Goal: Information Seeking & Learning: Find specific fact

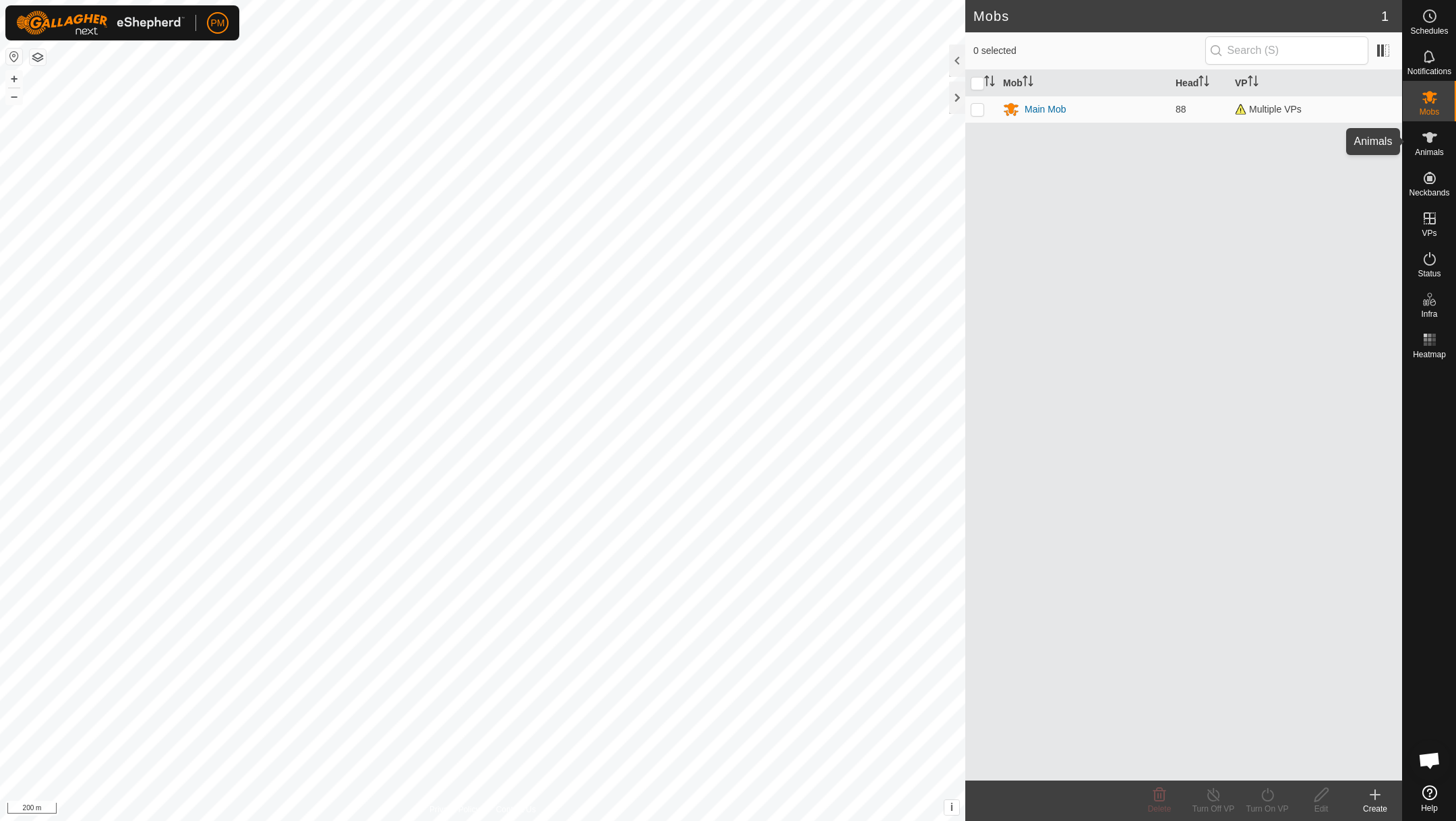
click at [1431, 142] on icon at bounding box center [1429, 137] width 14 height 11
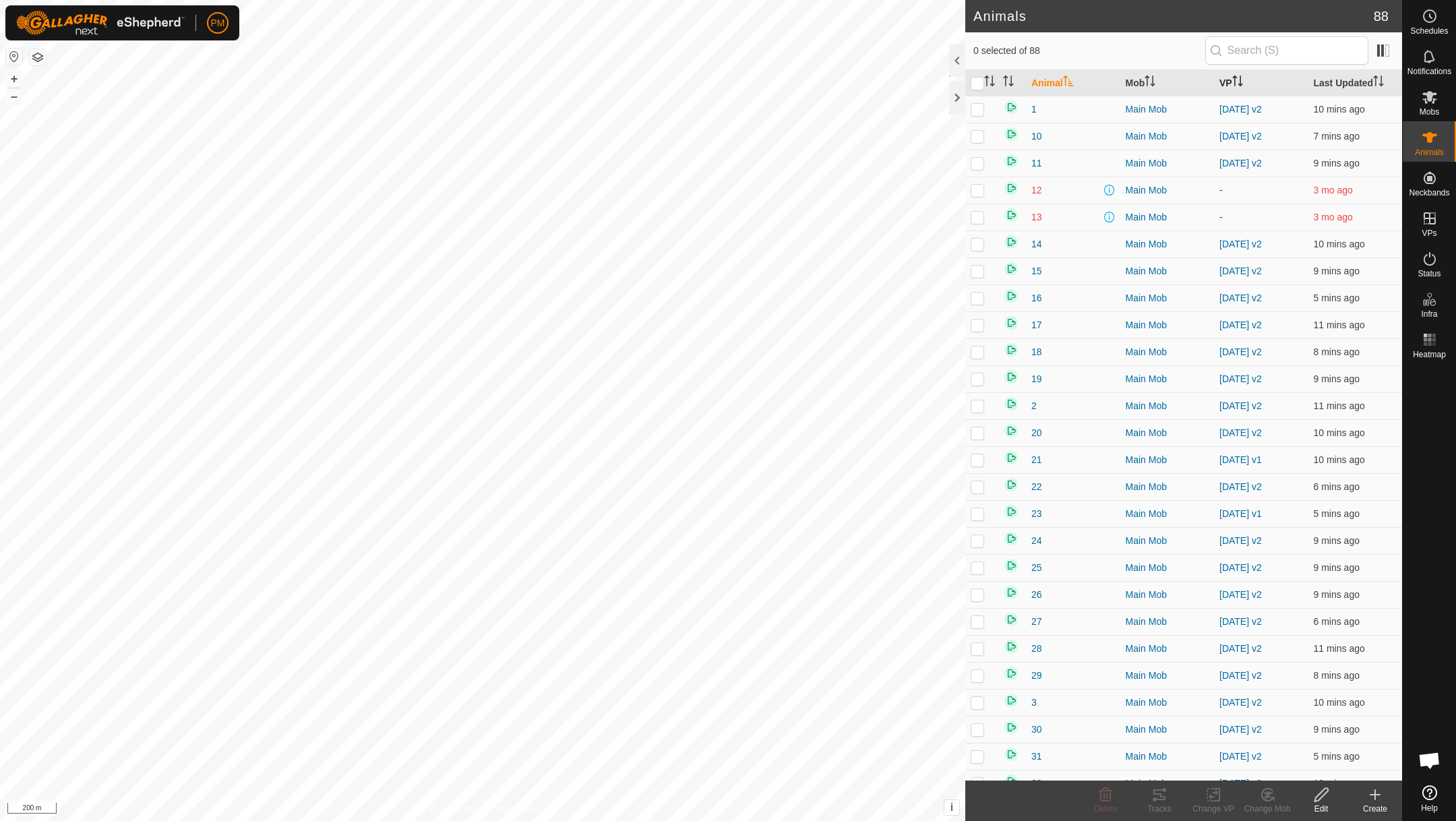
click at [1227, 81] on th "VP" at bounding box center [1261, 83] width 94 height 26
click at [975, 414] on p-checkbox at bounding box center [977, 408] width 14 height 11
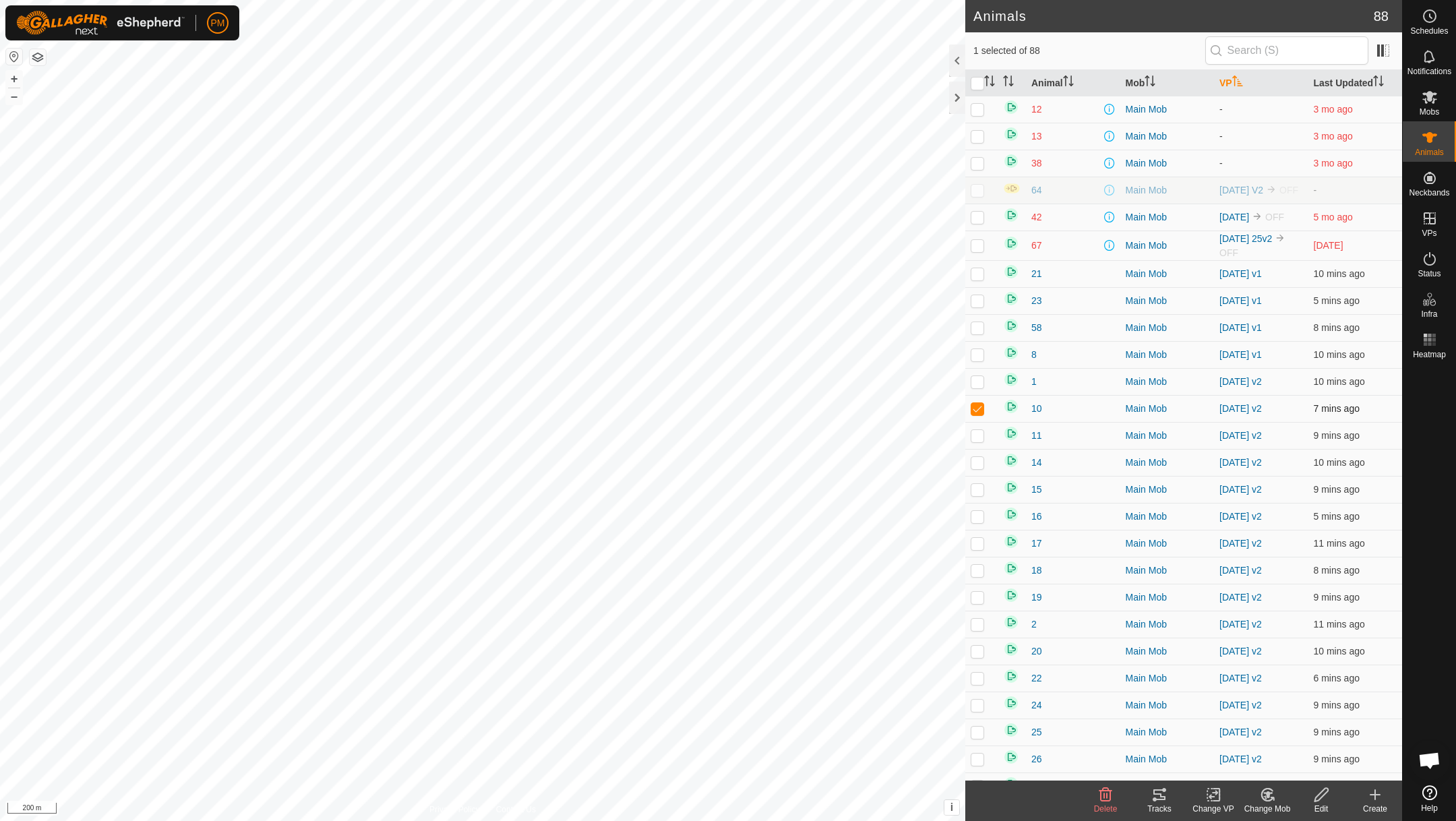
click at [975, 414] on p-checkbox at bounding box center [977, 408] width 14 height 11
checkbox input "false"
click at [978, 360] on p-checkbox at bounding box center [977, 354] width 14 height 11
checkbox input "false"
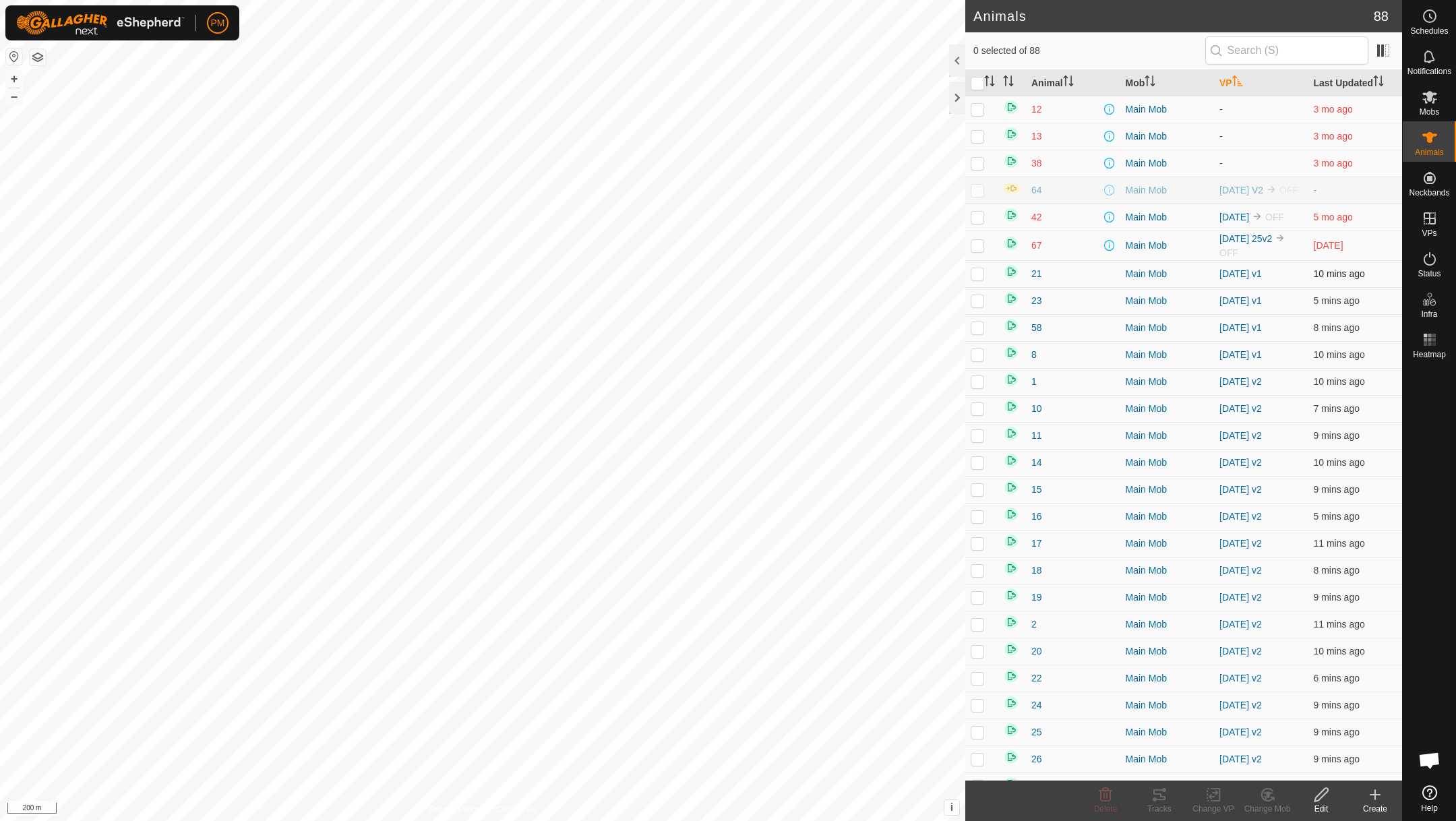
click at [973, 279] on p-checkbox at bounding box center [977, 274] width 14 height 11
checkbox input "true"
click at [977, 306] on p-checkbox at bounding box center [977, 300] width 14 height 11
checkbox input "true"
click at [977, 333] on p-checkbox at bounding box center [977, 327] width 14 height 11
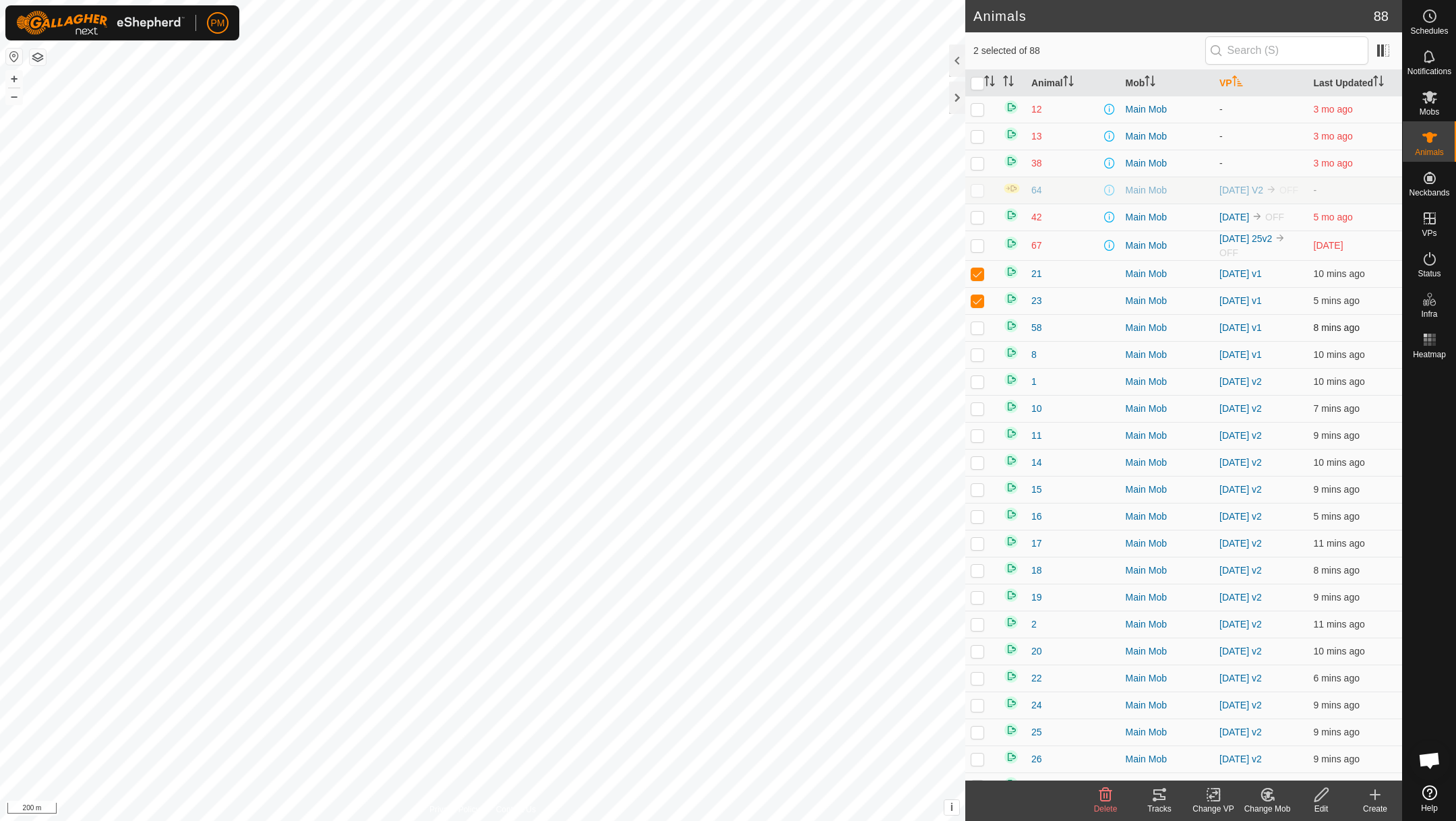
checkbox input "true"
click at [976, 360] on p-checkbox at bounding box center [977, 354] width 14 height 11
checkbox input "true"
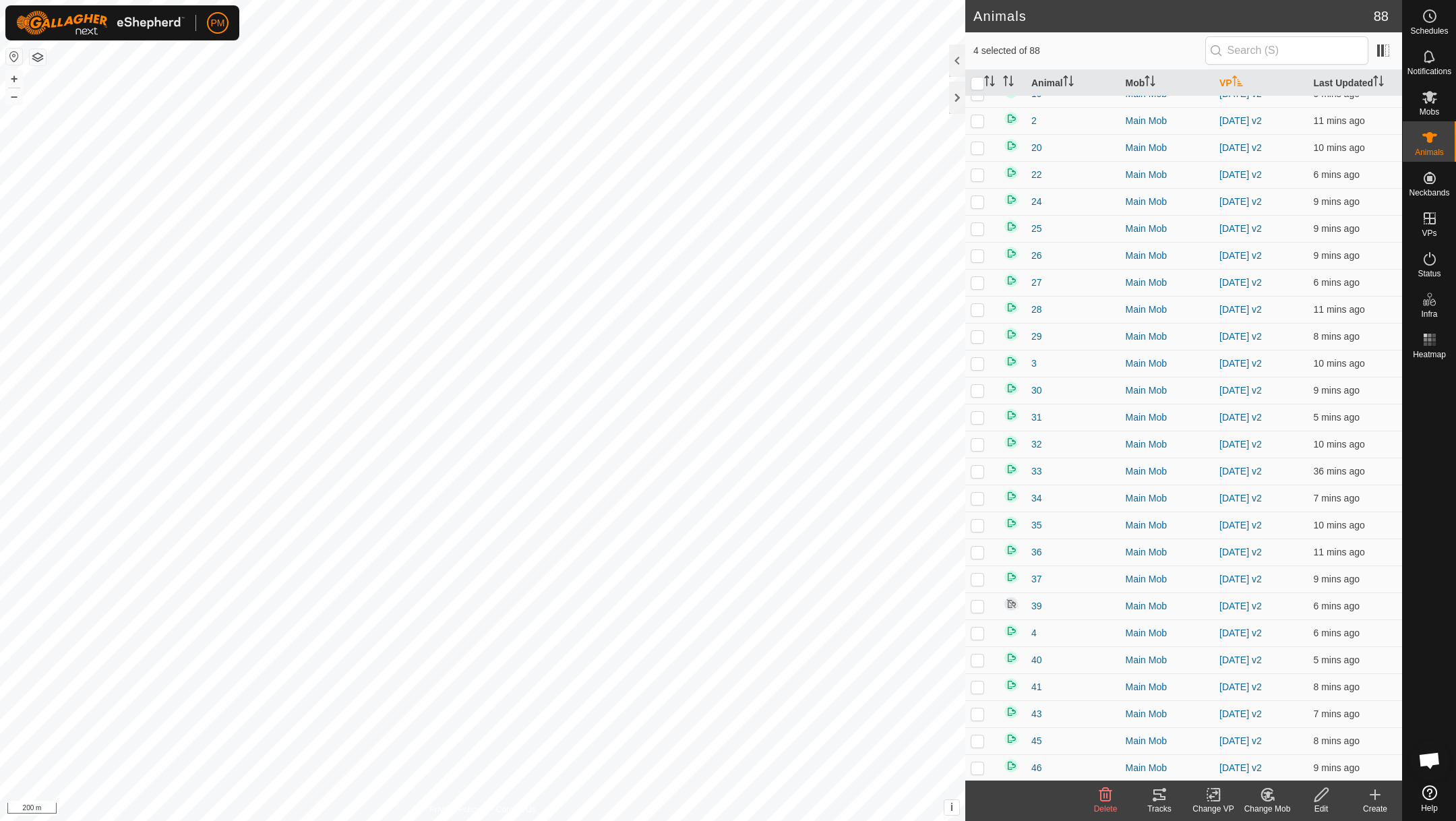
click at [1216, 795] on icon at bounding box center [1213, 794] width 17 height 16
click at [1216, 736] on link "Choose VP..." at bounding box center [1253, 736] width 133 height 27
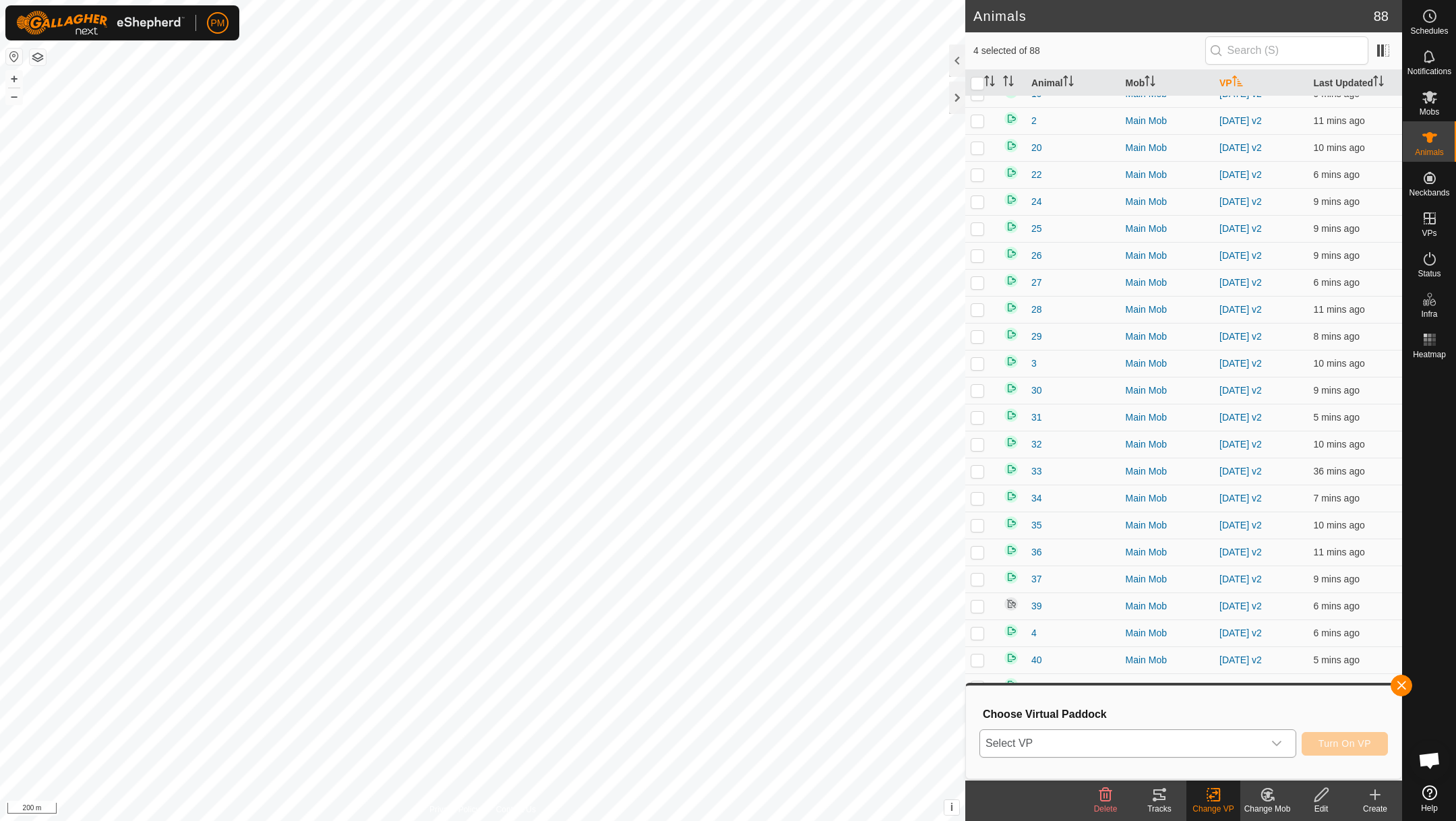
click at [1137, 741] on span "Select VP" at bounding box center [1122, 743] width 283 height 27
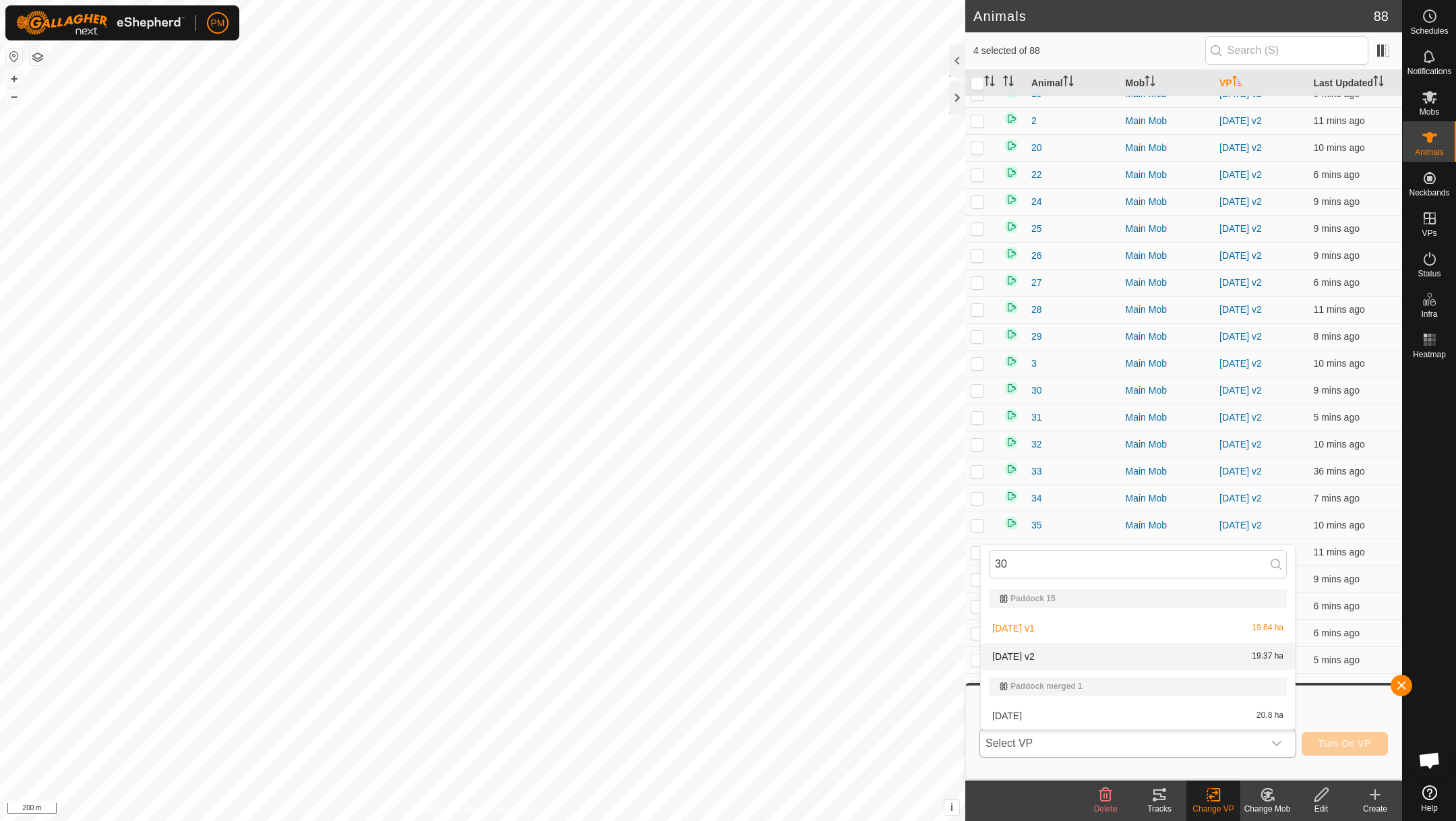
type input "30"
click at [1015, 650] on li "[DATE] v2 19.37 ha" at bounding box center [1138, 656] width 314 height 27
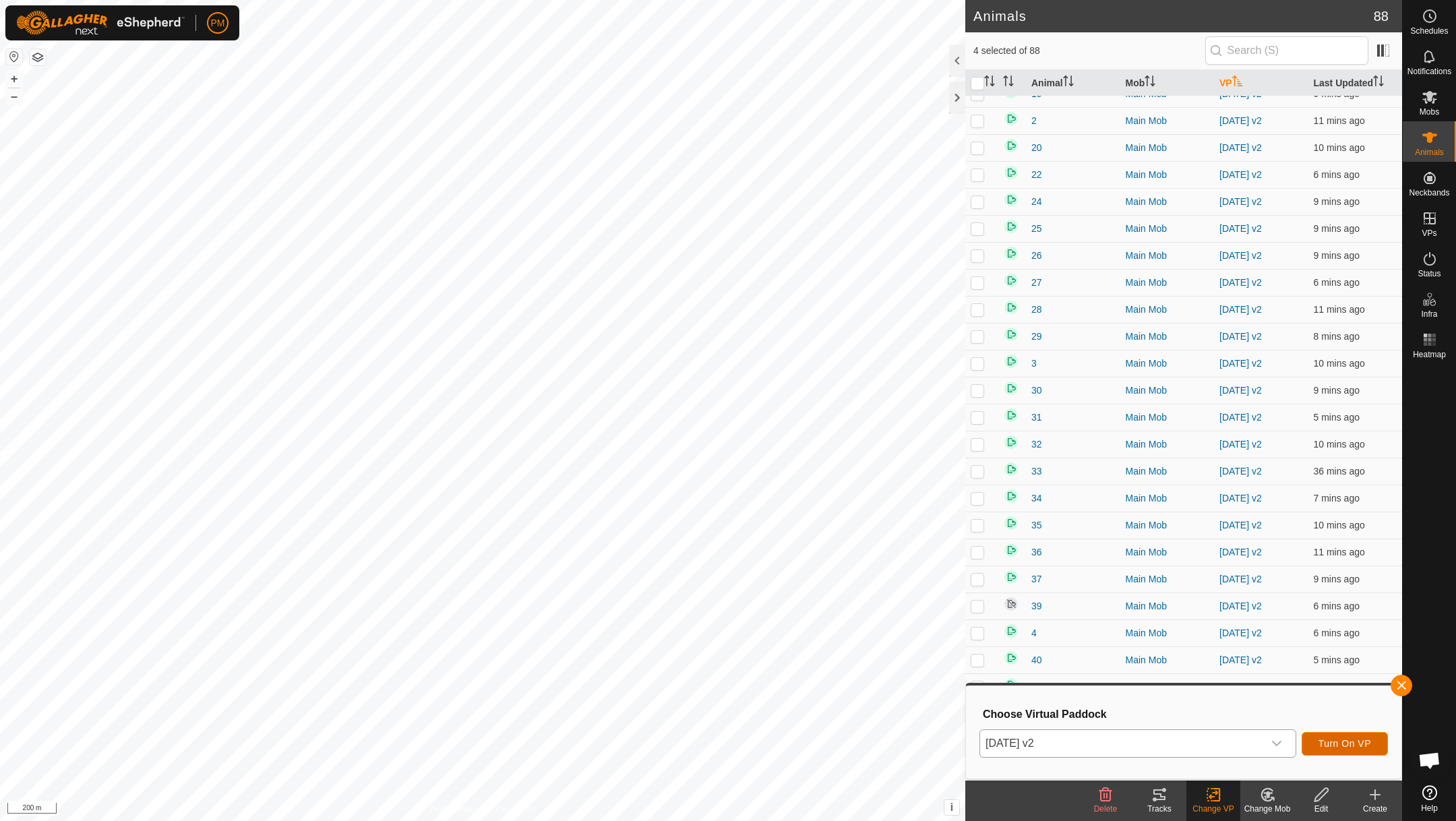
click at [1358, 738] on span "Turn On VP" at bounding box center [1345, 743] width 53 height 11
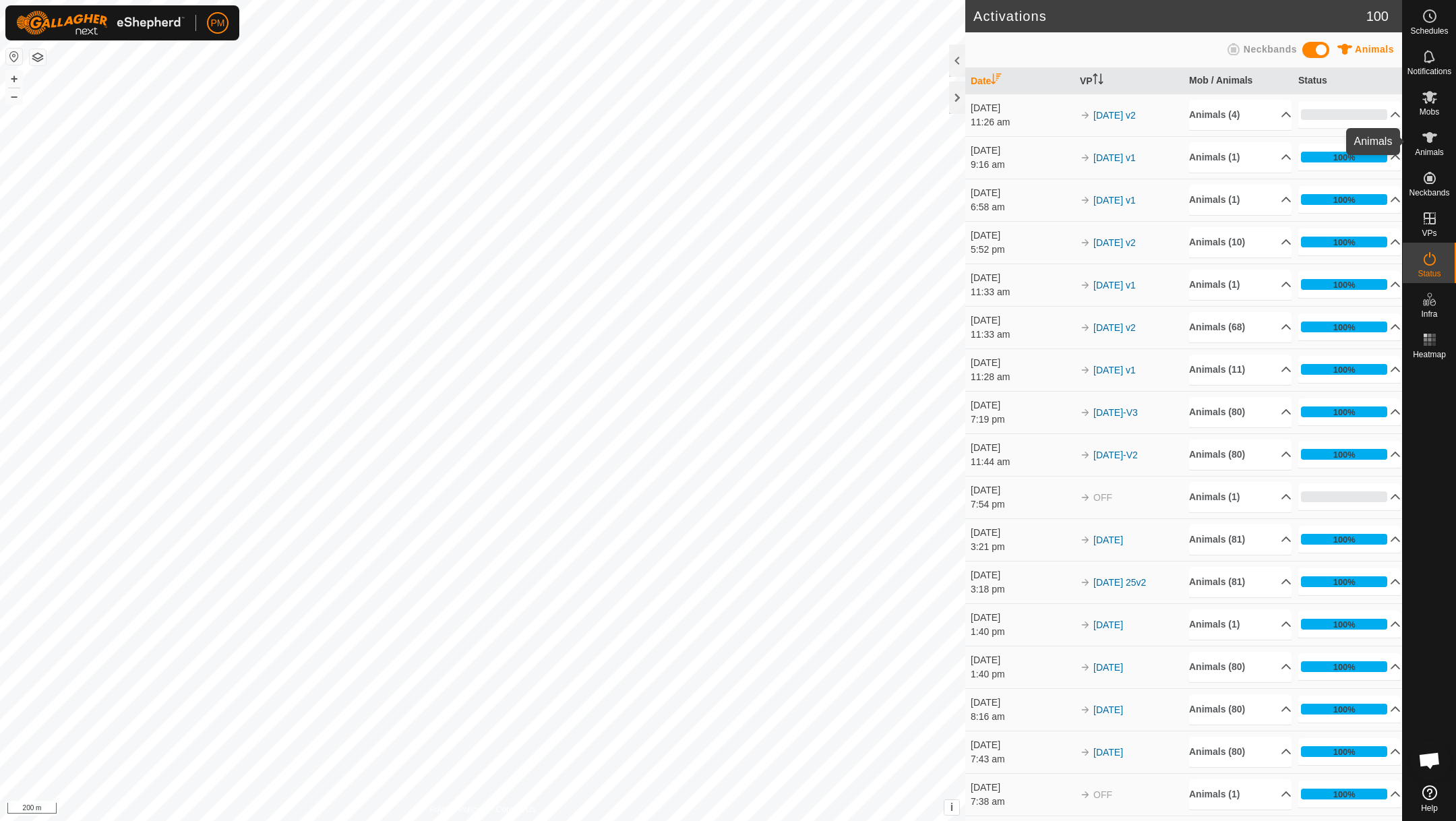
click at [1432, 135] on icon at bounding box center [1429, 137] width 14 height 11
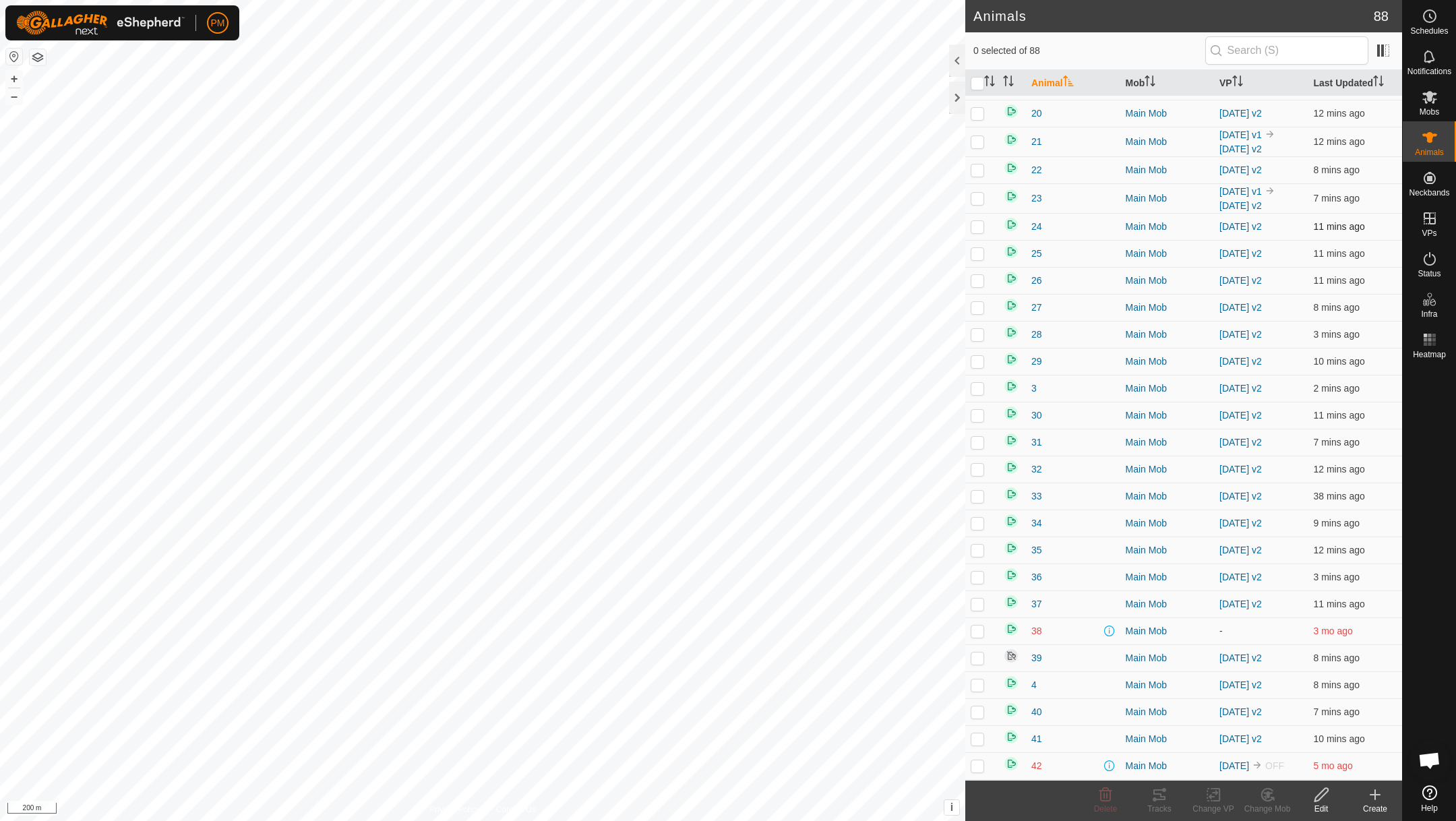
scroll to position [324, 0]
click at [980, 660] on p-checkbox at bounding box center [977, 654] width 14 height 11
click at [1323, 795] on icon at bounding box center [1321, 794] width 14 height 14
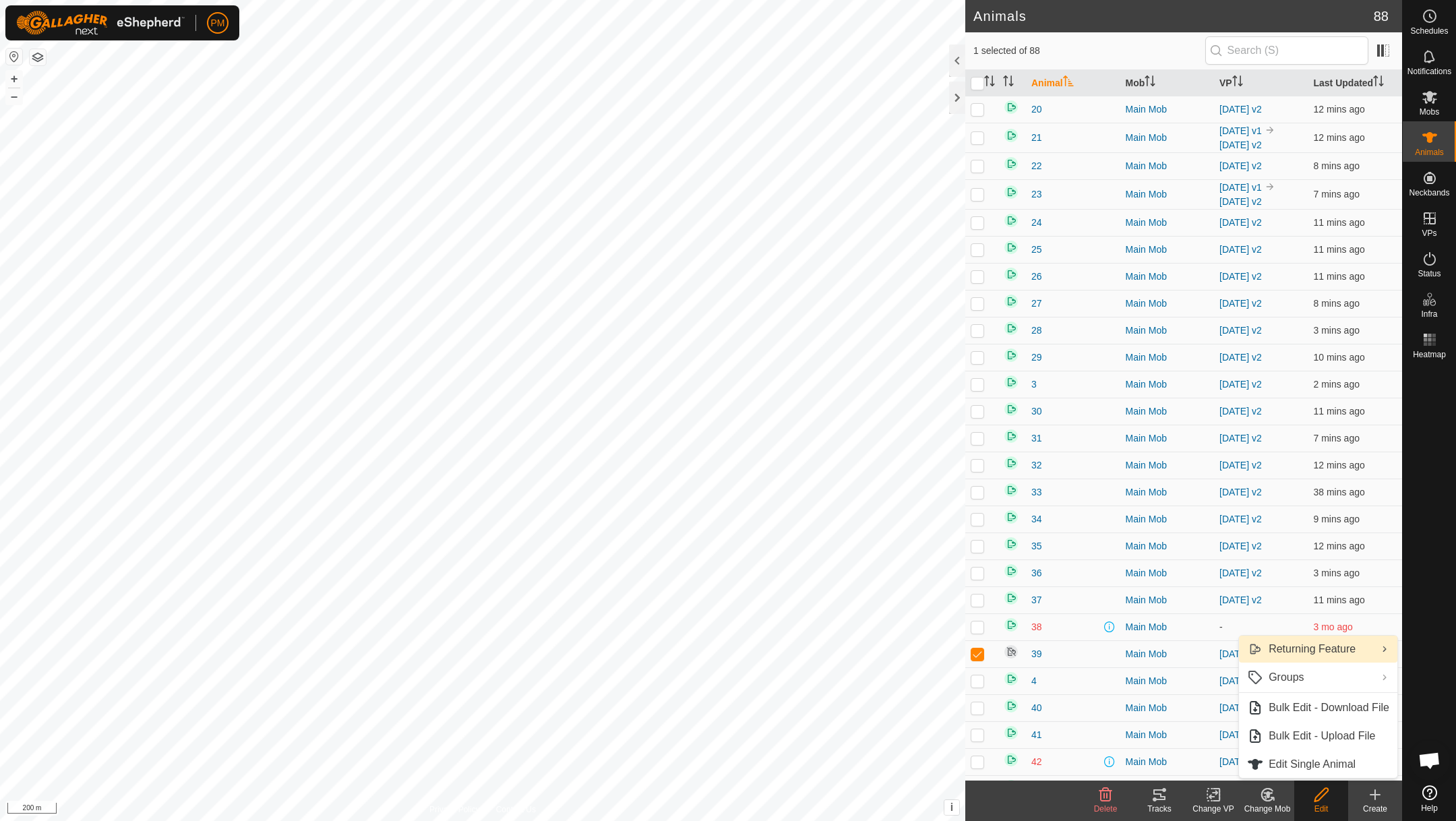
click at [1298, 650] on link "Returning Feature" at bounding box center [1318, 649] width 159 height 27
click at [1129, 652] on link "Turn On" at bounding box center [1159, 649] width 157 height 27
checkbox input "false"
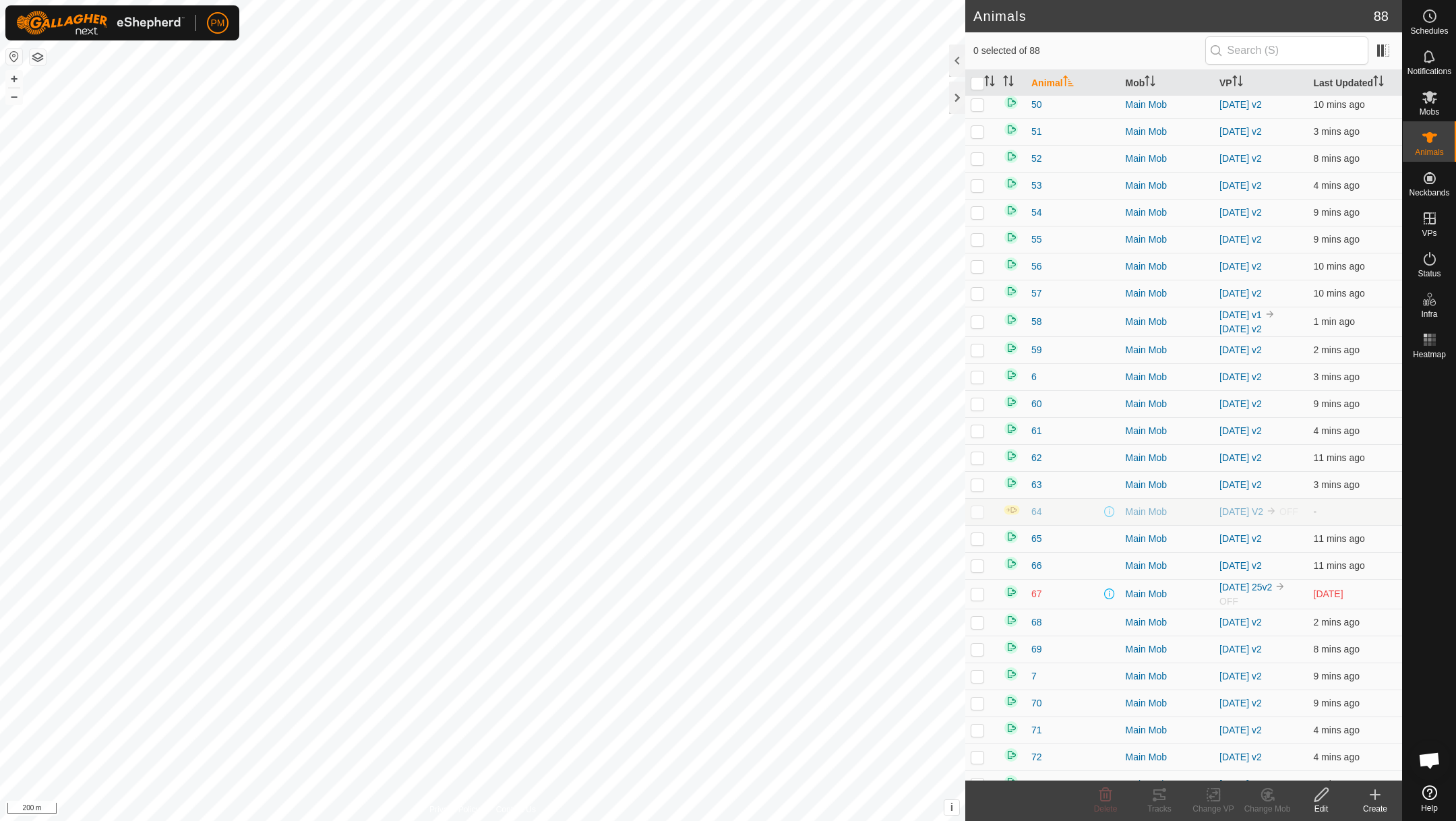
scroll to position [1232, 0]
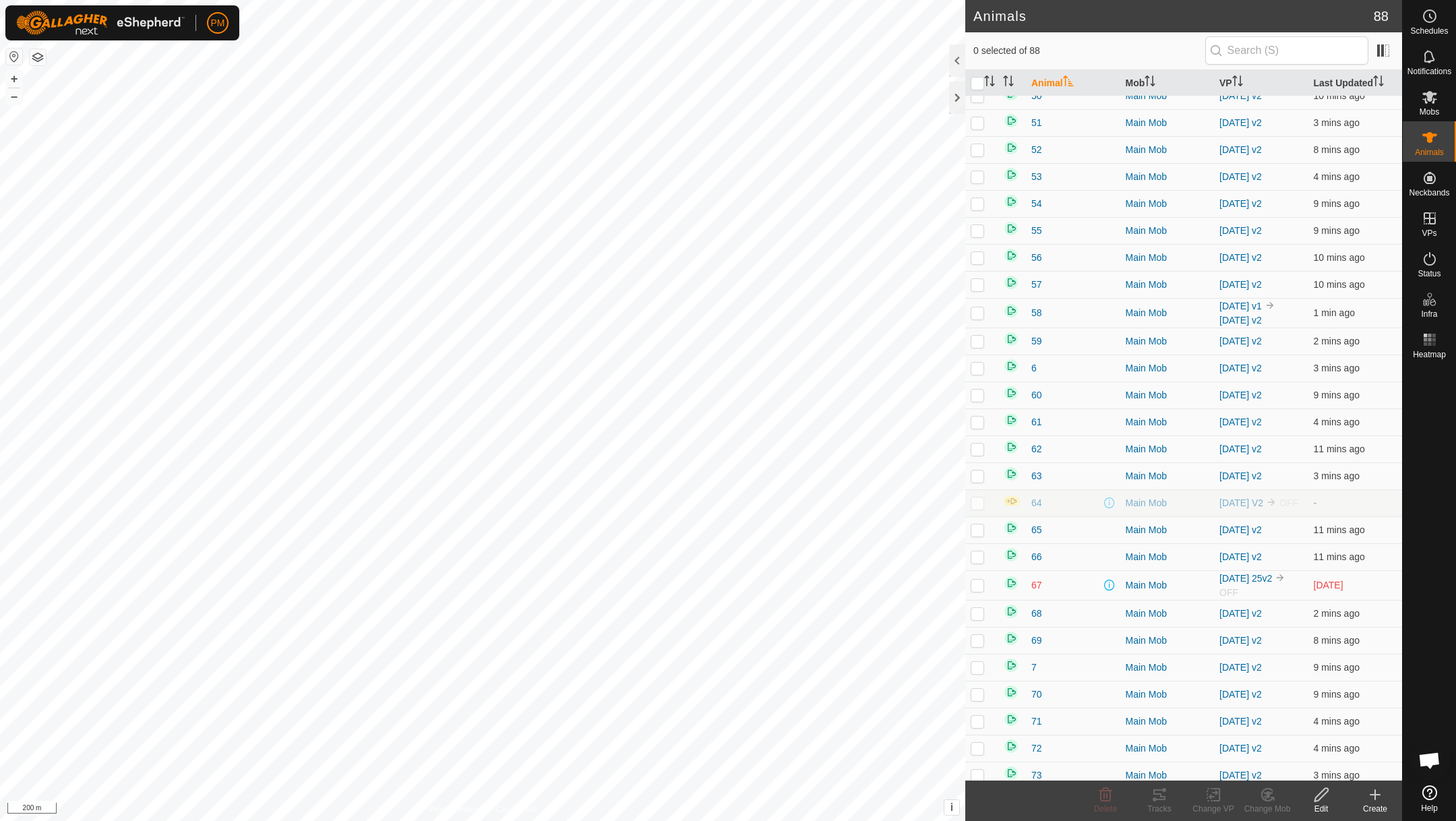
click at [978, 591] on p-checkbox at bounding box center [977, 585] width 14 height 11
click at [12, 77] on button "+" at bounding box center [14, 79] width 16 height 16
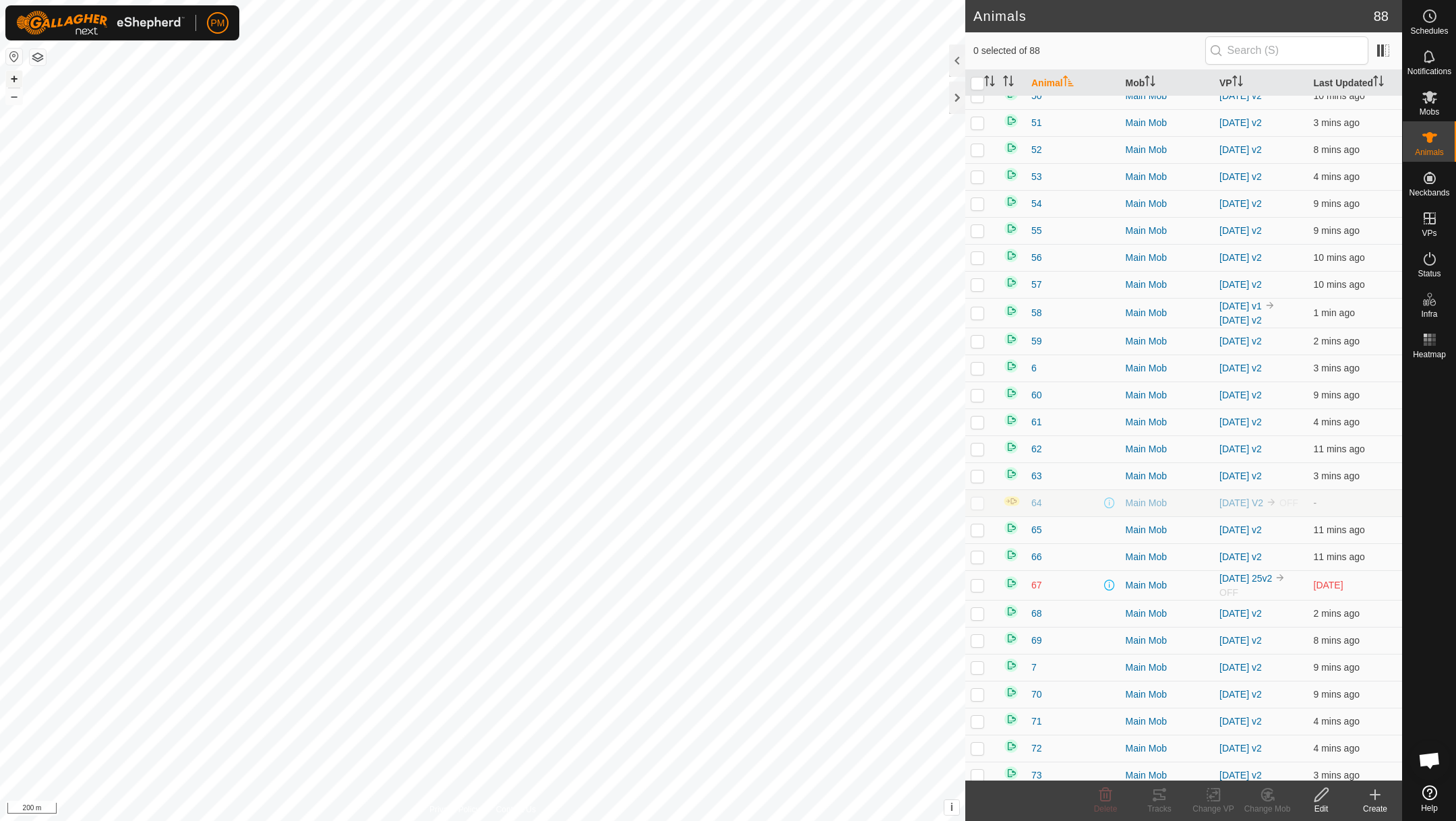
click at [12, 80] on button "+" at bounding box center [14, 79] width 16 height 16
click at [975, 591] on p-checkbox at bounding box center [977, 585] width 14 height 11
click at [800, 820] on div at bounding box center [482, 410] width 965 height 821
click at [977, 591] on p-checkbox at bounding box center [977, 585] width 14 height 11
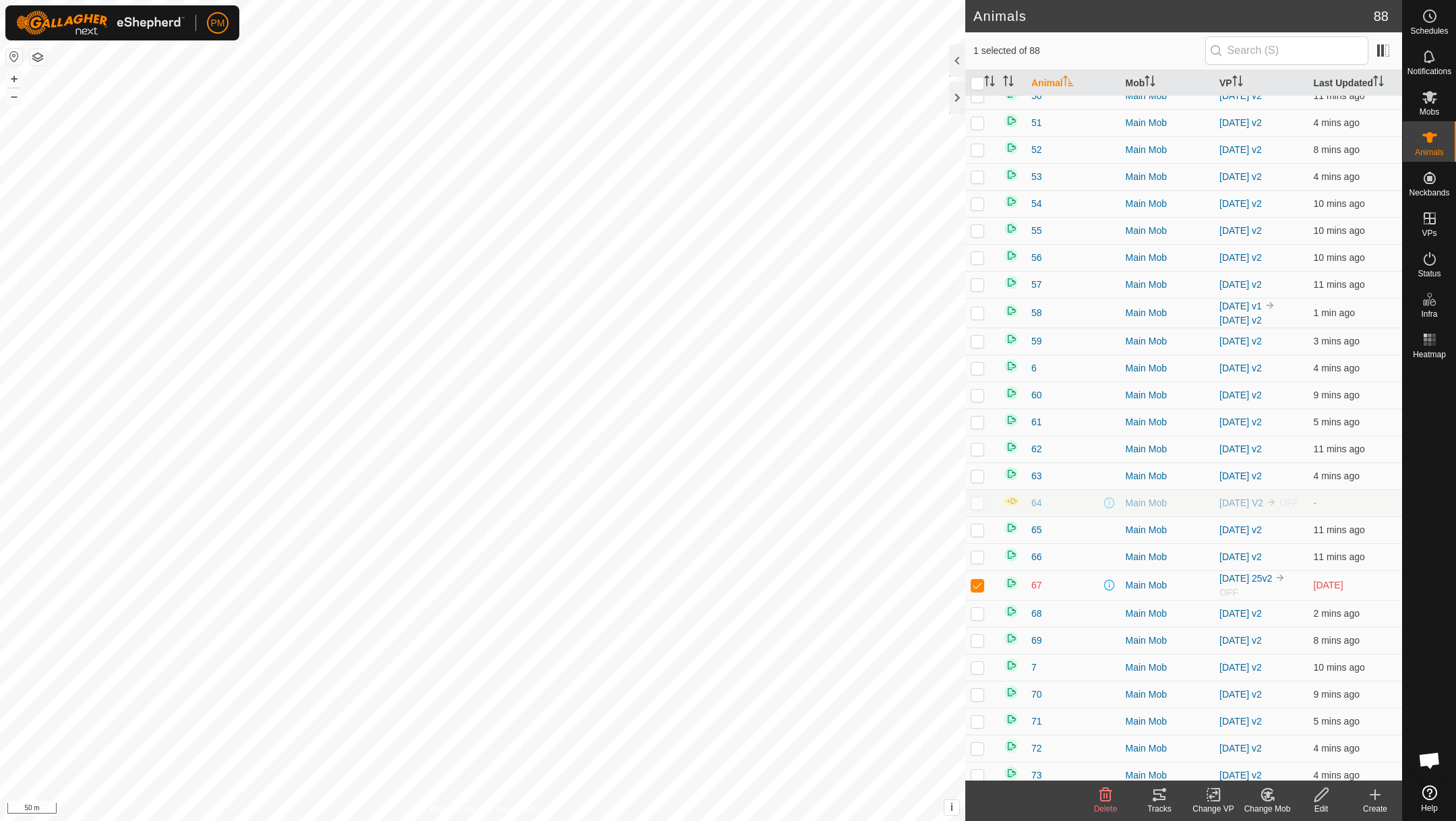
click at [977, 591] on p-checkbox at bounding box center [977, 585] width 14 height 11
checkbox input "false"
drag, startPoint x: 1090, startPoint y: 710, endPoint x: 1009, endPoint y: 685, distance: 84.8
click at [1009, 685] on tbody "1 Main Mob [DATE] v2 3 mins ago 10 Main Mob [DATE] v2 10 mins ago 11 Main Mob […" at bounding box center [1183, 57] width 437 height 2388
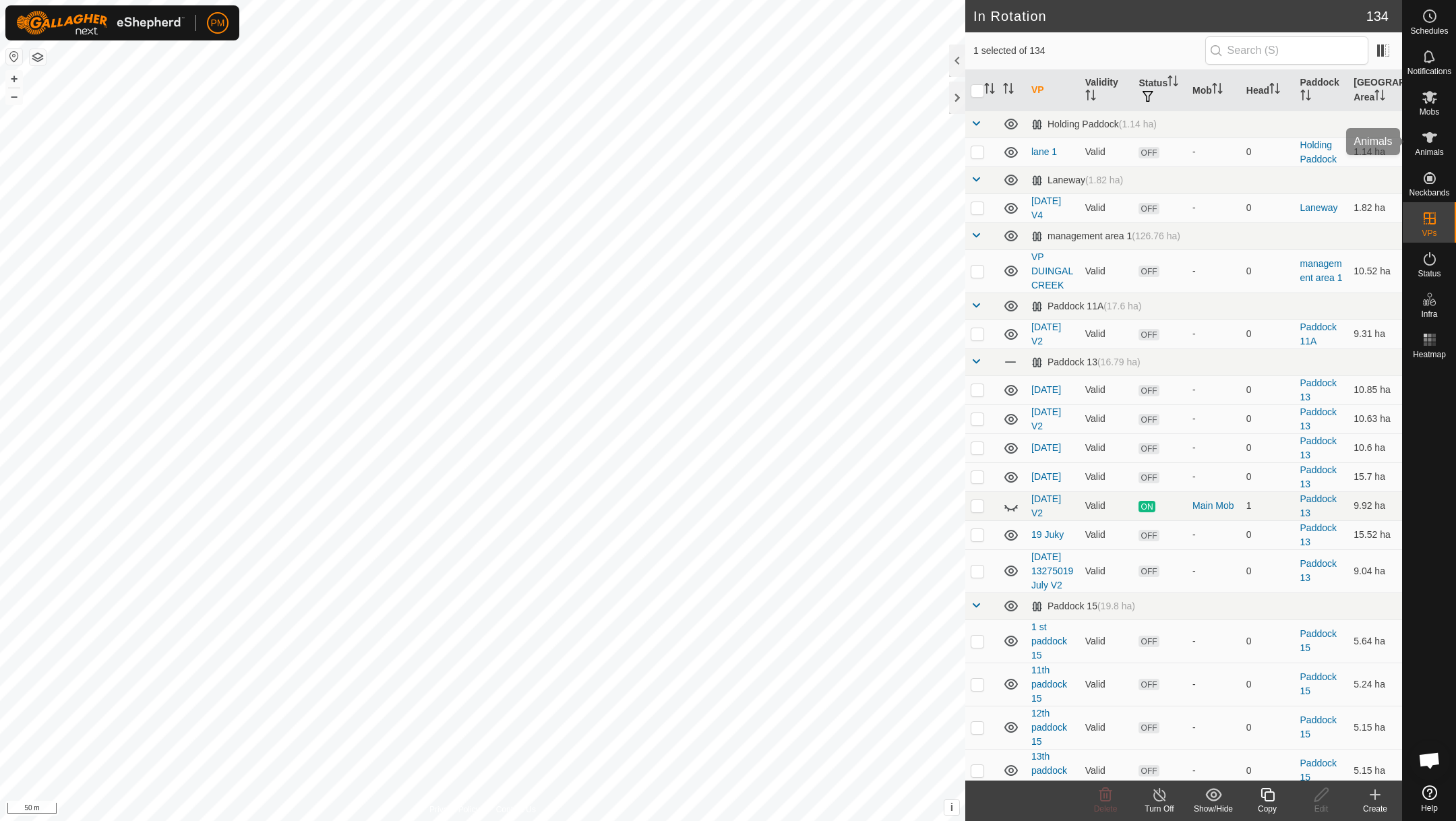
click at [1428, 132] on icon at bounding box center [1429, 137] width 14 height 11
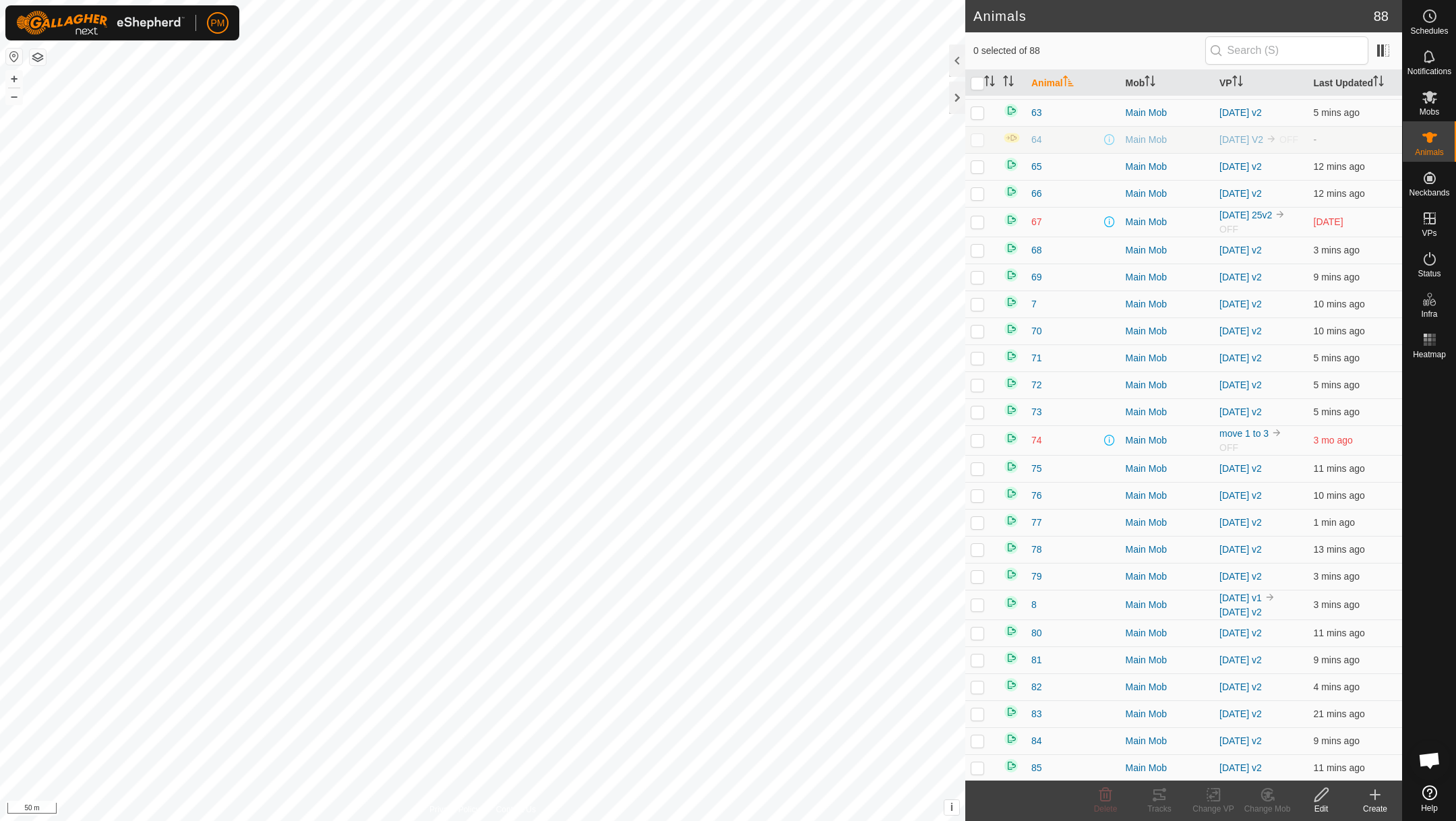
scroll to position [1528, 0]
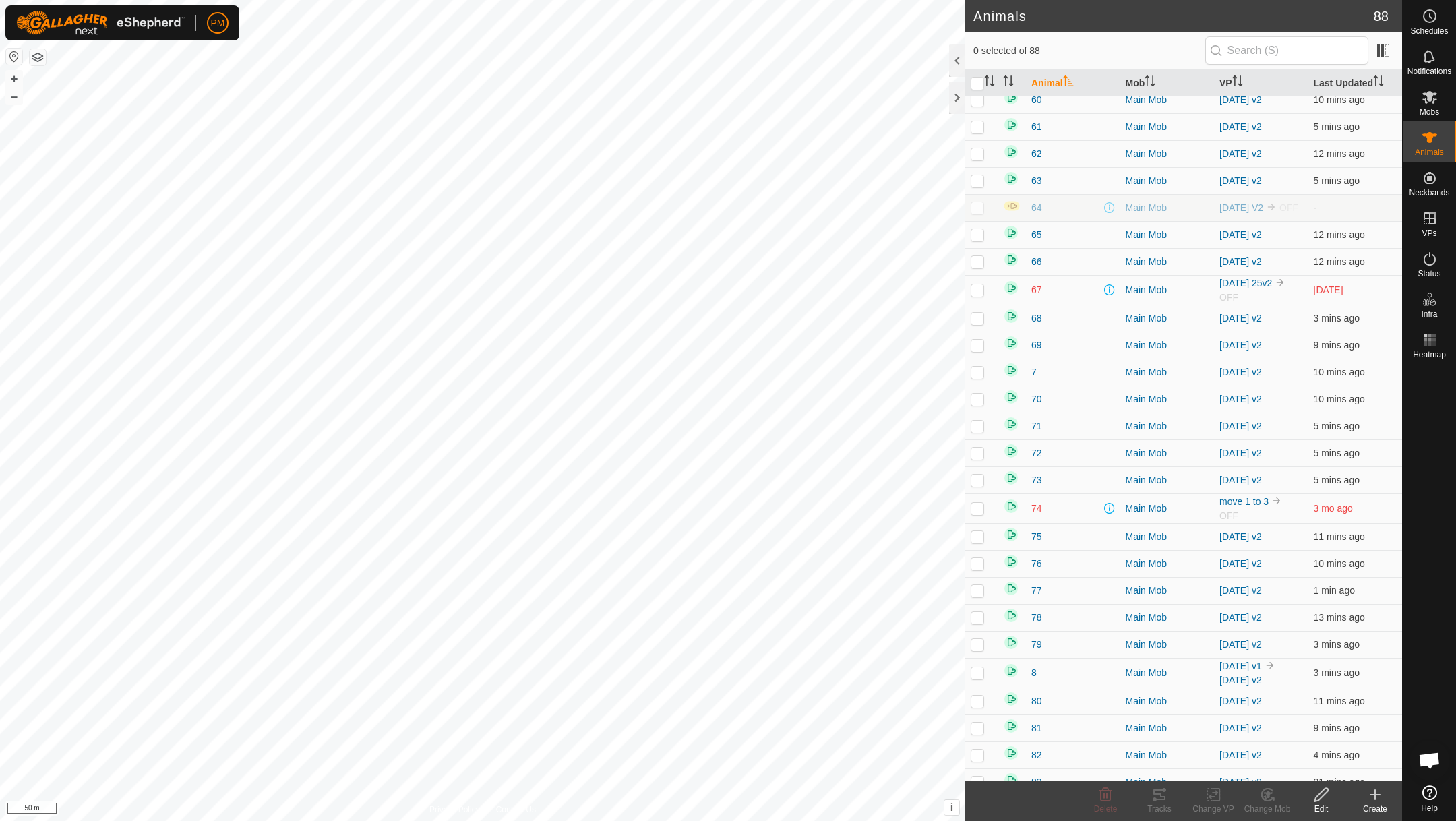
click at [977, 295] on p-checkbox at bounding box center [977, 290] width 14 height 11
checkbox input "false"
click at [1231, 288] on link "[DATE] 25v2" at bounding box center [1245, 283] width 53 height 11
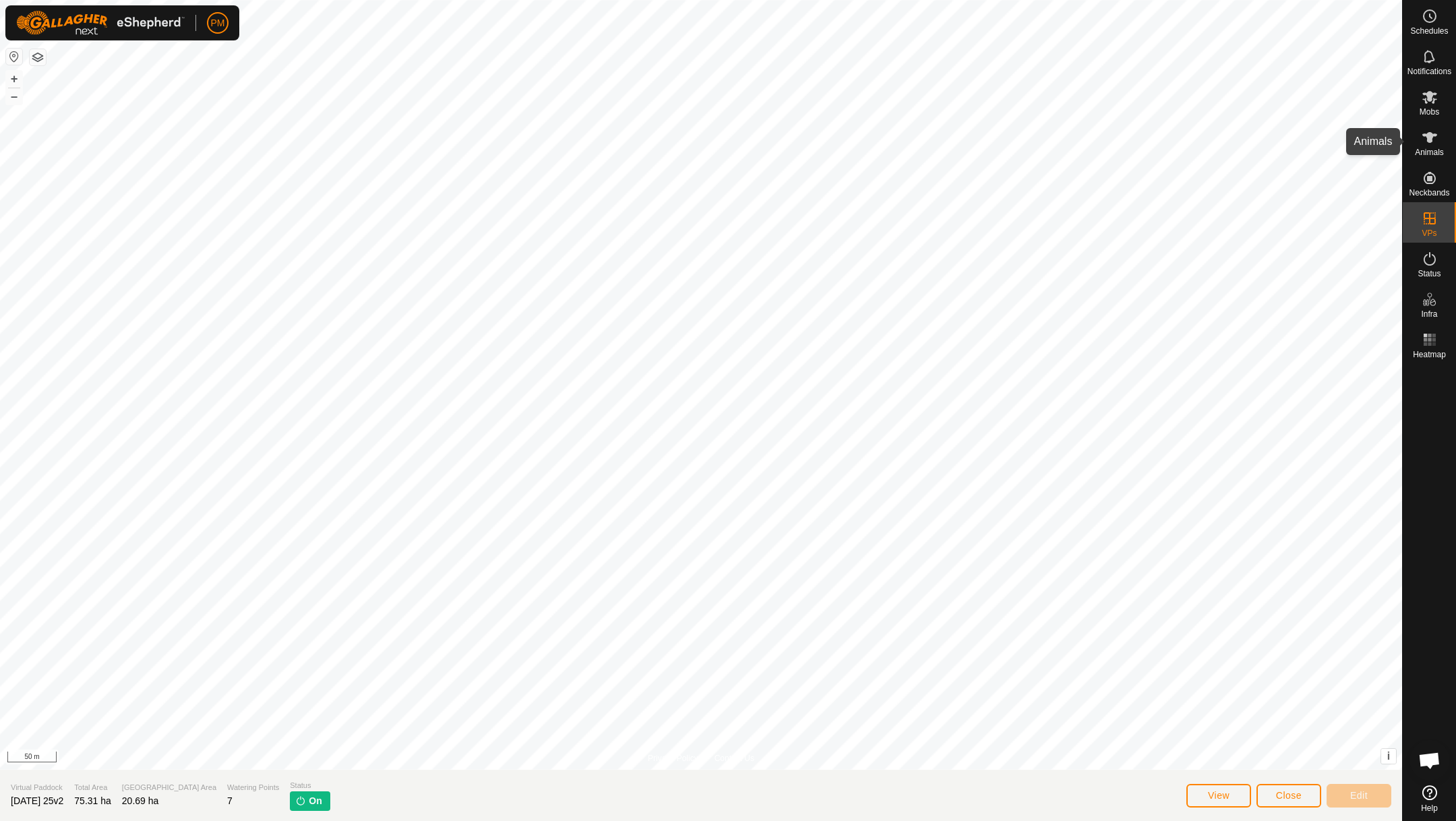
click at [1414, 140] on div "Animals" at bounding box center [1429, 142] width 54 height 41
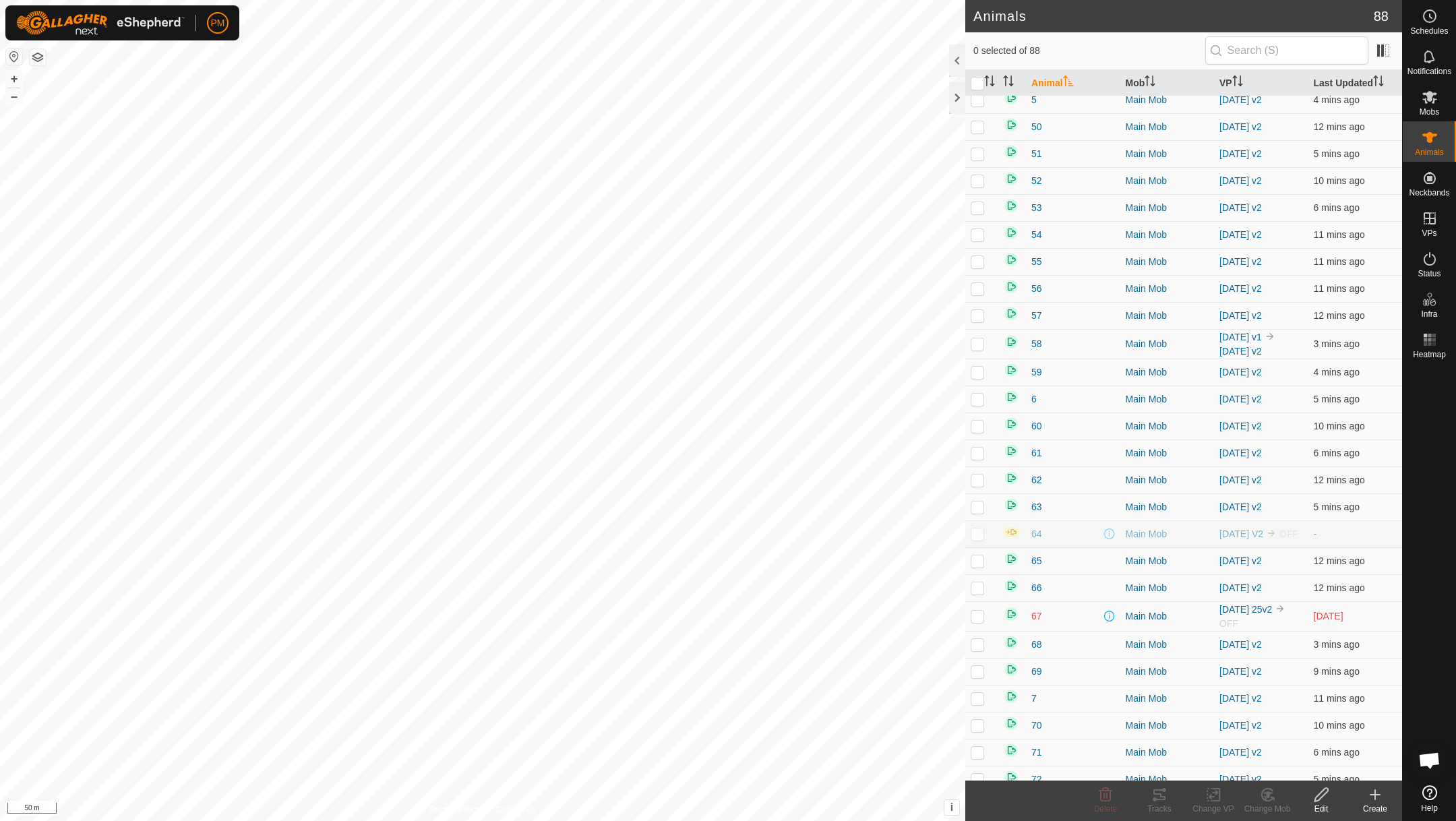
scroll to position [1209, 0]
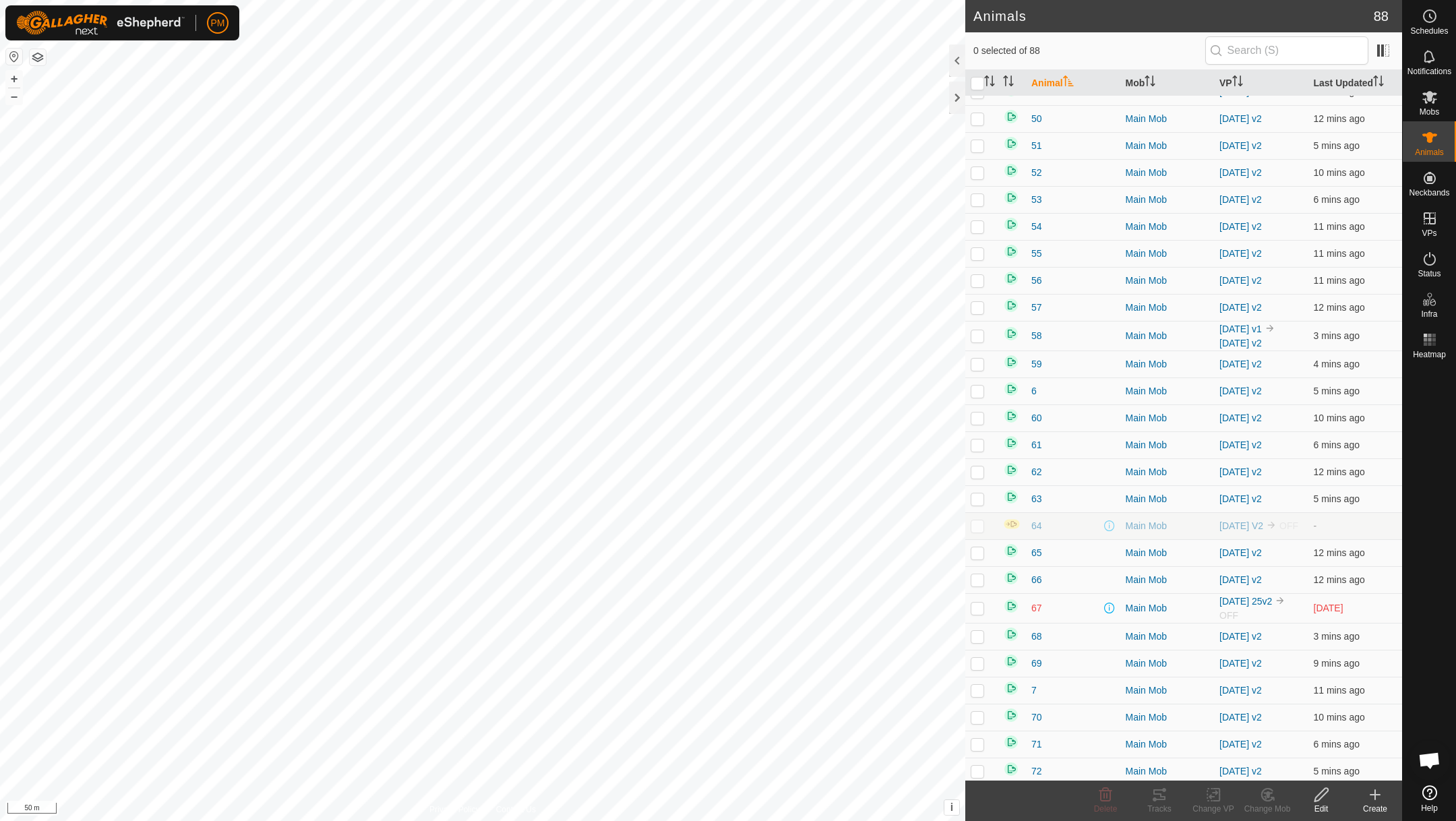
click at [980, 613] on p-checkbox at bounding box center [977, 607] width 14 height 11
checkbox input "false"
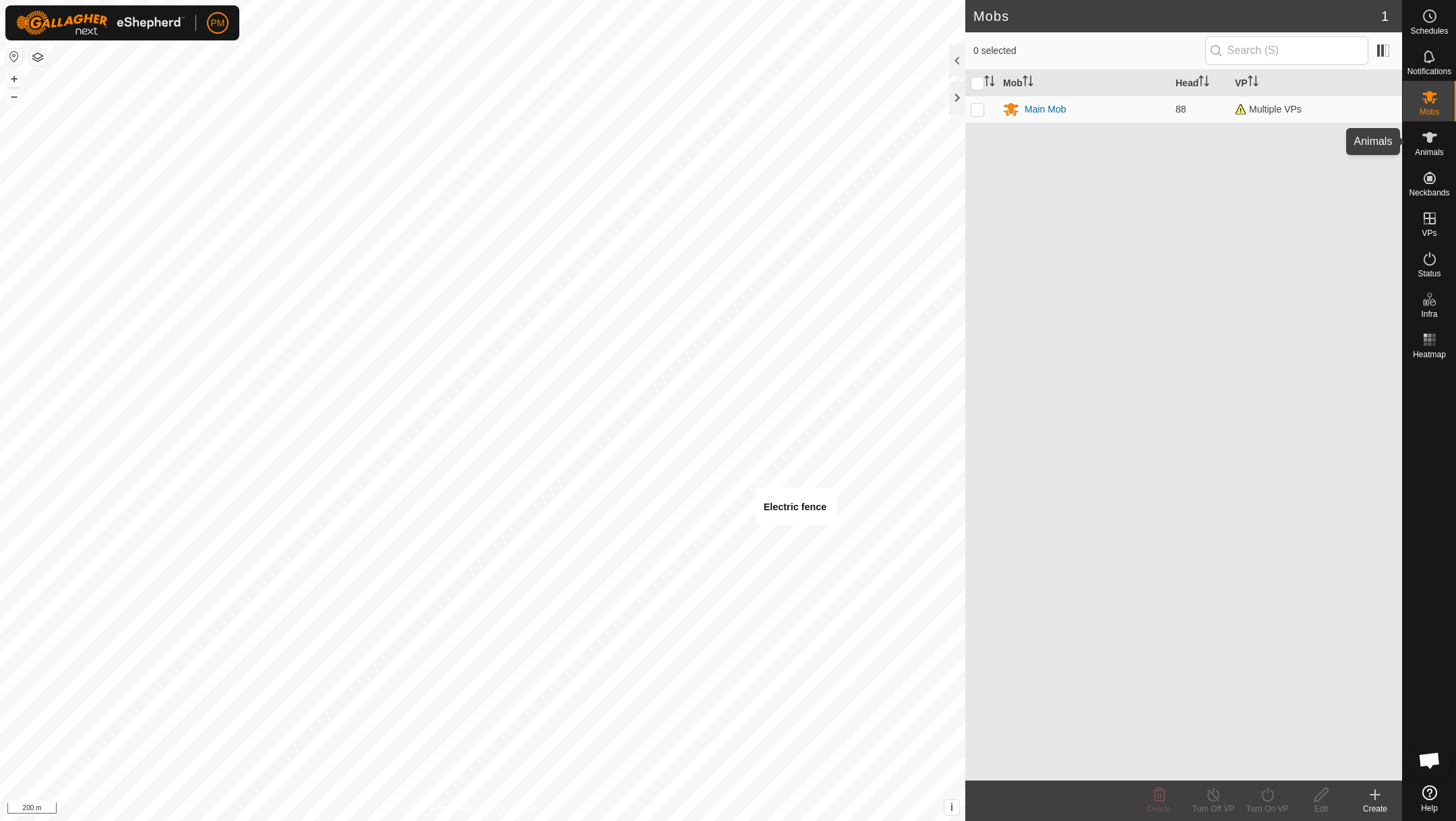
click at [1426, 146] on es-animals-svg-icon at bounding box center [1430, 138] width 25 height 22
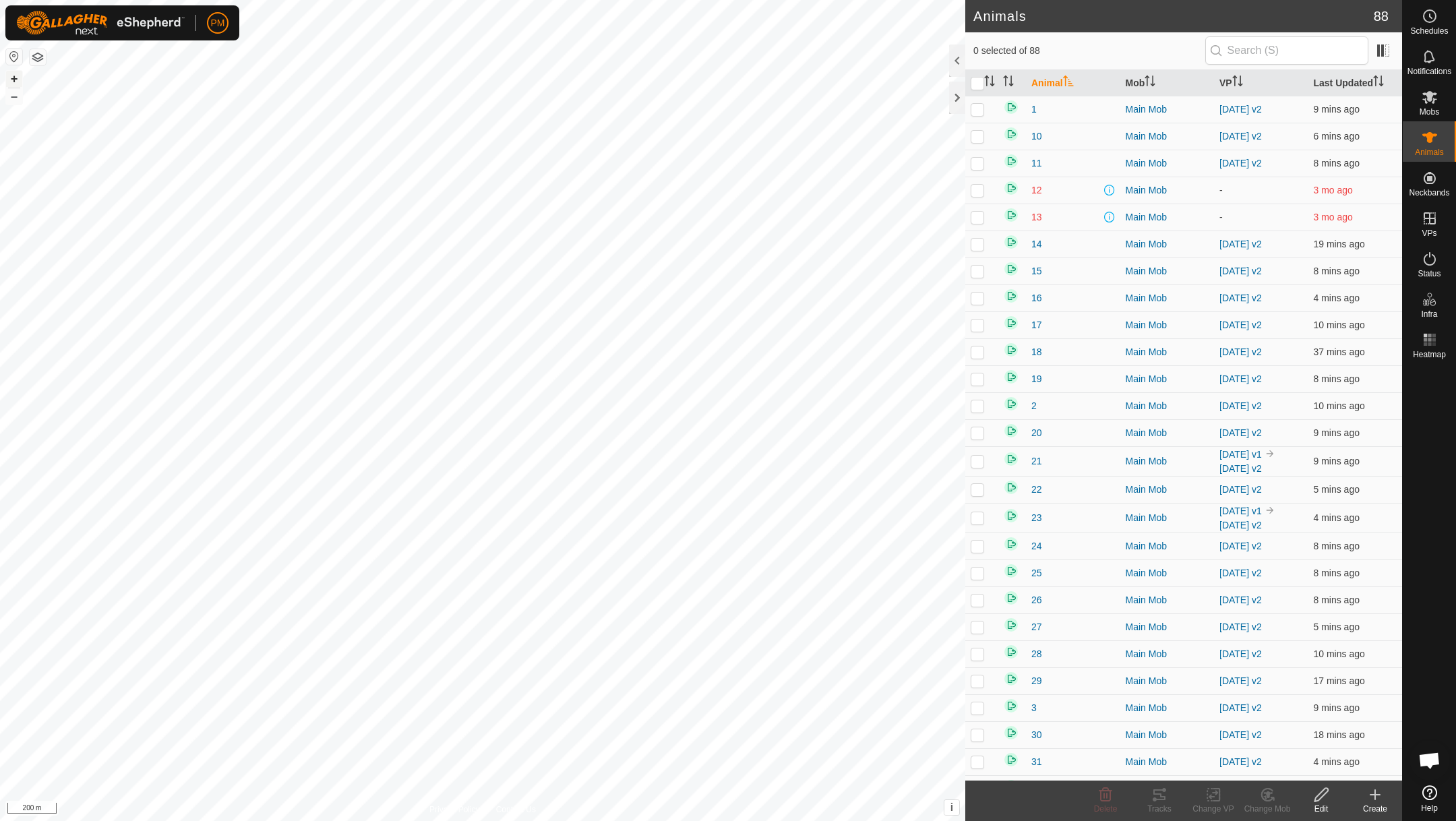
click at [14, 77] on button "+" at bounding box center [14, 79] width 16 height 16
click at [14, 78] on button "+" at bounding box center [14, 79] width 16 height 16
click at [975, 111] on p-checkbox at bounding box center [977, 109] width 14 height 11
click at [977, 107] on p-checkbox at bounding box center [977, 109] width 14 height 11
checkbox input "false"
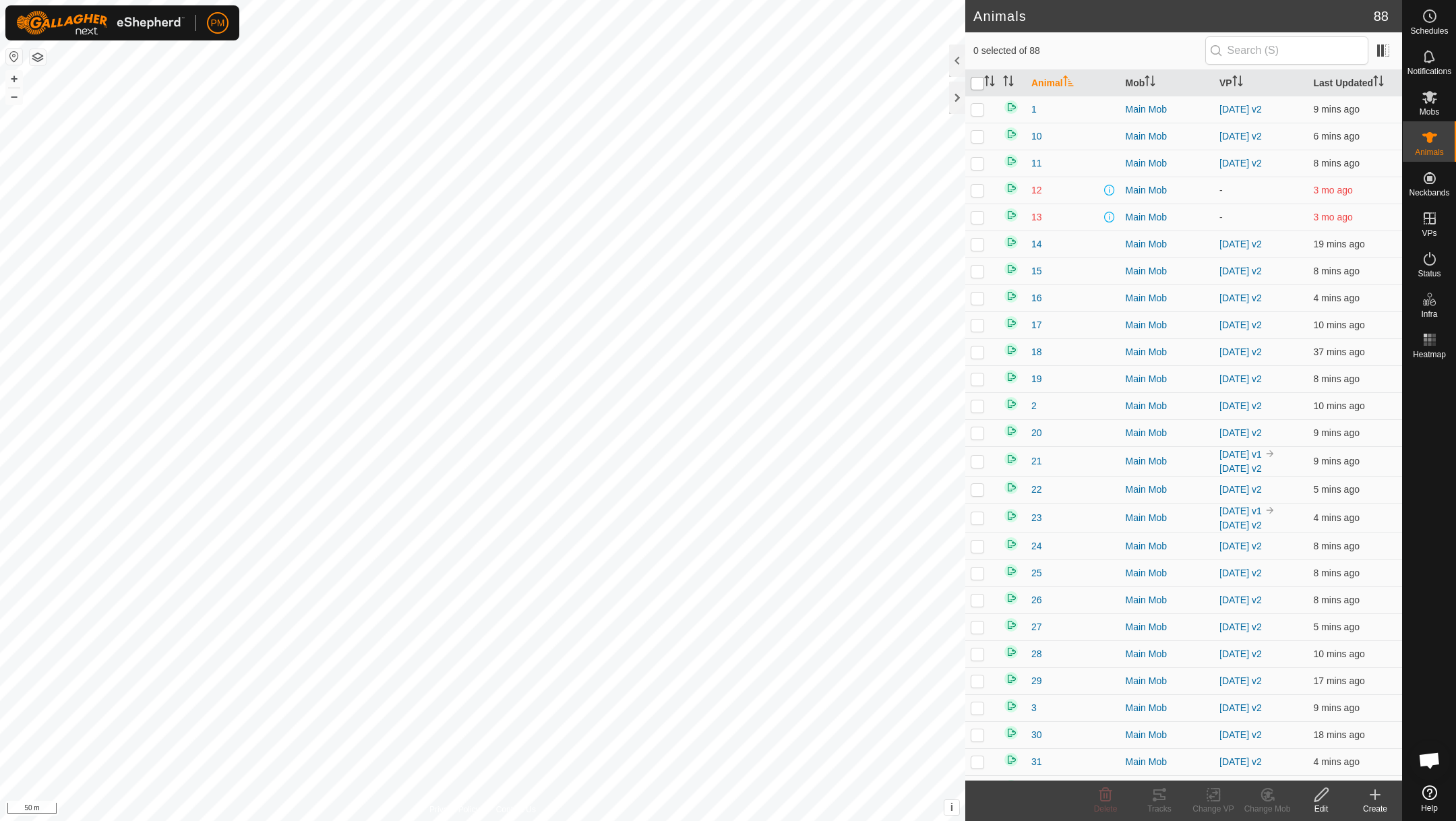
click at [978, 86] on input "checkbox" at bounding box center [977, 83] width 14 height 14
checkbox input "true"
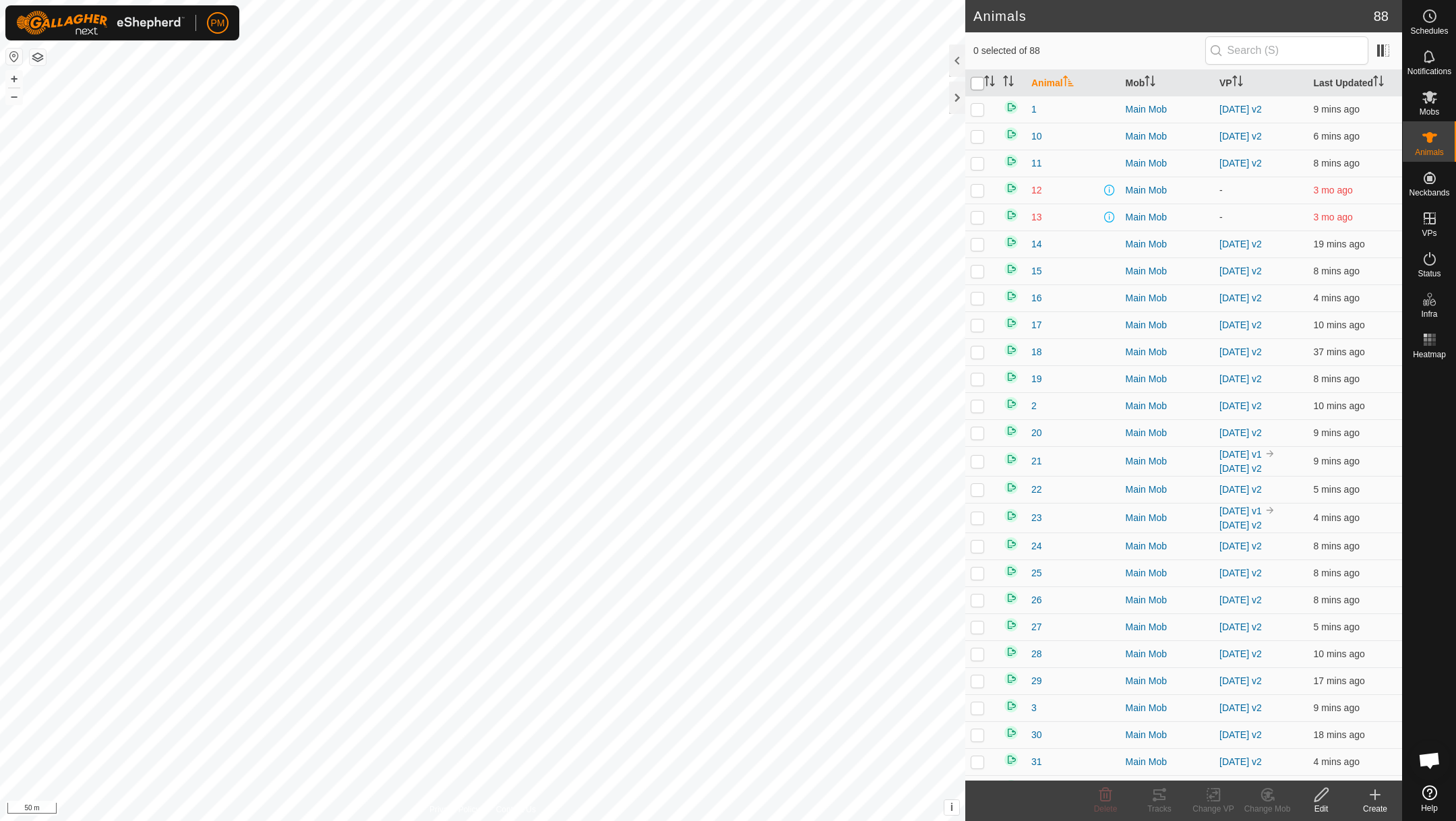
checkbox input "true"
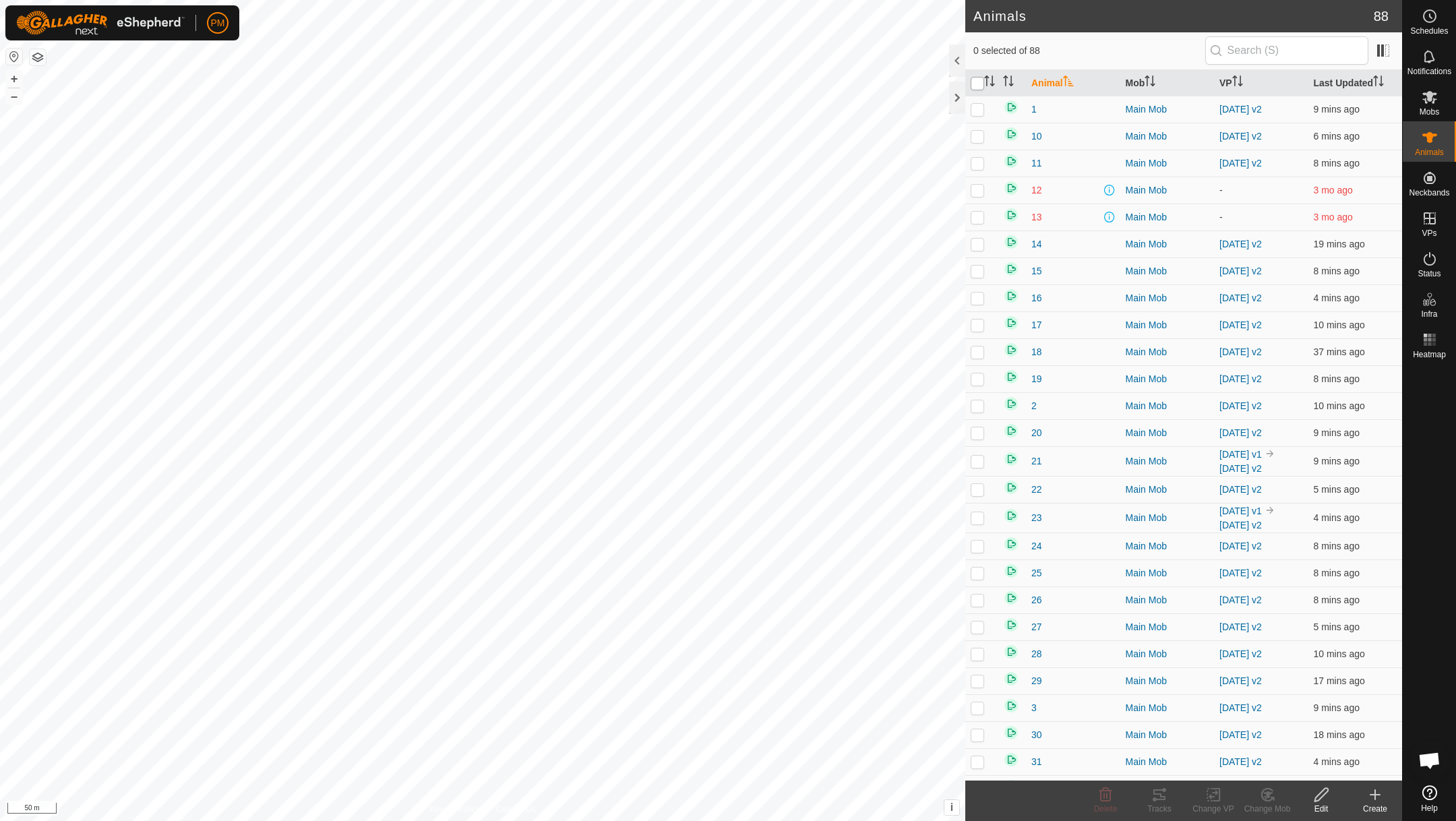
checkbox input "true"
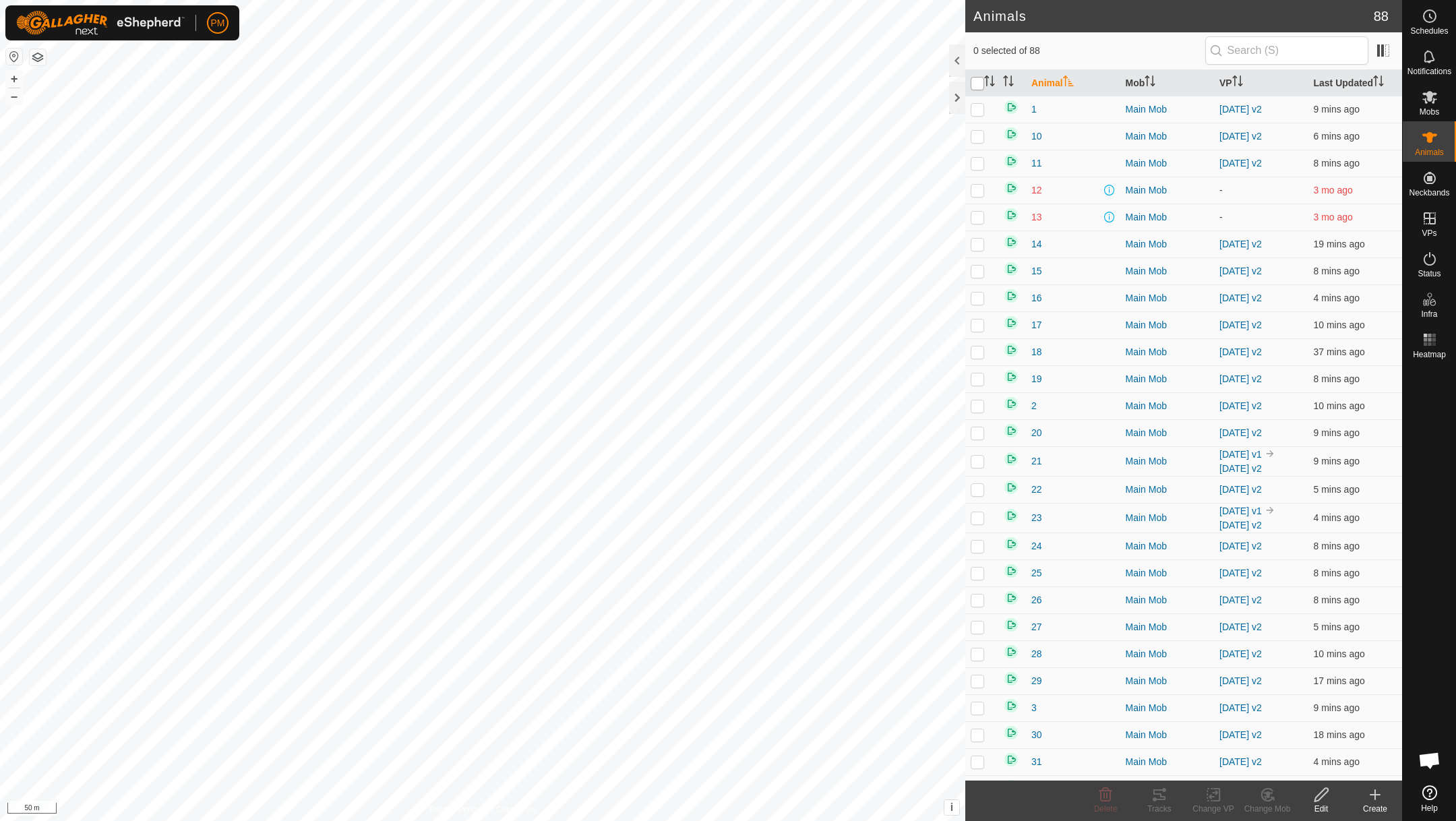
checkbox input "true"
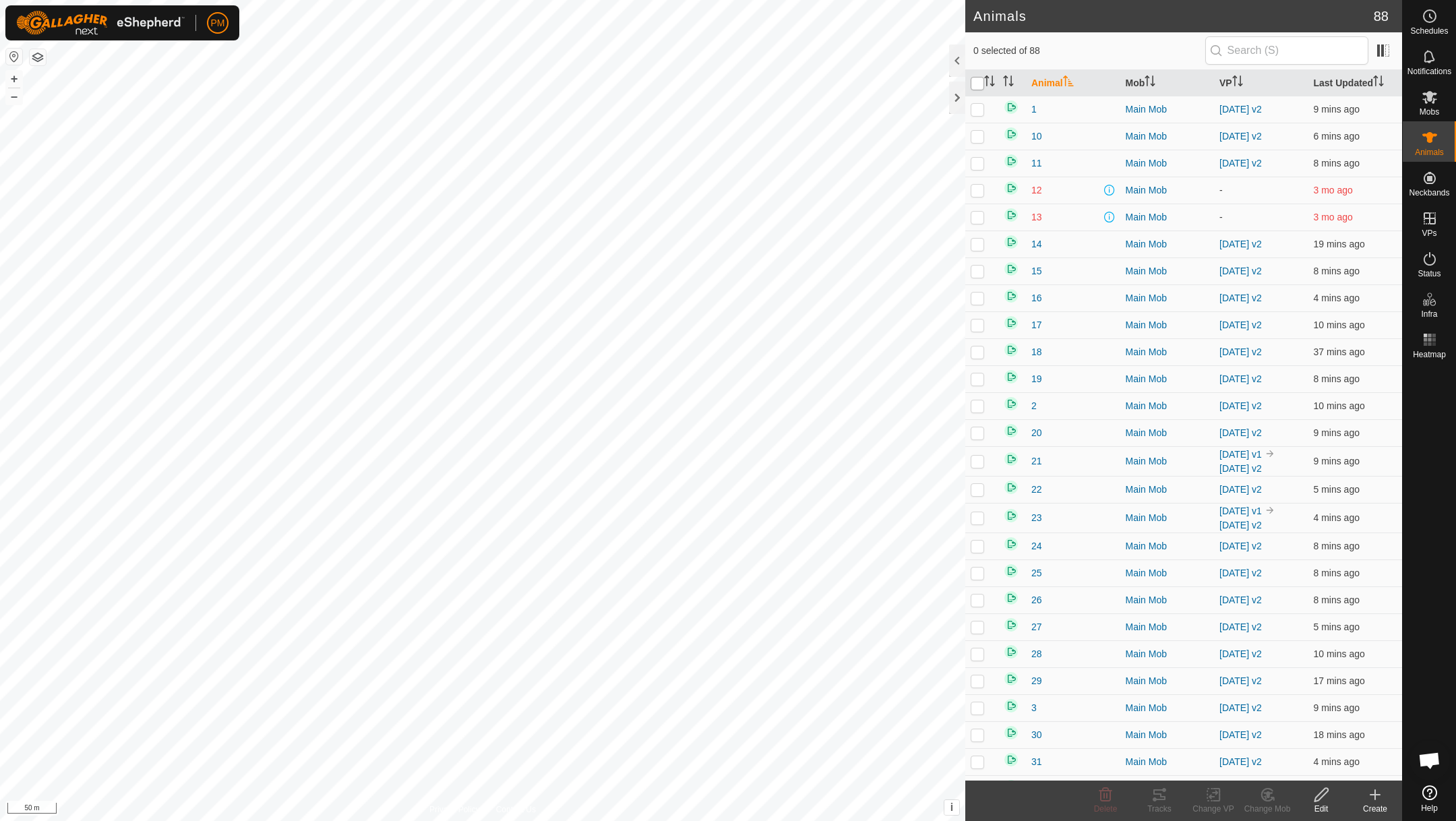
checkbox input "true"
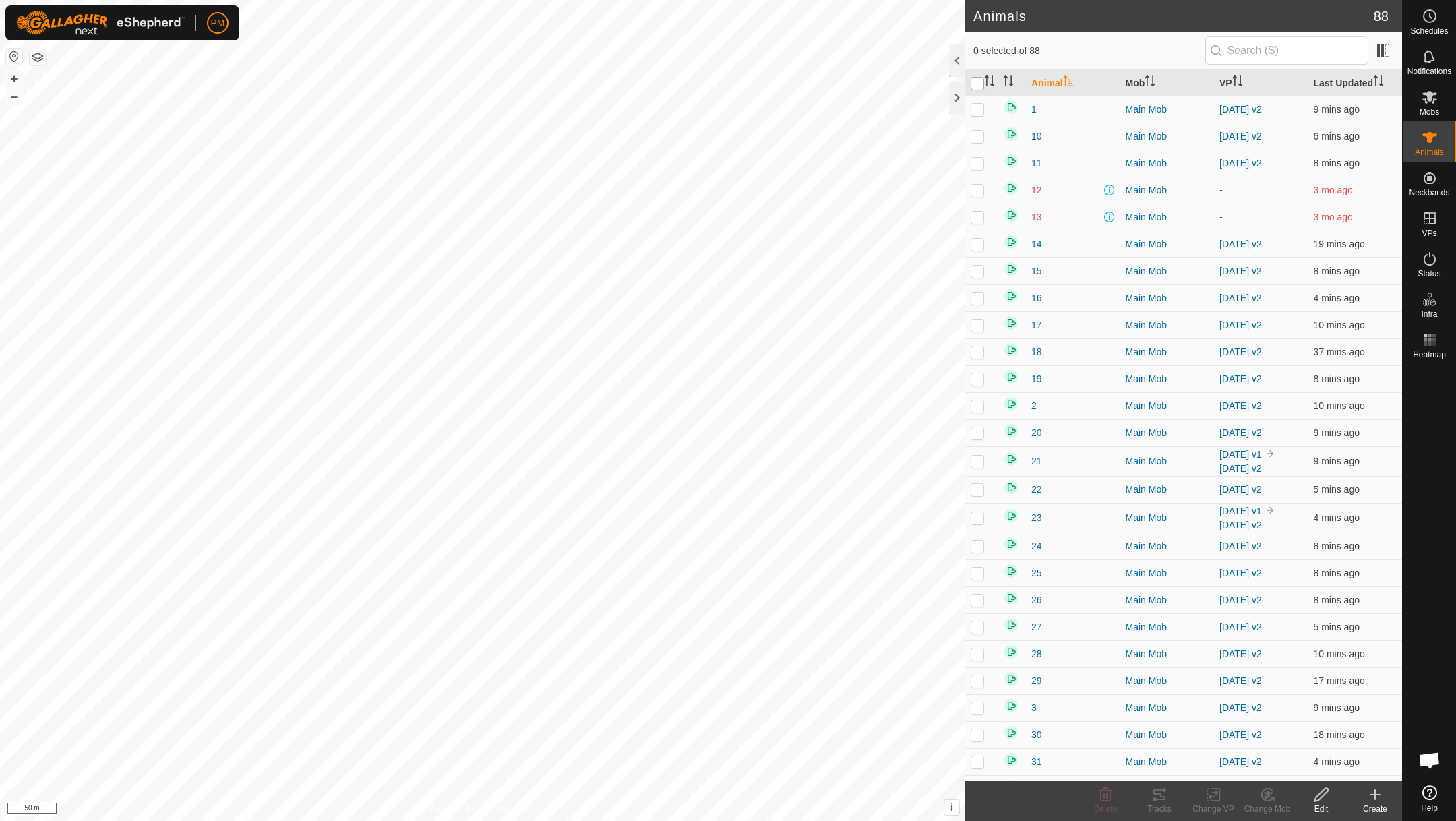
checkbox input "true"
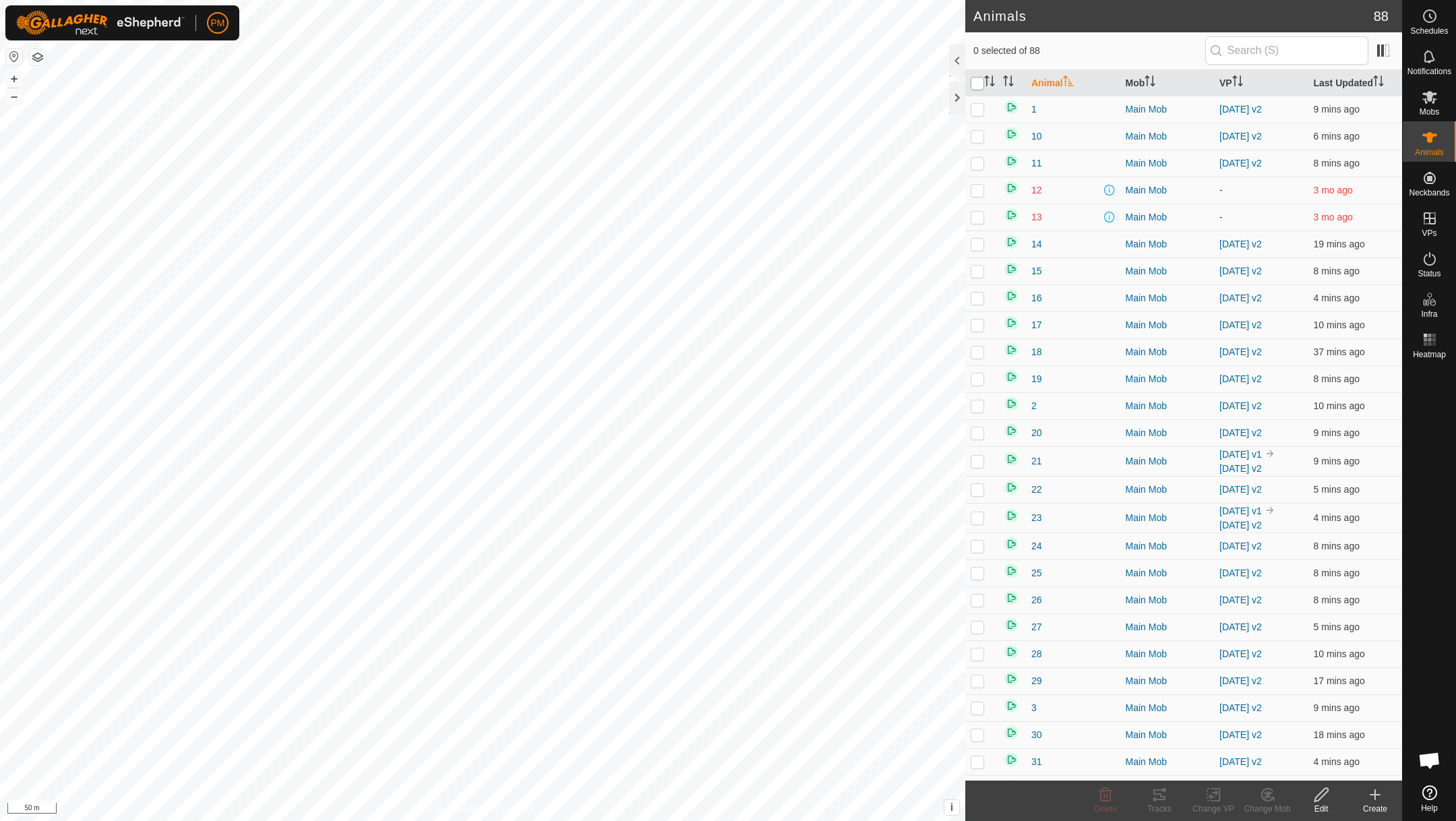
checkbox input "true"
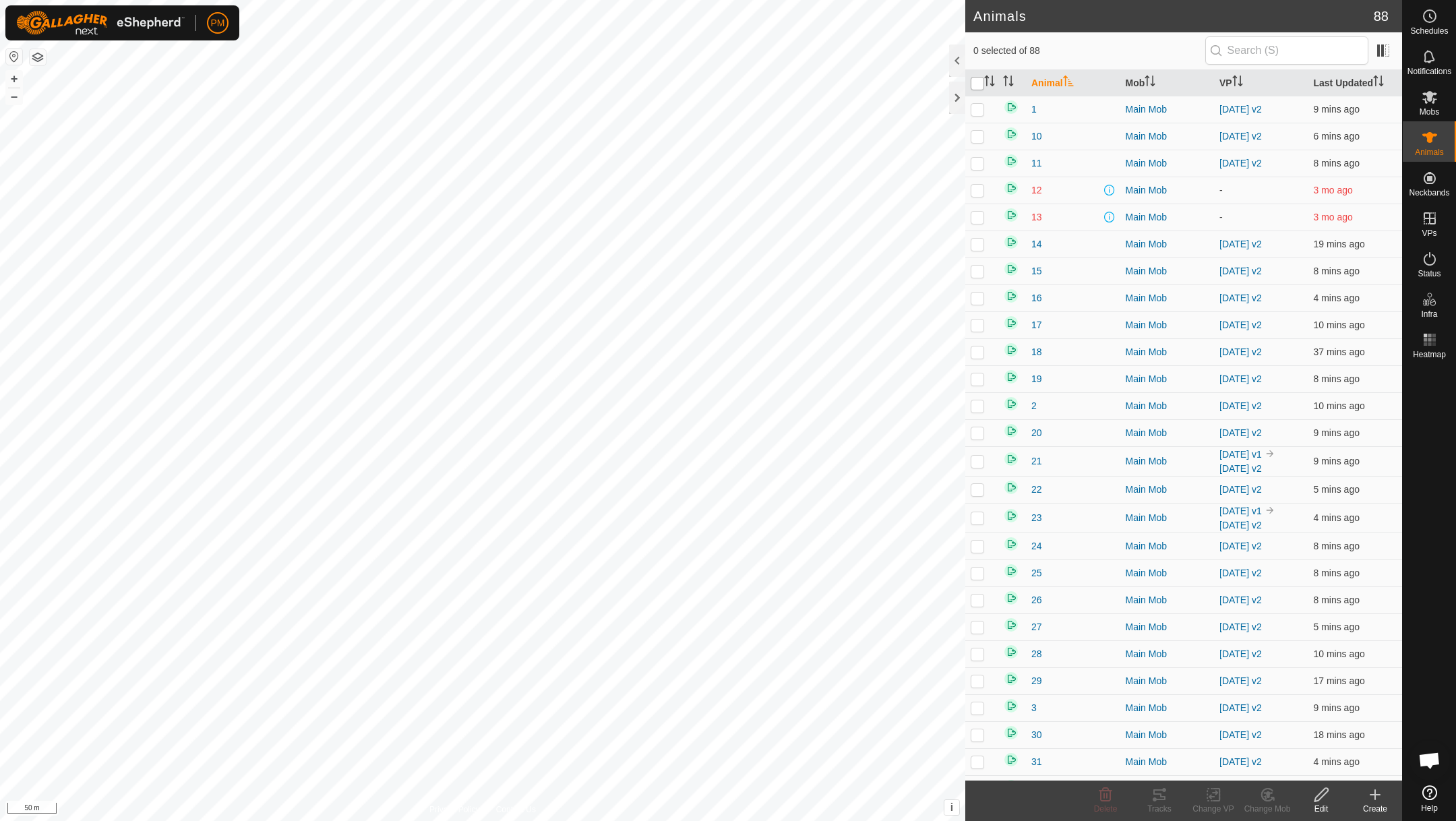
checkbox input "true"
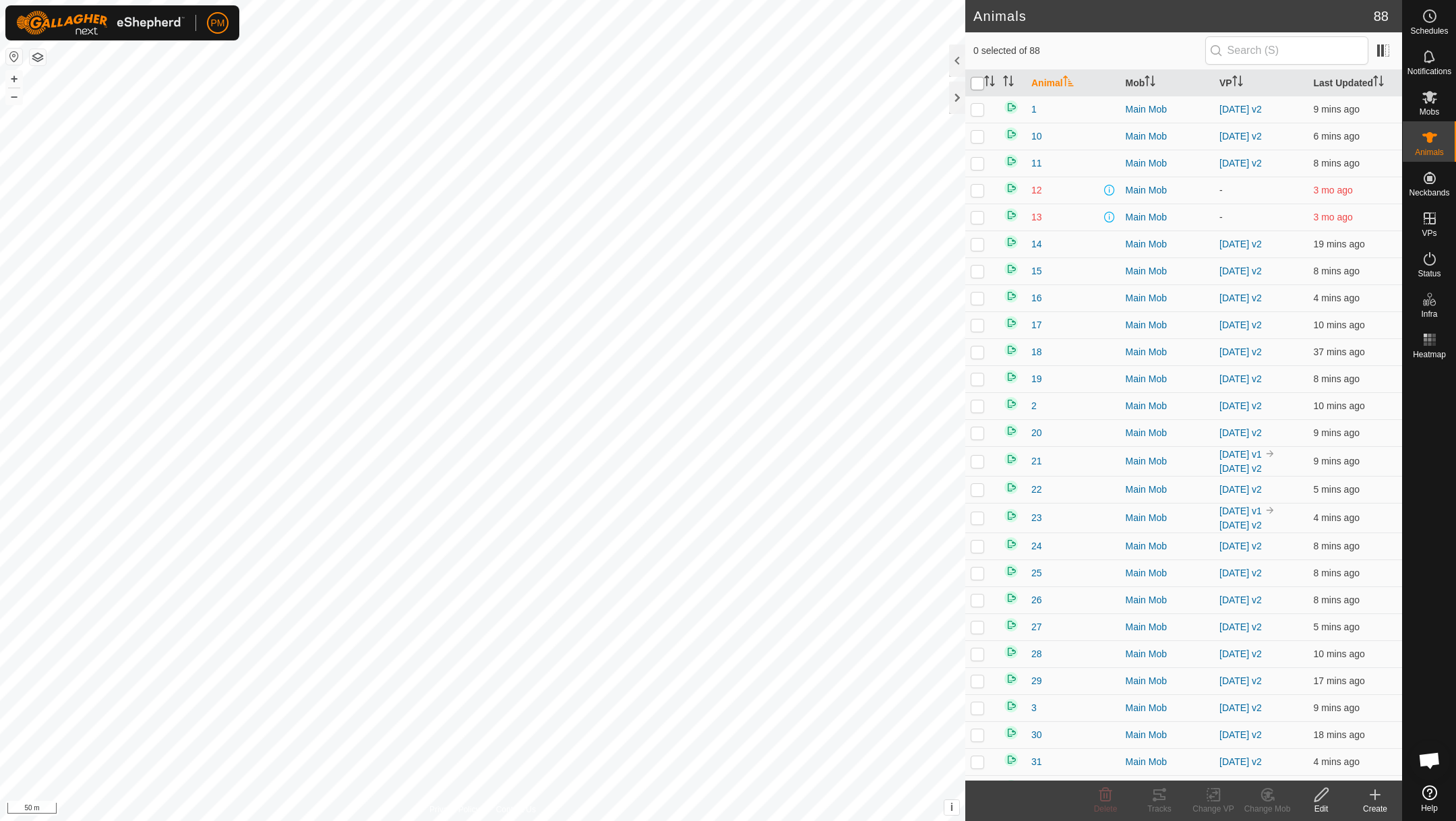
checkbox input "true"
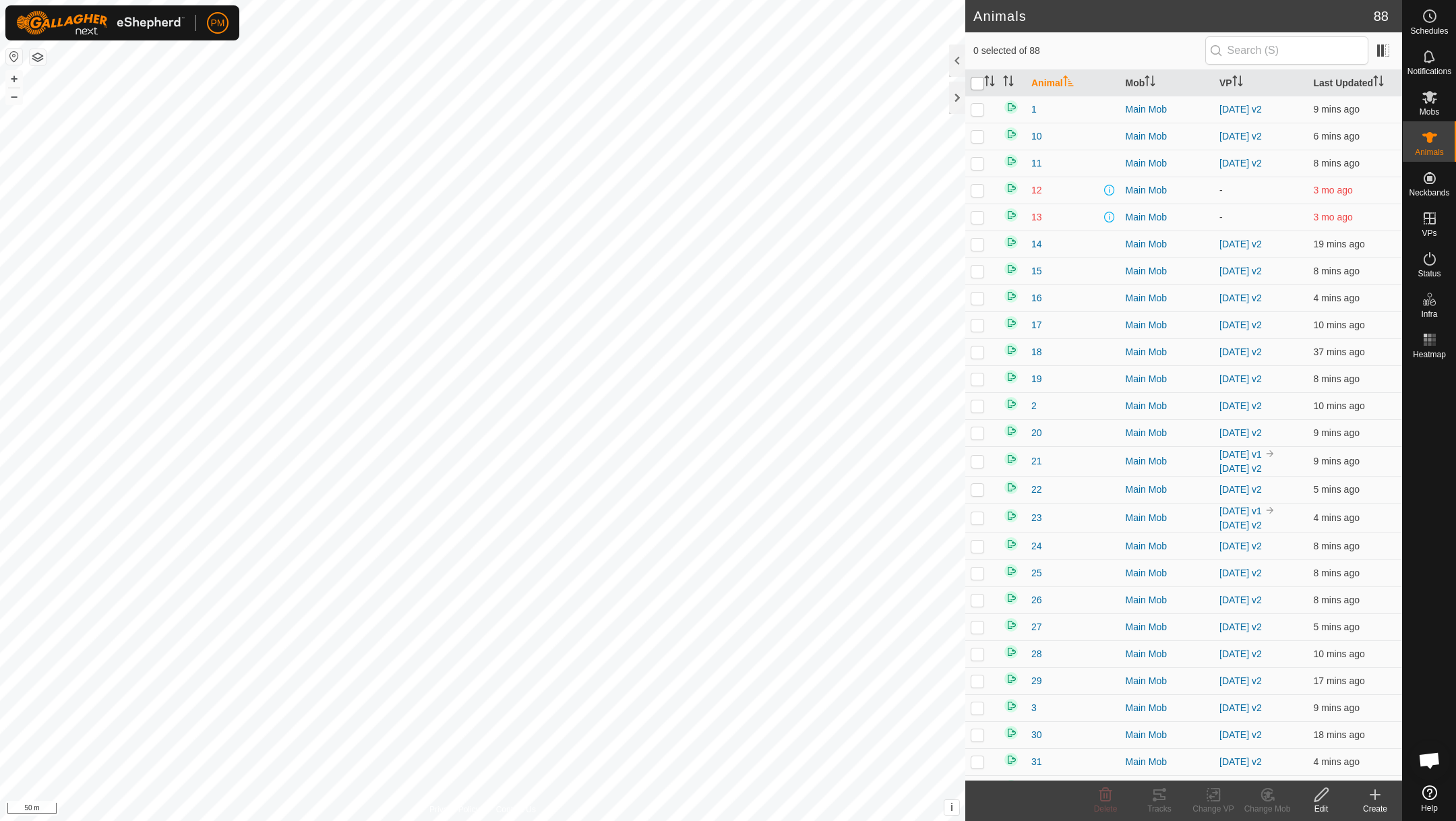
checkbox input "true"
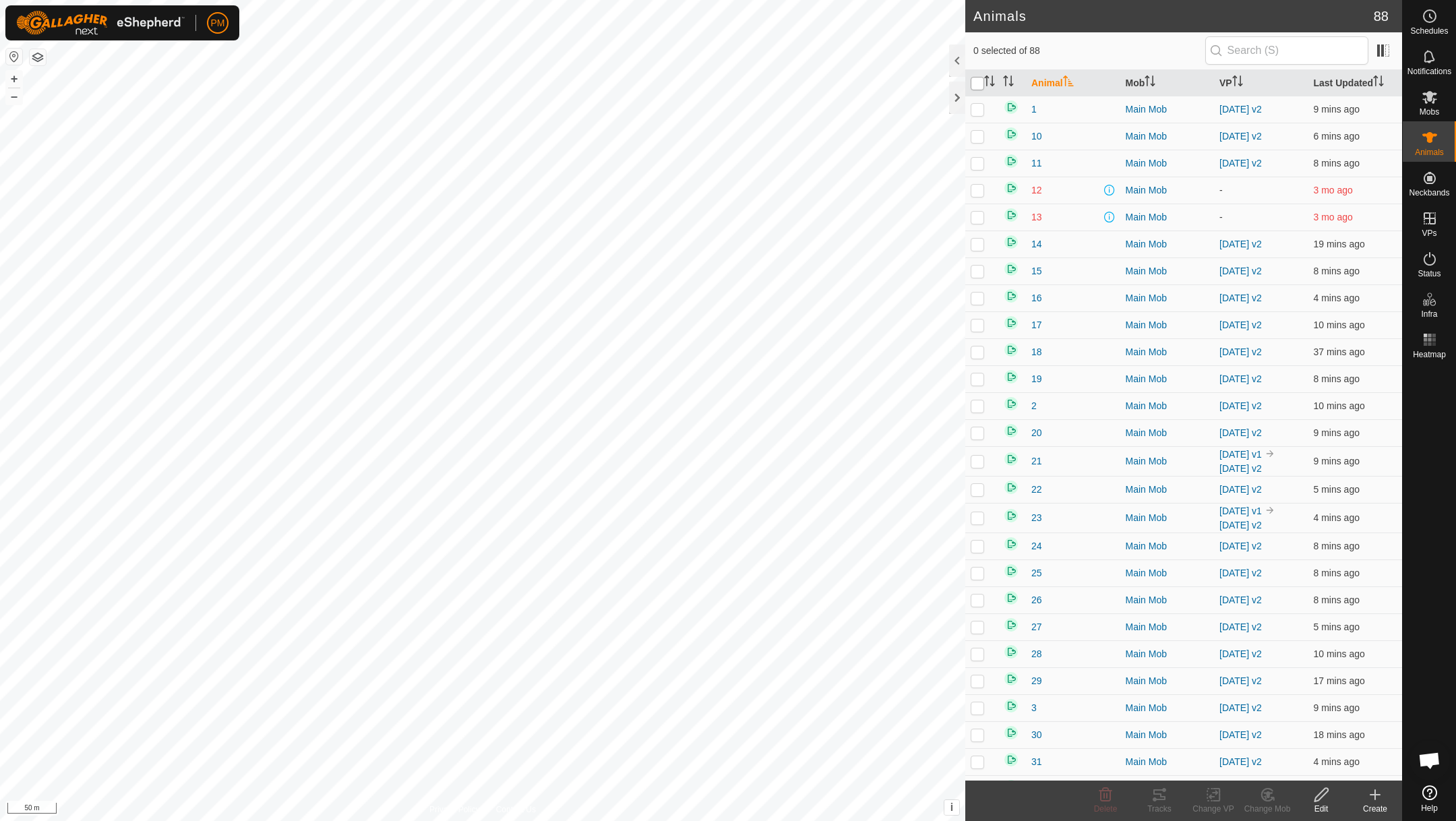
checkbox input "true"
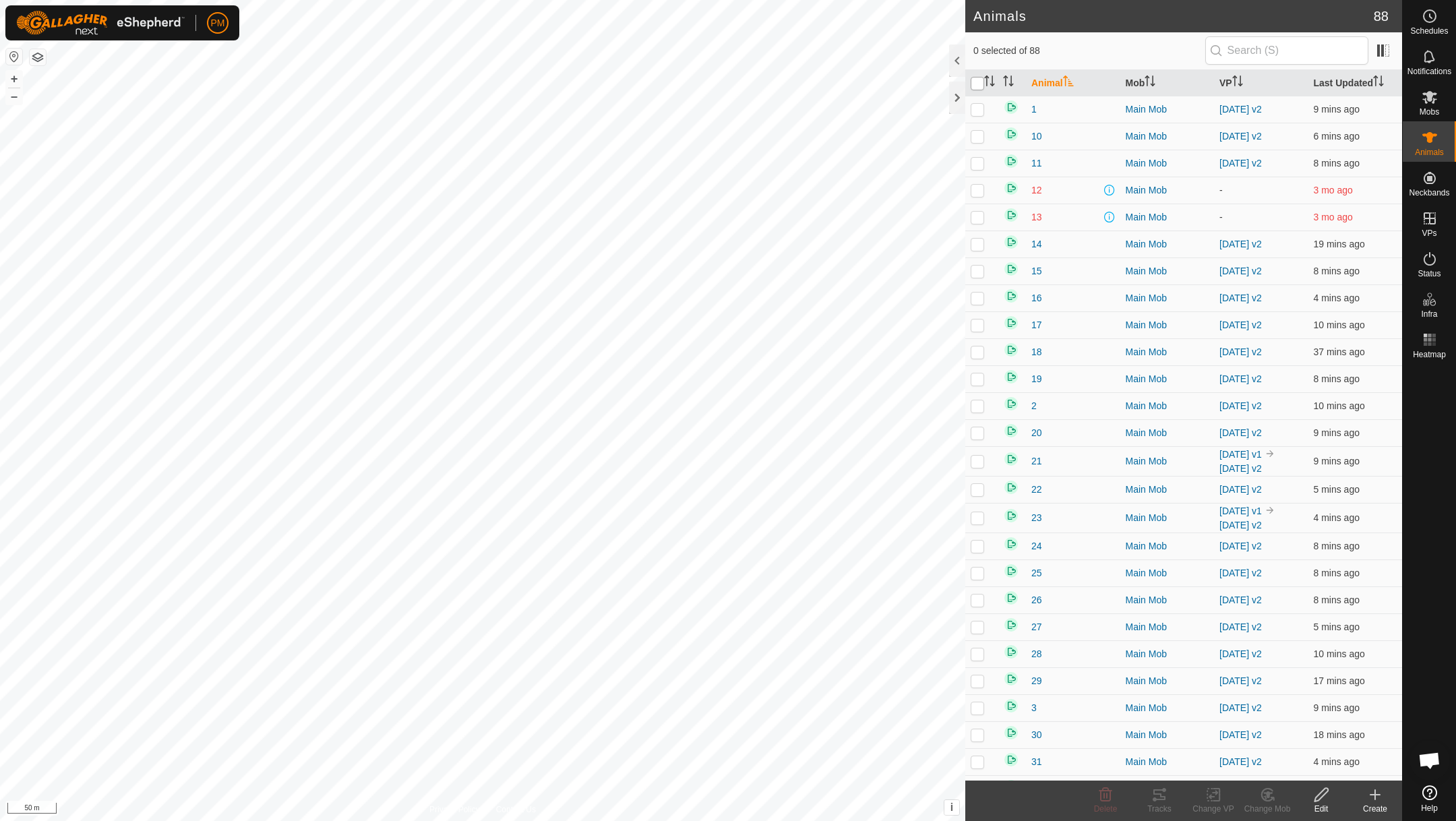
checkbox input "true"
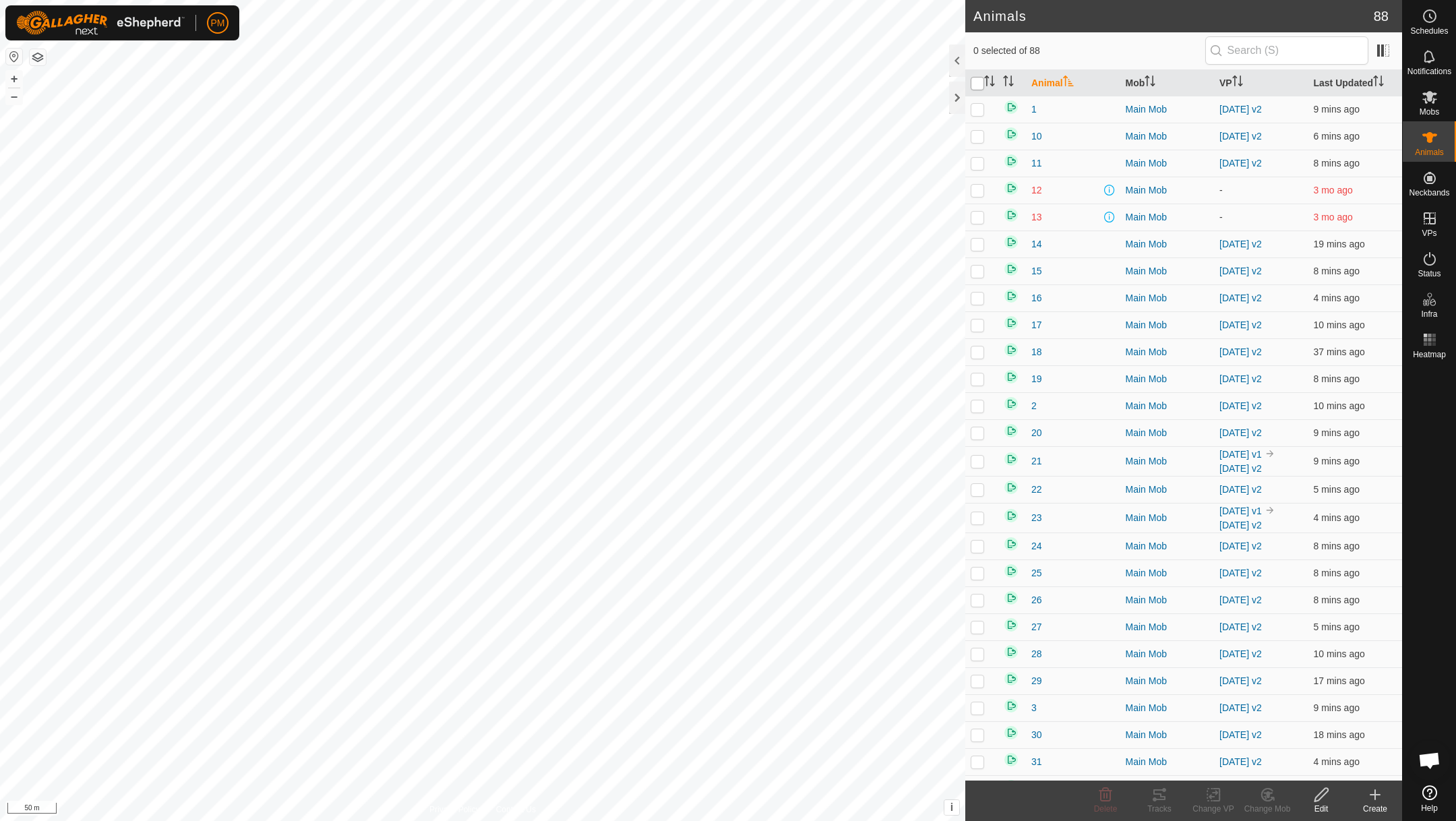
checkbox input "true"
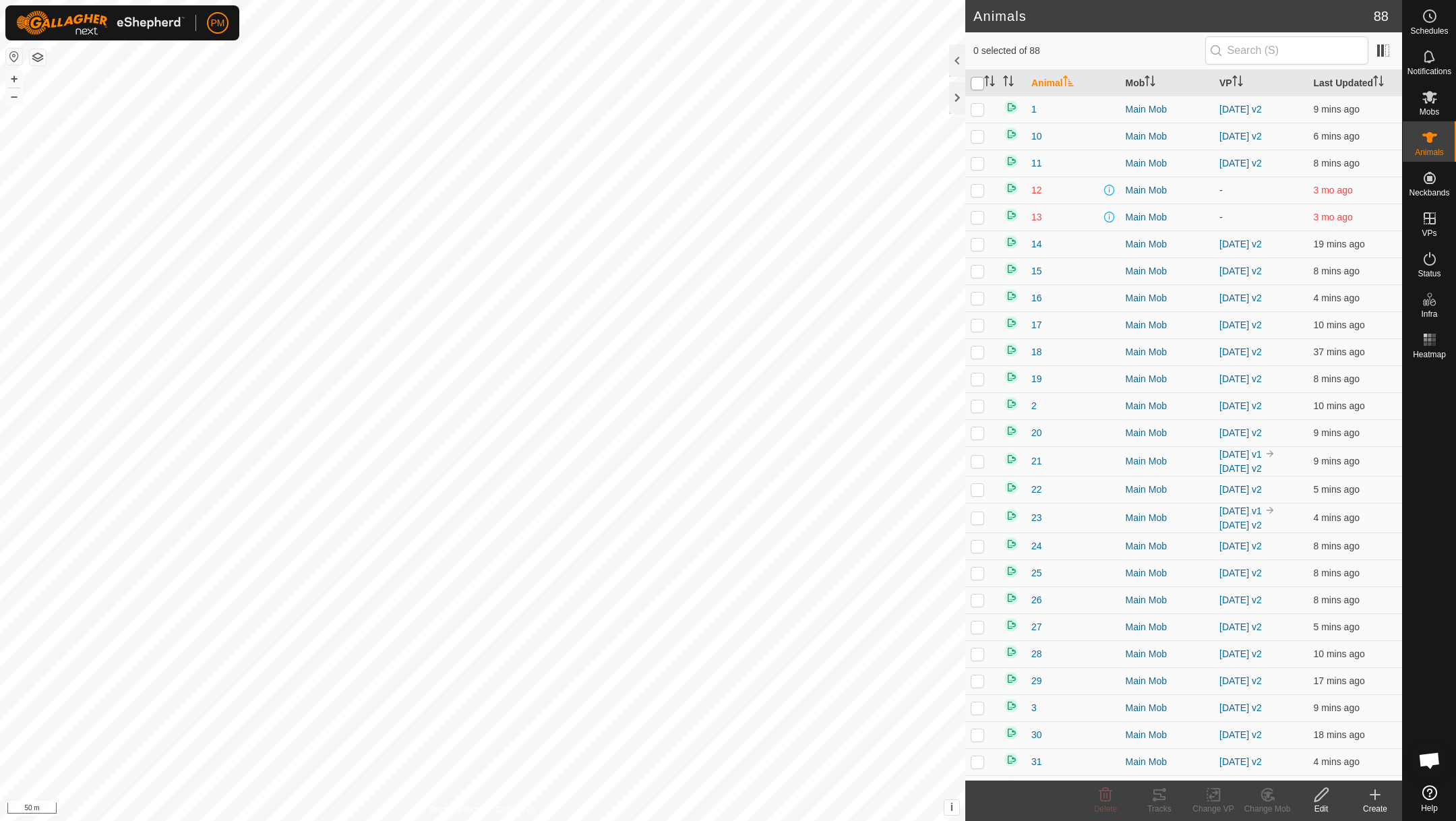
checkbox input "true"
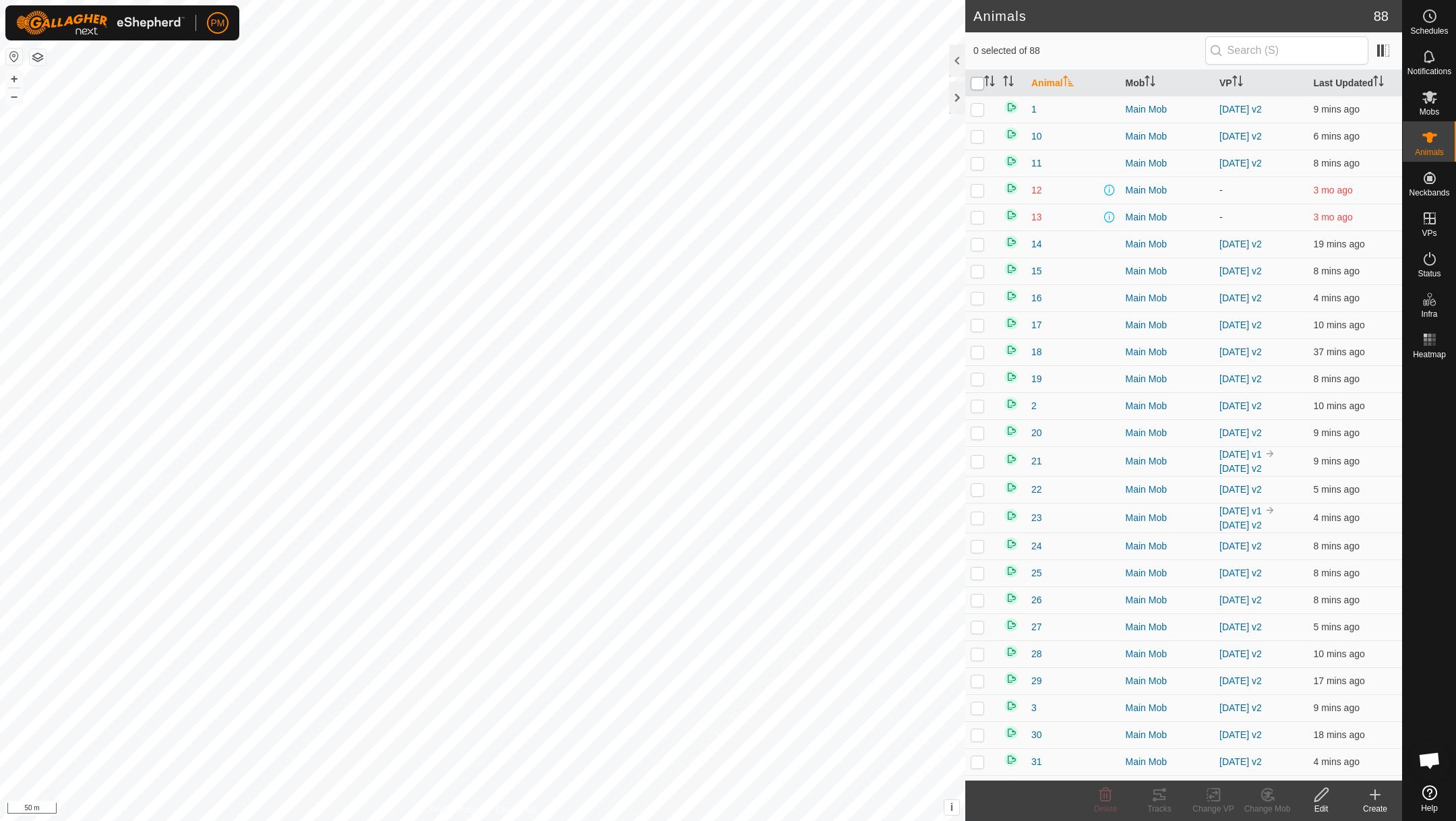
checkbox input "true"
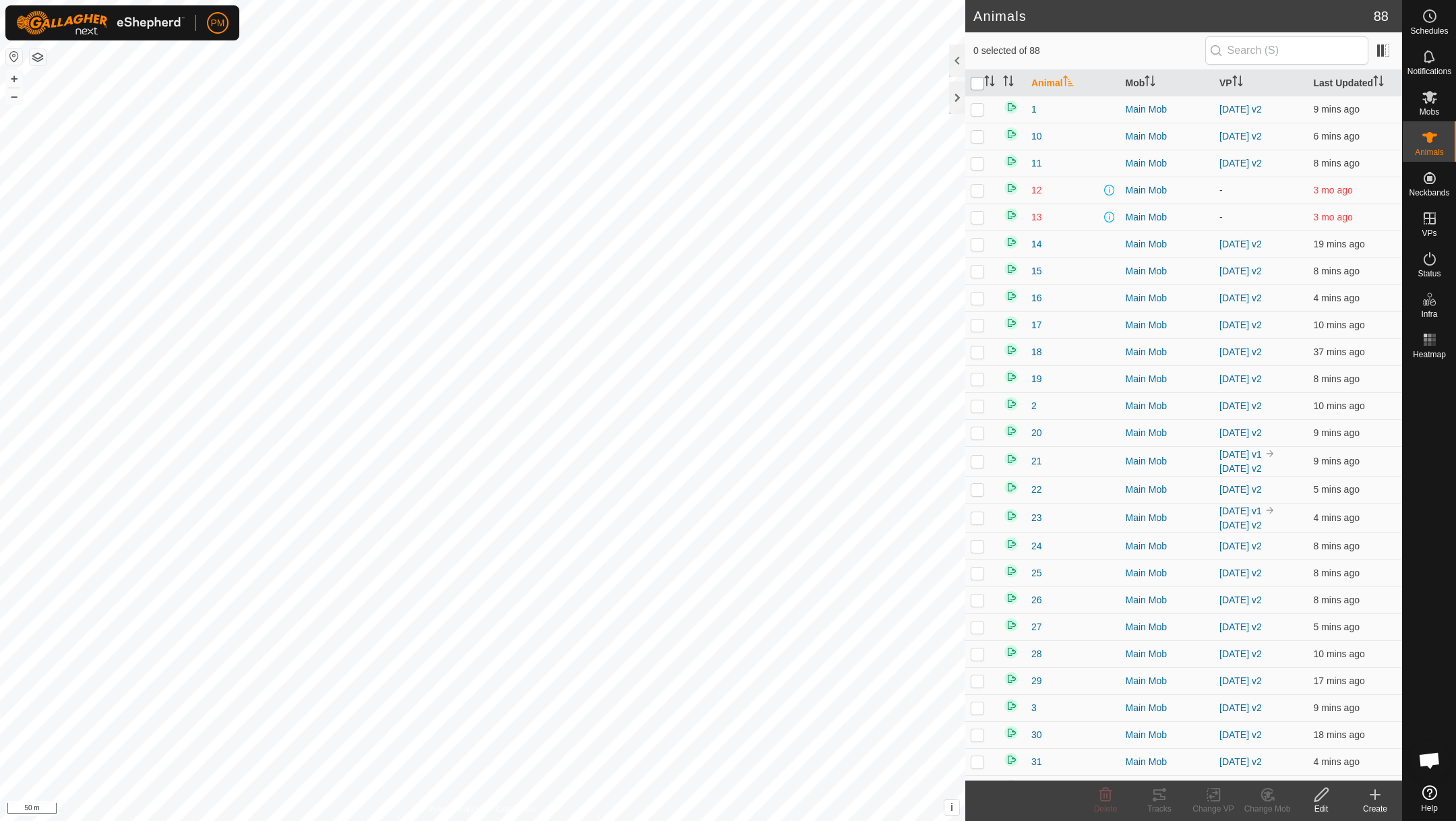
checkbox input "true"
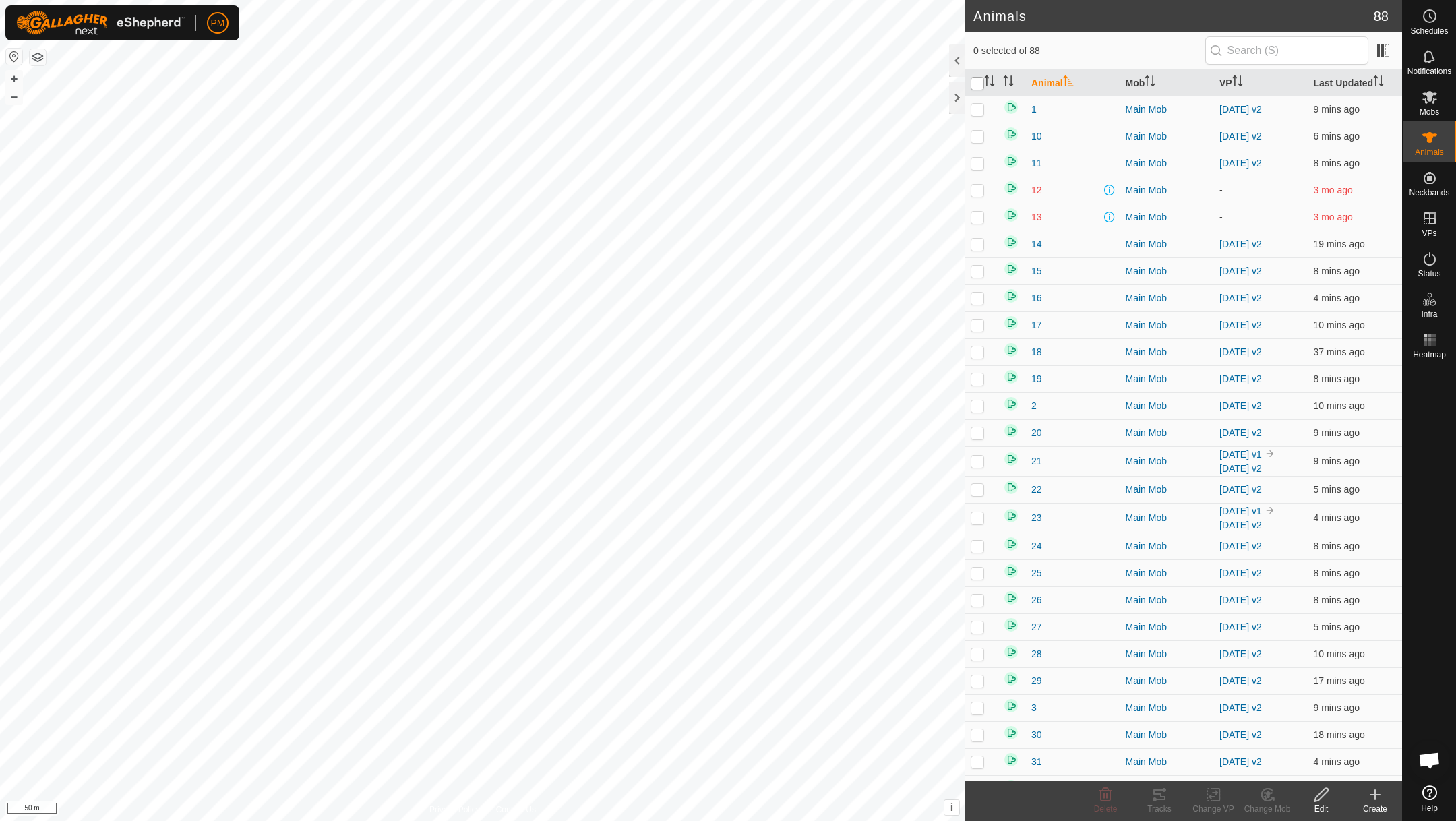
checkbox input "true"
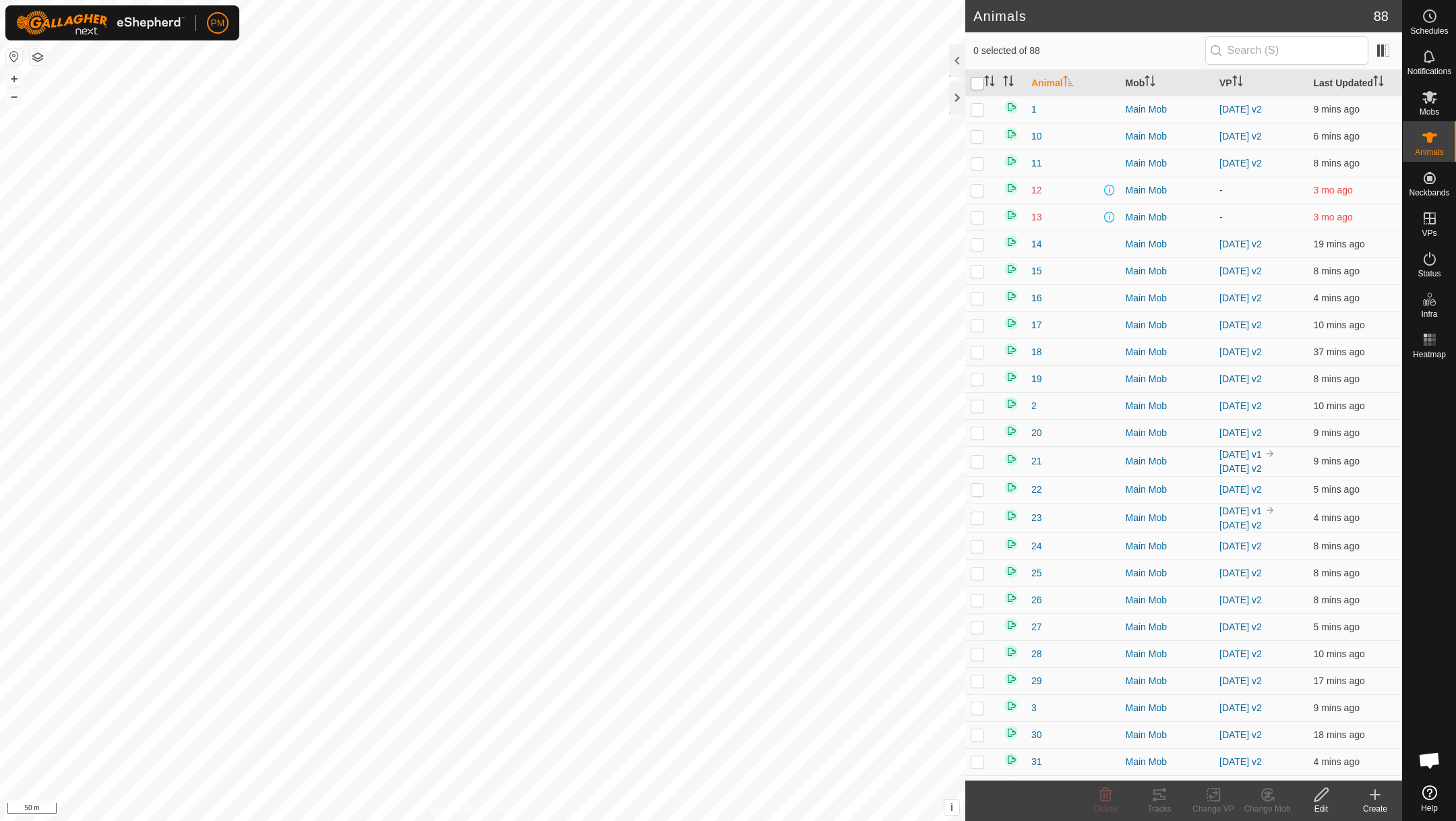
checkbox input "true"
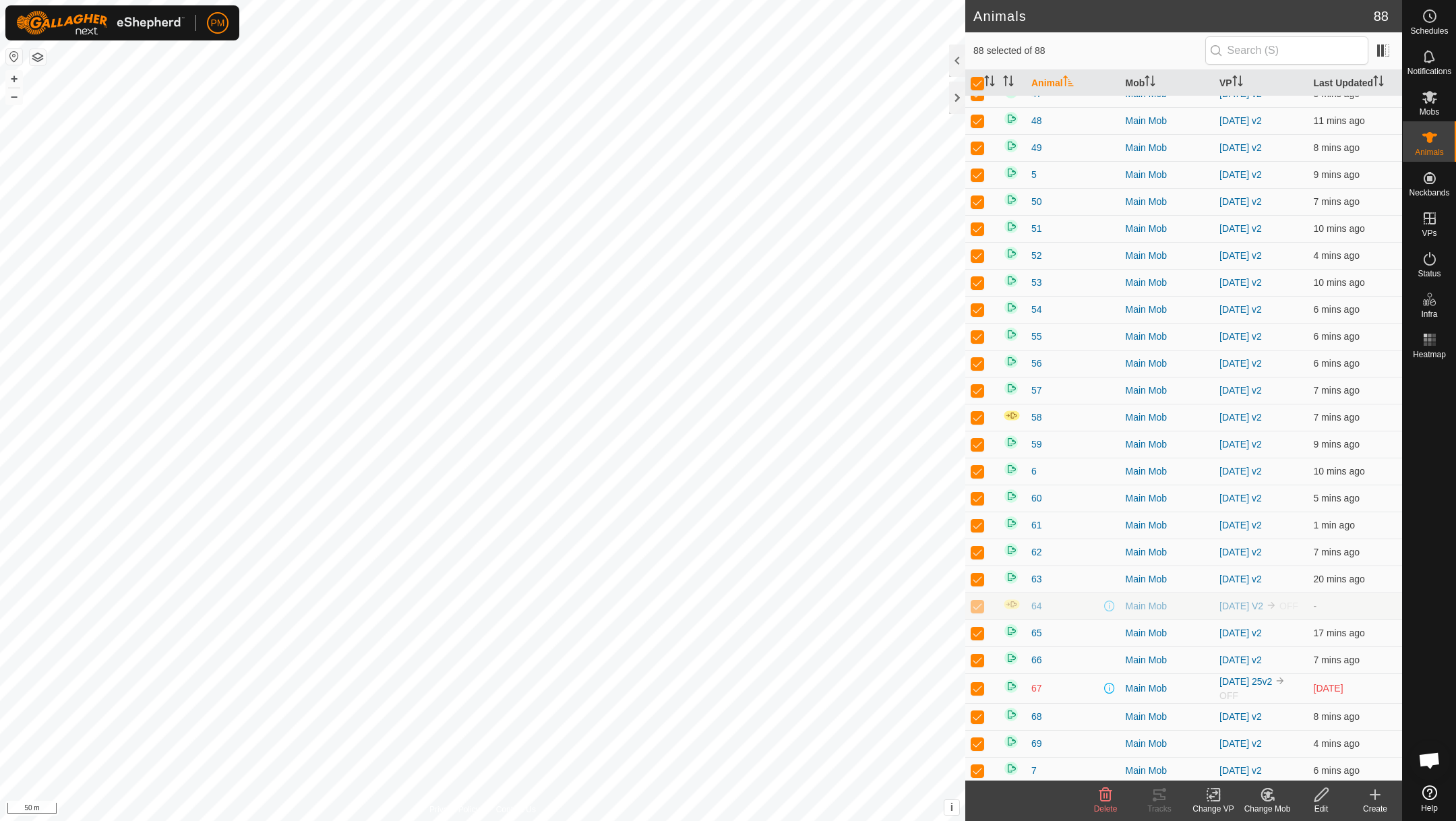
scroll to position [1129, 0]
click at [975, 691] on p-checkbox at bounding box center [977, 685] width 14 height 11
checkbox input "false"
click at [975, 691] on p-checkbox at bounding box center [977, 685] width 14 height 11
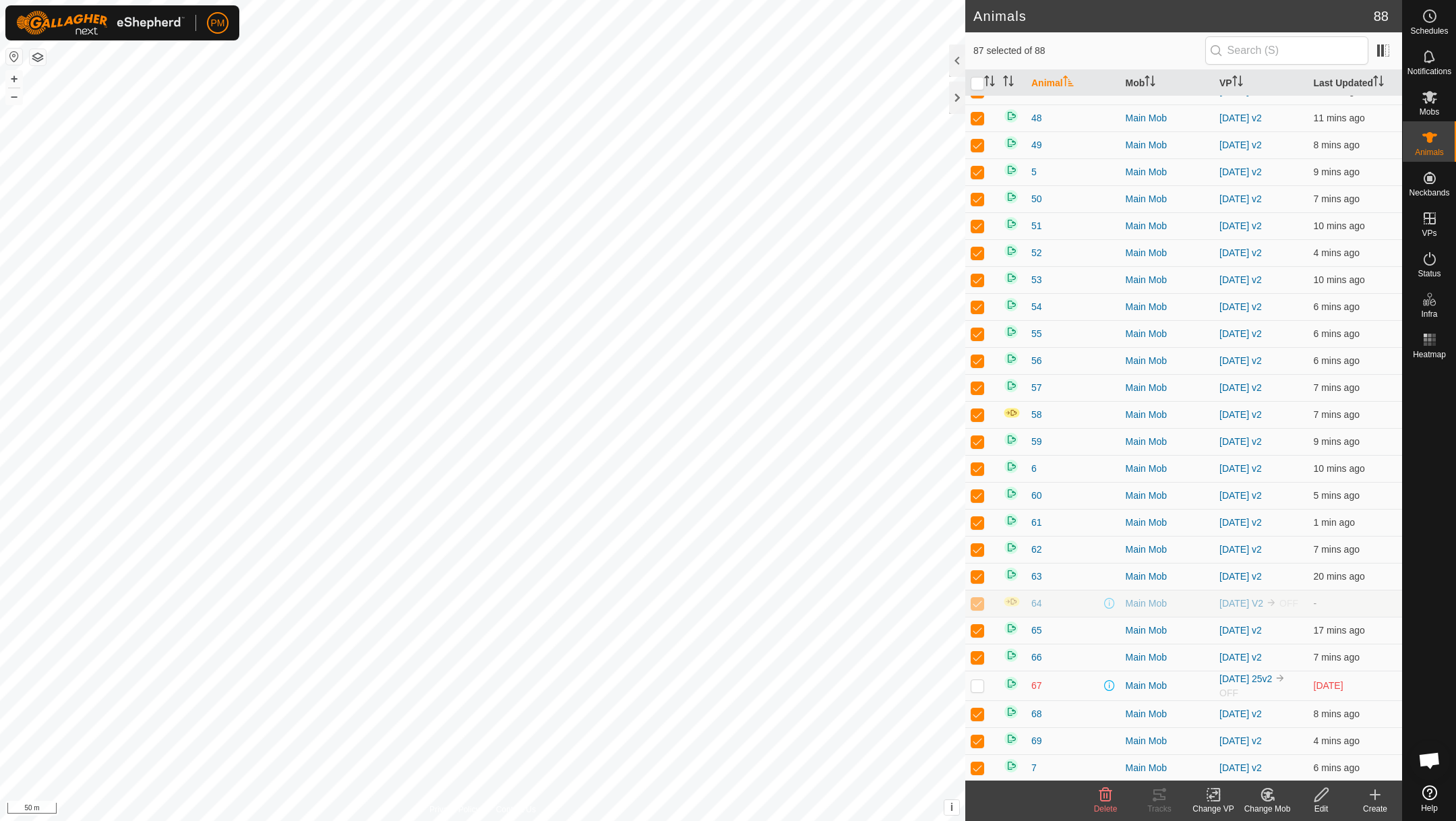
checkbox input "true"
click at [975, 691] on p-checkbox at bounding box center [977, 685] width 14 height 11
checkbox input "false"
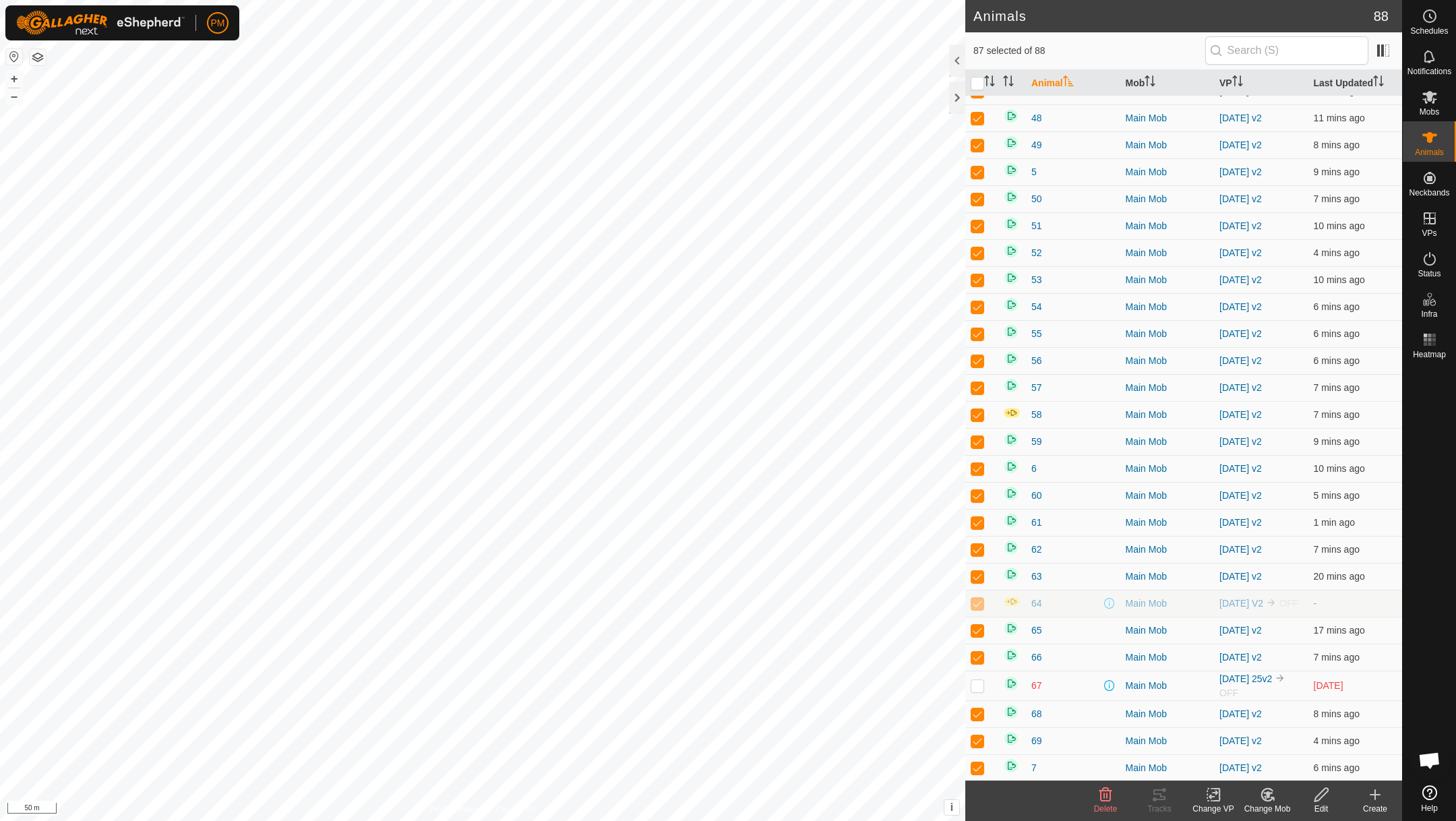
click at [975, 691] on p-checkbox at bounding box center [977, 685] width 14 height 11
checkbox input "true"
click at [982, 83] on input "checkbox" at bounding box center [977, 83] width 14 height 14
checkbox input "false"
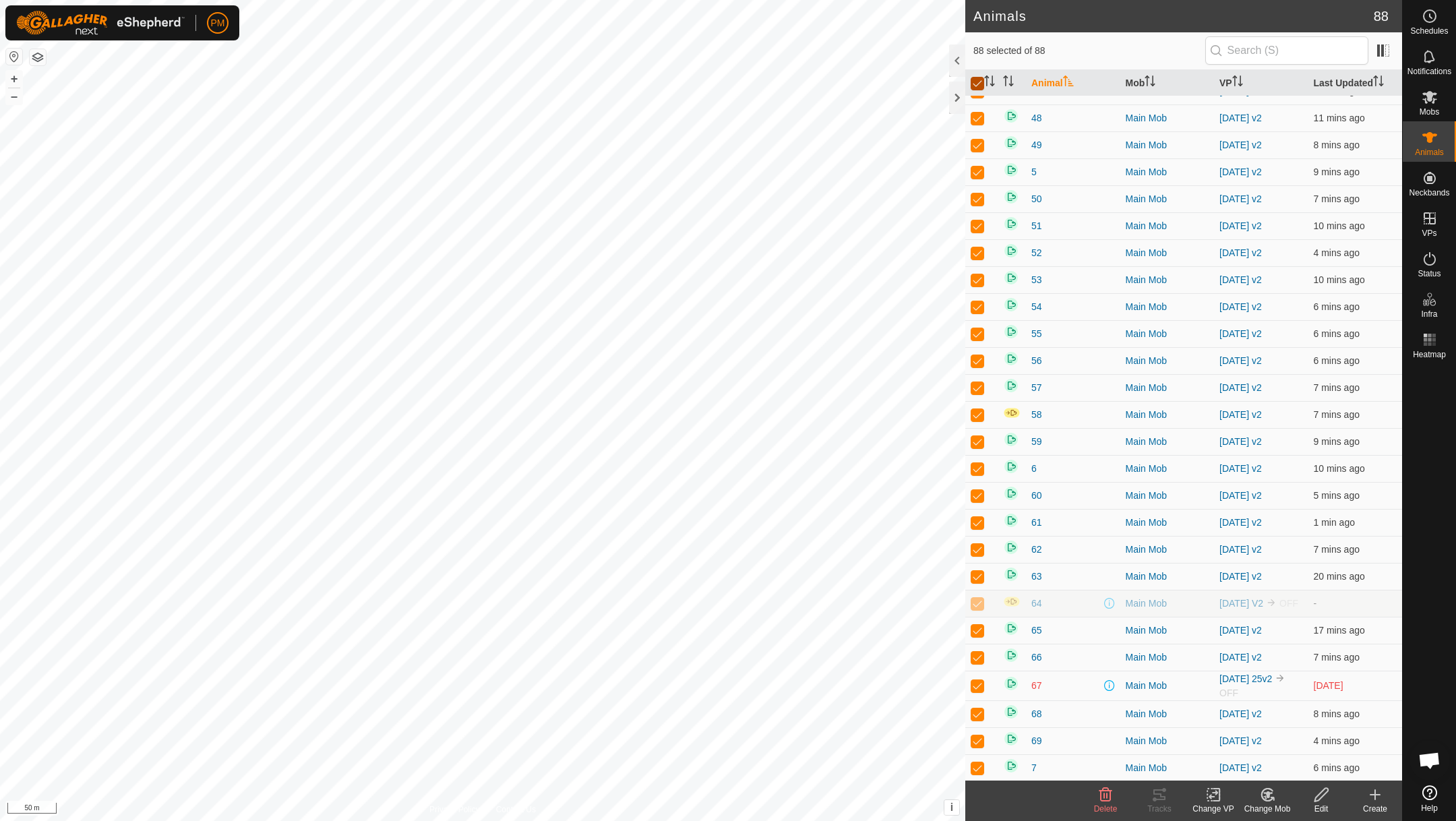
checkbox input "false"
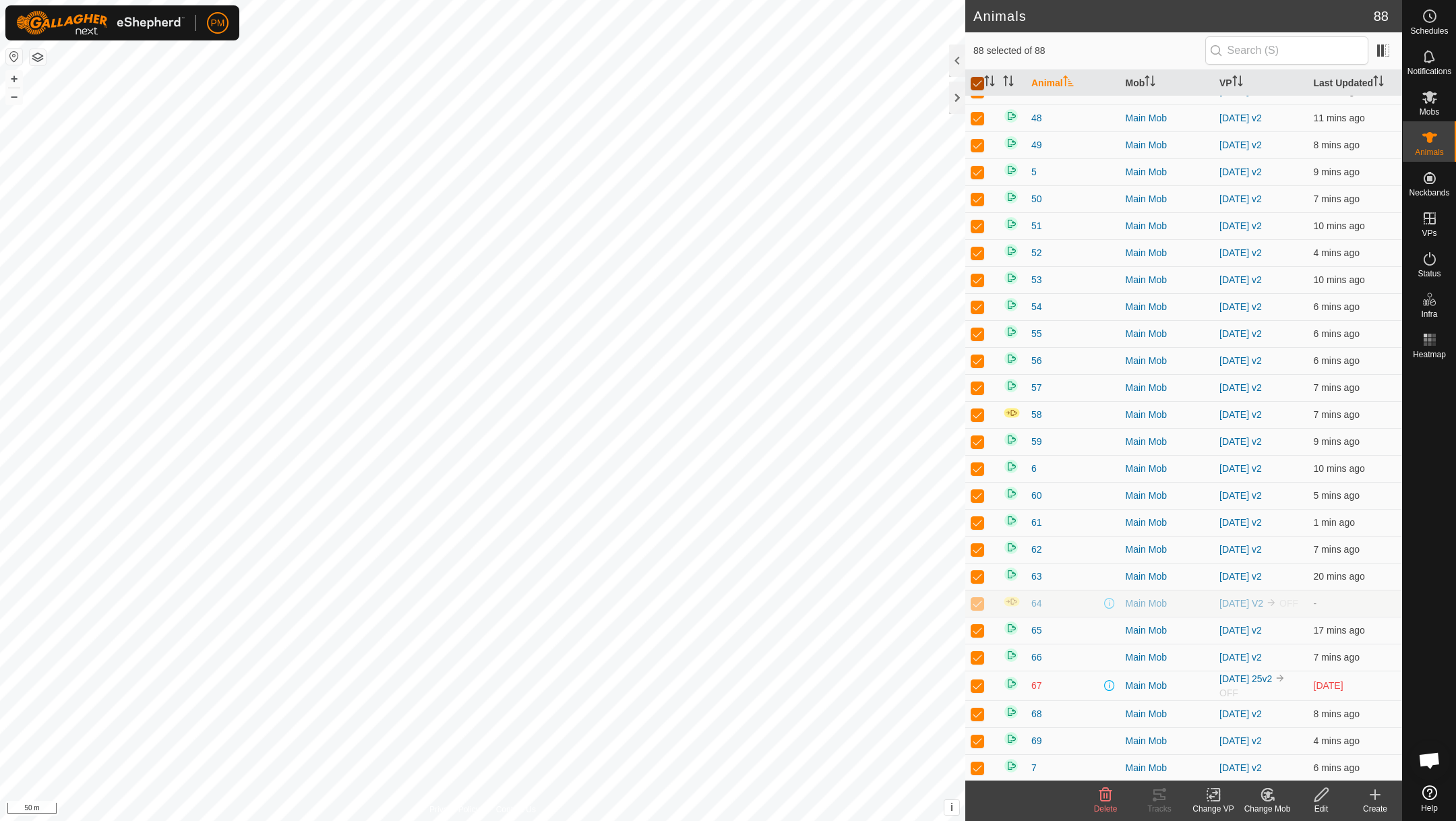
checkbox input "false"
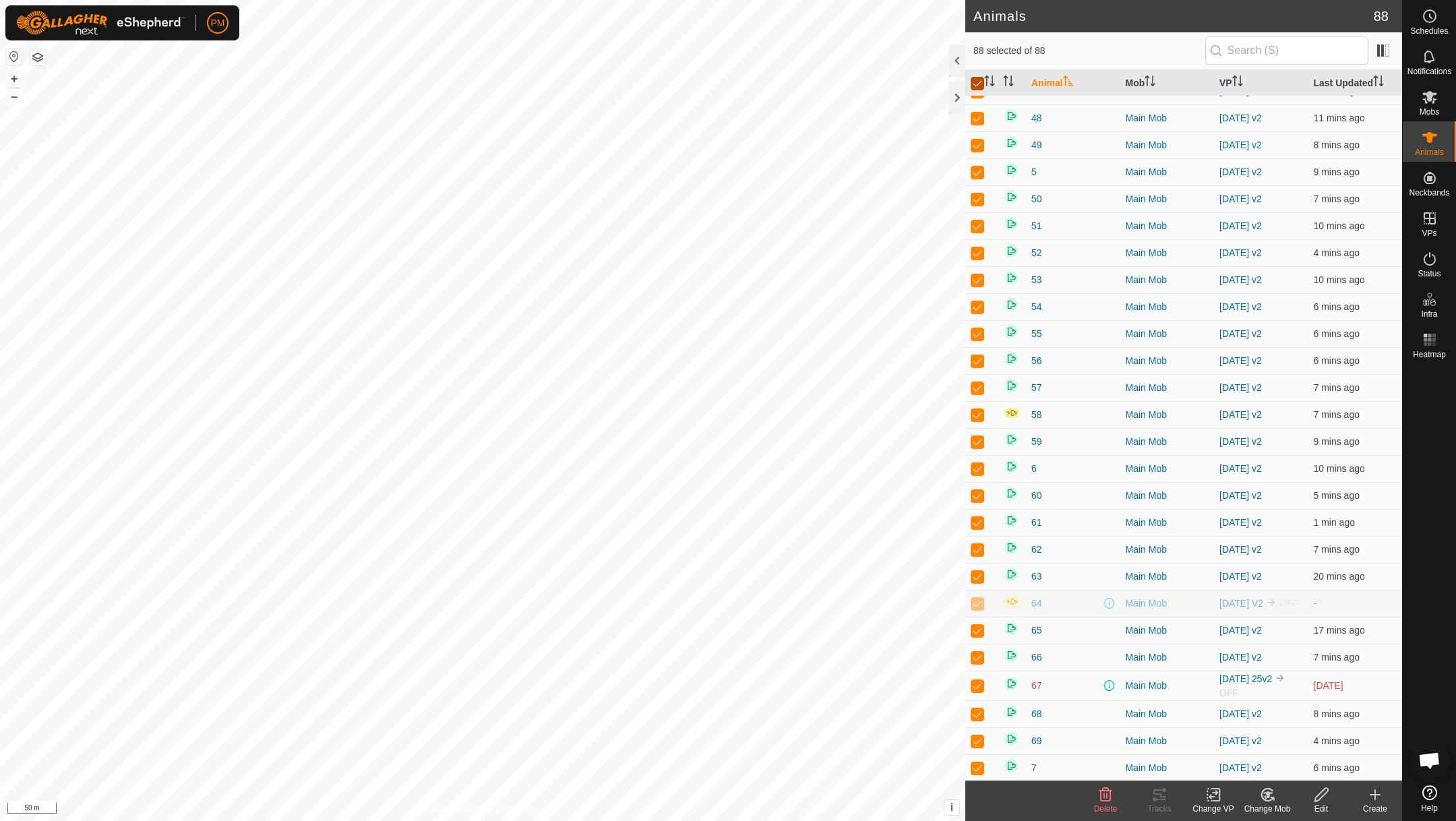
checkbox input "false"
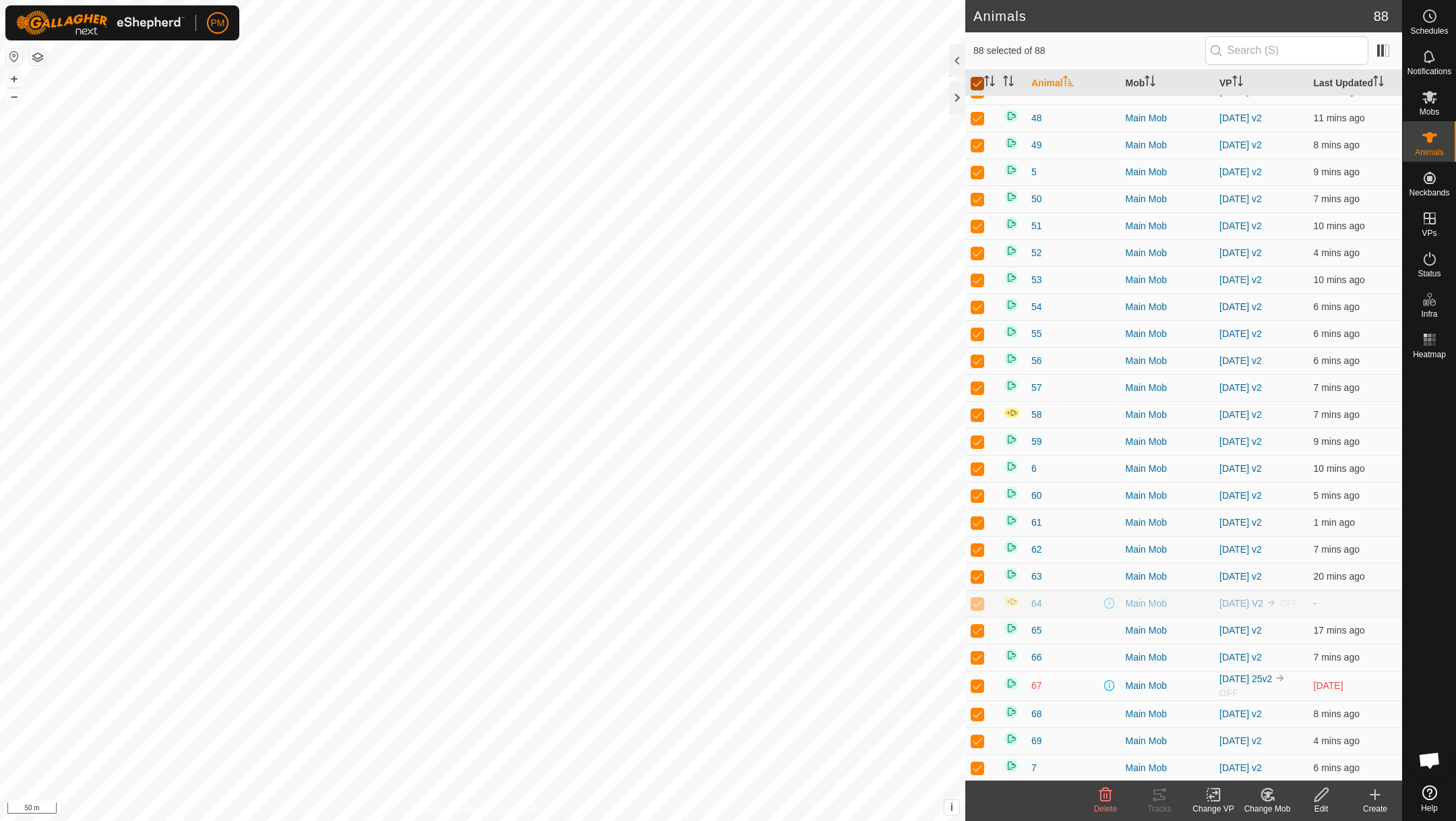
checkbox input "false"
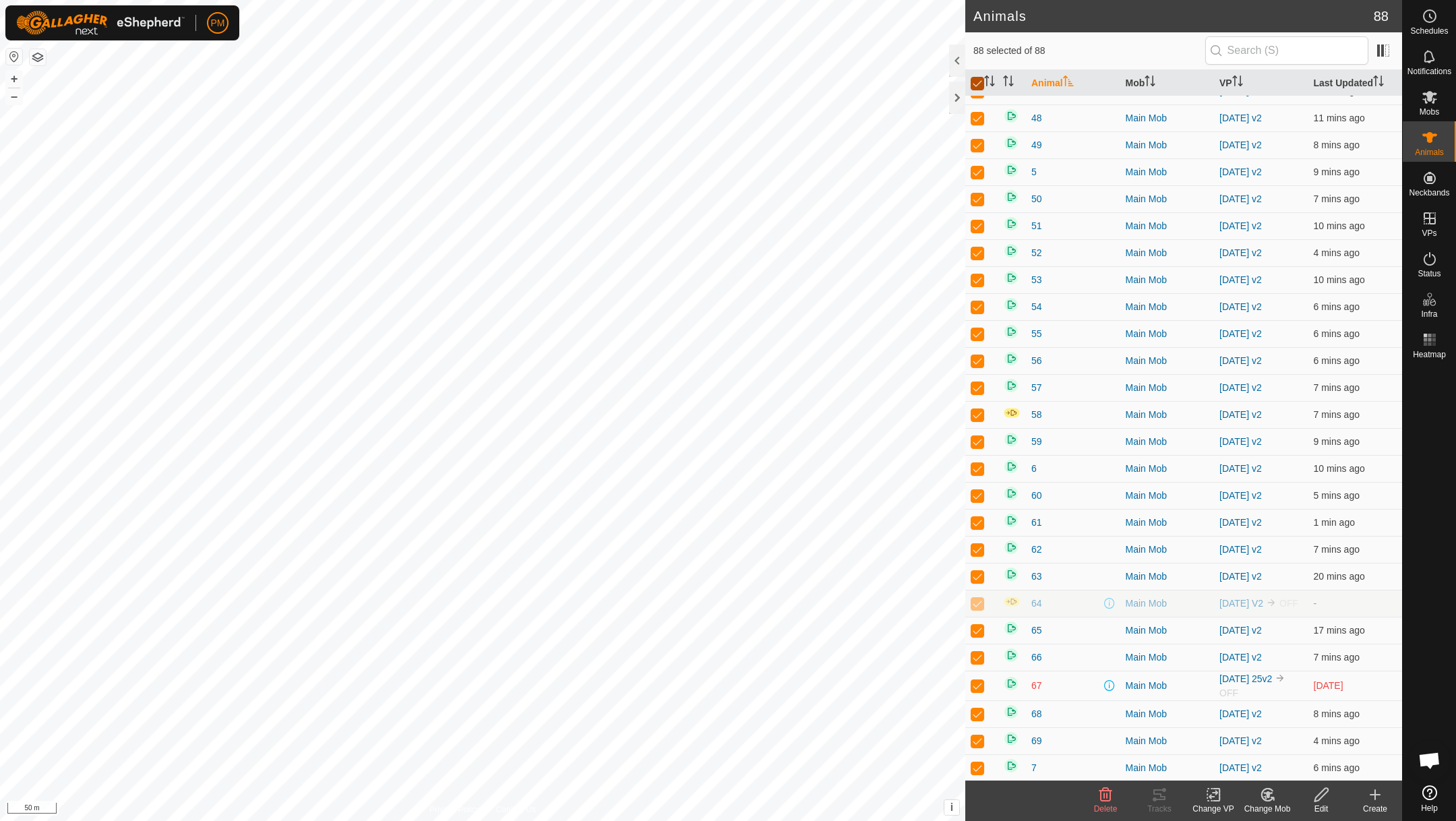
checkbox input "false"
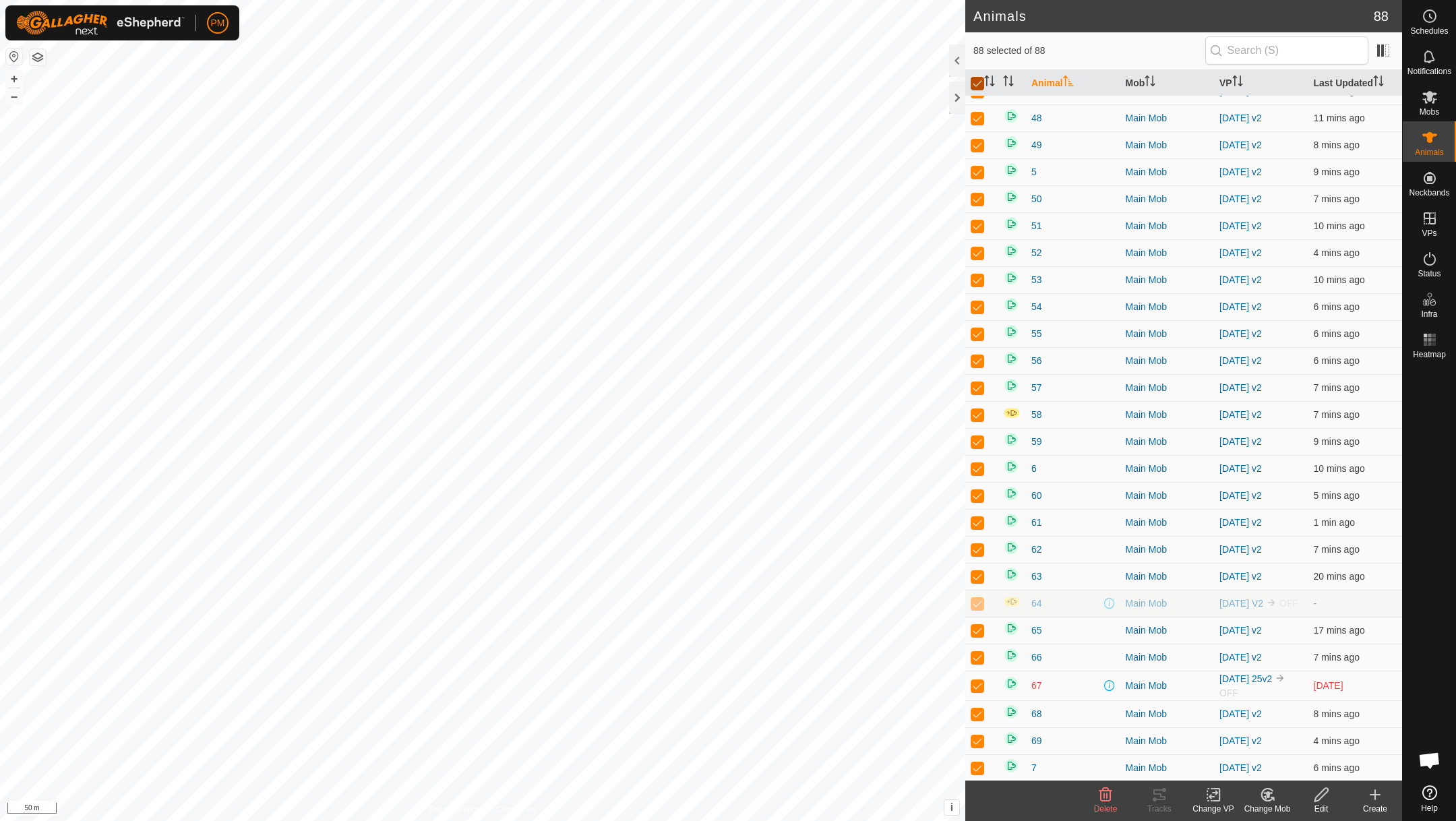
checkbox input "false"
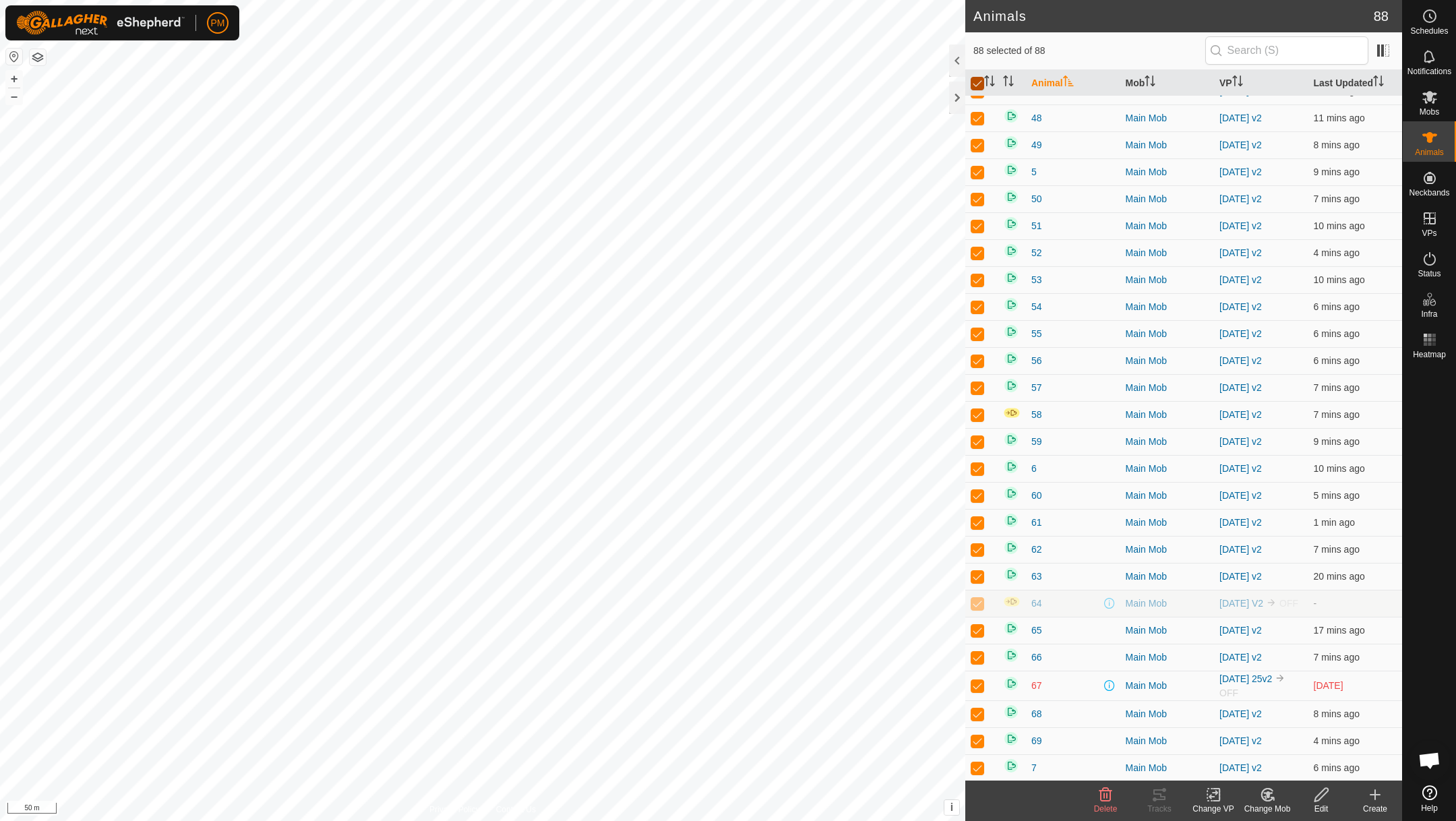
checkbox input "false"
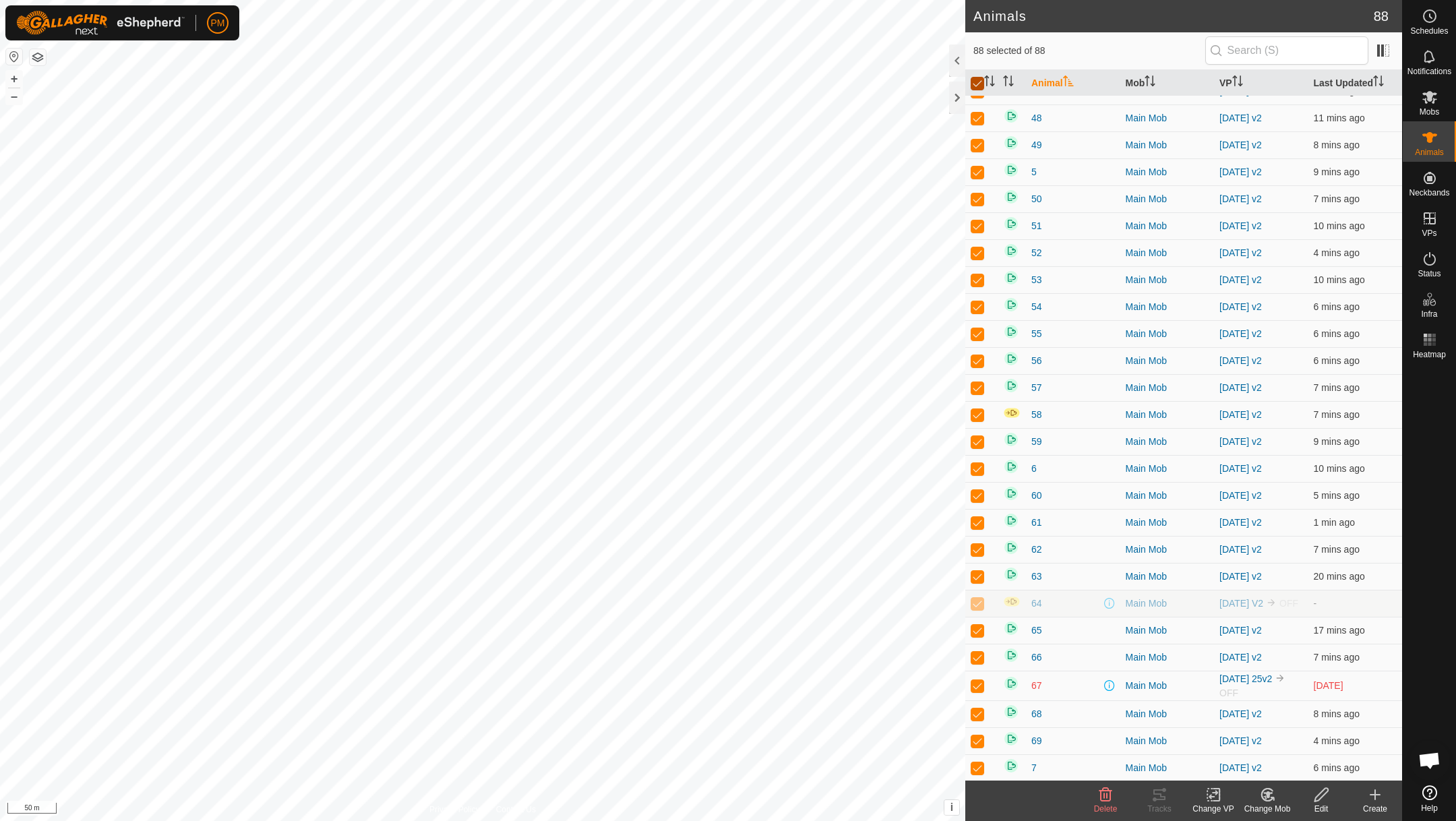
checkbox input "false"
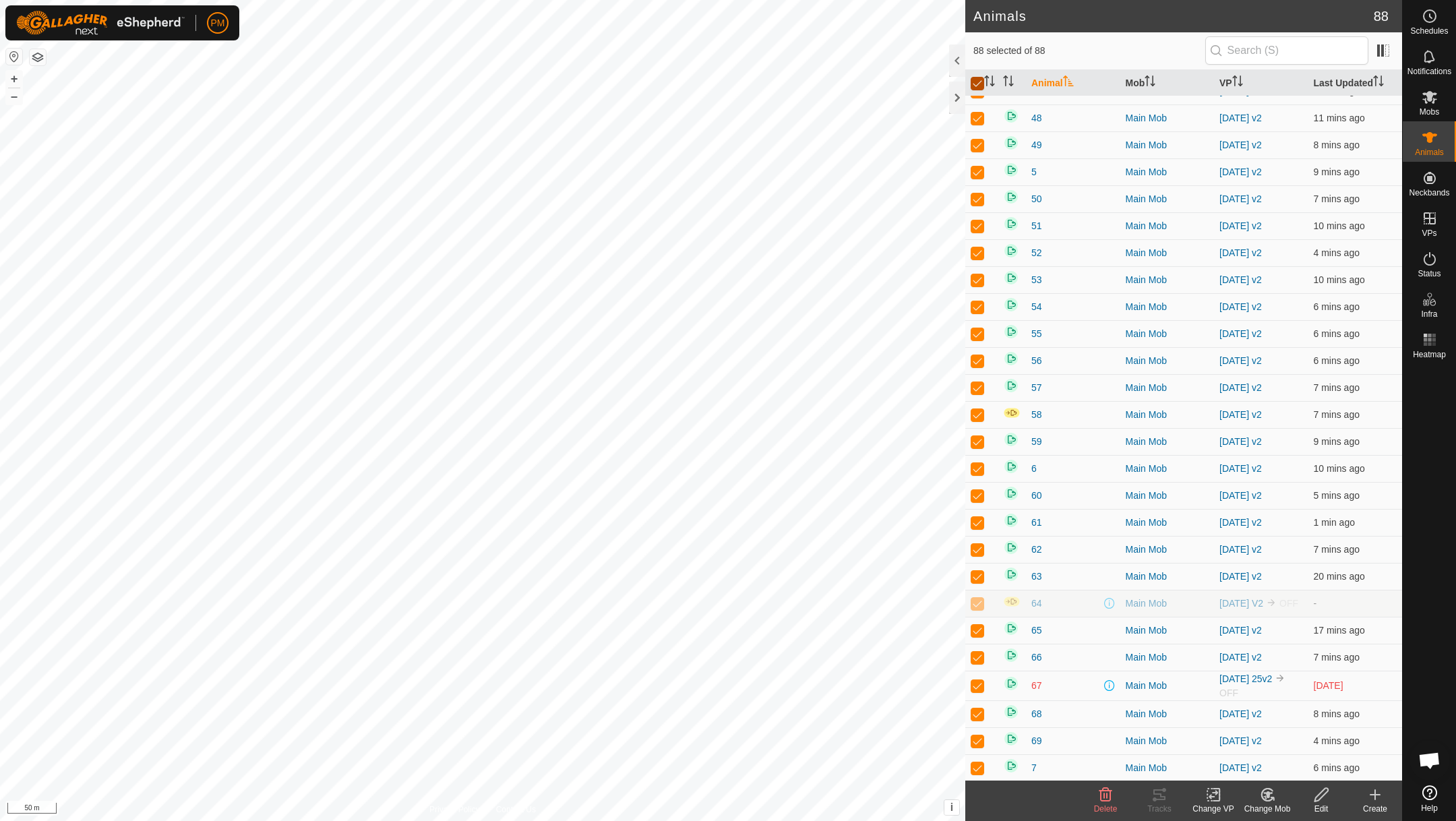
checkbox input "false"
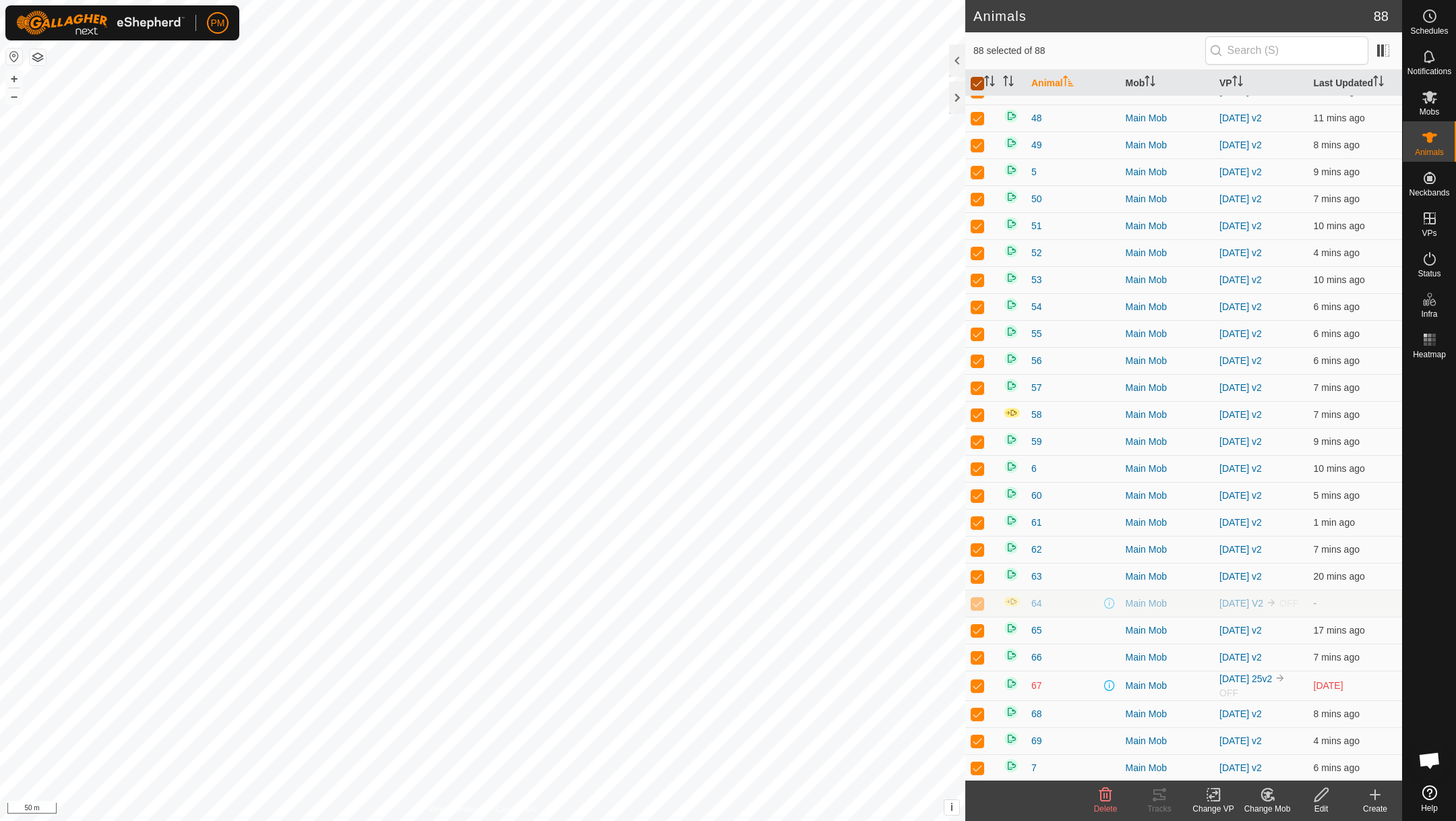
checkbox input "false"
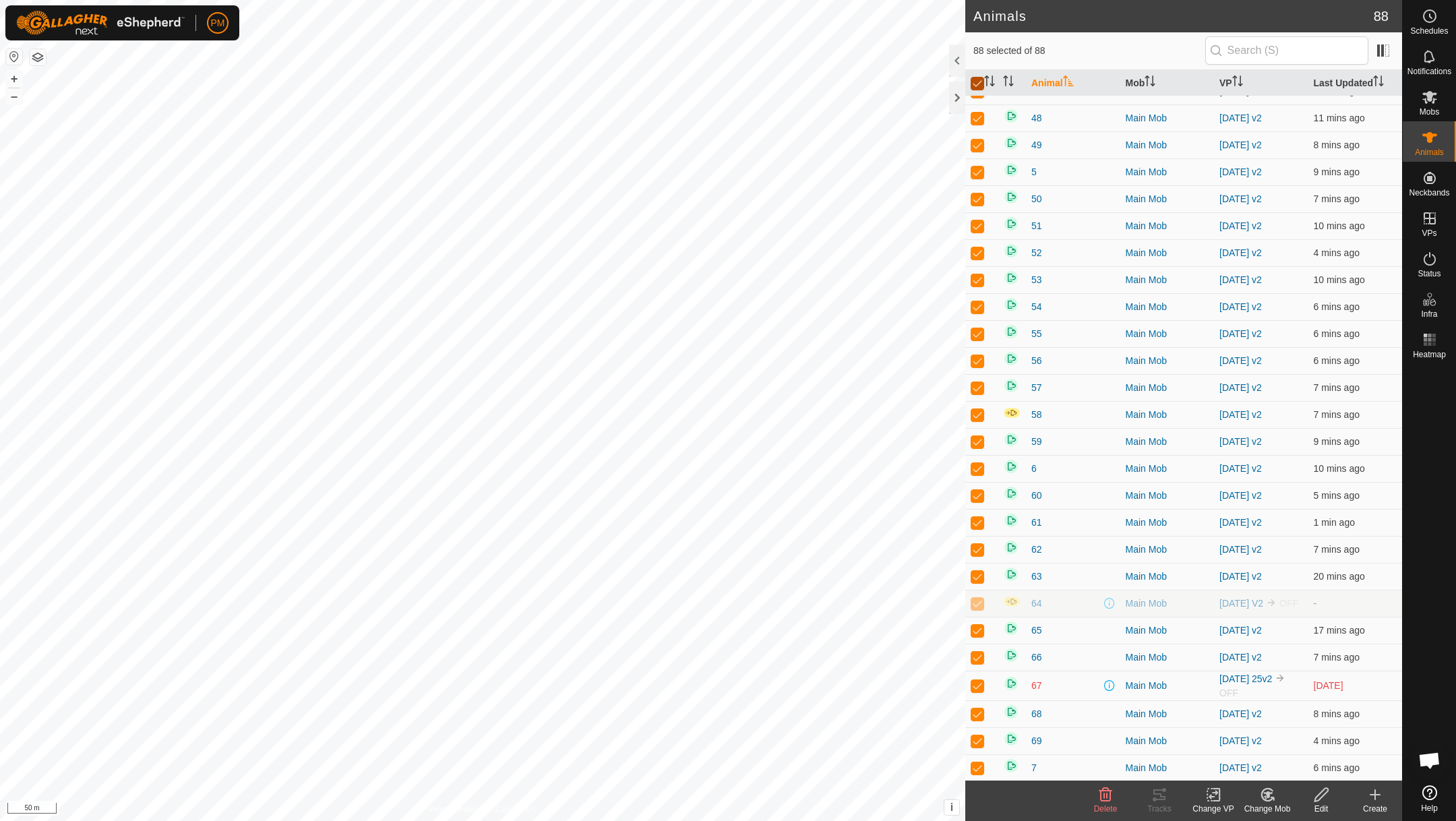
checkbox input "false"
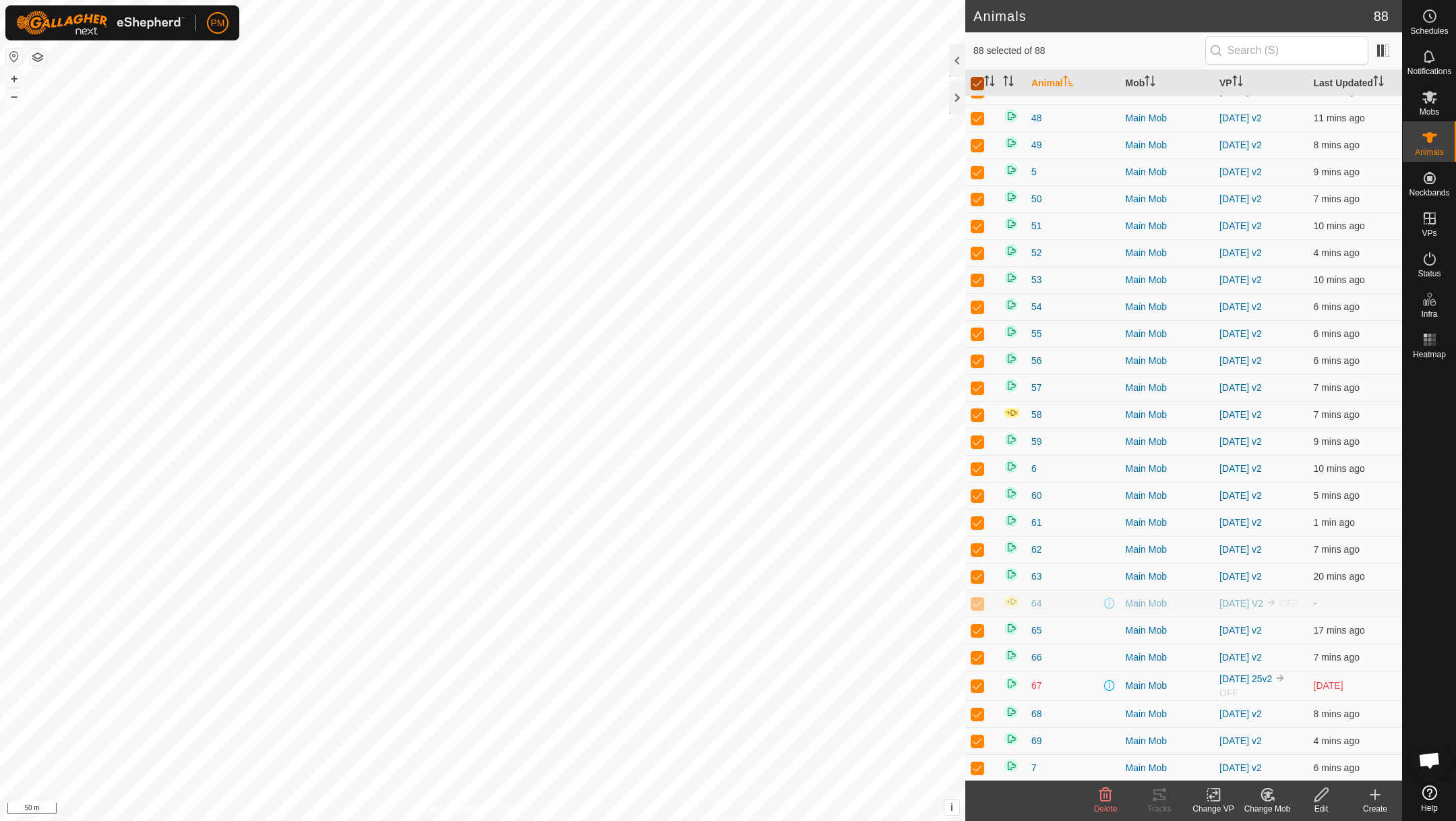
checkbox input "false"
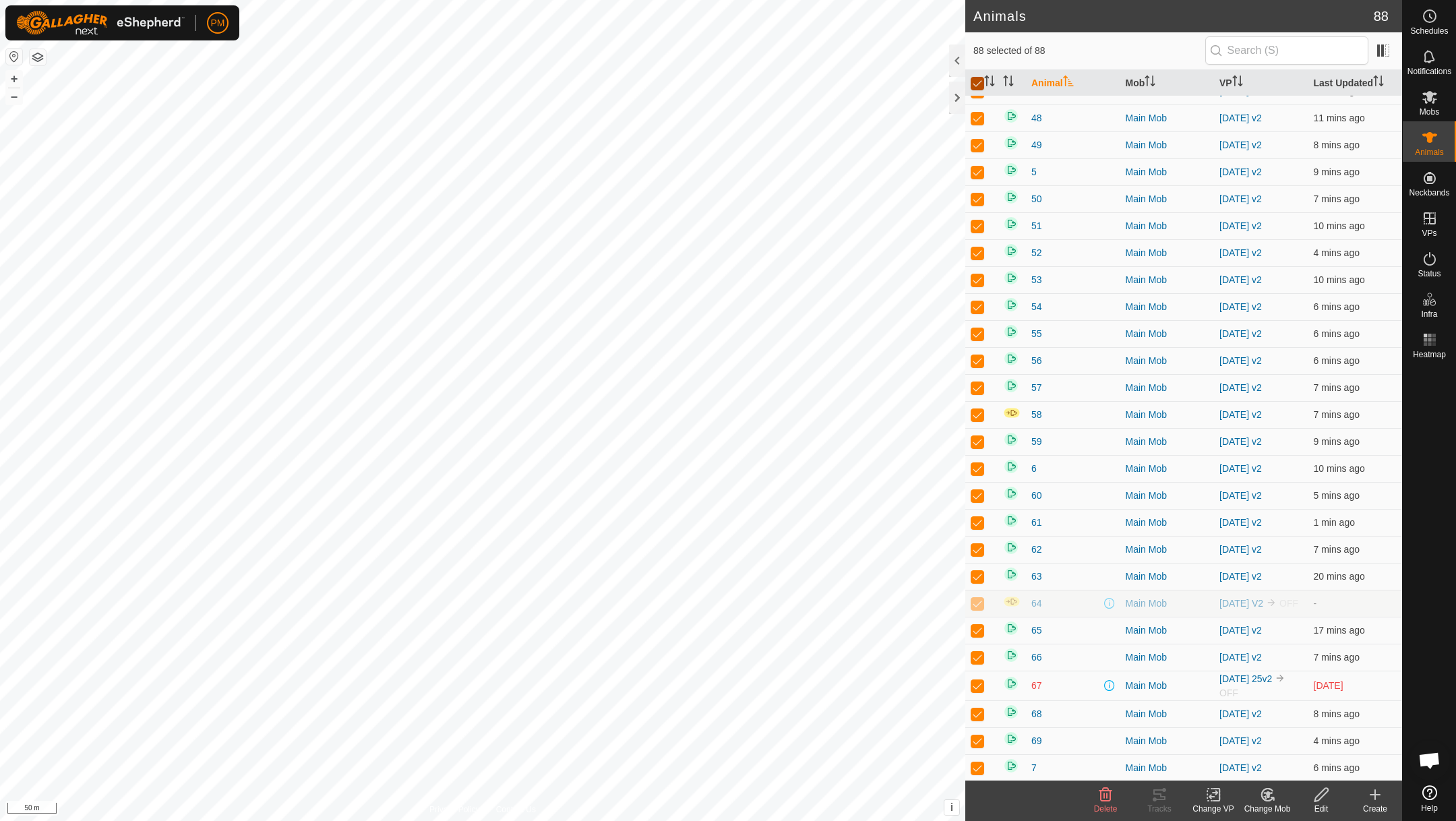
checkbox input "false"
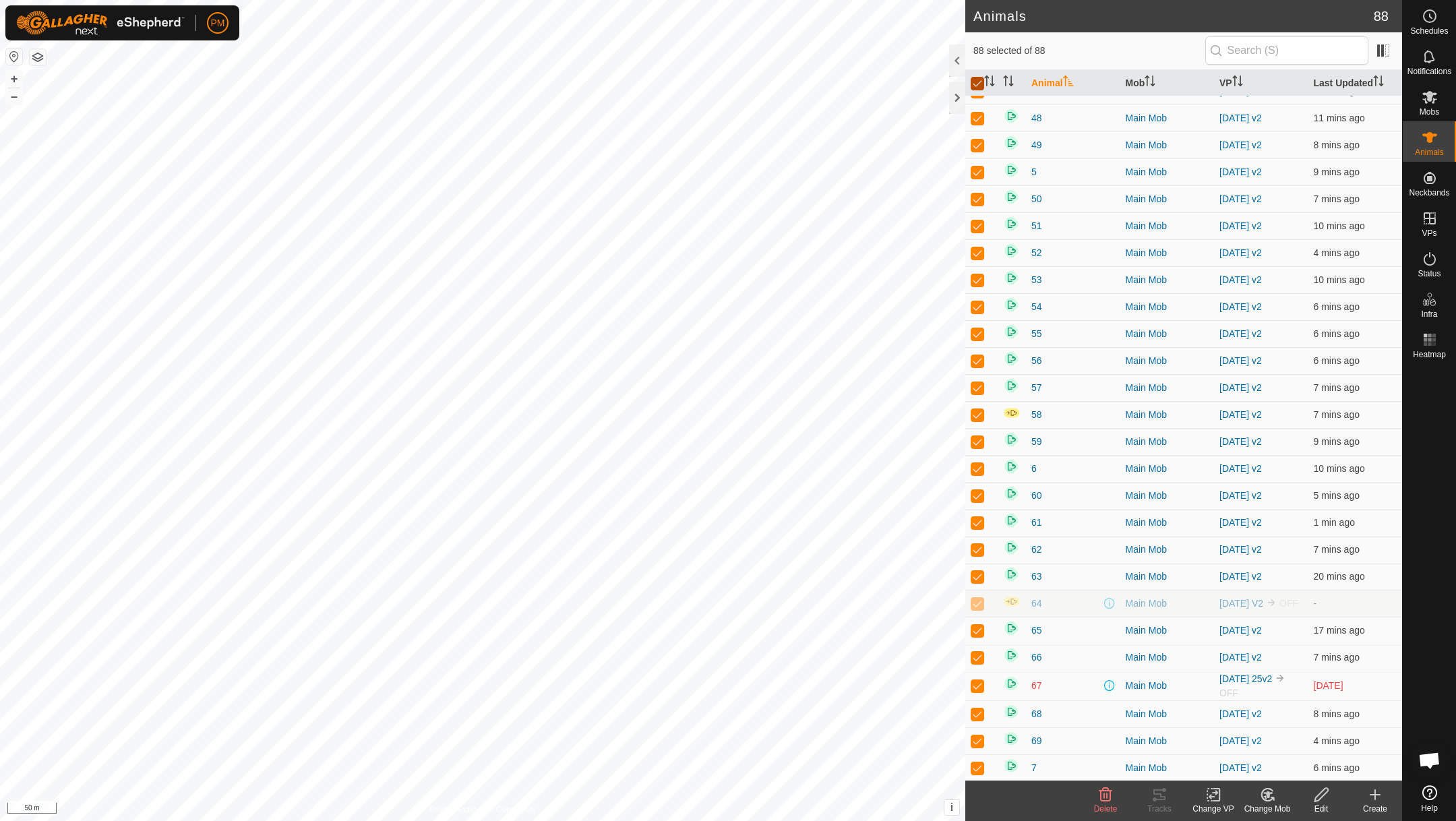
checkbox input "false"
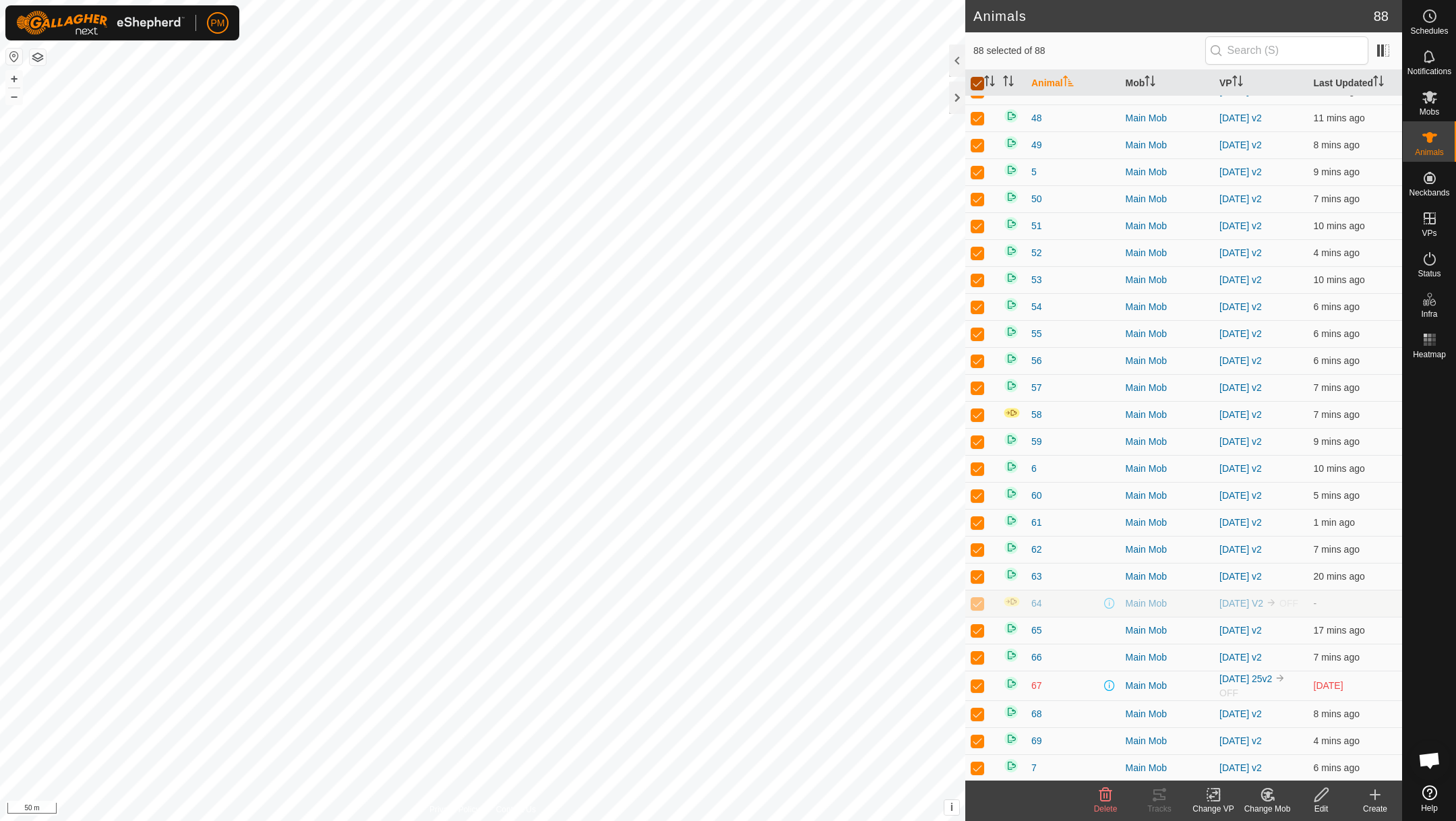
checkbox input "false"
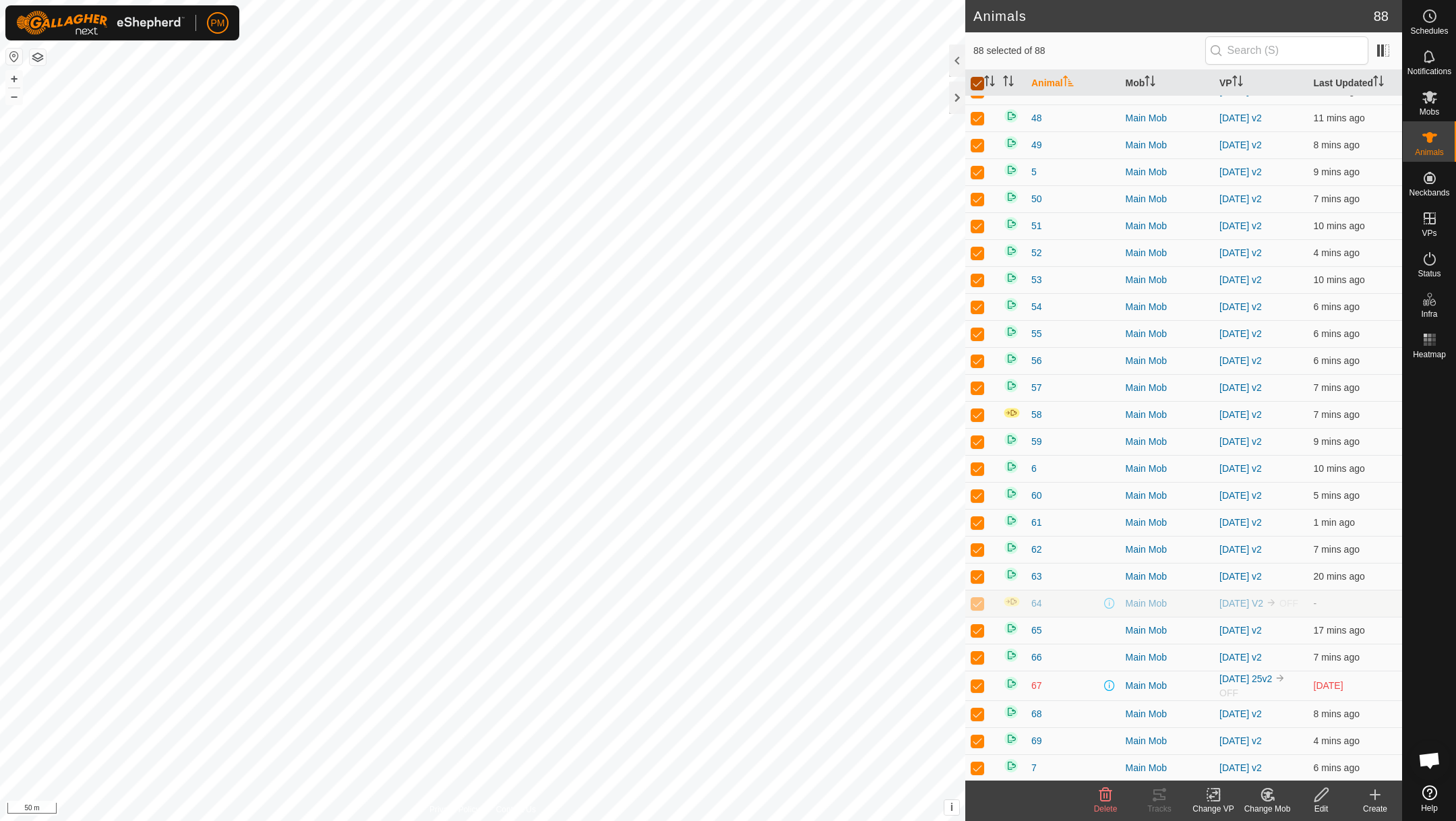
checkbox input "false"
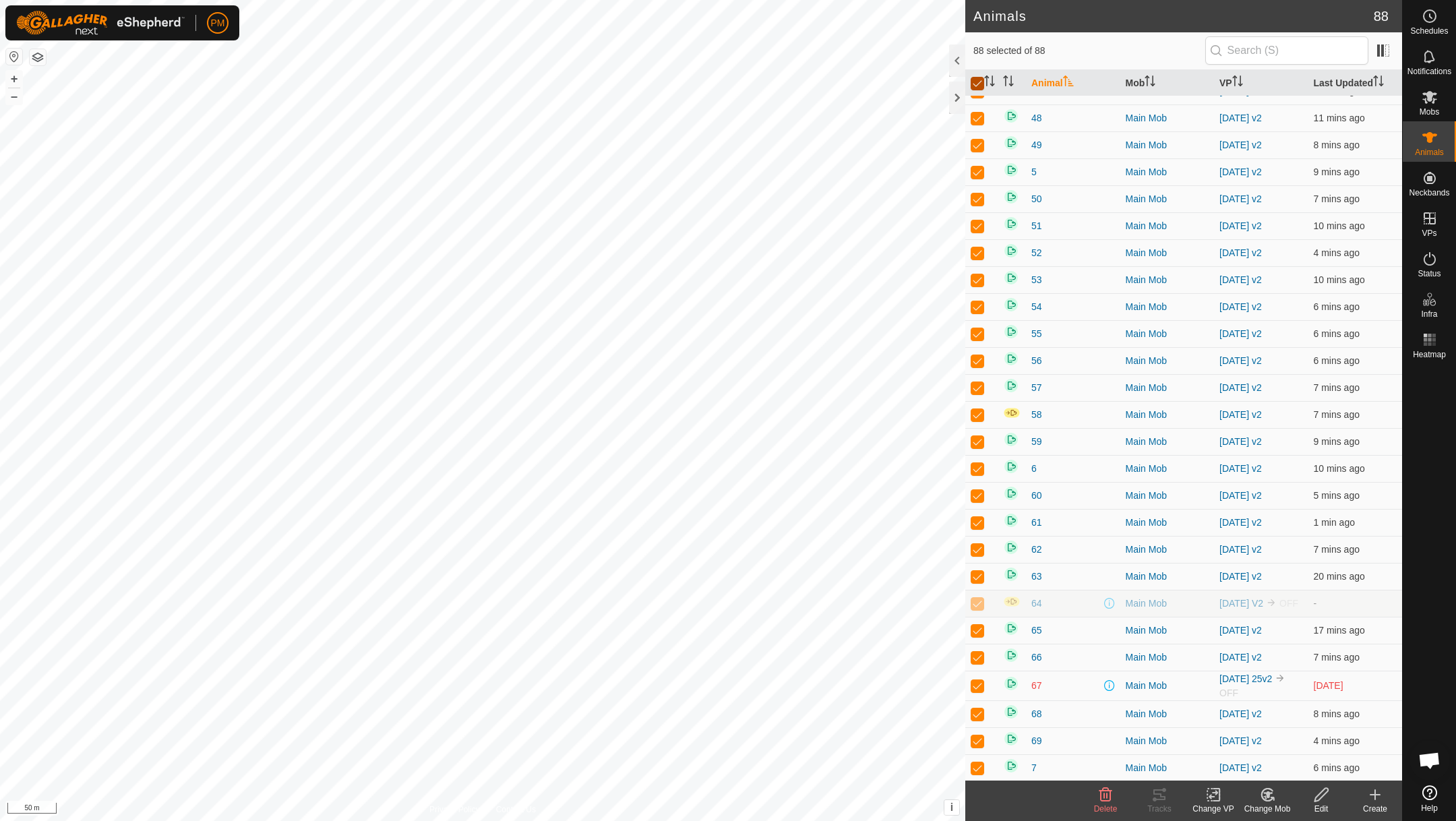
checkbox input "false"
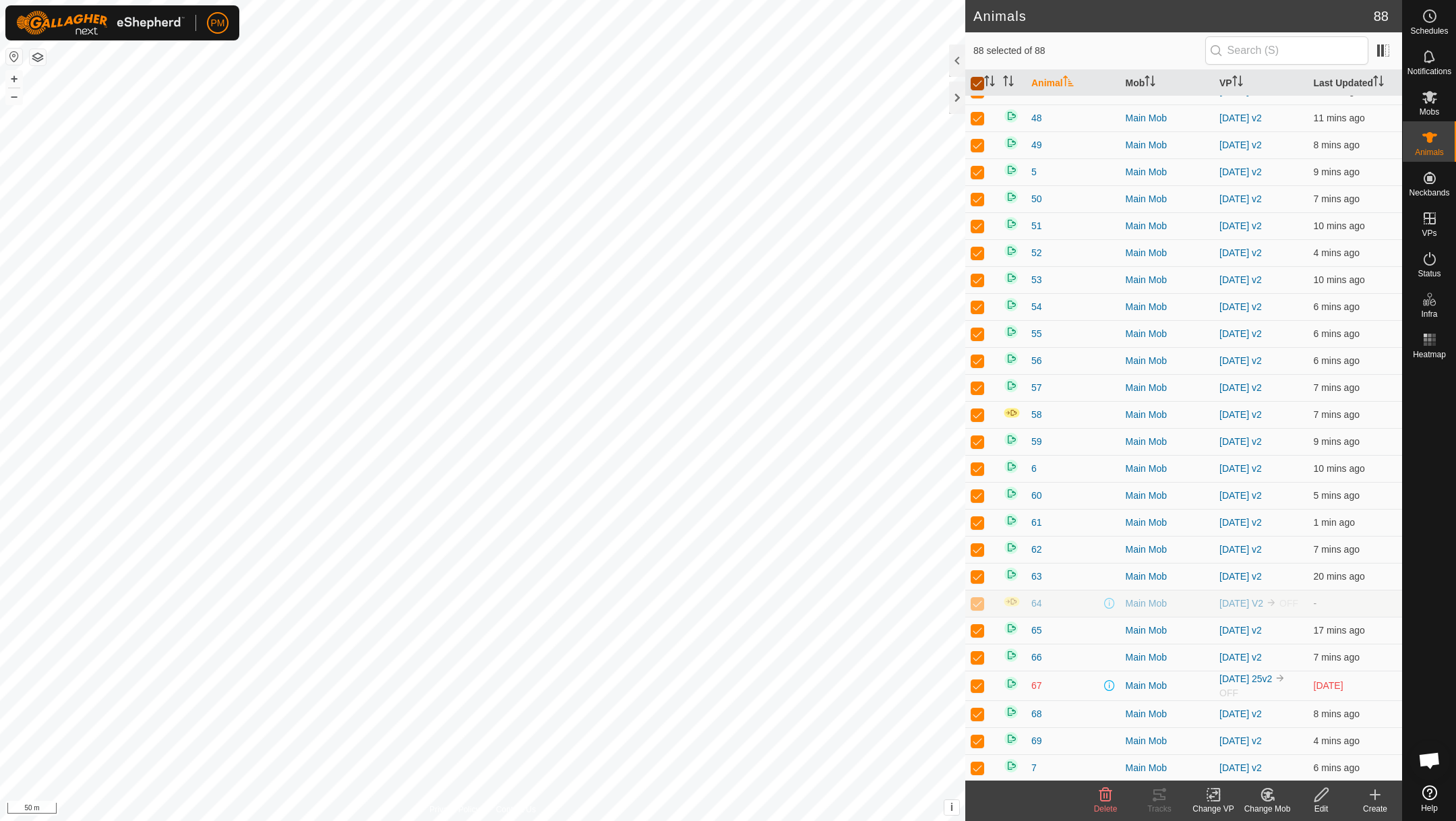
checkbox input "false"
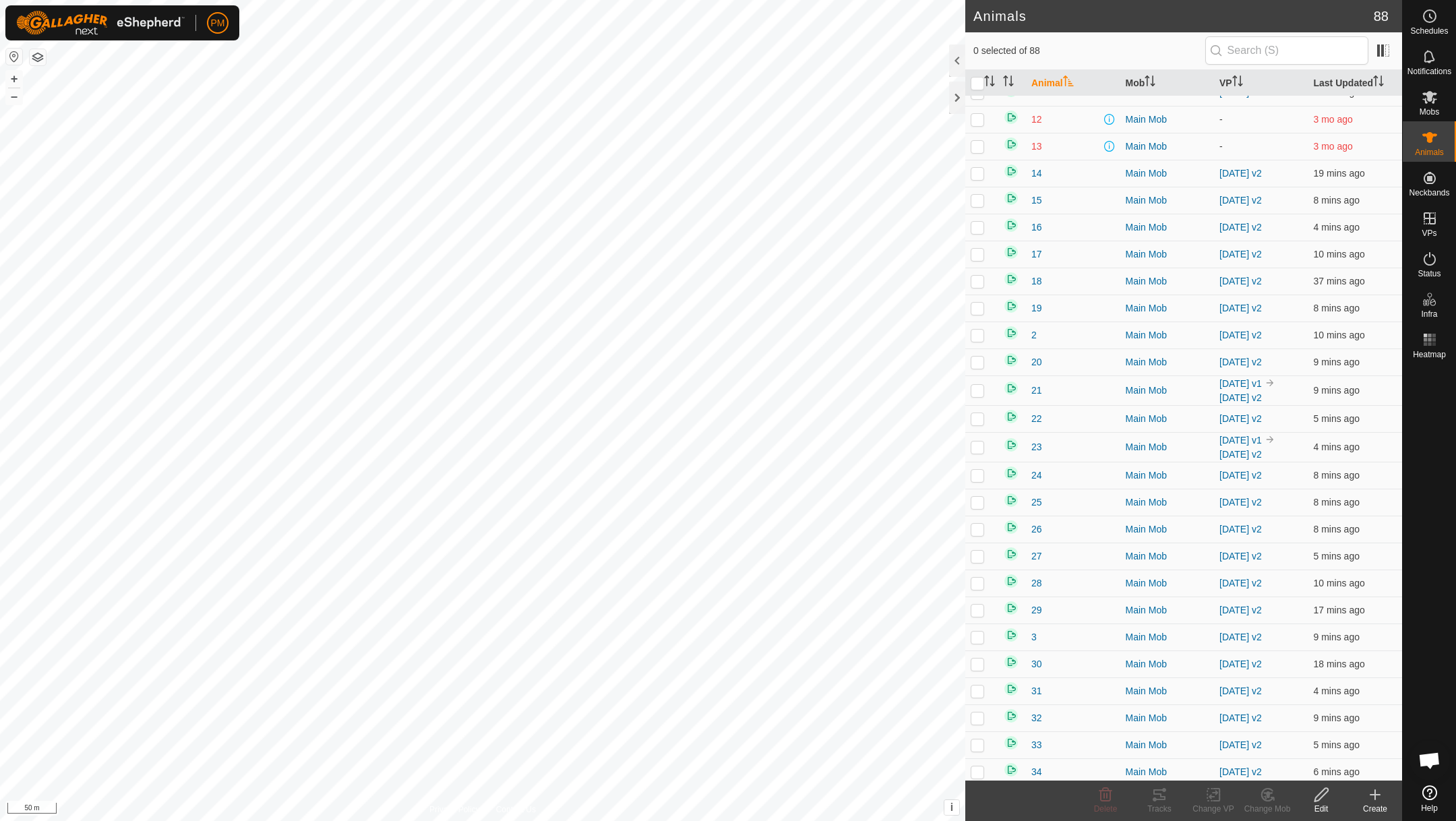
scroll to position [0, 0]
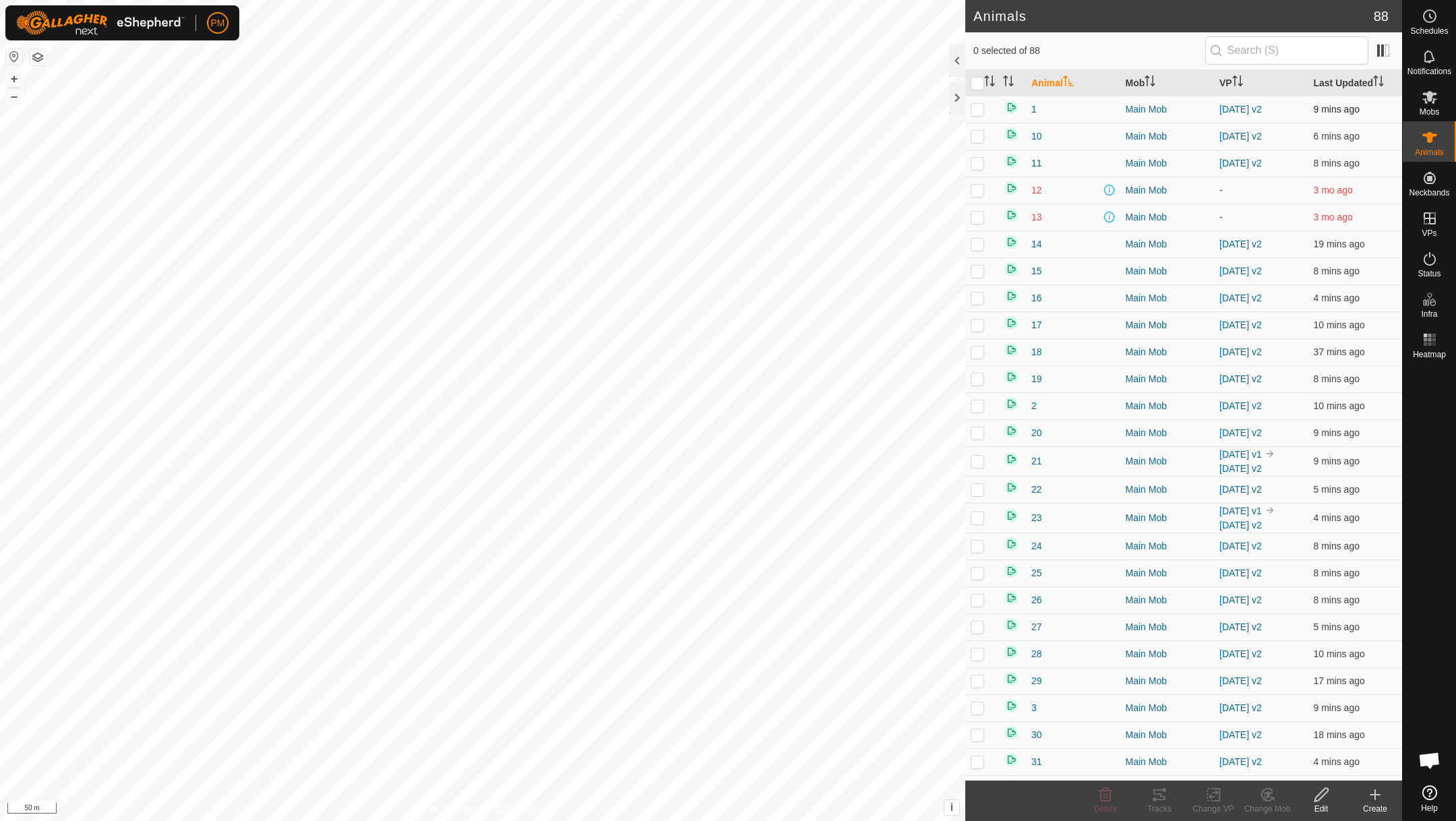
click at [978, 114] on p-checkbox at bounding box center [977, 109] width 14 height 11
checkbox input "true"
click at [977, 142] on p-checkbox at bounding box center [977, 136] width 14 height 11
checkbox input "true"
click at [978, 164] on p-checkbox at bounding box center [977, 163] width 14 height 11
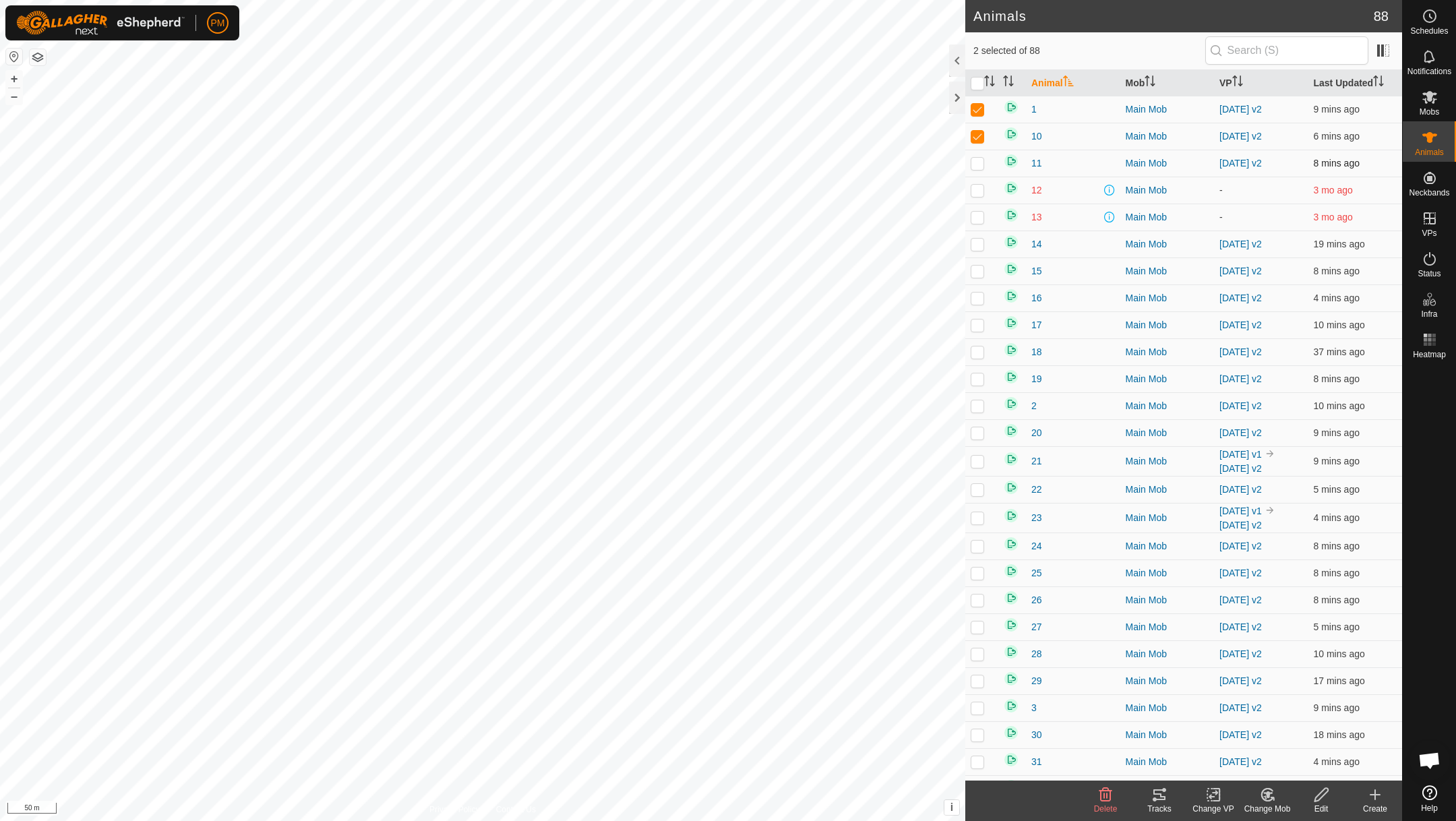
checkbox input "true"
click at [980, 192] on p-checkbox at bounding box center [977, 190] width 14 height 11
checkbox input "false"
click at [977, 245] on p-checkbox at bounding box center [977, 244] width 14 height 11
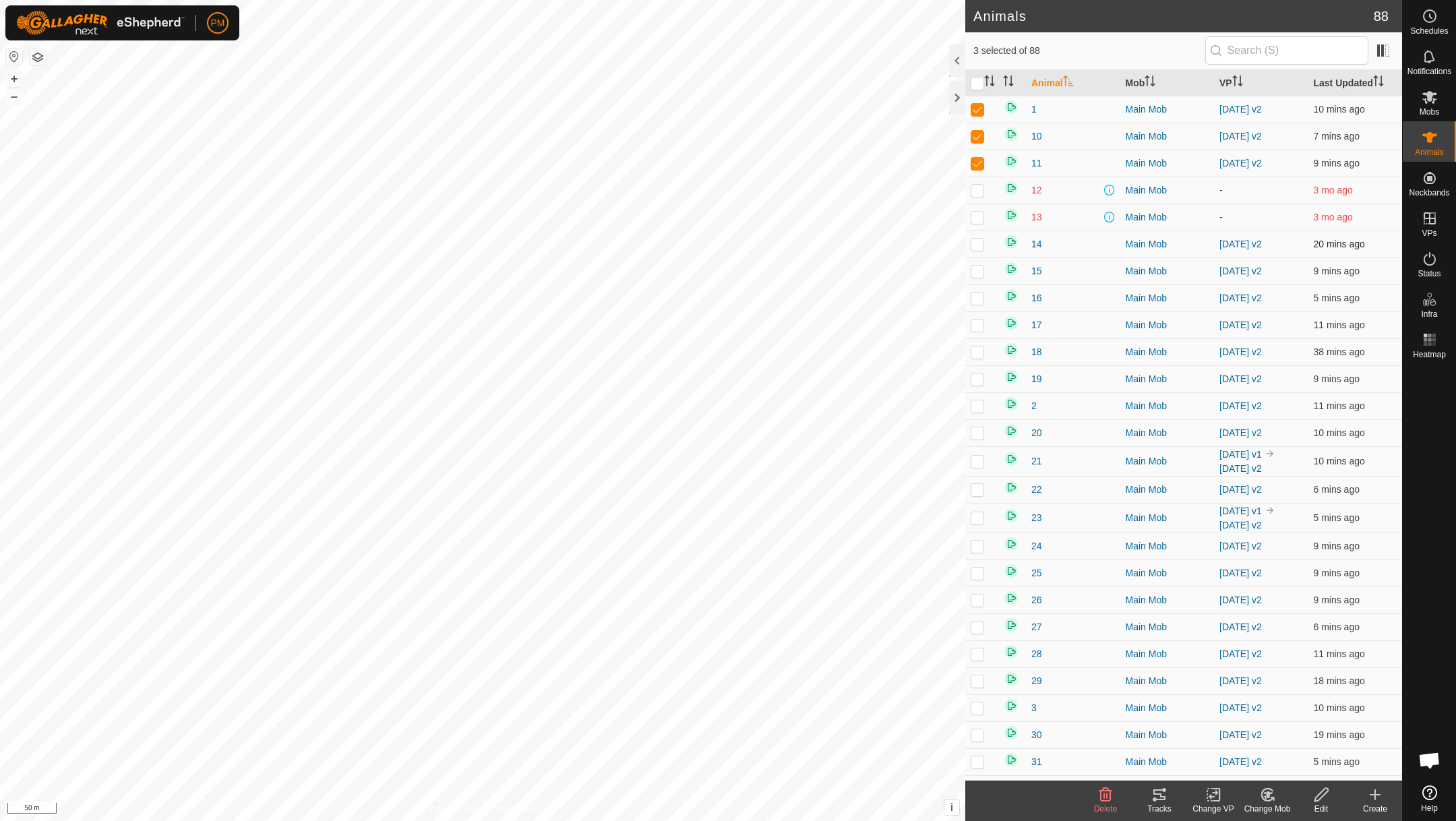
checkbox input "true"
click at [975, 272] on p-checkbox at bounding box center [977, 271] width 14 height 11
checkbox input "true"
click at [977, 301] on p-checkbox at bounding box center [977, 298] width 14 height 11
checkbox input "true"
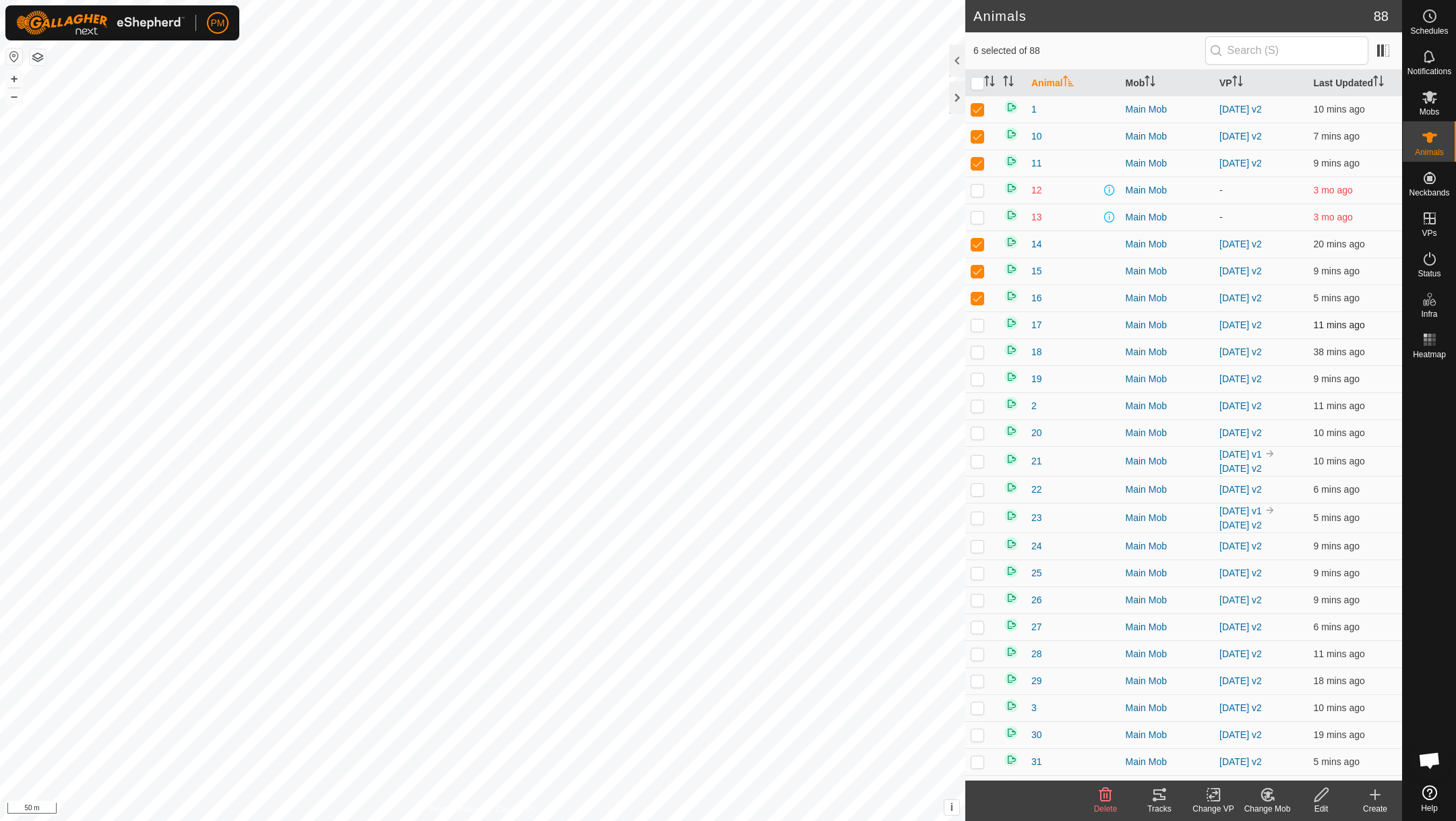
click at [980, 327] on p-checkbox at bounding box center [977, 324] width 14 height 11
checkbox input "true"
click at [979, 355] on p-checkbox at bounding box center [977, 352] width 14 height 11
checkbox input "true"
click at [977, 384] on p-checkbox at bounding box center [977, 379] width 14 height 11
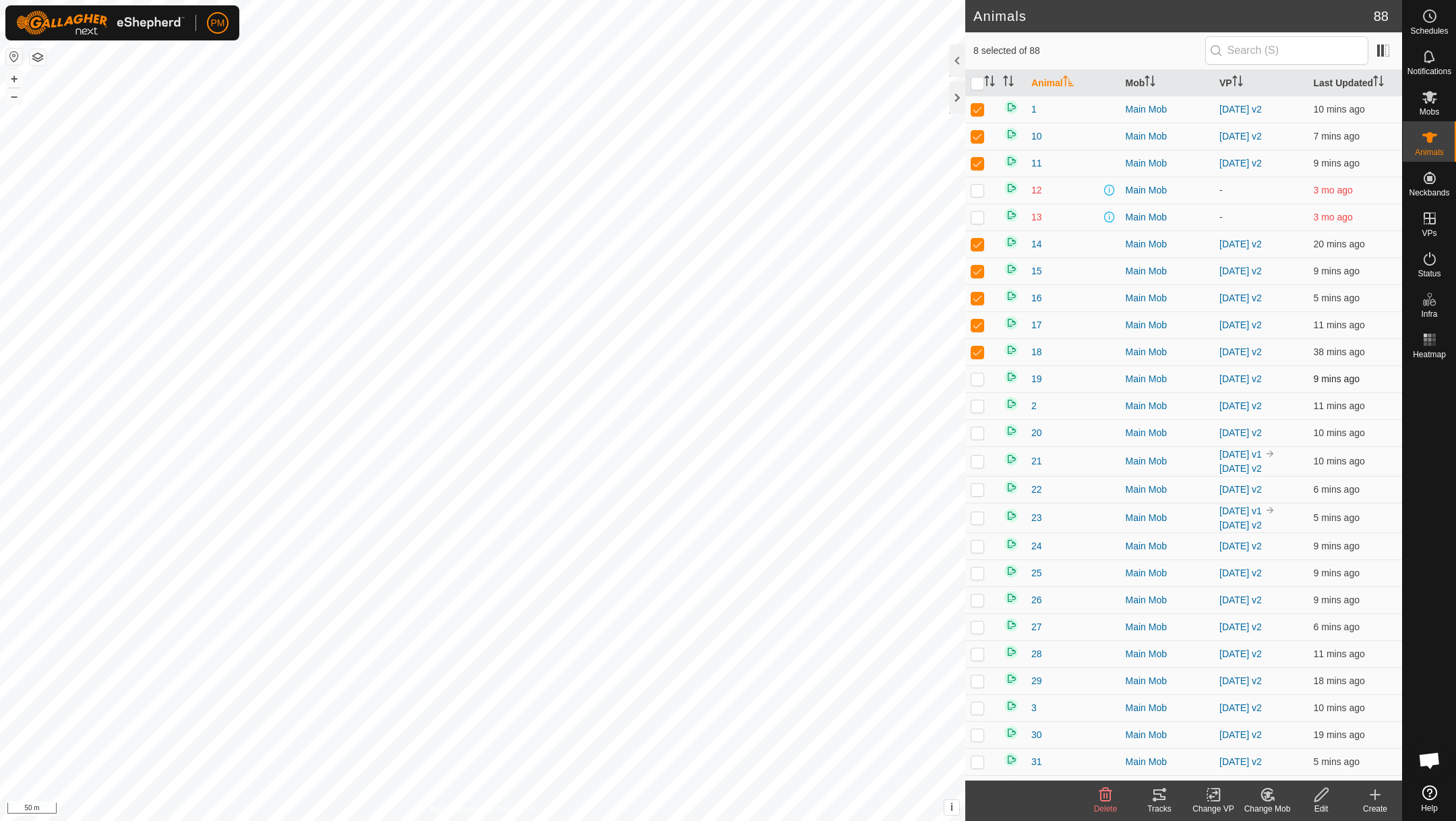
checkbox input "true"
click at [979, 408] on p-checkbox at bounding box center [977, 405] width 14 height 11
checkbox input "true"
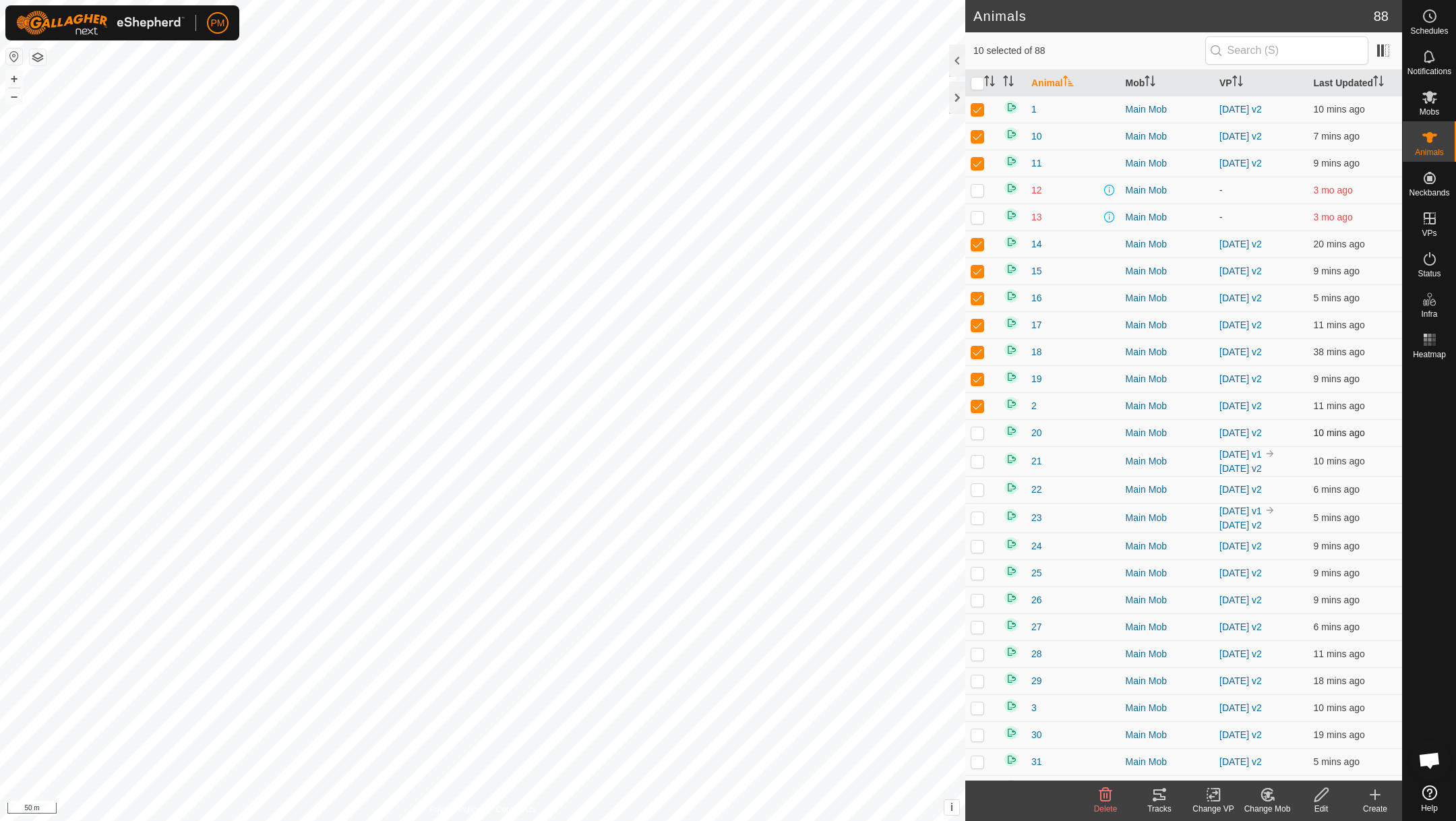
click at [980, 437] on p-checkbox at bounding box center [977, 432] width 14 height 11
click at [980, 437] on p-checkbox at bounding box center [977, 432] width 14 height 11
checkbox input "true"
click at [977, 465] on p-checkbox at bounding box center [977, 460] width 14 height 11
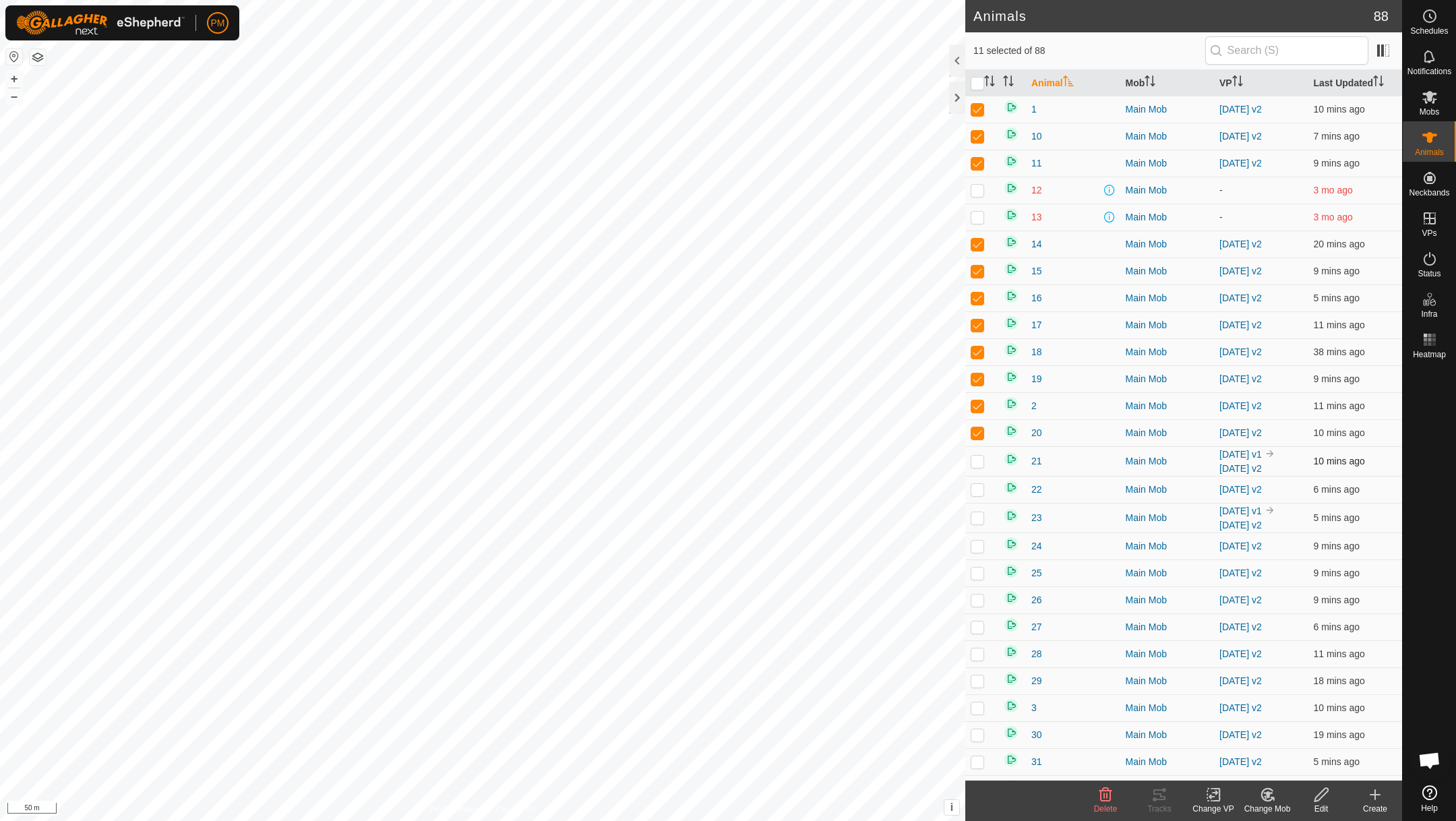
checkbox input "true"
click at [979, 489] on p-checkbox at bounding box center [977, 489] width 14 height 11
click at [976, 523] on p-checkbox at bounding box center [977, 518] width 14 height 11
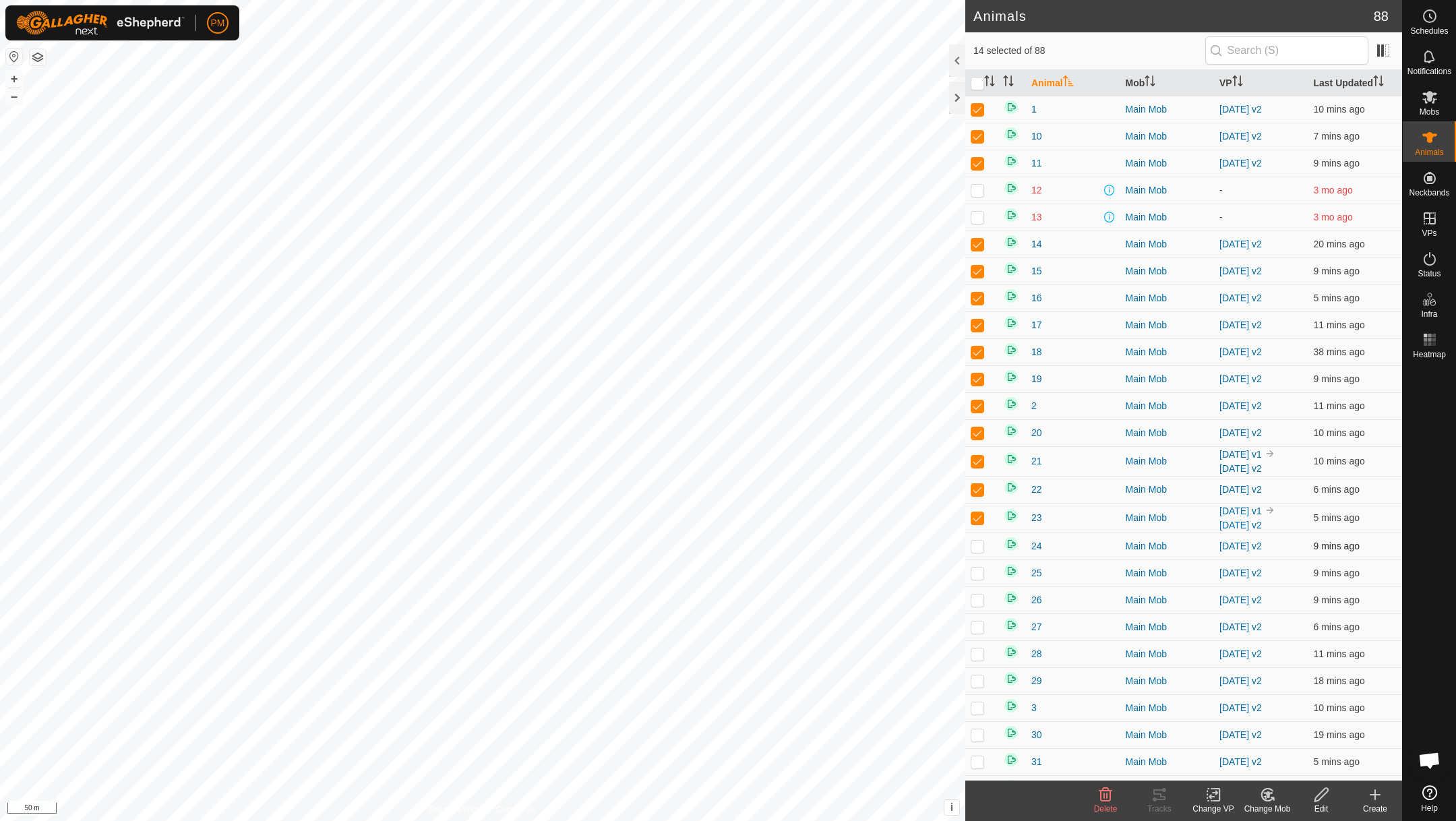
click at [977, 552] on p-checkbox at bounding box center [977, 546] width 14 height 11
click at [976, 577] on p-checkbox at bounding box center [977, 573] width 14 height 11
click at [978, 603] on p-checkbox at bounding box center [977, 599] width 14 height 11
click at [977, 628] on p-checkbox at bounding box center [977, 626] width 14 height 11
click at [980, 657] on p-checkbox at bounding box center [977, 654] width 14 height 11
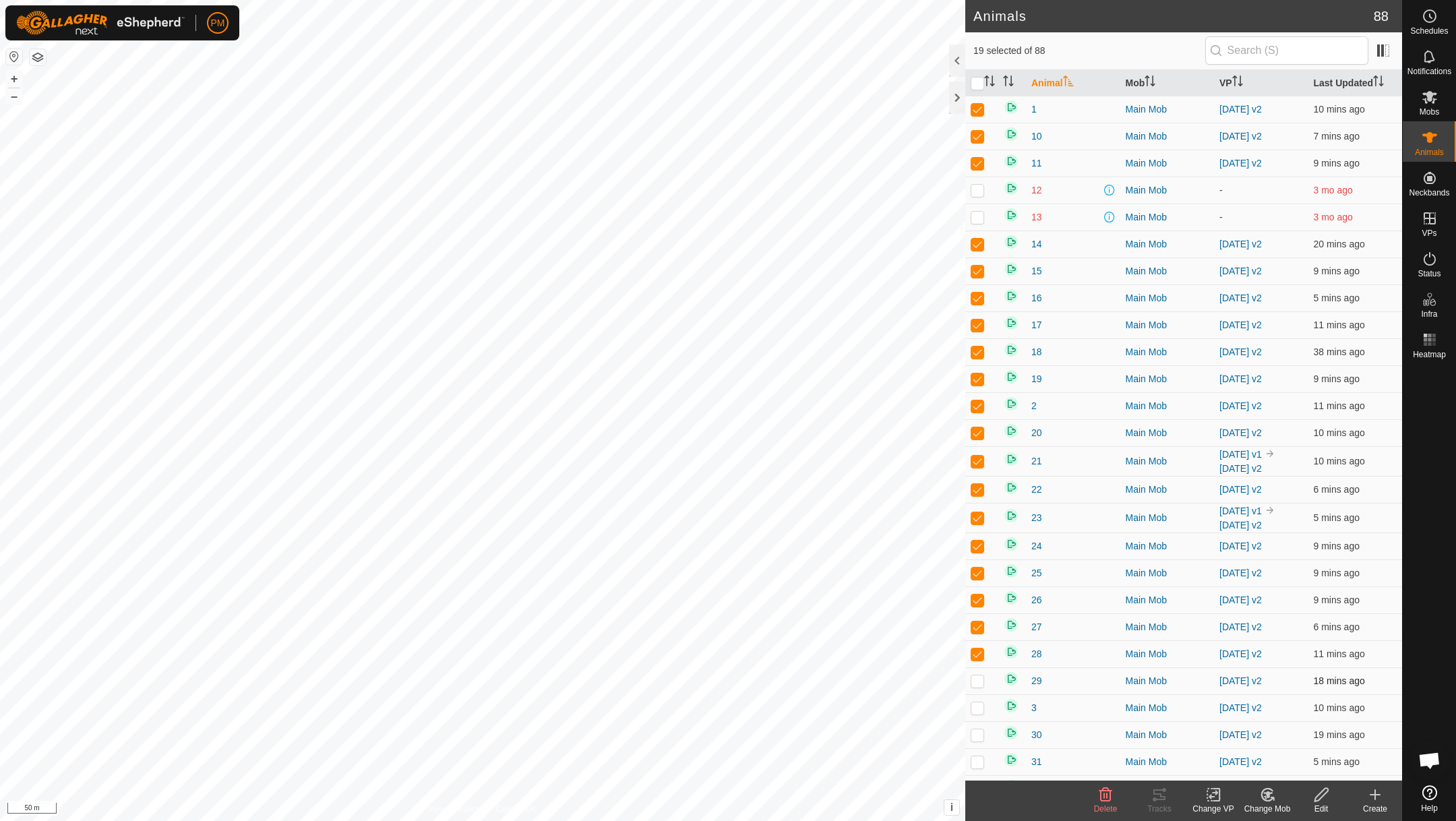
click at [978, 686] on p-checkbox at bounding box center [977, 681] width 14 height 11
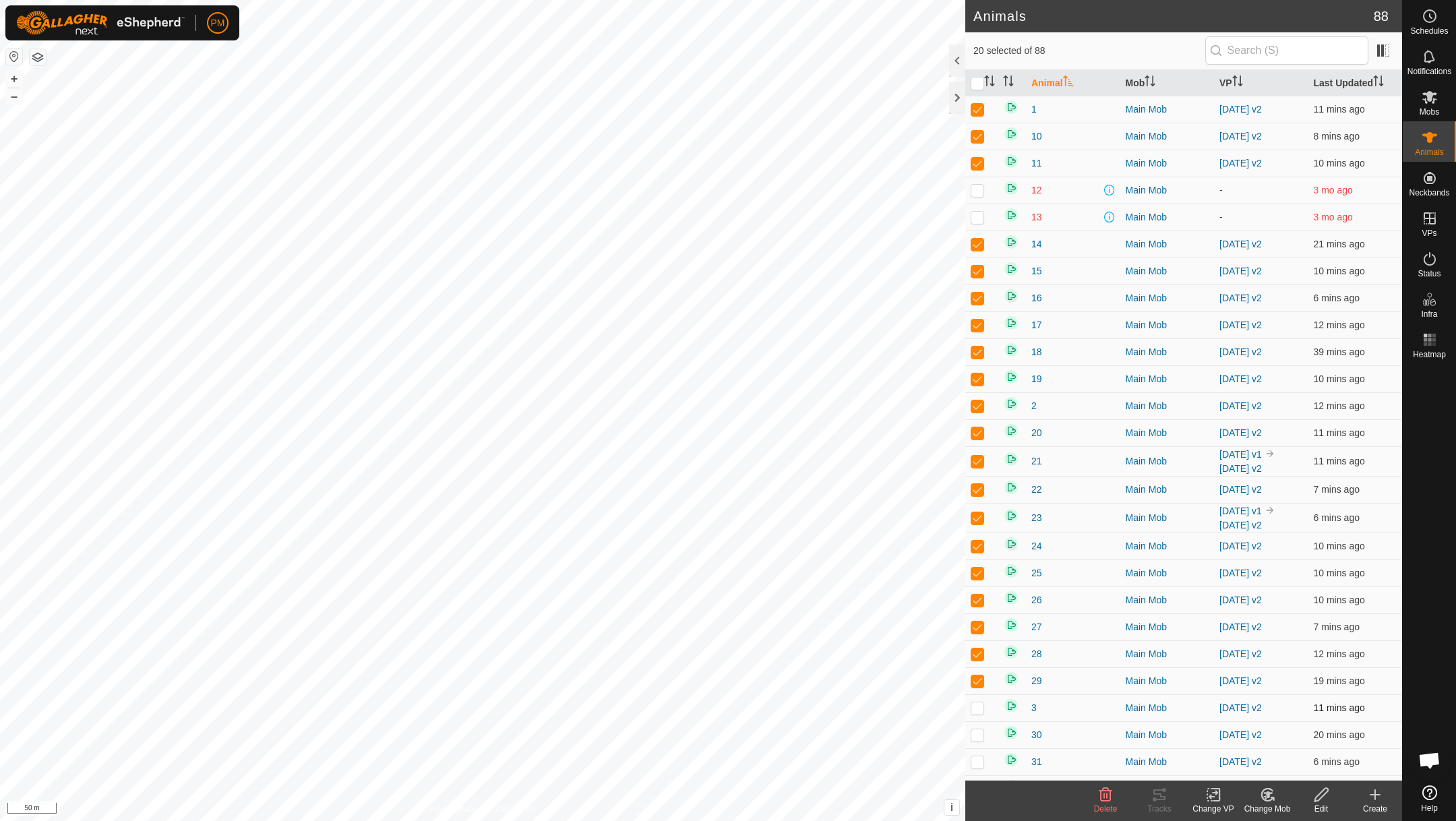
click at [977, 717] on td at bounding box center [981, 707] width 33 height 27
click at [977, 737] on p-checkbox at bounding box center [977, 734] width 14 height 11
click at [980, 761] on p-checkbox at bounding box center [977, 762] width 14 height 11
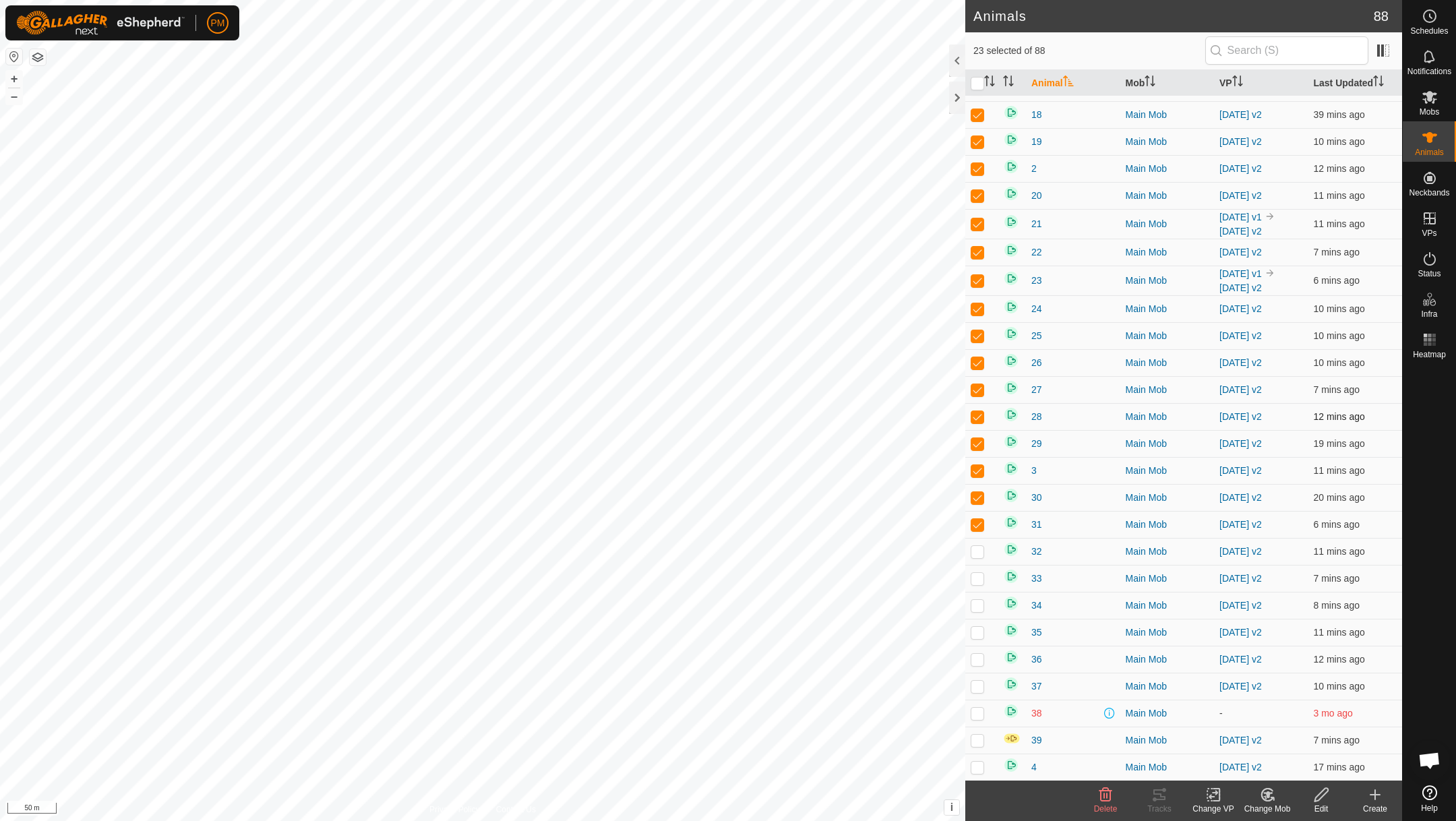
scroll to position [285, 0]
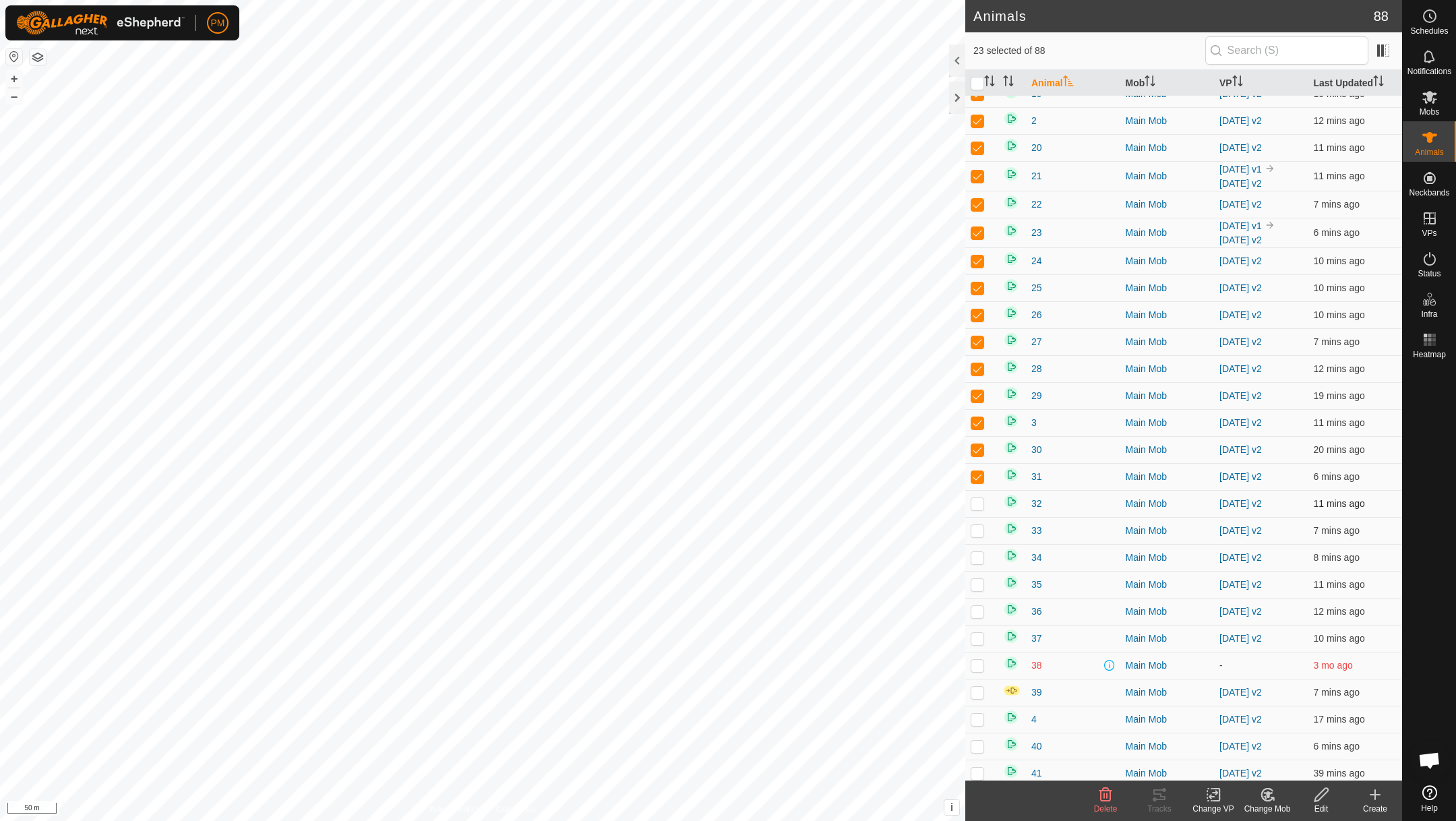
click at [982, 509] on p-checkbox at bounding box center [977, 503] width 14 height 11
click at [979, 534] on p-checkbox at bounding box center [977, 530] width 14 height 11
click at [976, 563] on p-checkbox at bounding box center [977, 557] width 14 height 11
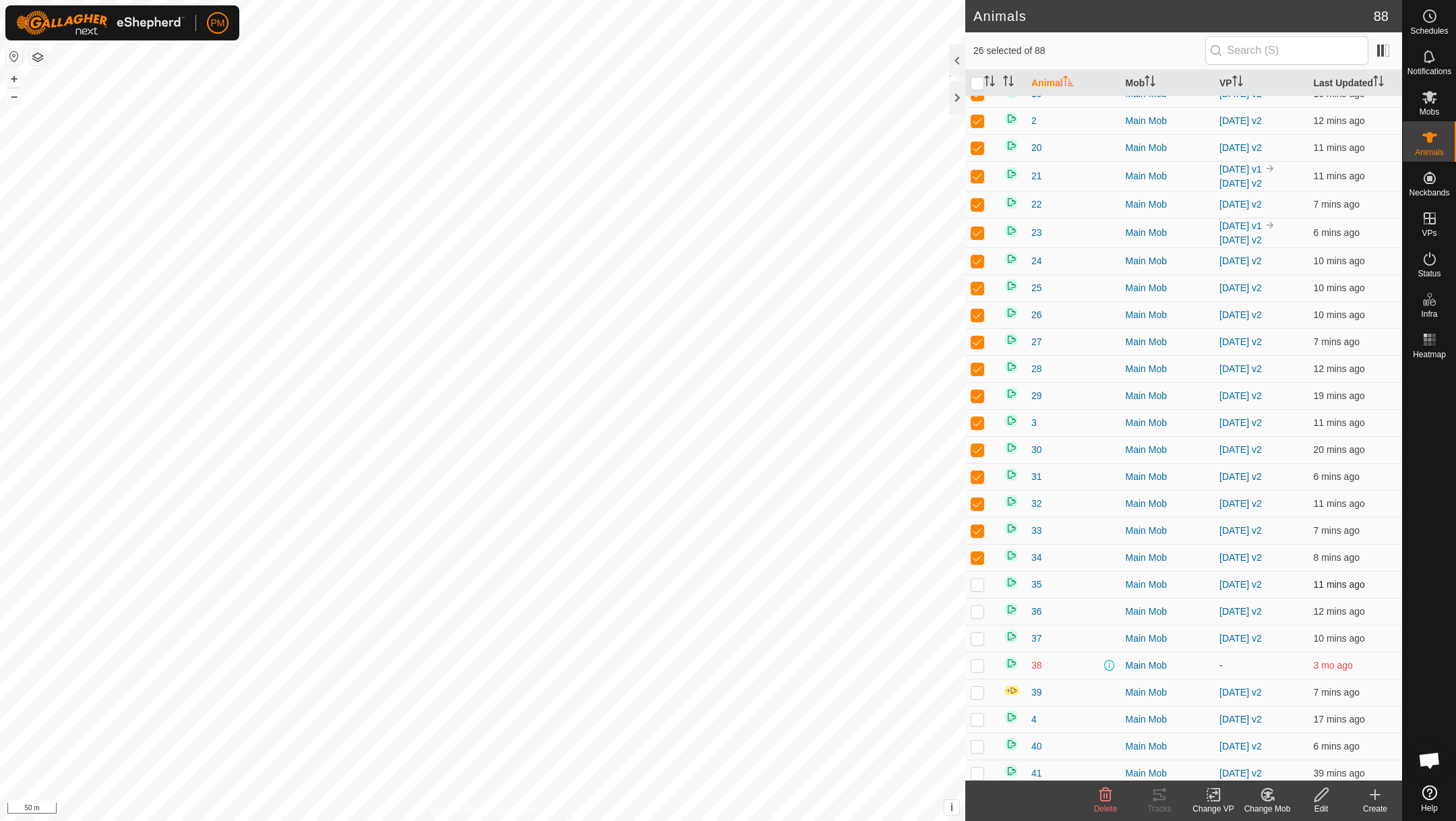
click at [978, 590] on p-checkbox at bounding box center [977, 584] width 14 height 11
click at [975, 620] on td at bounding box center [981, 611] width 33 height 27
click at [977, 648] on td at bounding box center [981, 638] width 33 height 27
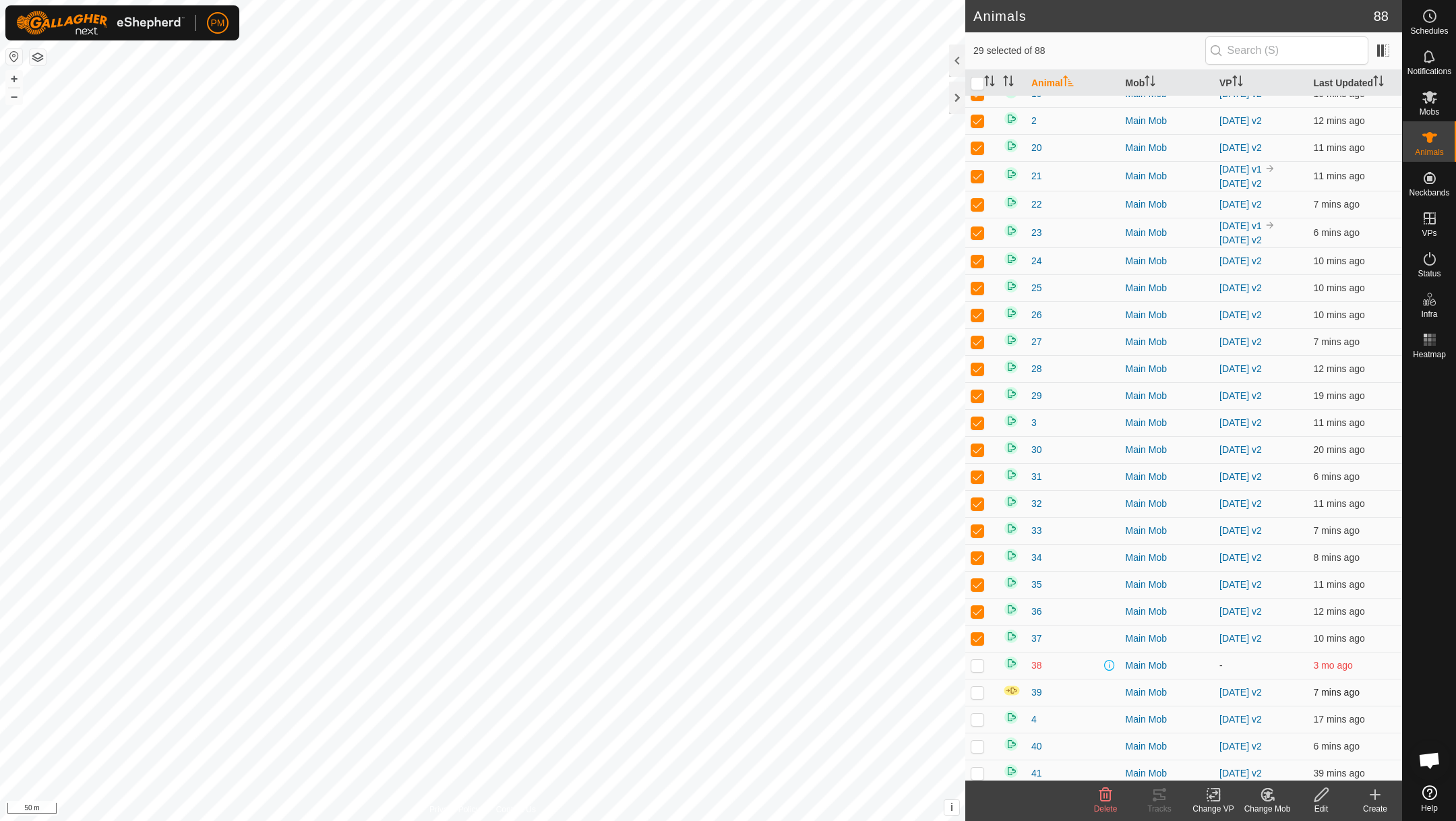
click at [979, 698] on p-checkbox at bounding box center [977, 692] width 14 height 11
click at [977, 723] on p-checkbox at bounding box center [977, 719] width 14 height 11
click at [978, 751] on p-checkbox at bounding box center [977, 746] width 14 height 11
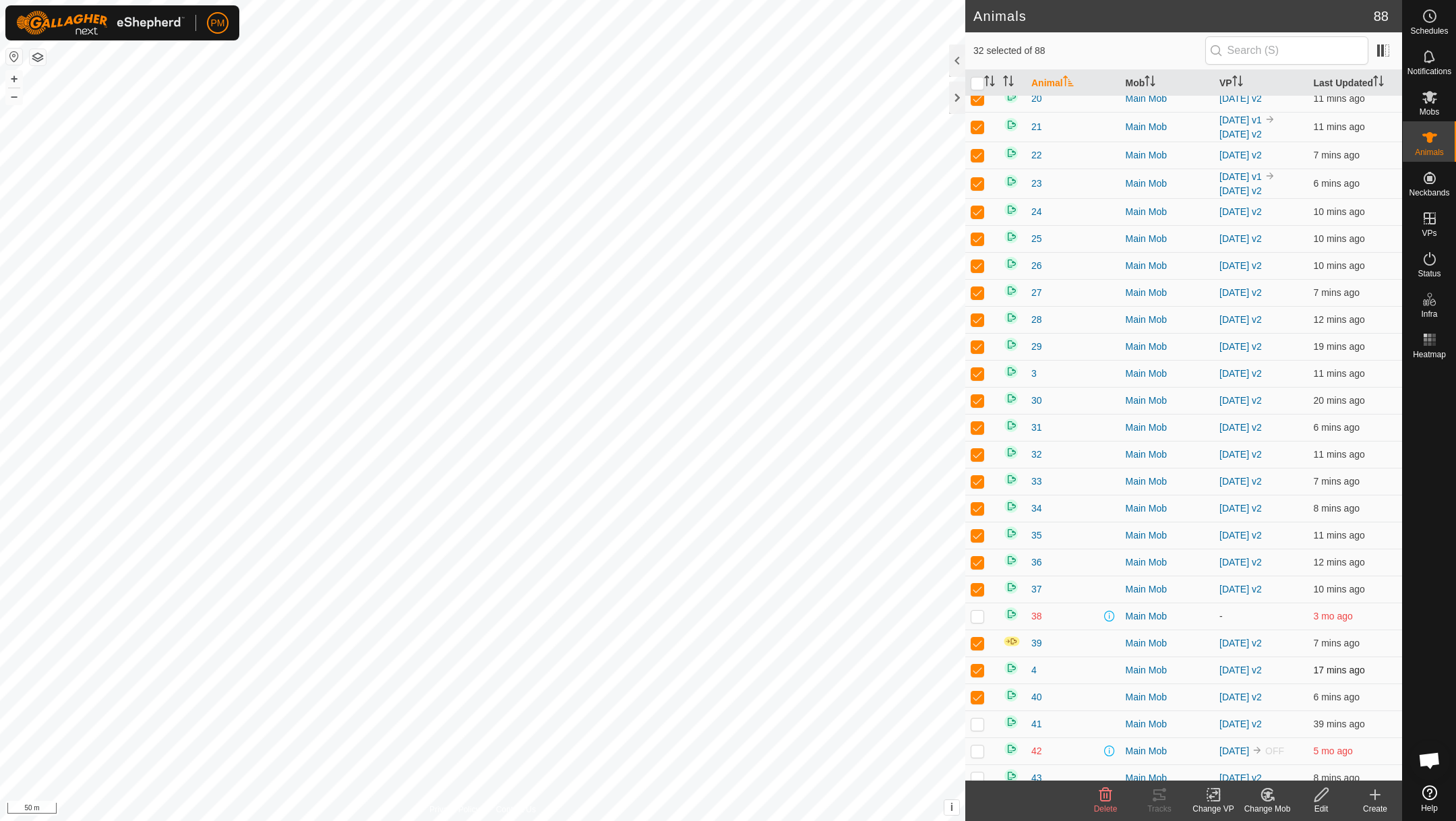
scroll to position [346, 0]
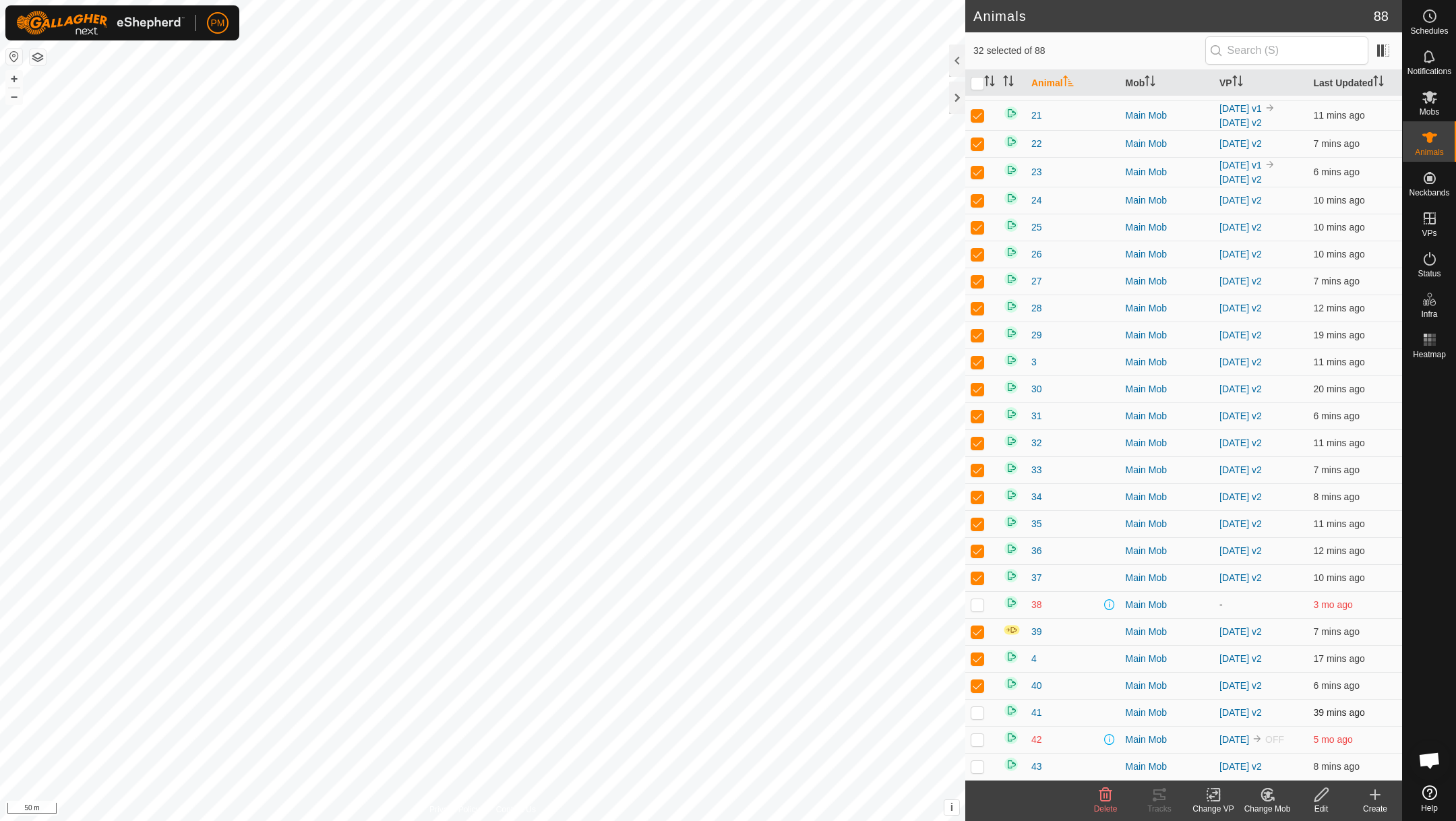
click at [981, 718] on p-checkbox at bounding box center [977, 712] width 14 height 11
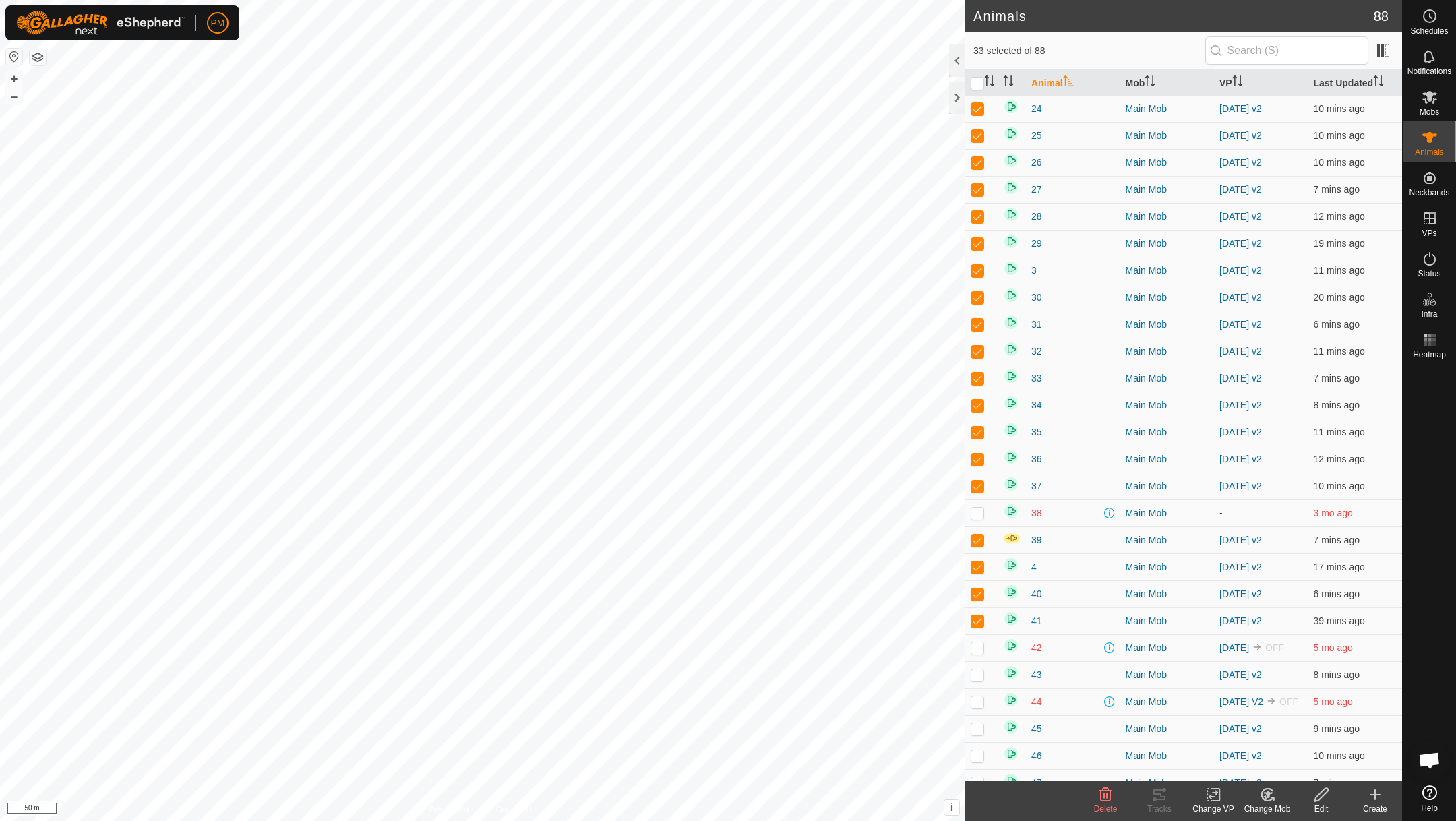
scroll to position [445, 0]
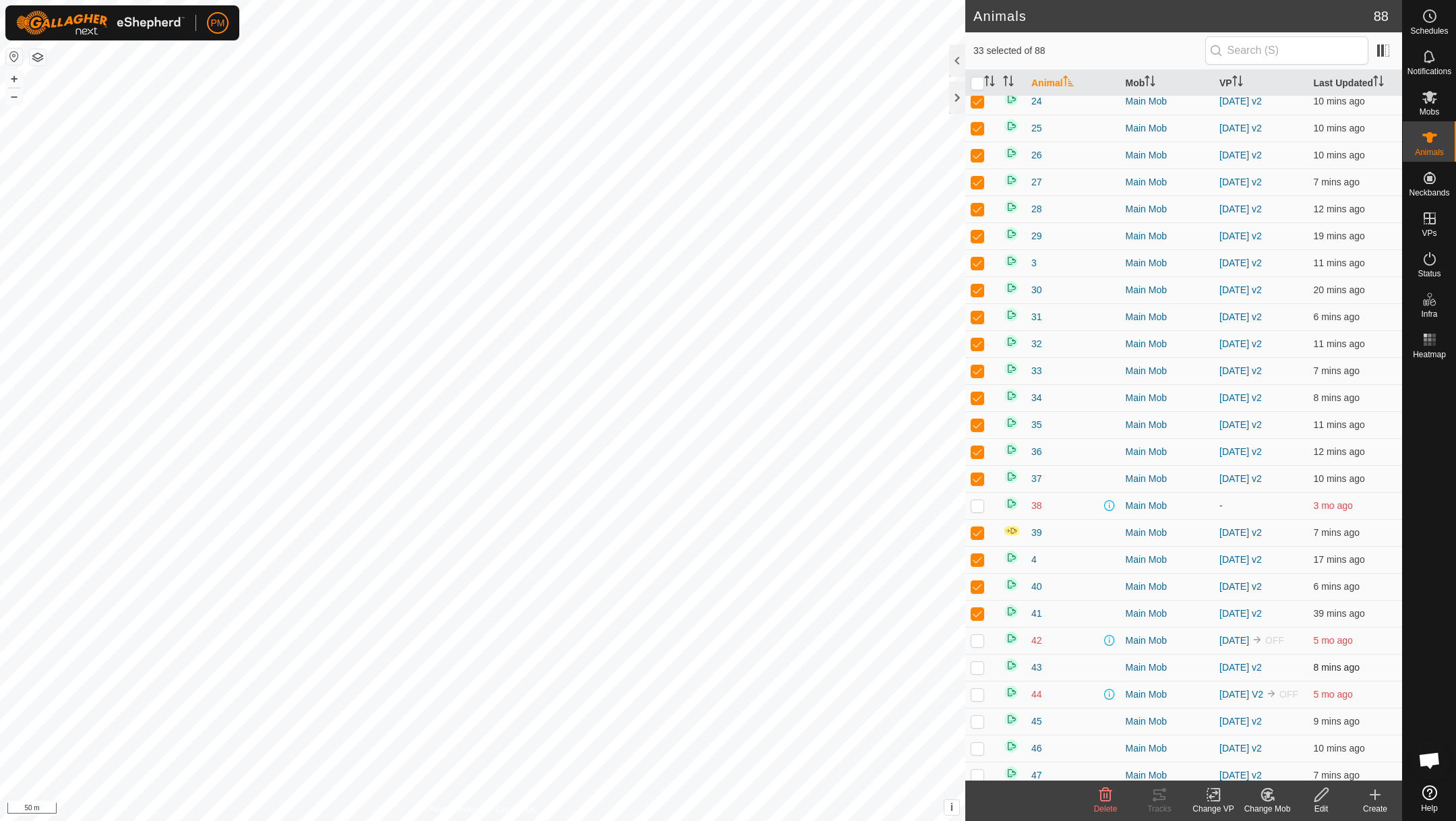
click at [974, 676] on td at bounding box center [981, 667] width 33 height 27
click at [974, 677] on td at bounding box center [981, 667] width 33 height 27
click at [976, 727] on p-checkbox at bounding box center [977, 721] width 14 height 11
click at [975, 754] on p-checkbox at bounding box center [977, 748] width 14 height 11
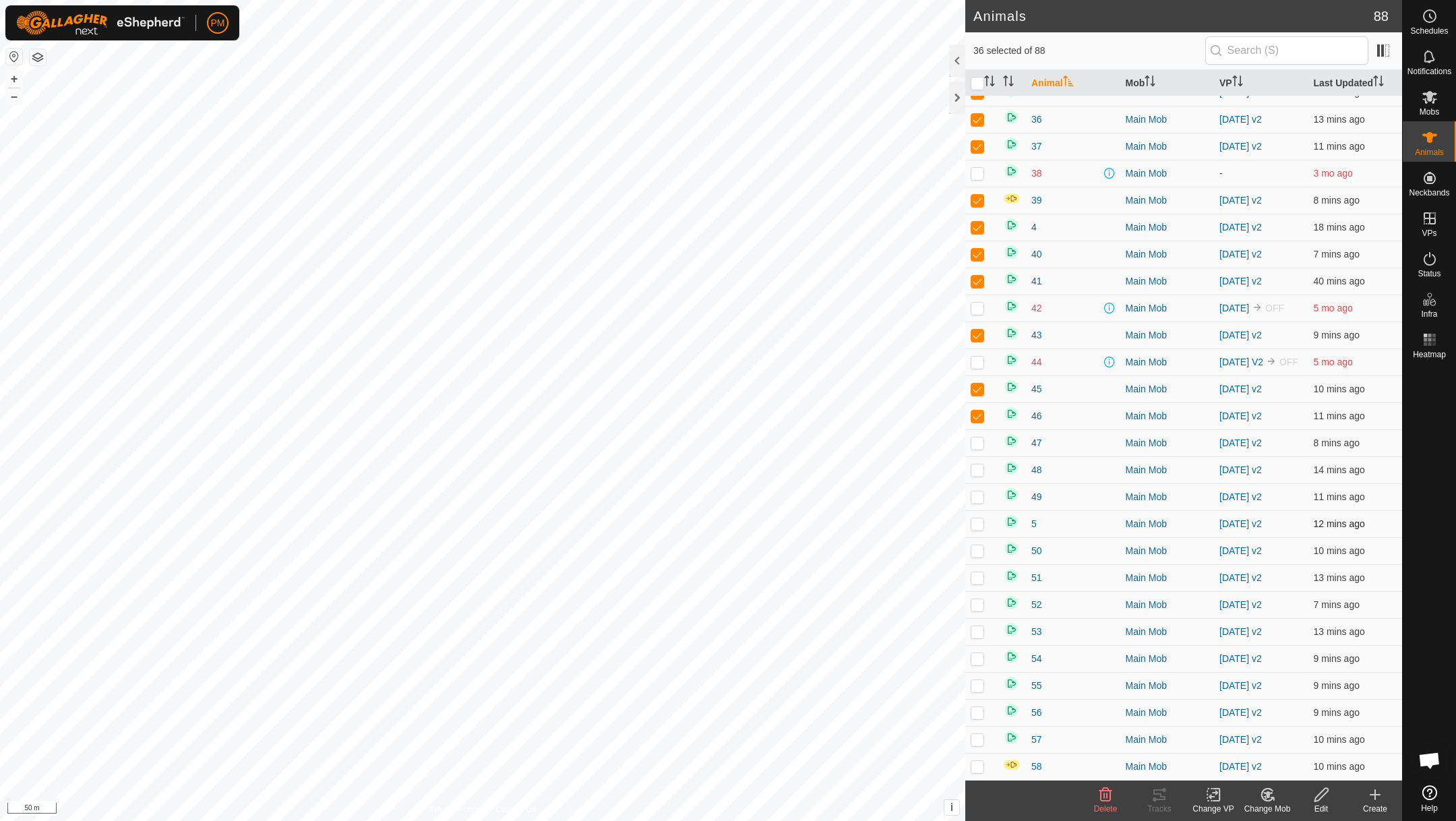
scroll to position [785, 0]
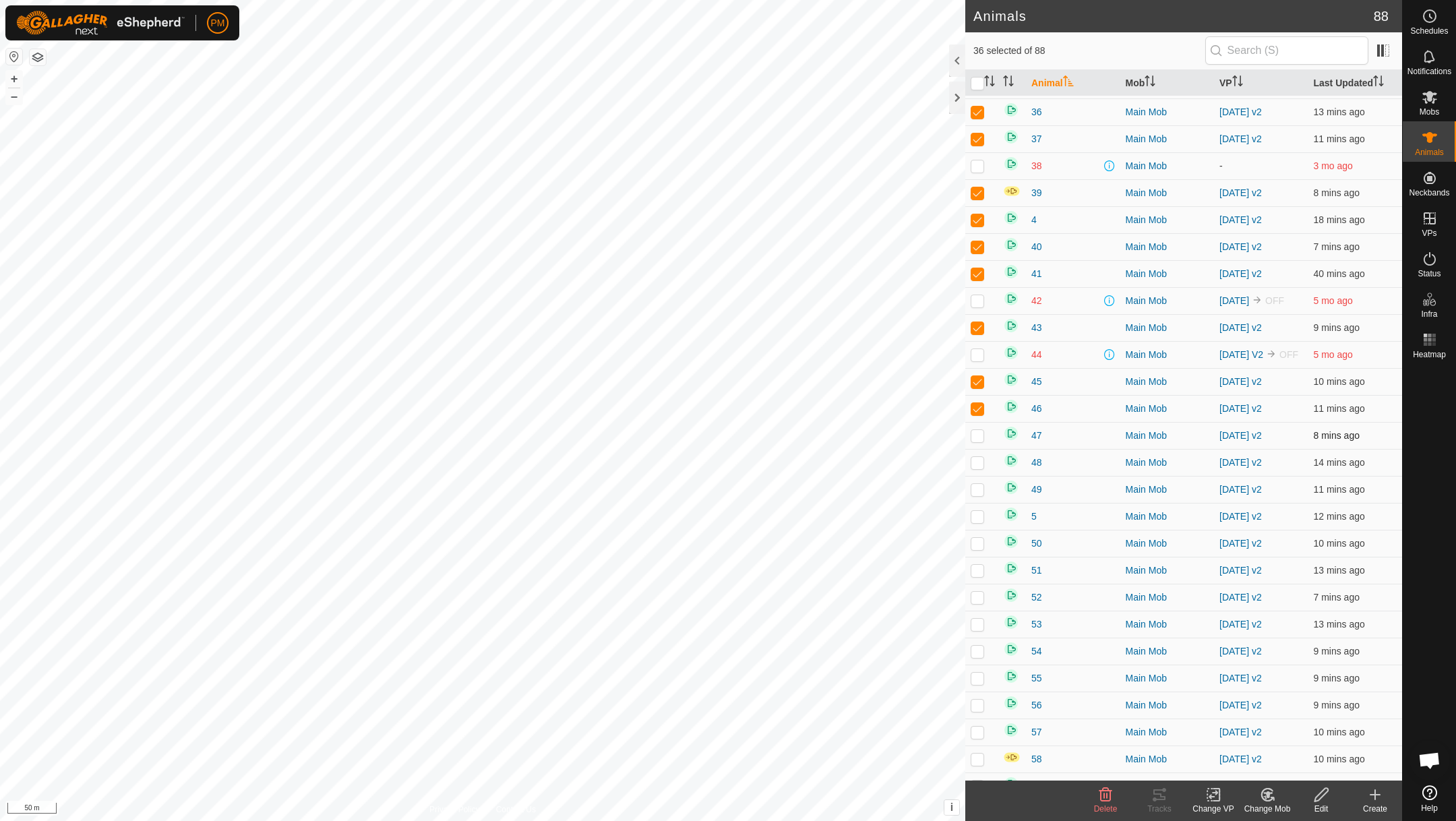
click at [973, 449] on td at bounding box center [981, 435] width 33 height 27
click at [978, 468] on p-checkbox at bounding box center [977, 462] width 14 height 11
click at [979, 494] on p-checkbox at bounding box center [977, 489] width 14 height 11
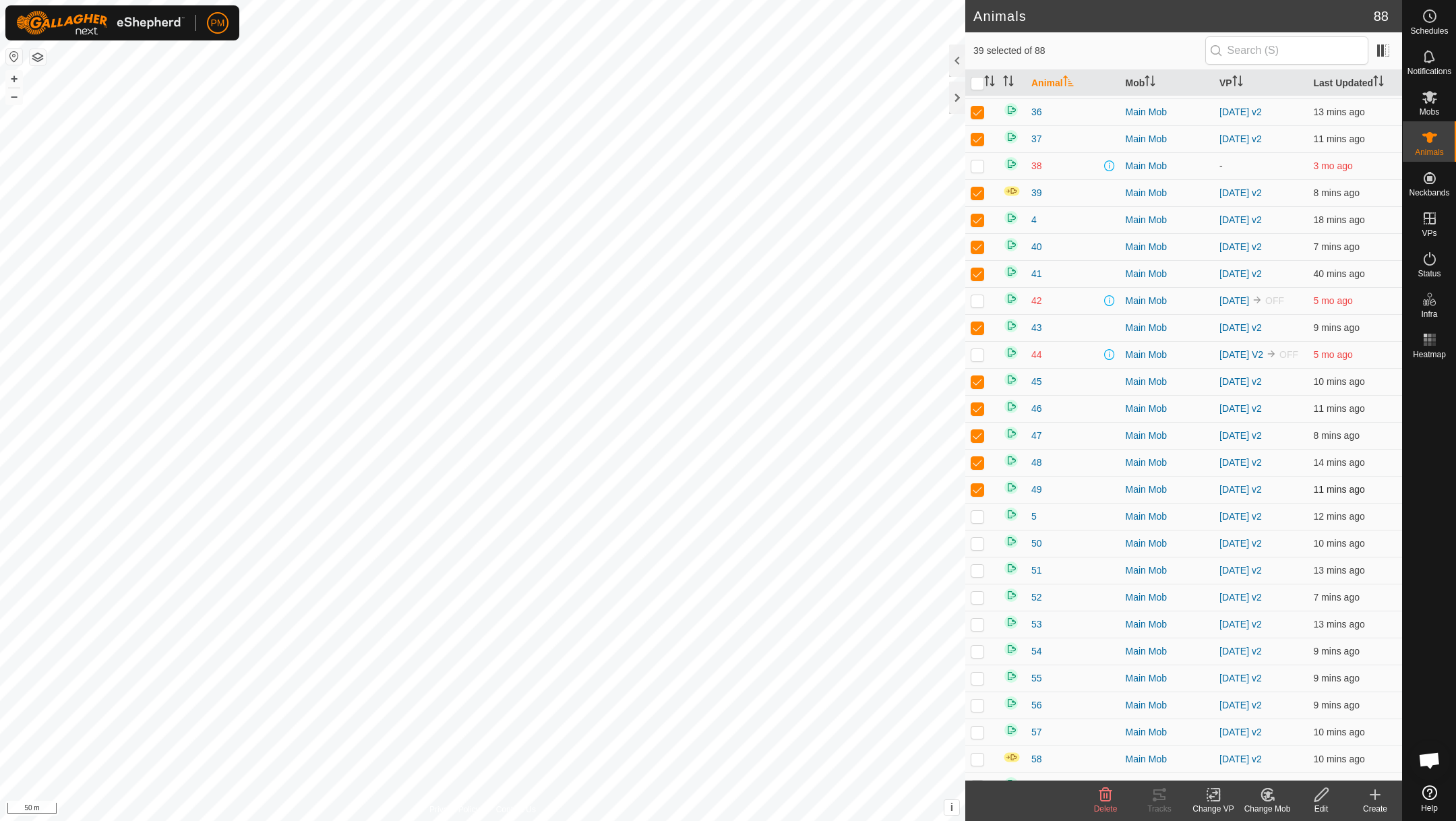
click at [979, 494] on p-checkbox at bounding box center [977, 489] width 14 height 11
click at [975, 530] on td at bounding box center [981, 516] width 33 height 27
click at [980, 549] on p-checkbox at bounding box center [977, 543] width 14 height 11
click at [979, 576] on p-checkbox at bounding box center [977, 570] width 14 height 11
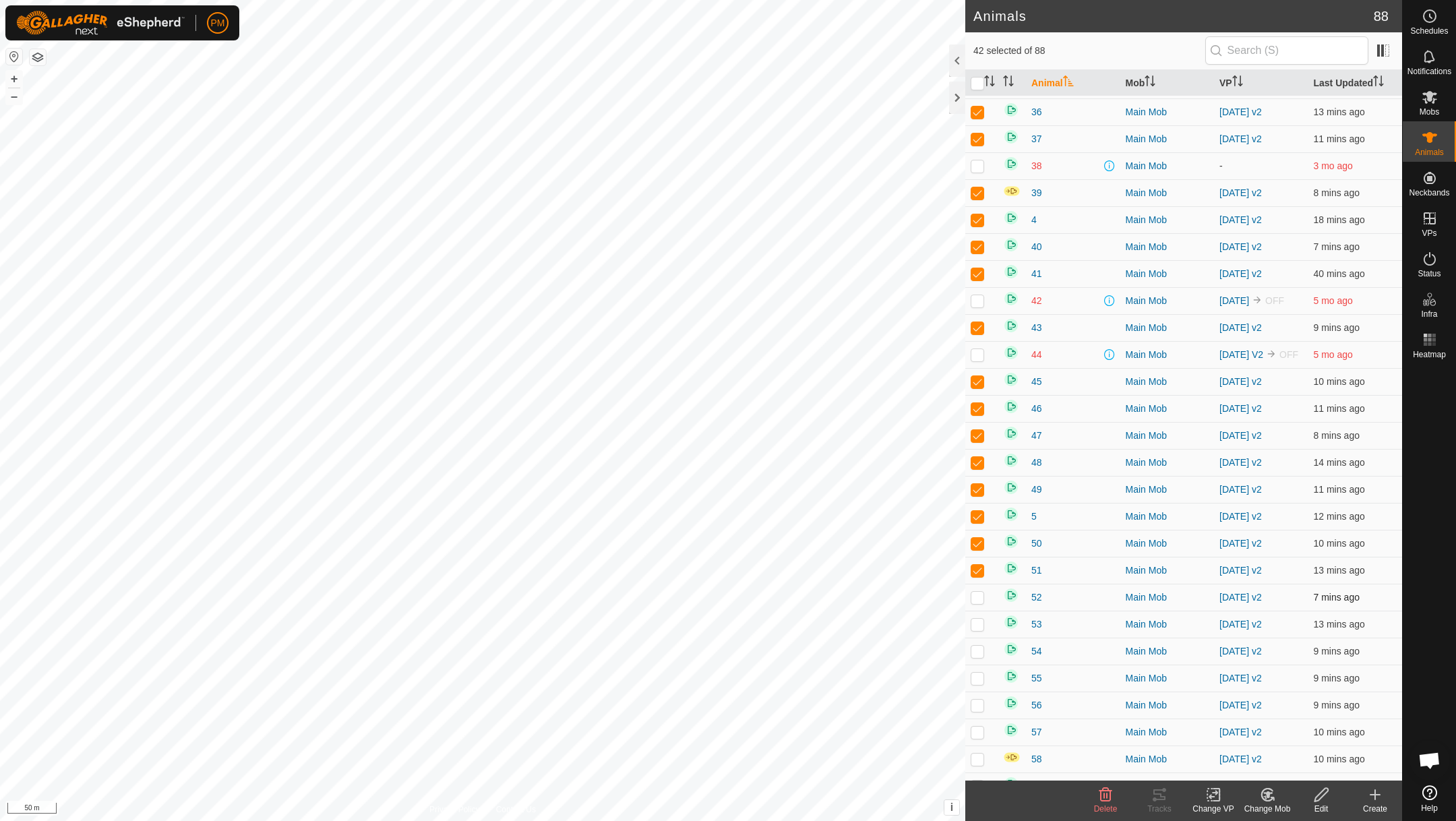
click at [977, 602] on p-checkbox at bounding box center [977, 597] width 14 height 11
click at [977, 630] on p-checkbox at bounding box center [977, 624] width 14 height 11
click at [975, 657] on p-checkbox at bounding box center [977, 651] width 14 height 11
click at [975, 683] on p-checkbox at bounding box center [977, 678] width 14 height 11
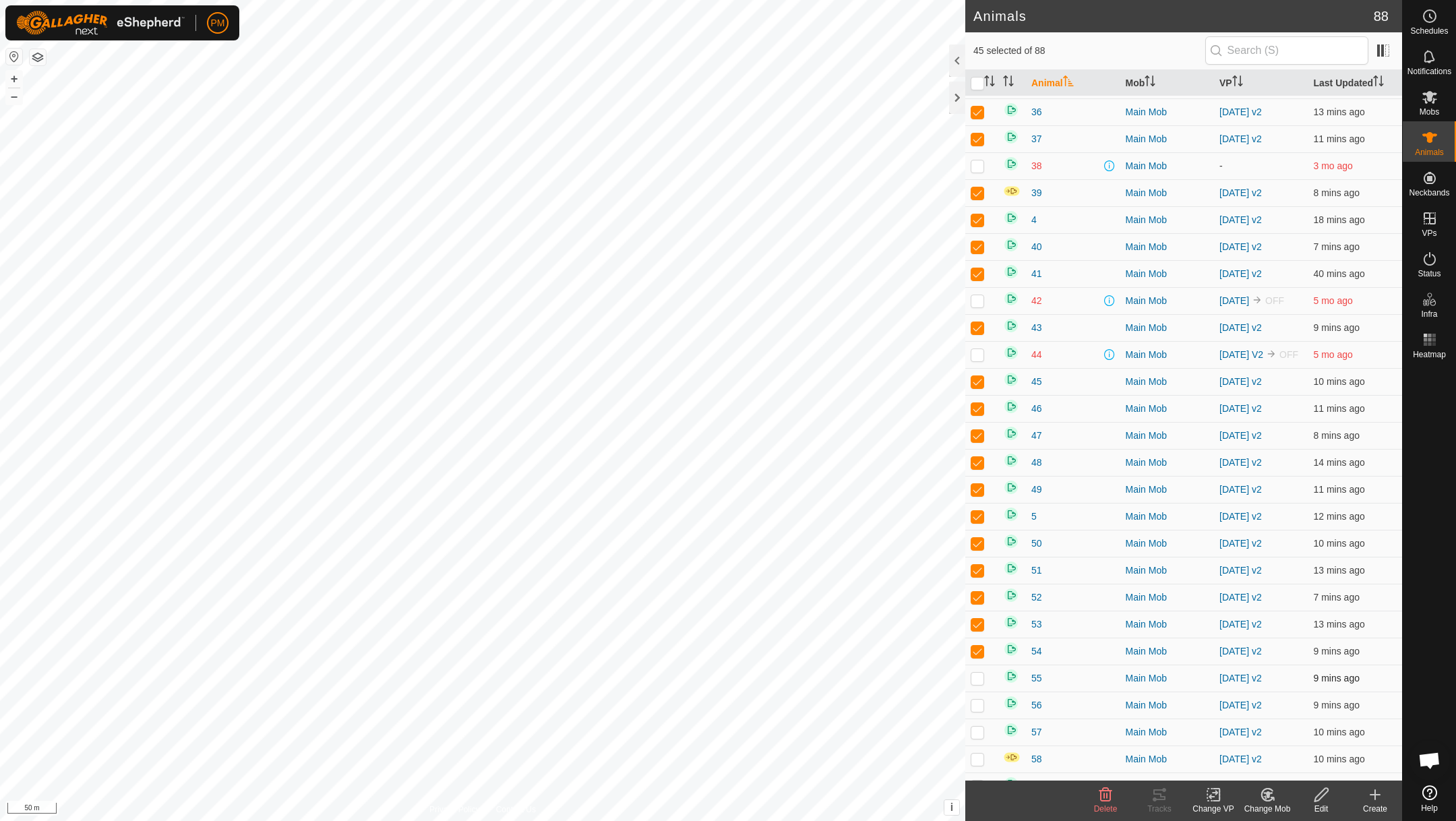
click at [975, 683] on p-checkbox at bounding box center [977, 678] width 14 height 11
click at [978, 710] on p-checkbox at bounding box center [977, 704] width 14 height 11
click at [977, 738] on p-checkbox at bounding box center [977, 732] width 14 height 11
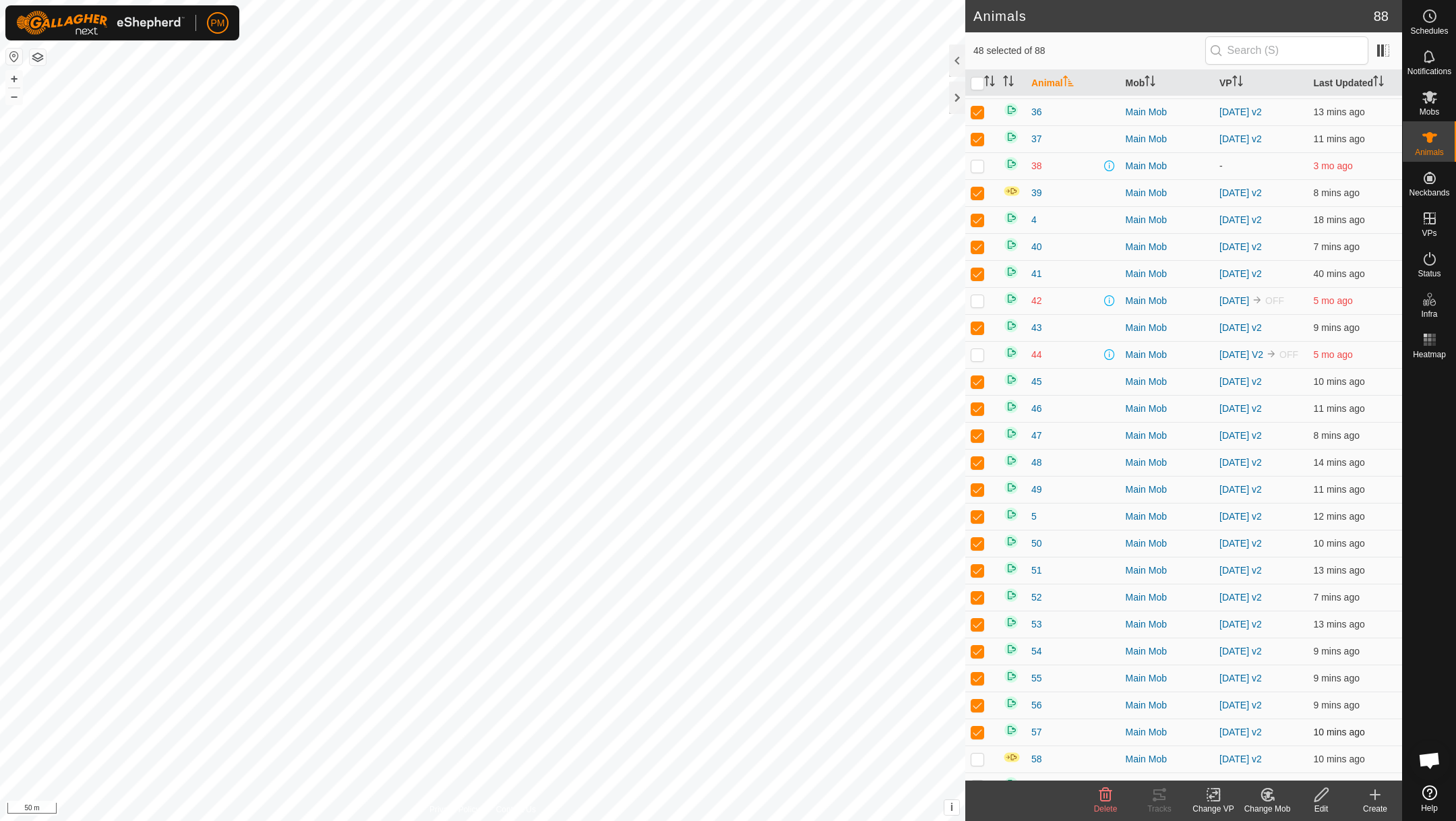
click at [977, 738] on p-checkbox at bounding box center [977, 732] width 14 height 11
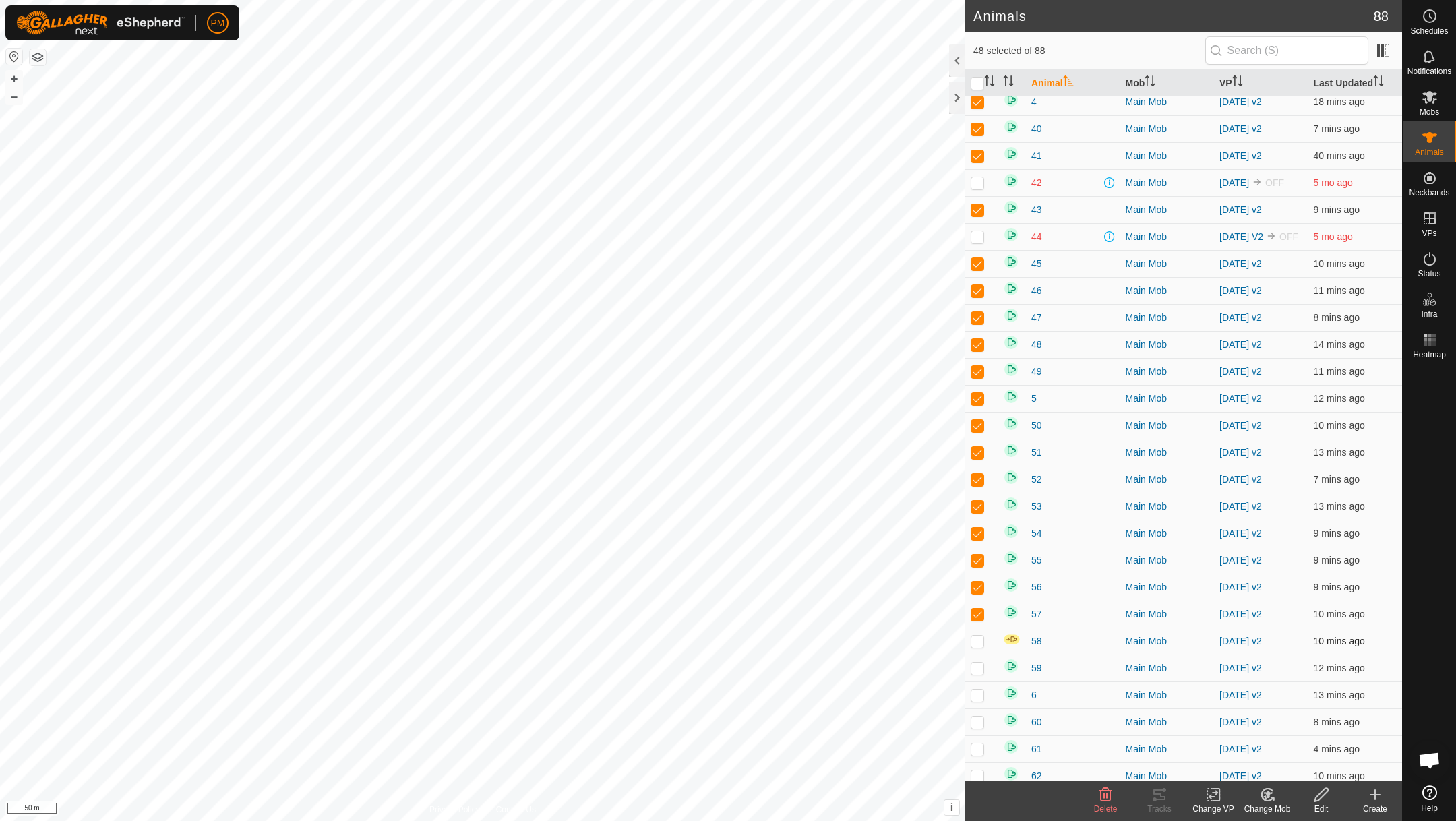
scroll to position [906, 0]
click at [980, 642] on p-checkbox at bounding box center [977, 636] width 14 height 11
click at [980, 677] on td at bounding box center [981, 663] width 33 height 27
click at [980, 678] on td at bounding box center [981, 663] width 33 height 27
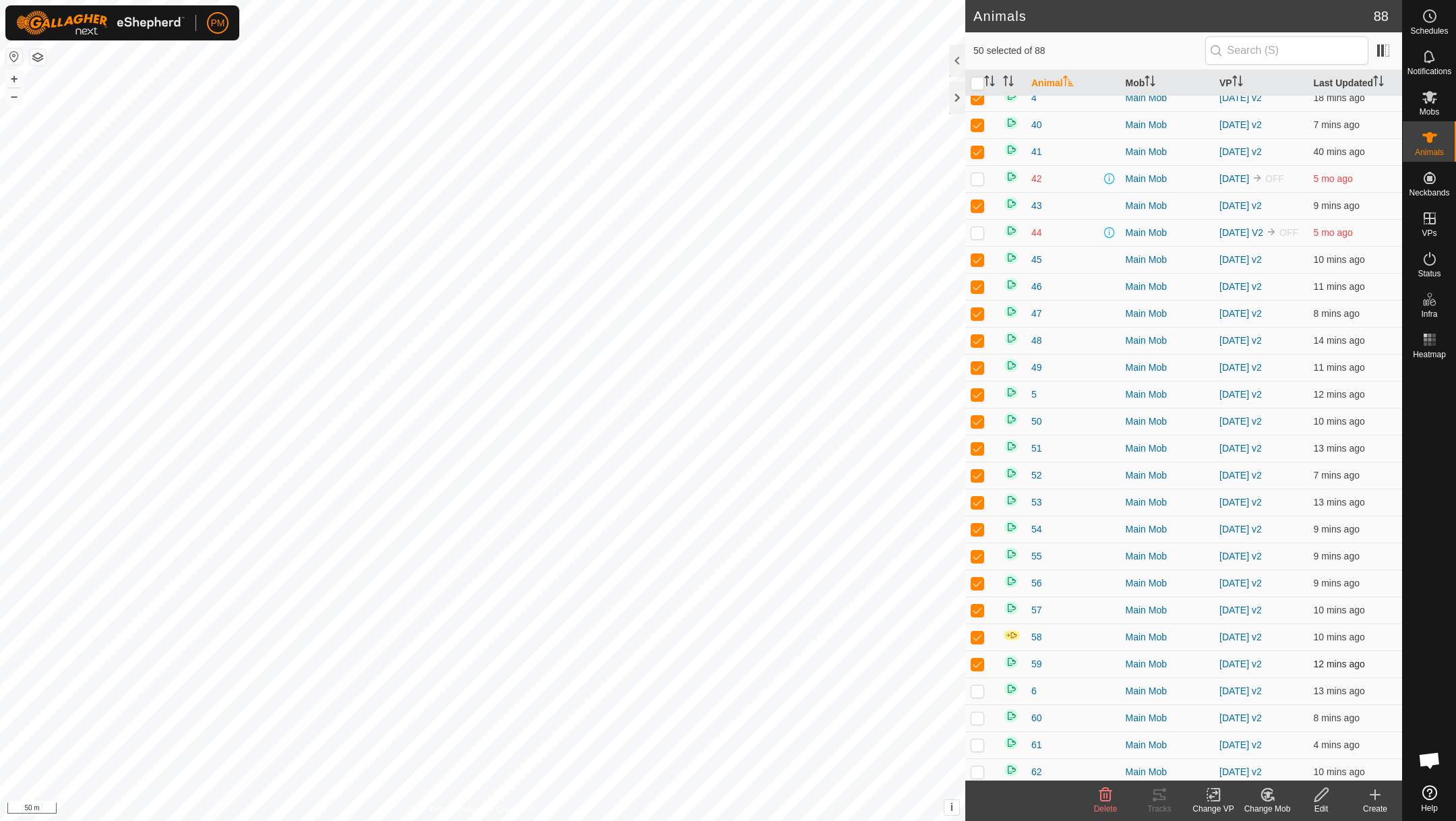
click at [978, 669] on p-checkbox at bounding box center [977, 664] width 14 height 11
click at [979, 696] on p-checkbox at bounding box center [977, 691] width 14 height 11
click at [977, 669] on p-checkbox at bounding box center [977, 664] width 14 height 11
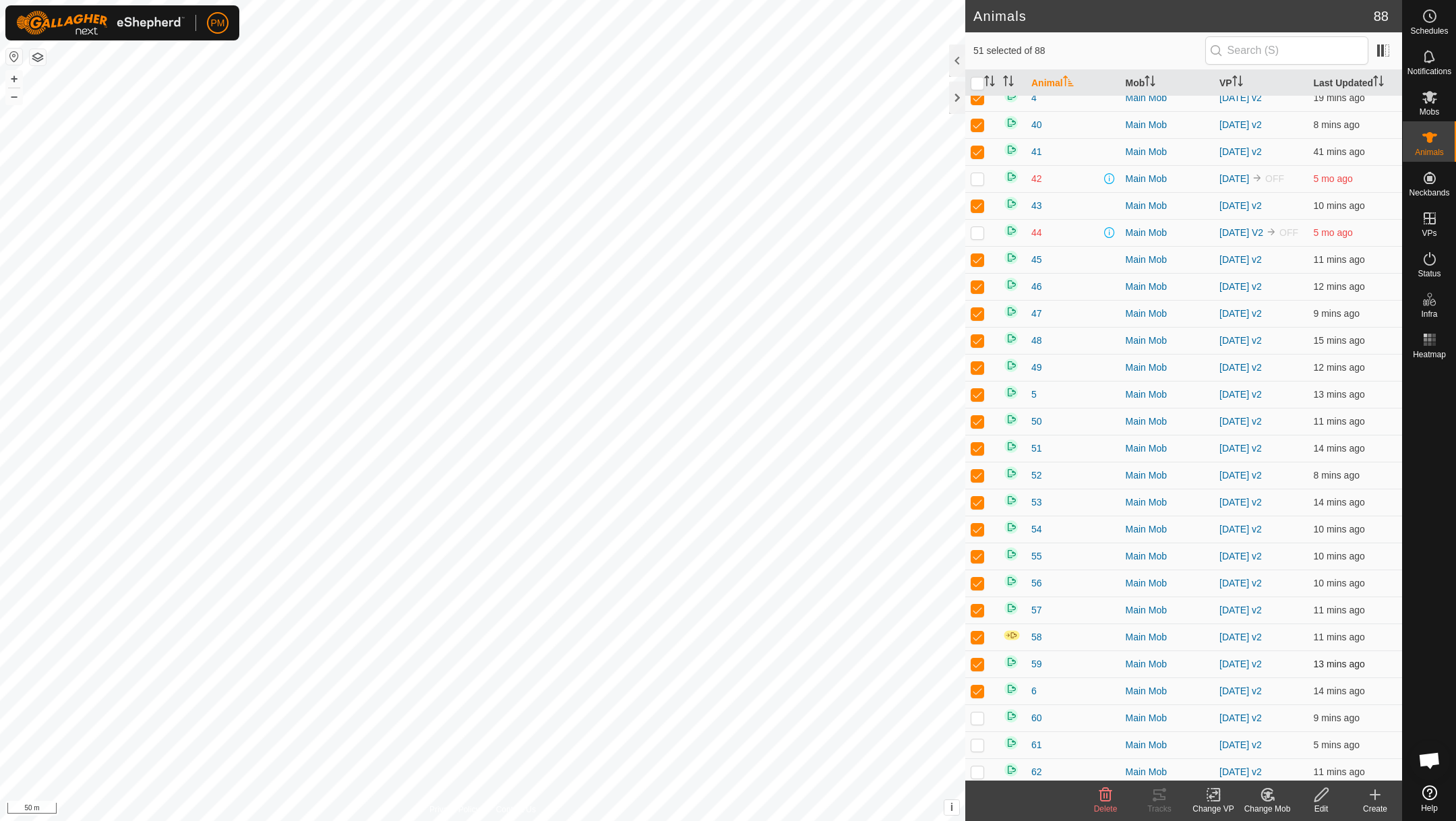
click at [977, 669] on p-checkbox at bounding box center [977, 664] width 14 height 11
click at [976, 723] on p-checkbox at bounding box center [977, 717] width 14 height 11
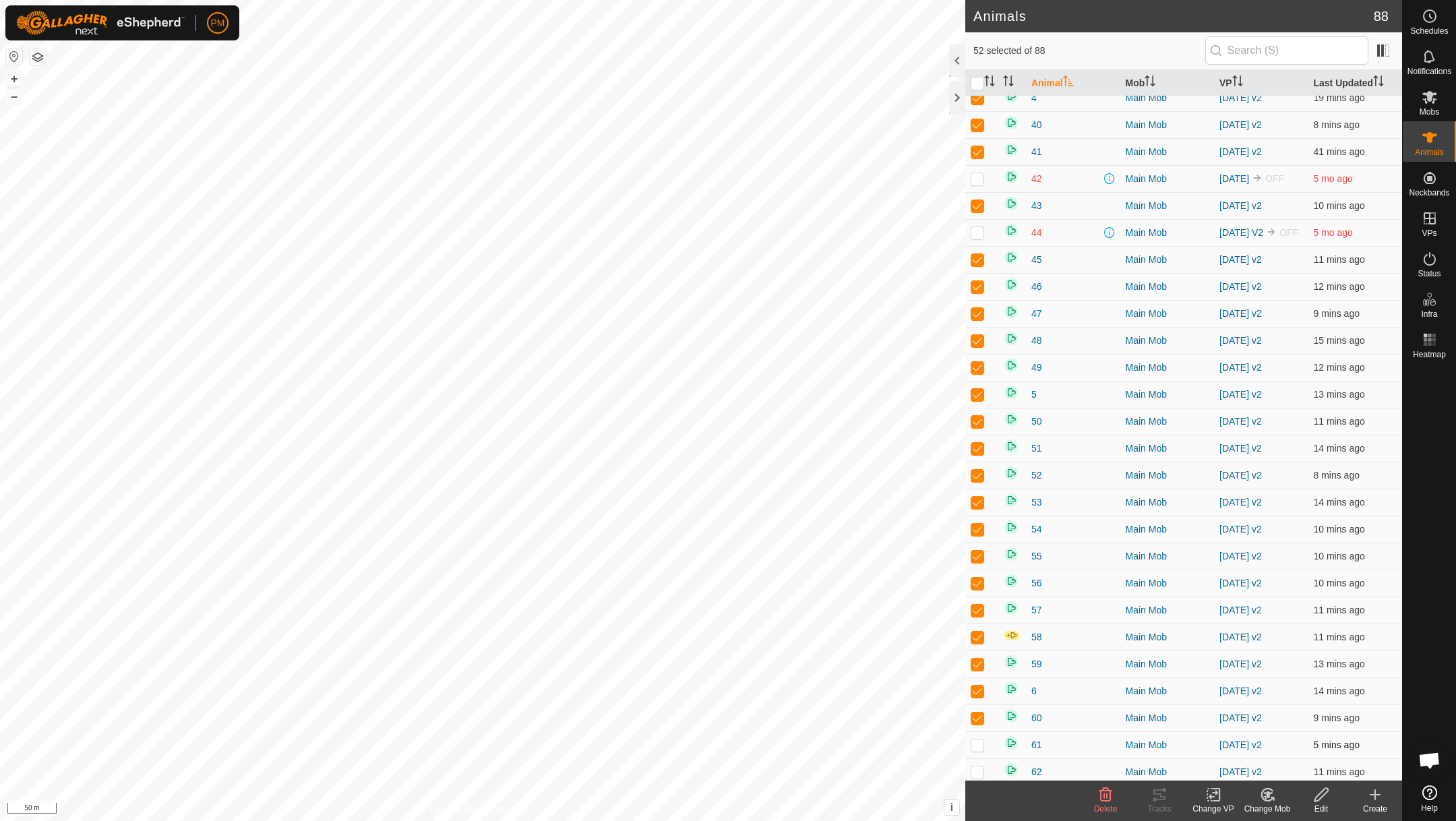
click at [976, 750] on p-checkbox at bounding box center [977, 744] width 14 height 11
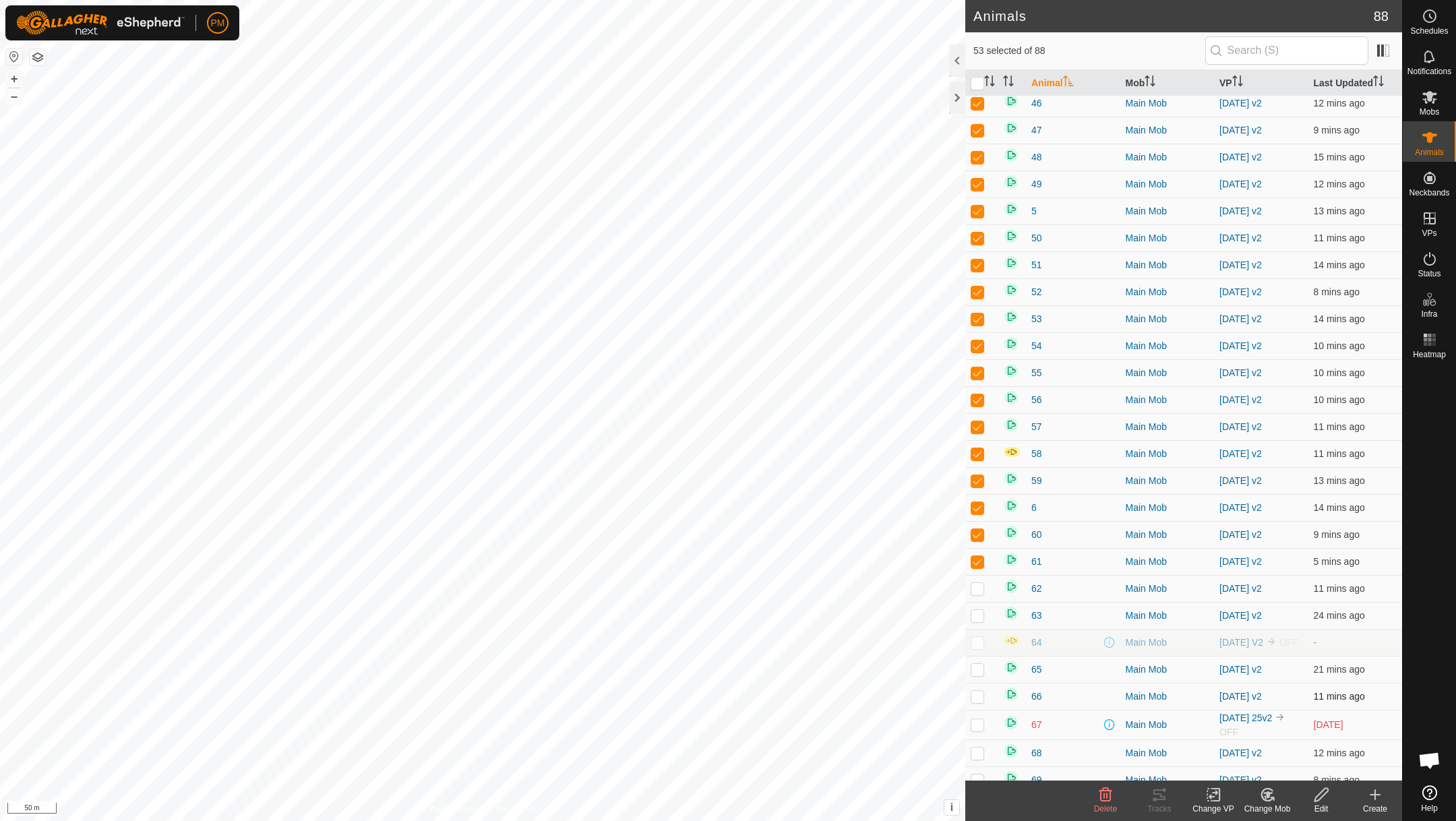
scroll to position [1108, 0]
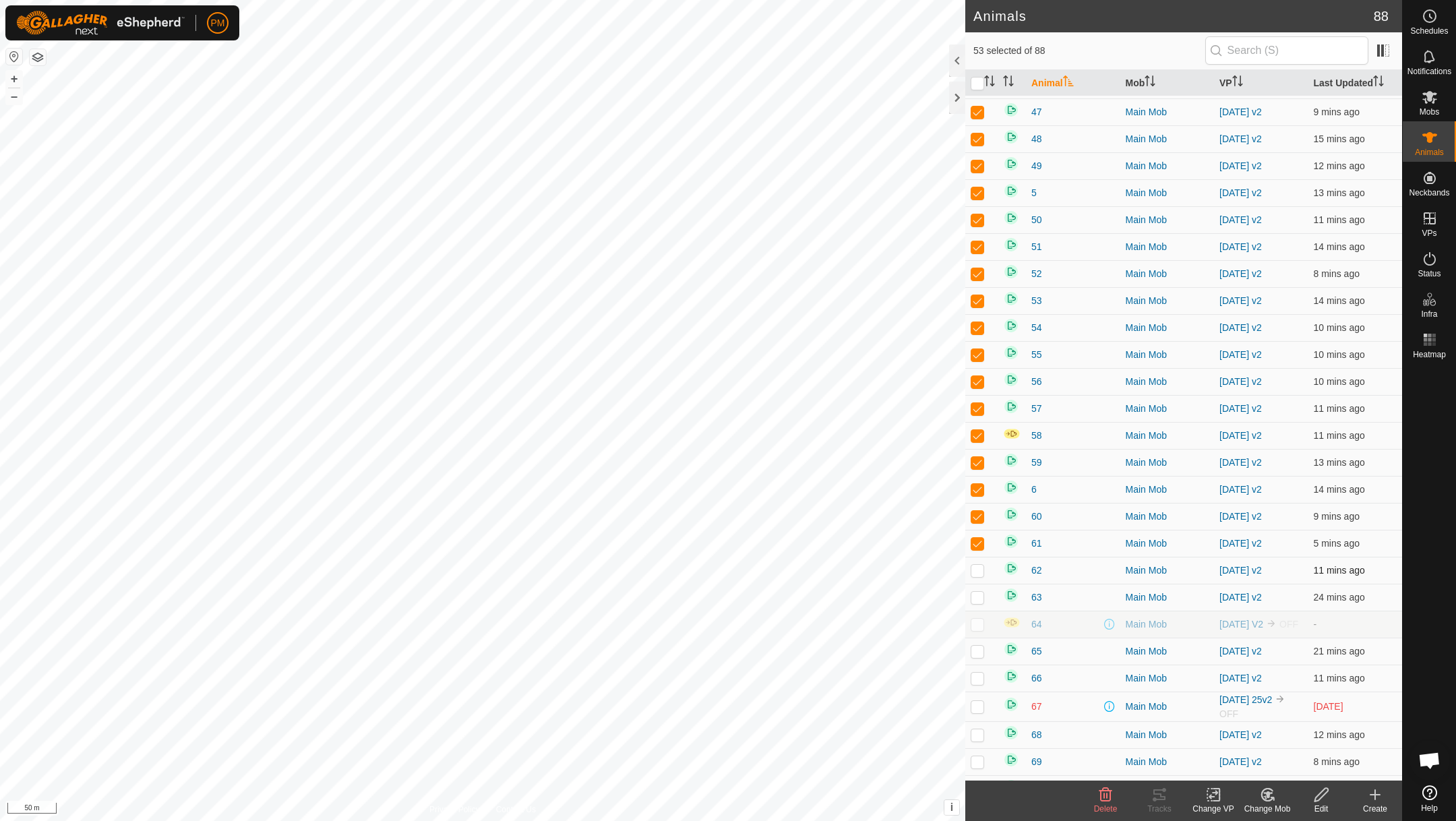
click at [977, 576] on p-tablecheckbox at bounding box center [977, 570] width 14 height 11
click at [977, 610] on td at bounding box center [981, 597] width 33 height 27
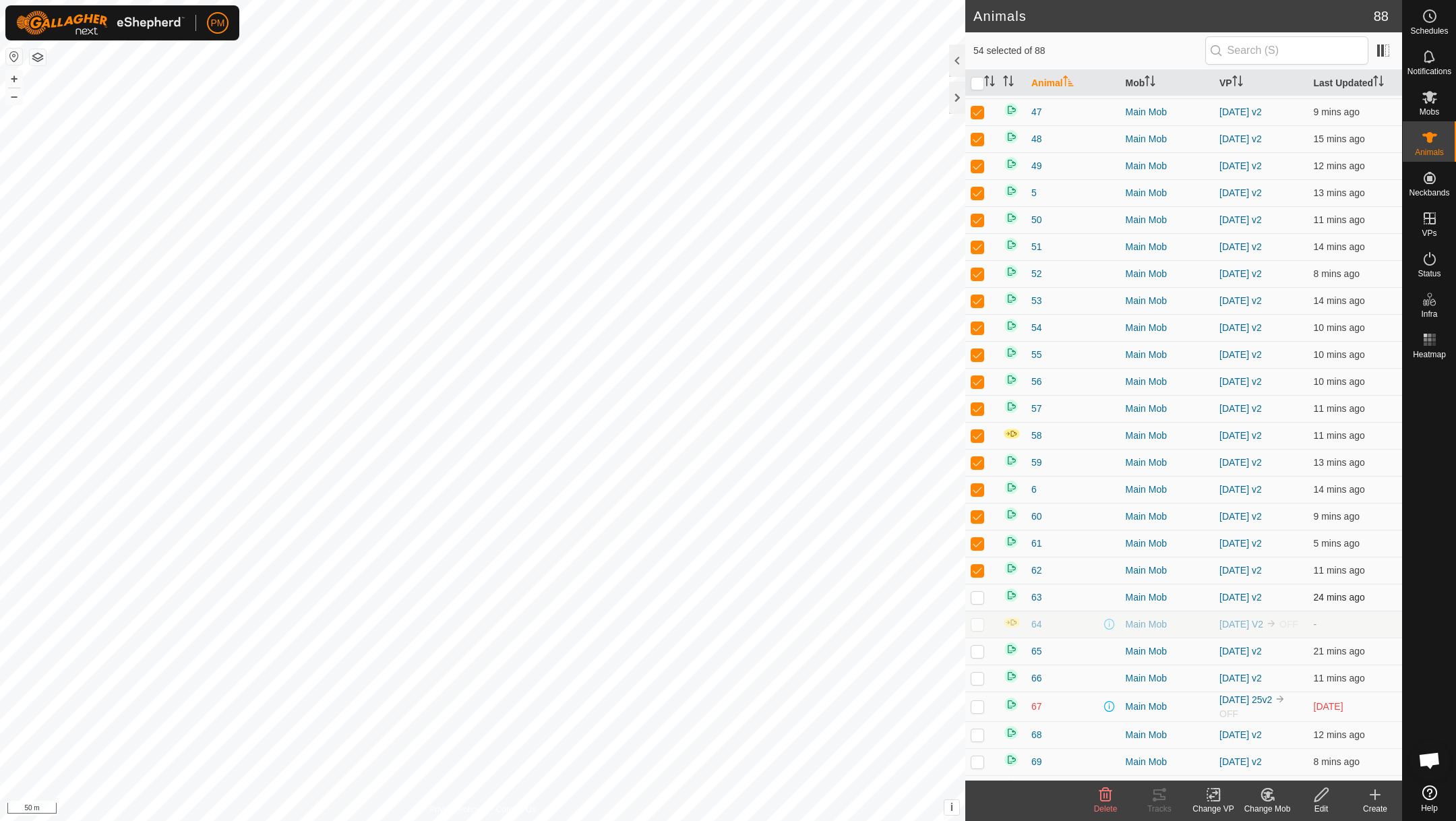
click at [977, 610] on td at bounding box center [981, 597] width 33 height 27
click at [979, 657] on p-checkbox at bounding box center [977, 651] width 14 height 11
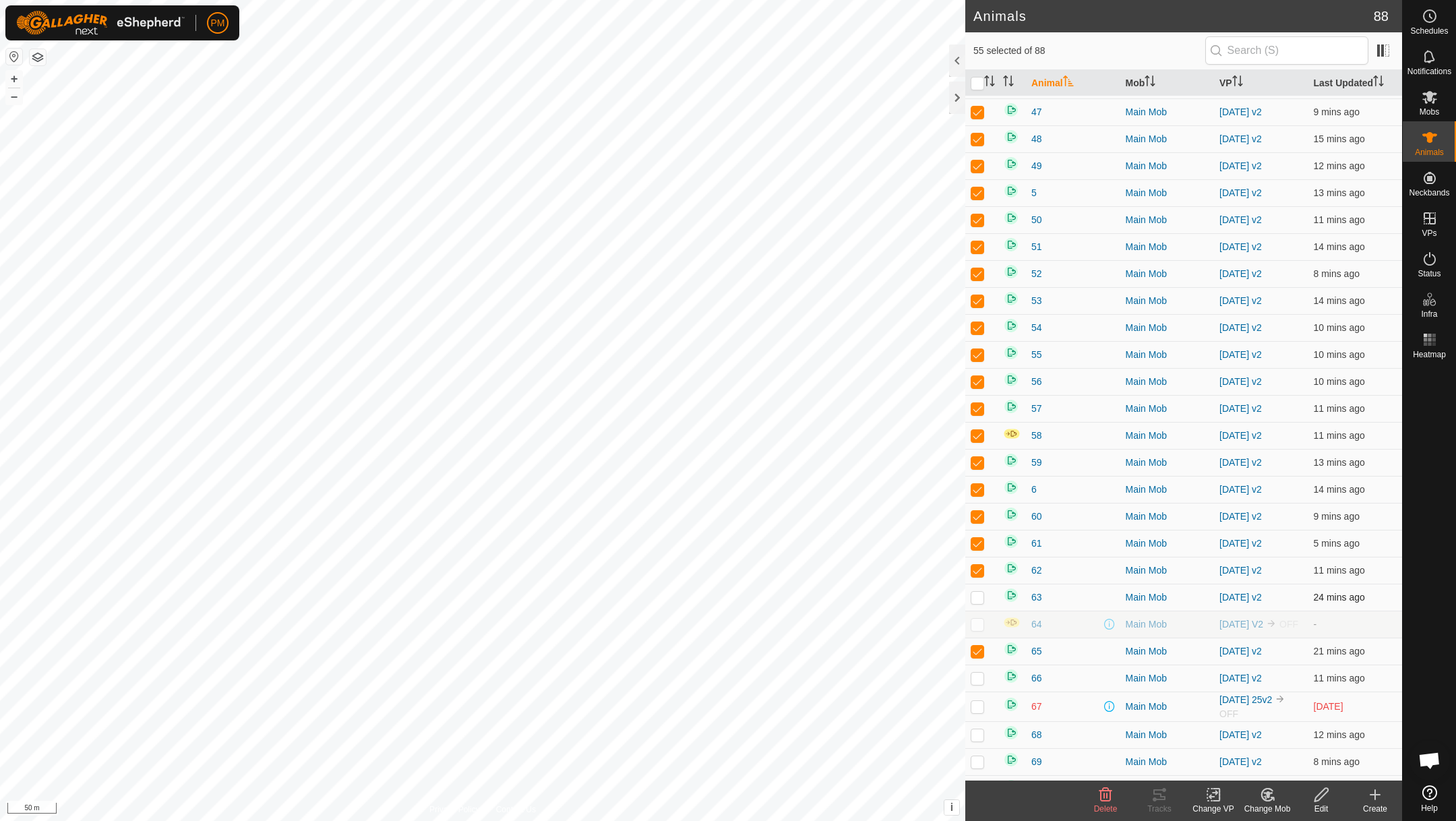
click at [977, 602] on p-checkbox at bounding box center [977, 597] width 14 height 11
click at [975, 691] on td at bounding box center [981, 678] width 33 height 27
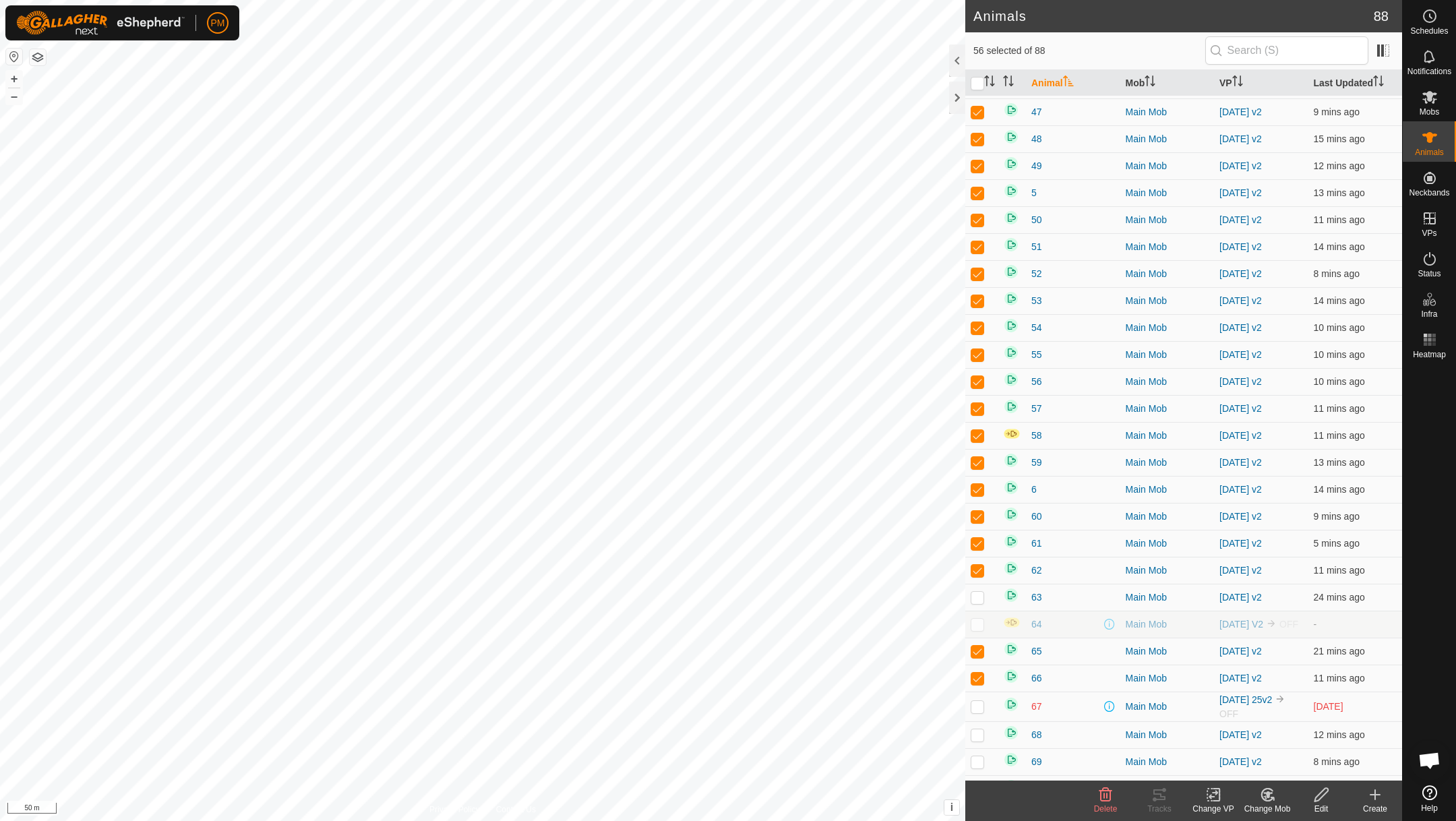
click at [978, 712] on p-checkbox at bounding box center [977, 706] width 14 height 11
click at [978, 740] on p-checkbox at bounding box center [977, 734] width 14 height 11
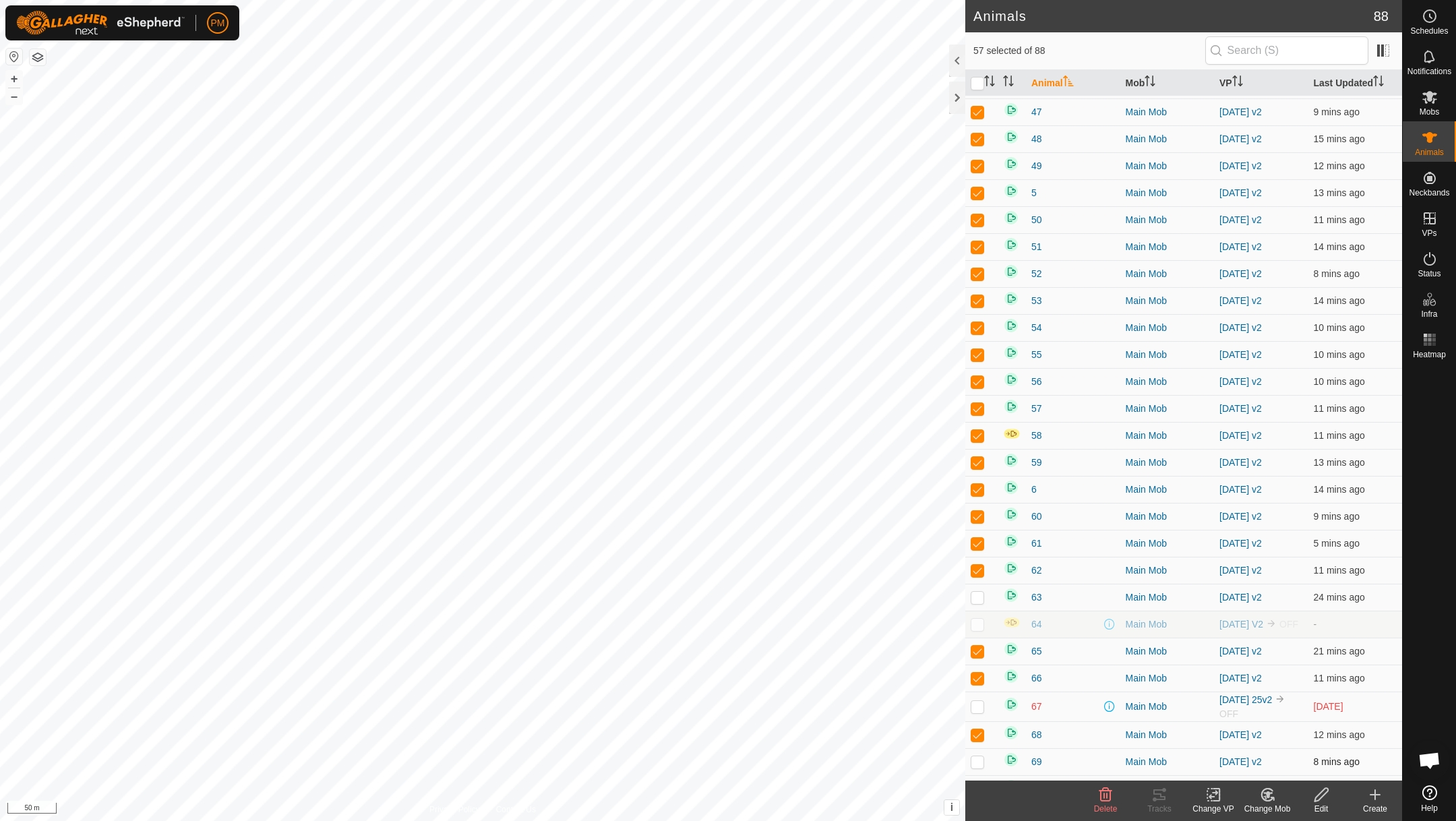
click at [976, 767] on p-checkbox at bounding box center [977, 762] width 14 height 11
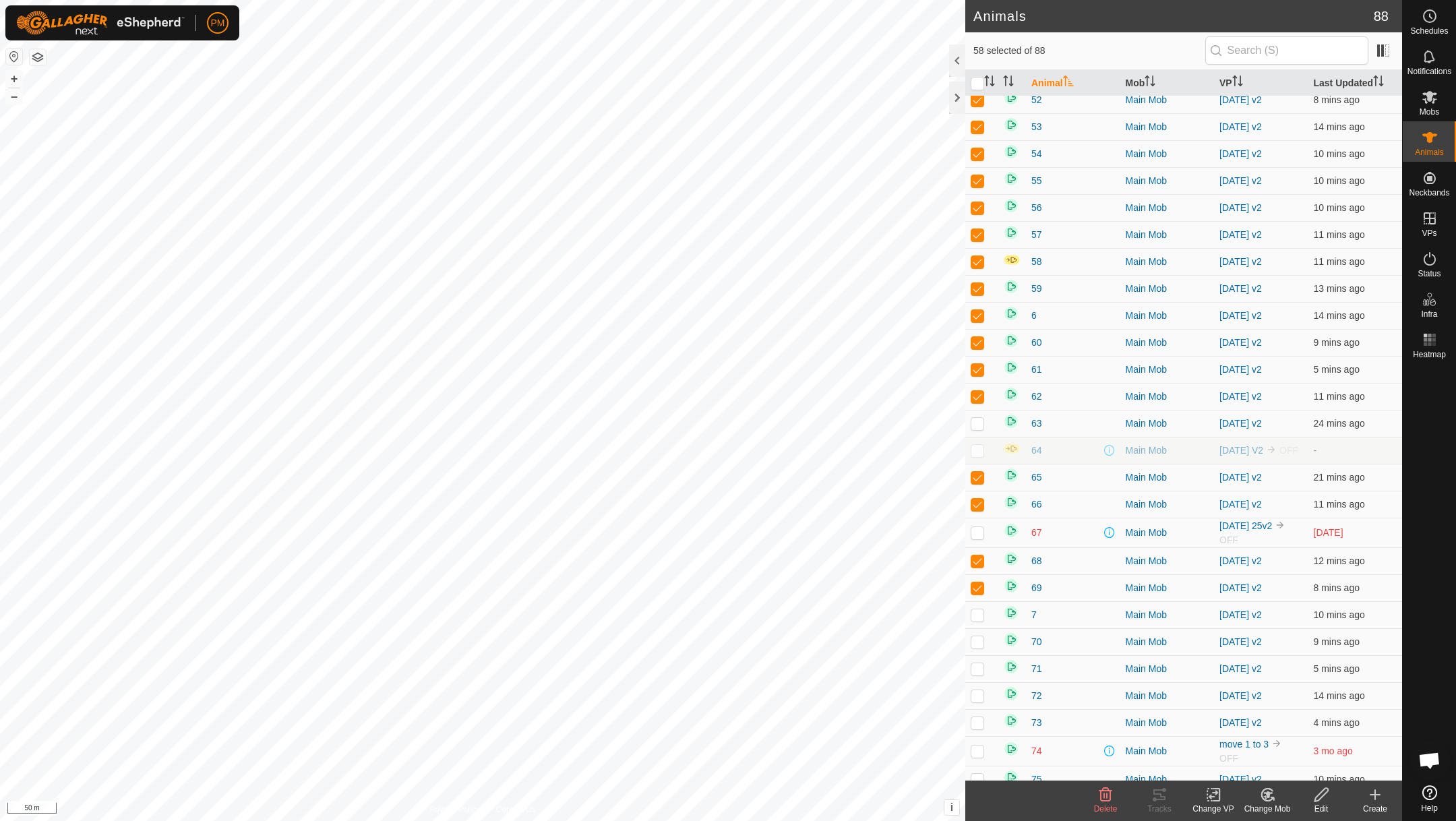
scroll to position [1303, 0]
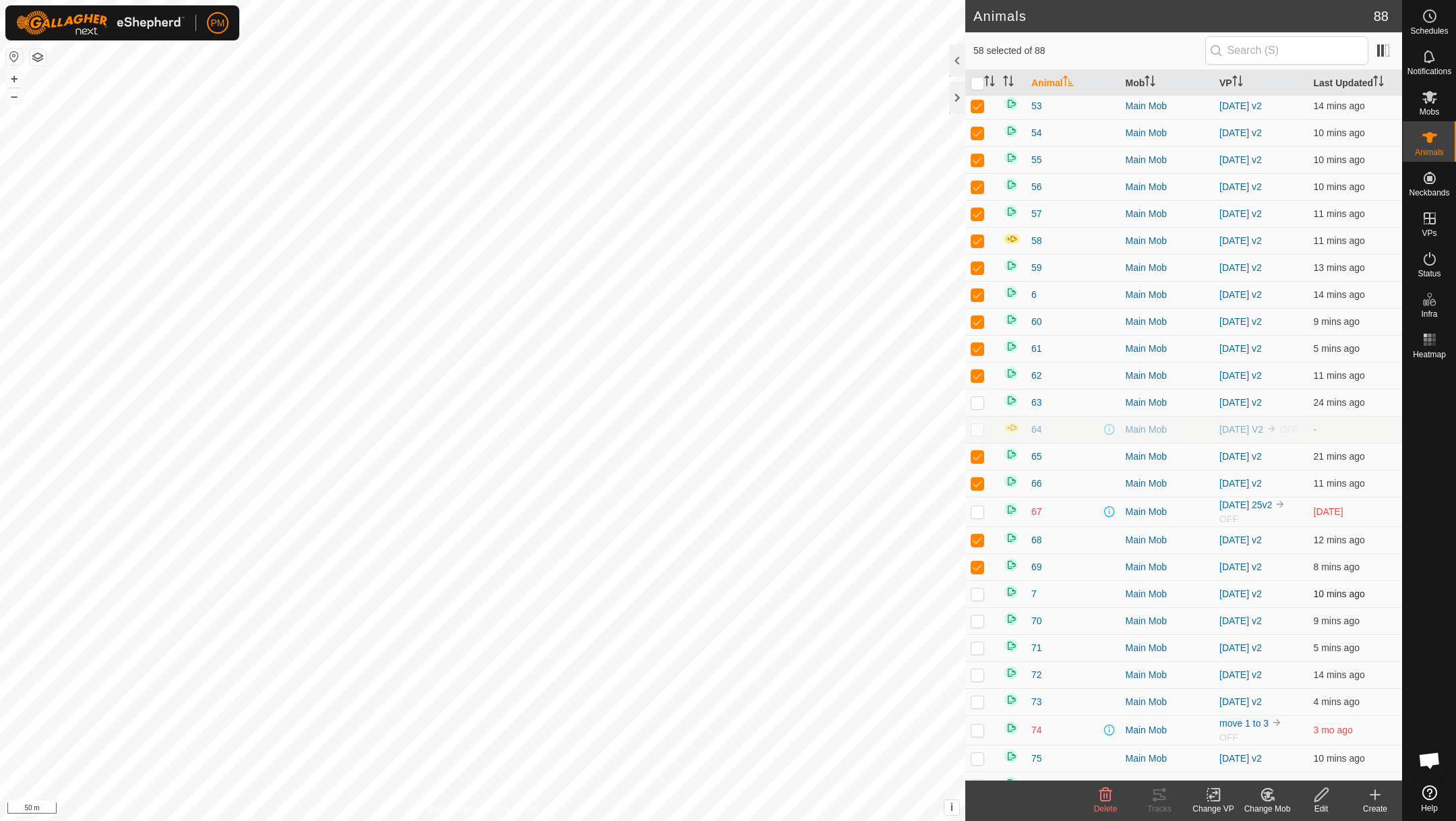
click at [977, 599] on p-checkbox at bounding box center [977, 594] width 14 height 11
click at [979, 626] on p-checkbox at bounding box center [977, 620] width 14 height 11
click at [979, 653] on p-checkbox at bounding box center [977, 647] width 14 height 11
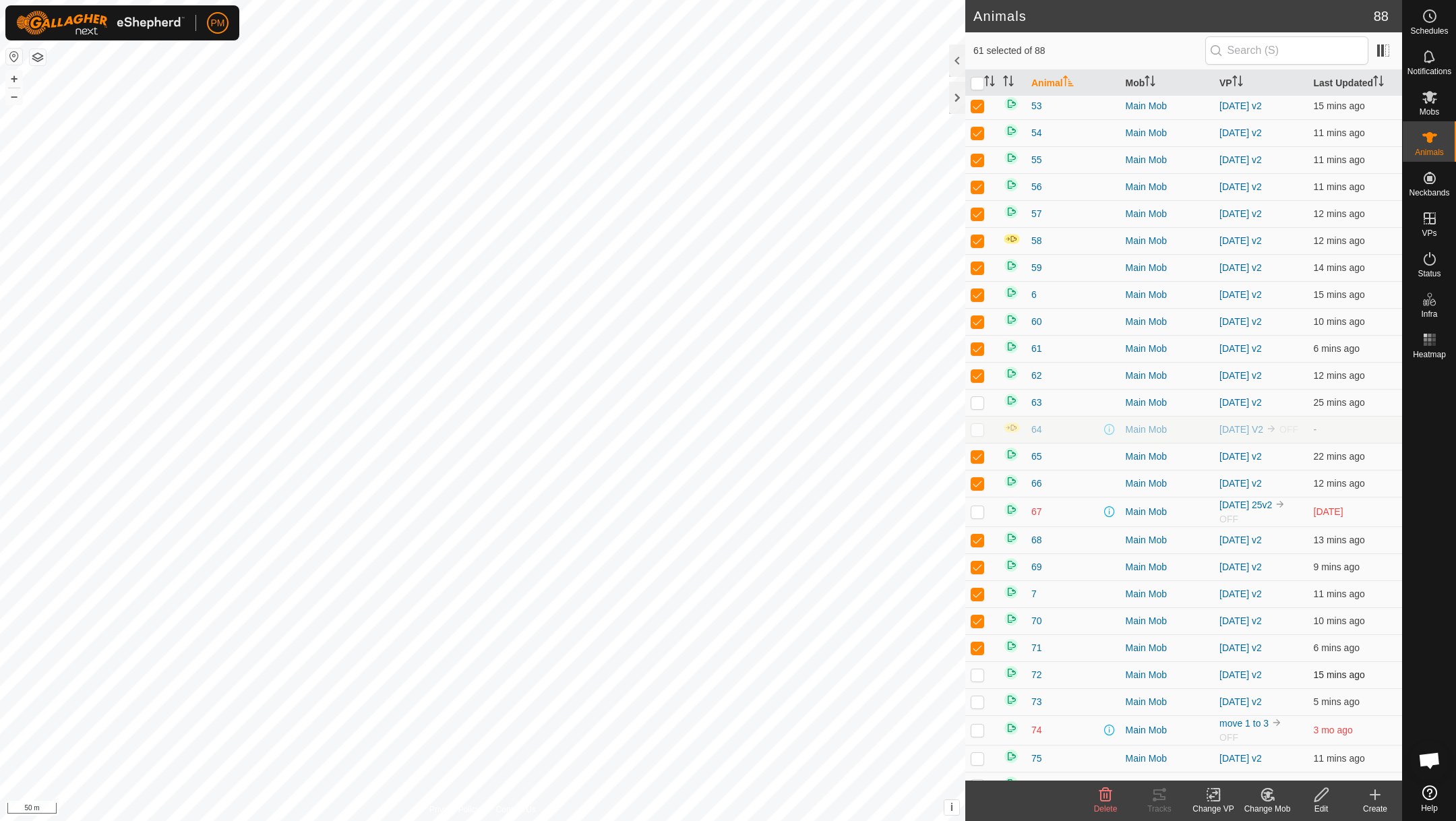
click at [980, 680] on p-checkbox at bounding box center [977, 674] width 14 height 11
click at [975, 707] on p-checkbox at bounding box center [977, 702] width 14 height 11
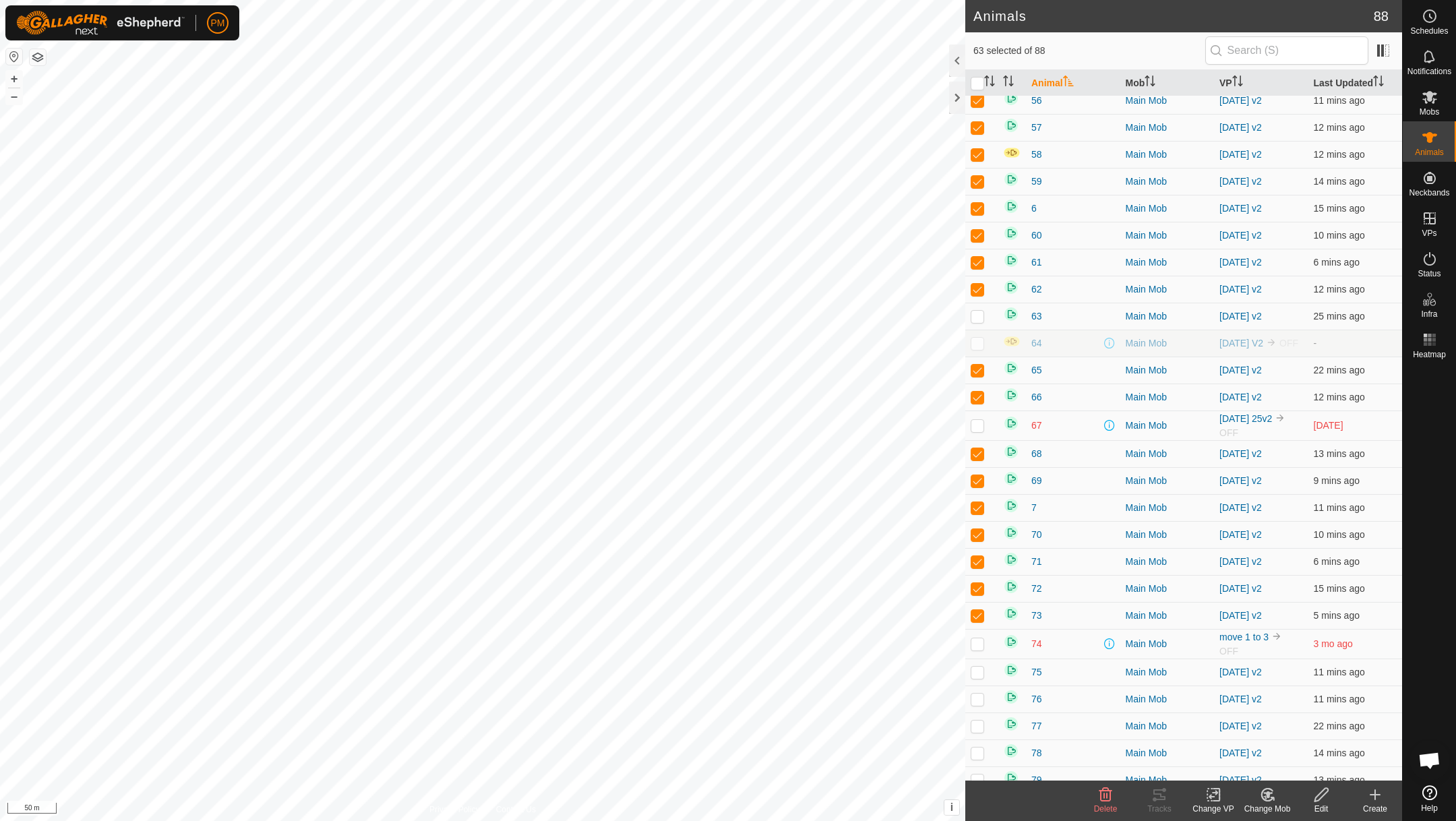
scroll to position [1397, 0]
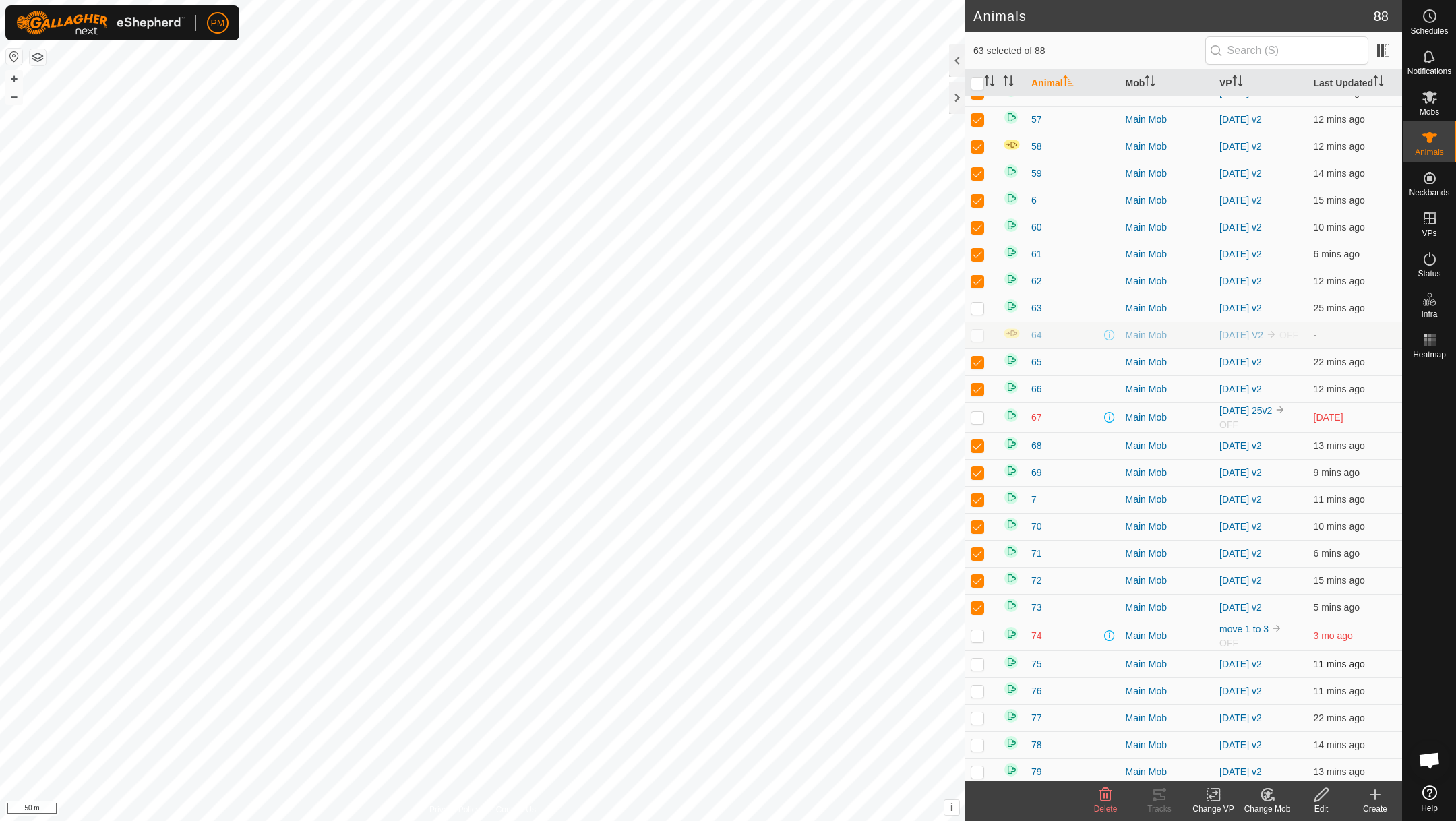
click at [978, 669] on p-checkbox at bounding box center [977, 664] width 14 height 11
click at [977, 696] on p-checkbox at bounding box center [977, 691] width 14 height 11
click at [977, 723] on p-checkbox at bounding box center [977, 717] width 14 height 11
click at [977, 750] on p-checkbox at bounding box center [977, 744] width 14 height 11
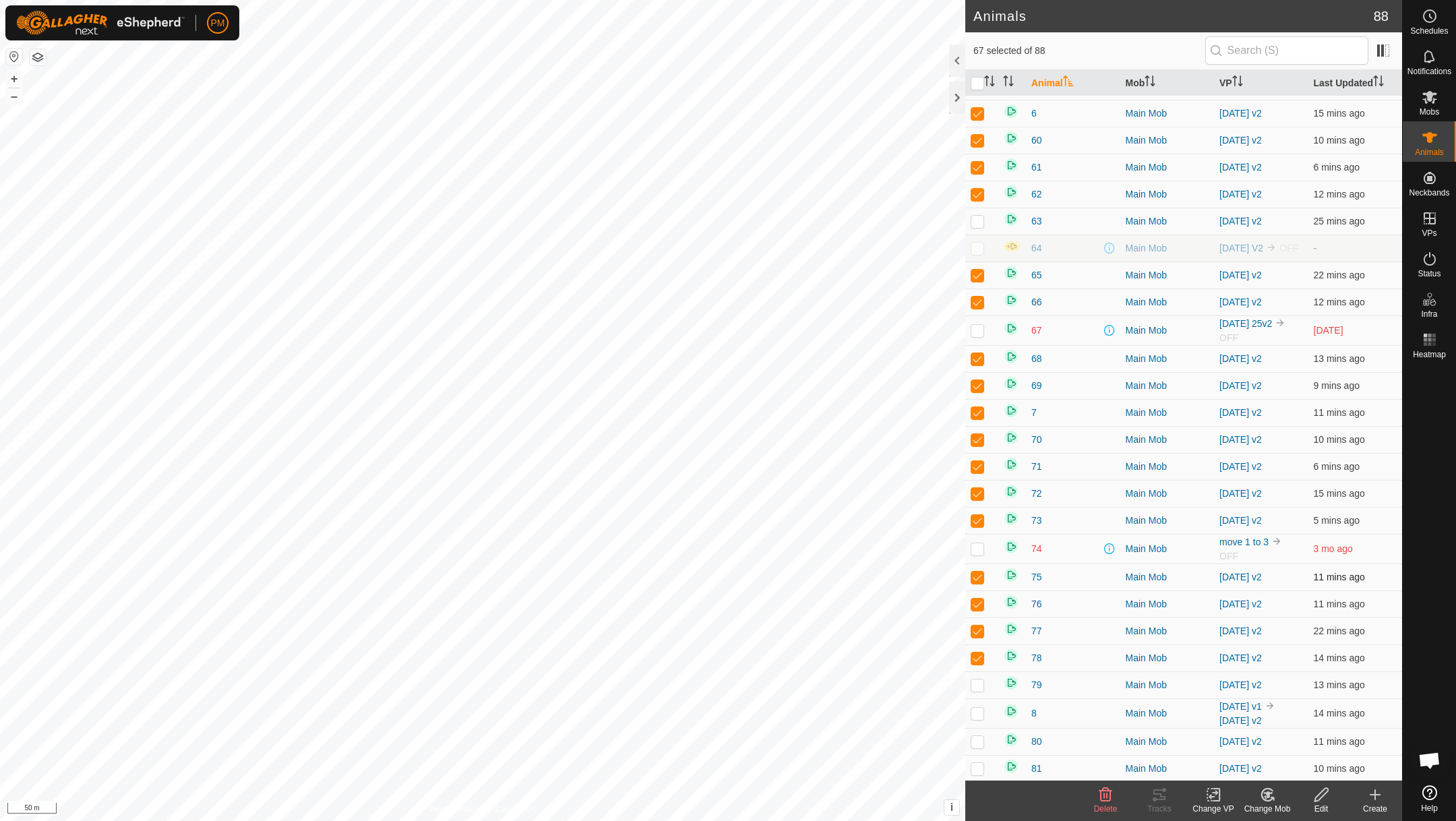
scroll to position [1487, 0]
click at [977, 688] on p-checkbox at bounding box center [977, 682] width 14 height 11
click at [978, 716] on p-checkbox at bounding box center [977, 710] width 14 height 11
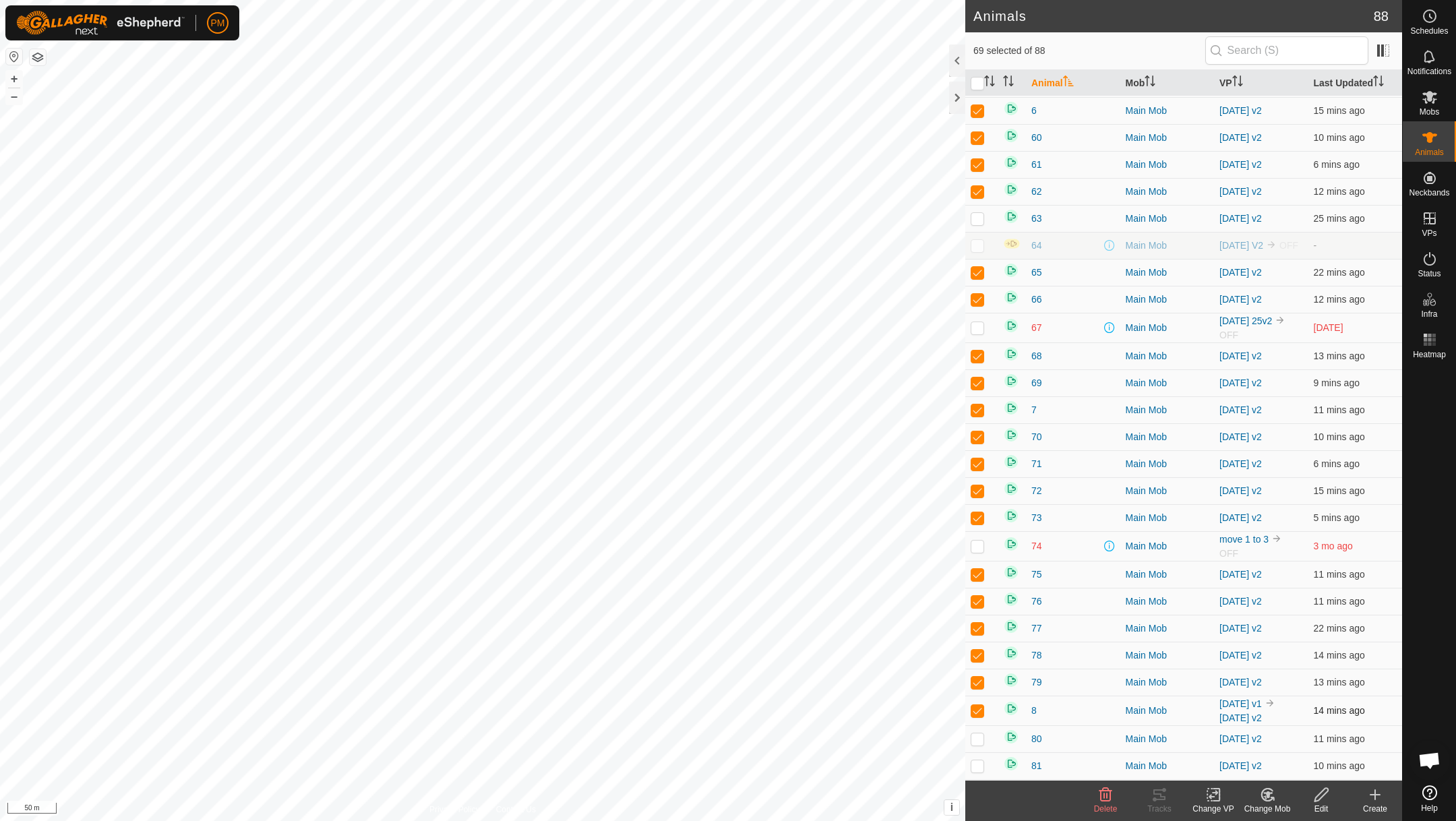
click at [978, 716] on p-checkbox at bounding box center [977, 710] width 14 height 11
click at [977, 752] on td at bounding box center [981, 738] width 33 height 27
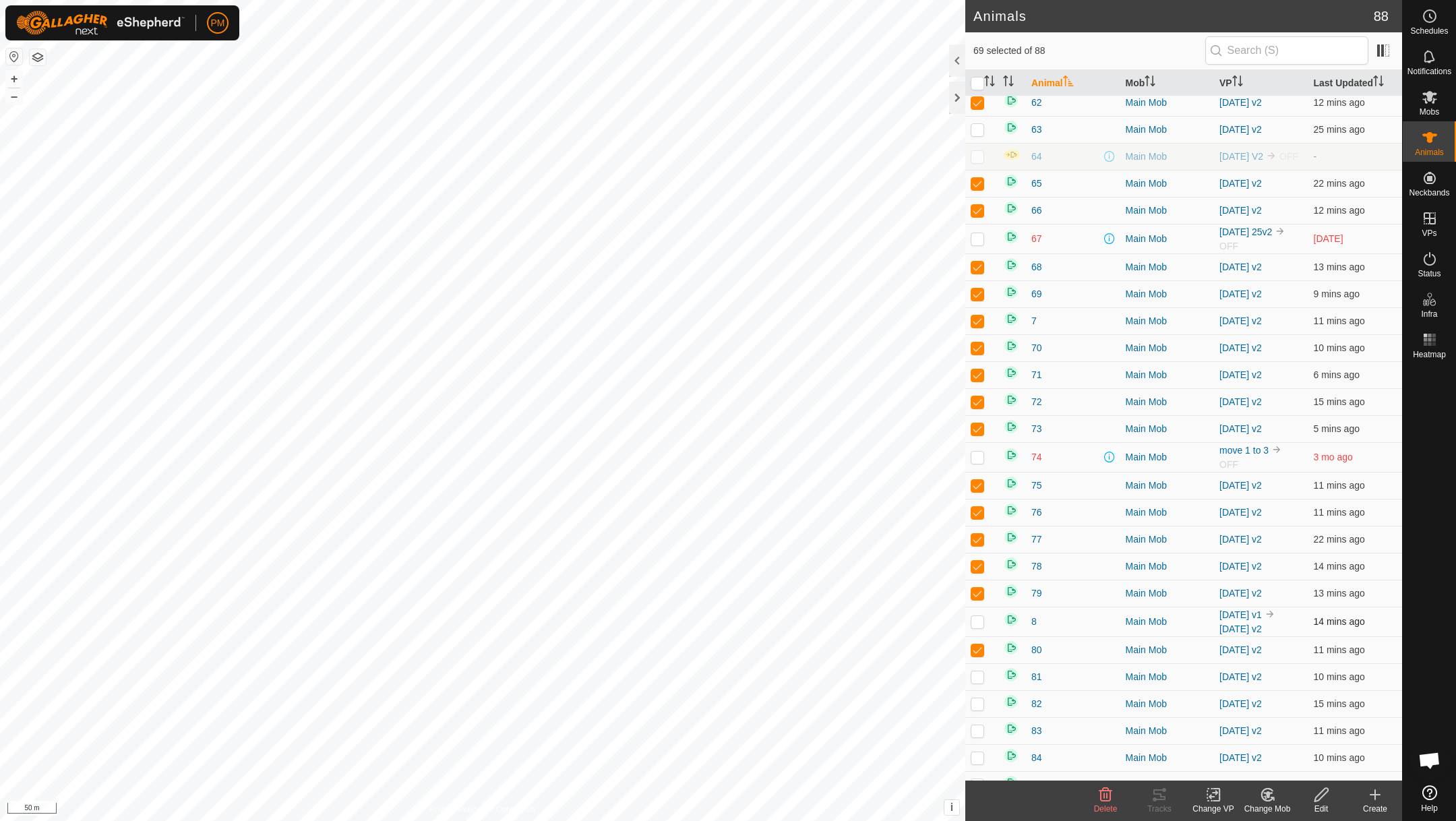
scroll to position [1581, 0]
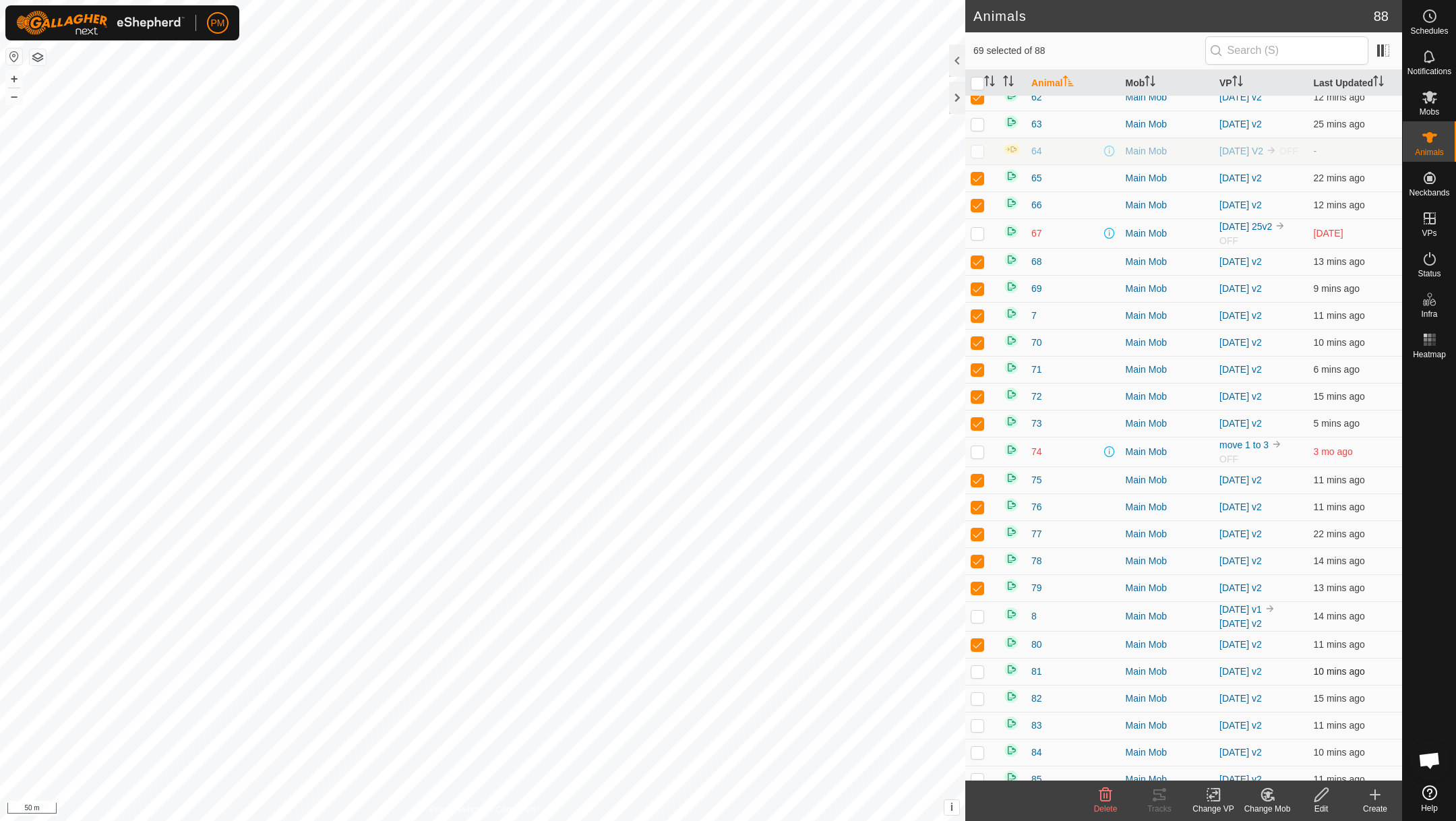
click at [978, 685] on td at bounding box center [981, 671] width 33 height 27
click at [980, 704] on p-checkbox at bounding box center [977, 698] width 14 height 11
click at [979, 731] on p-checkbox at bounding box center [977, 725] width 14 height 11
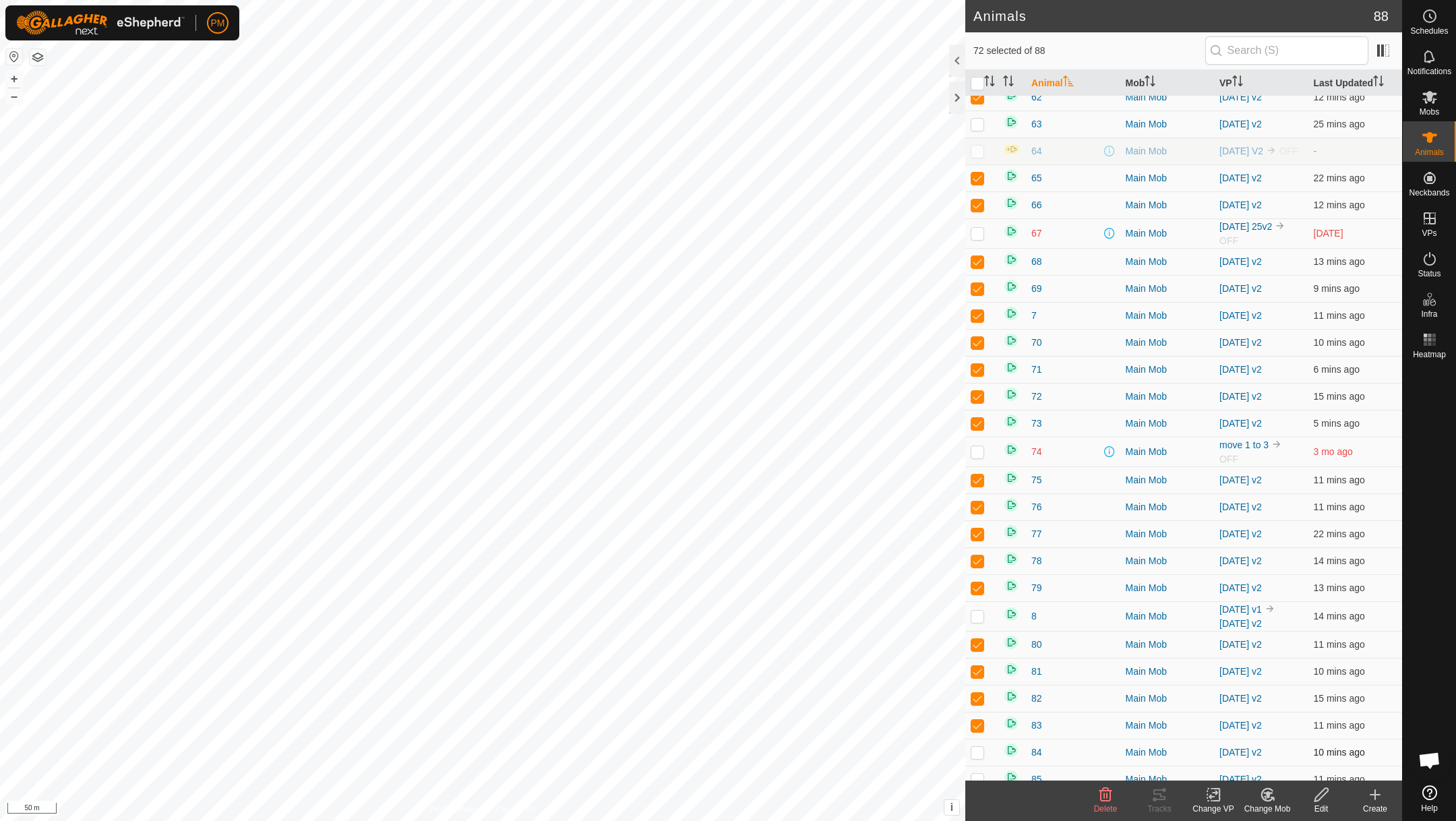
click at [977, 757] on p-checkbox at bounding box center [977, 752] width 14 height 11
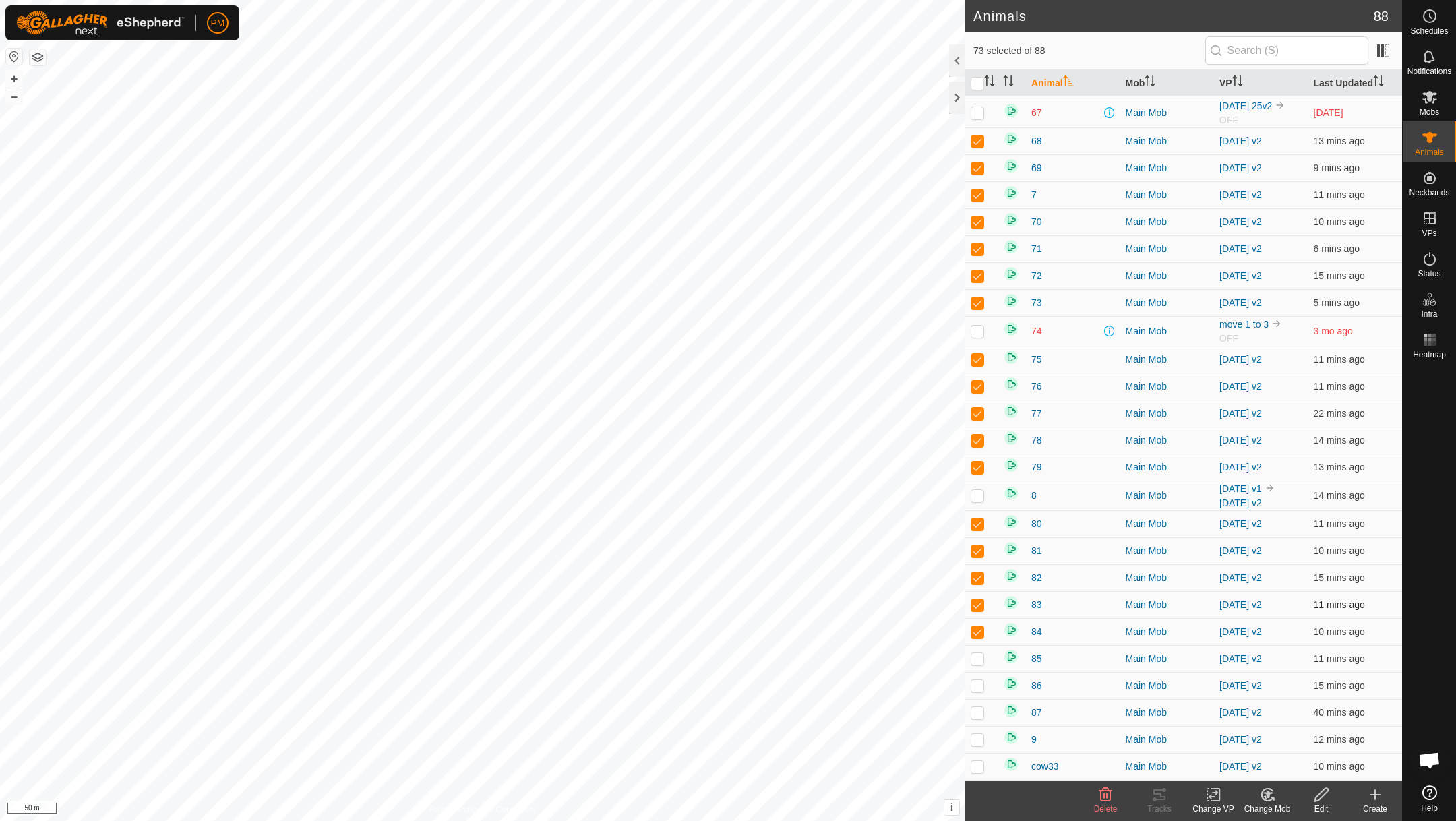
scroll to position [1717, 0]
click at [979, 661] on p-checkbox at bounding box center [977, 658] width 14 height 11
click at [979, 686] on p-checkbox at bounding box center [977, 685] width 14 height 11
click at [980, 712] on p-checkbox at bounding box center [977, 712] width 14 height 11
click at [979, 738] on p-checkbox at bounding box center [977, 739] width 14 height 11
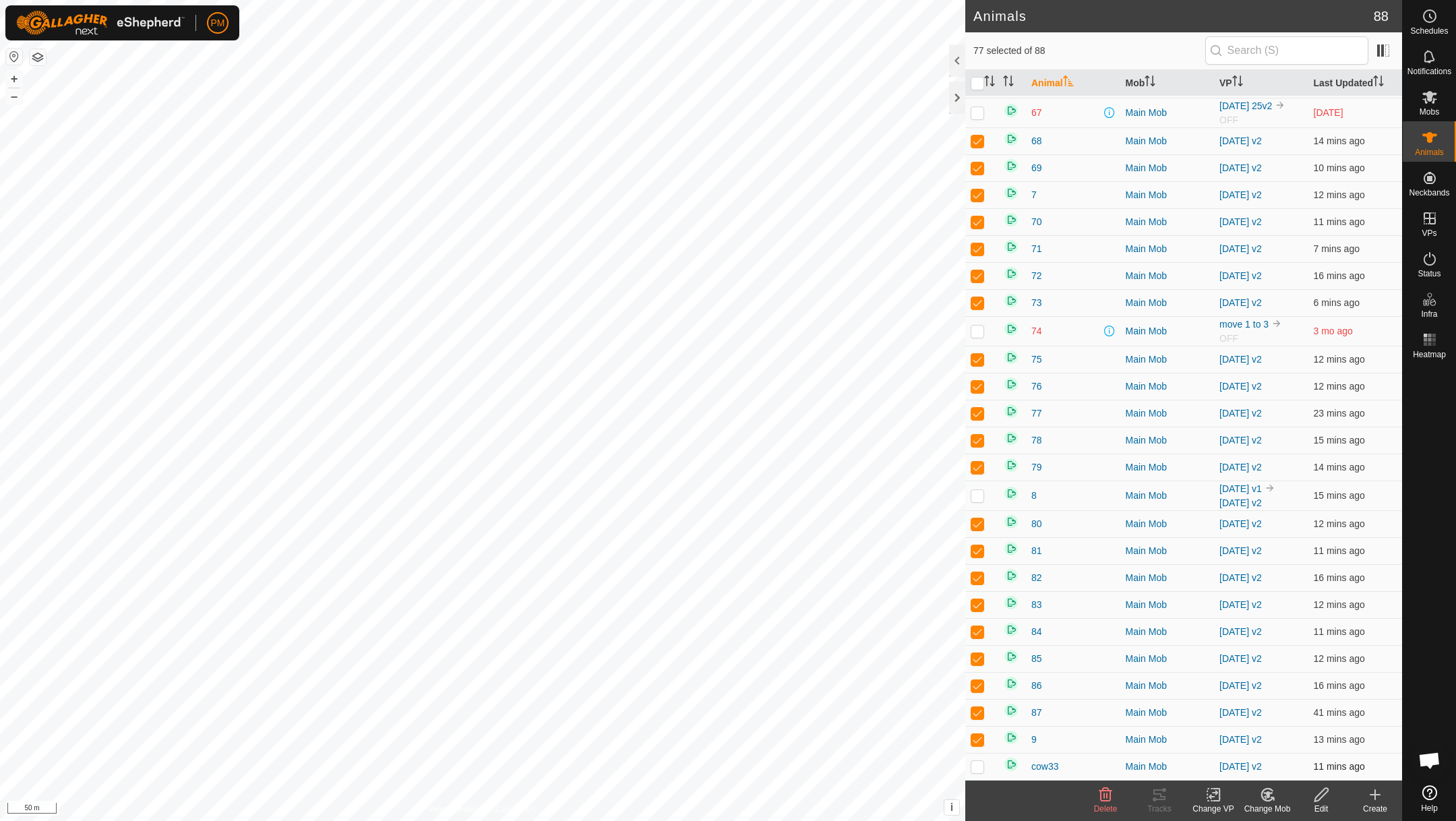
click at [977, 767] on p-checkbox at bounding box center [977, 766] width 14 height 11
click at [15, 75] on button "+" at bounding box center [14, 79] width 16 height 16
click at [15, 73] on button "+" at bounding box center [14, 79] width 16 height 16
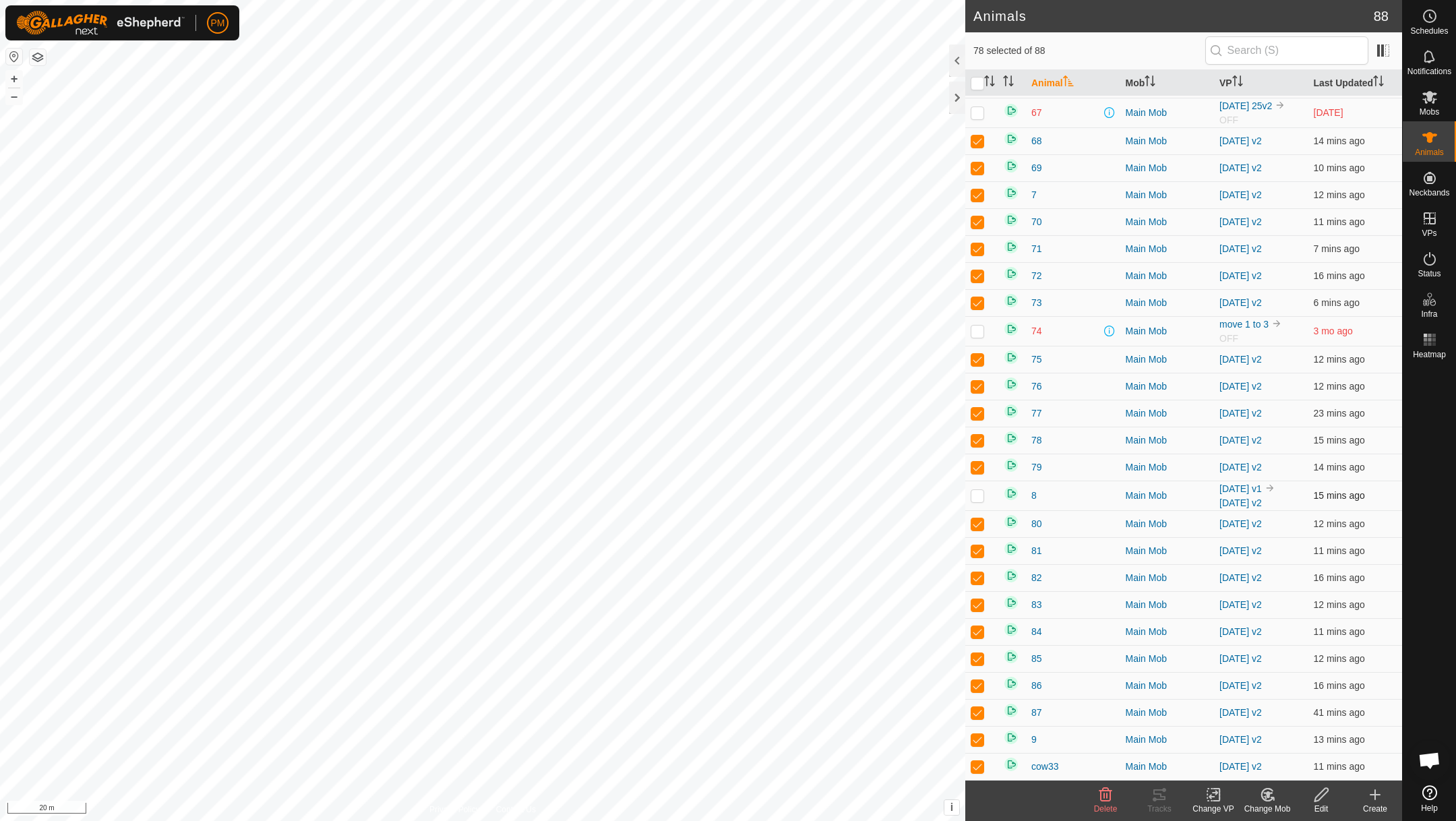
click at [977, 497] on p-checkbox at bounding box center [977, 495] width 14 height 11
click at [17, 78] on button "+" at bounding box center [14, 79] width 16 height 16
click at [12, 98] on button "–" at bounding box center [14, 96] width 16 height 16
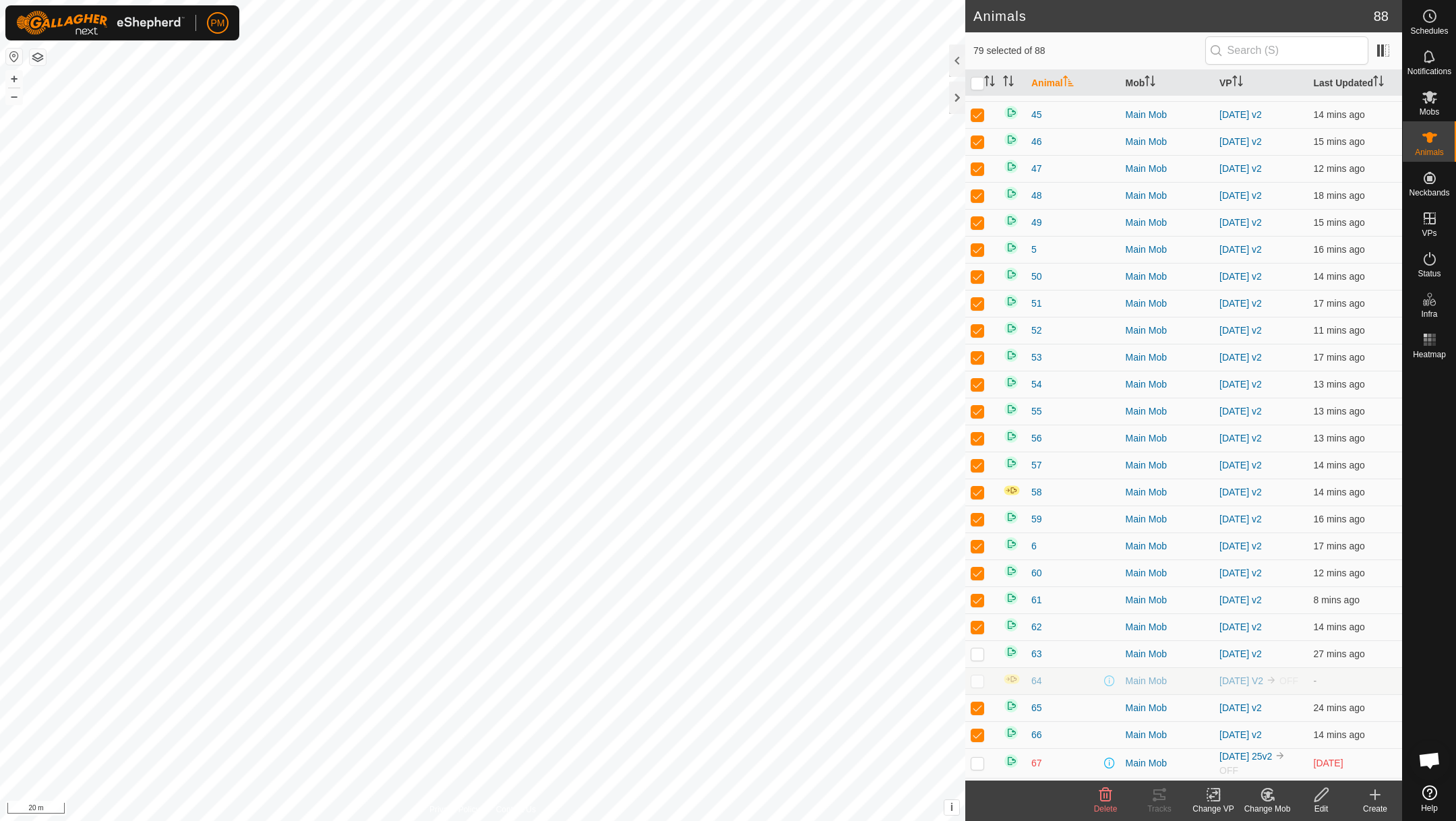
scroll to position [1053, 0]
click at [978, 657] on p-checkbox at bounding box center [977, 652] width 14 height 11
click at [977, 657] on p-checkbox at bounding box center [977, 652] width 14 height 11
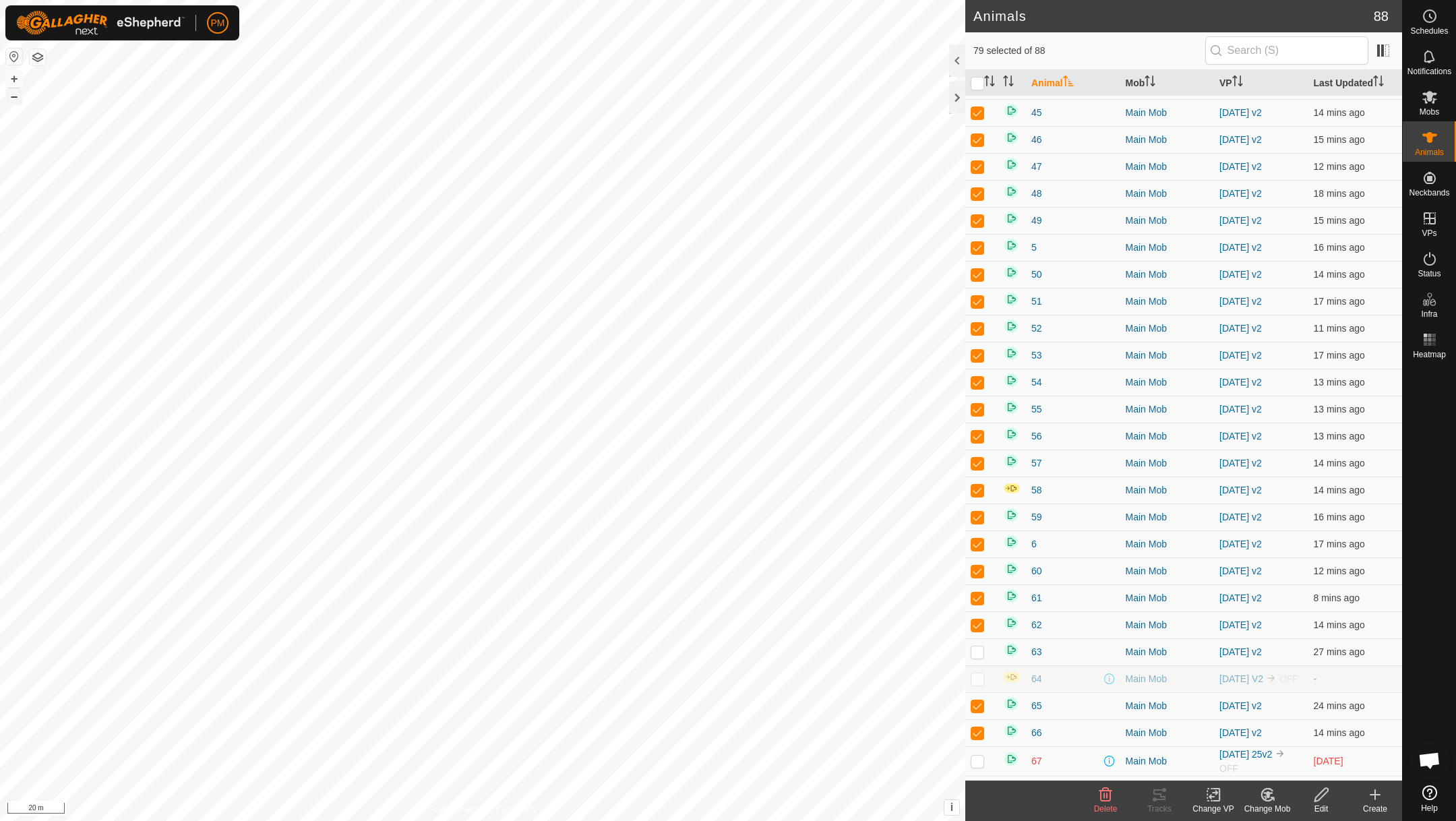
click at [13, 98] on button "–" at bounding box center [14, 96] width 16 height 16
click at [9, 77] on button "+" at bounding box center [14, 79] width 16 height 16
click at [9, 78] on button "+" at bounding box center [14, 79] width 16 height 16
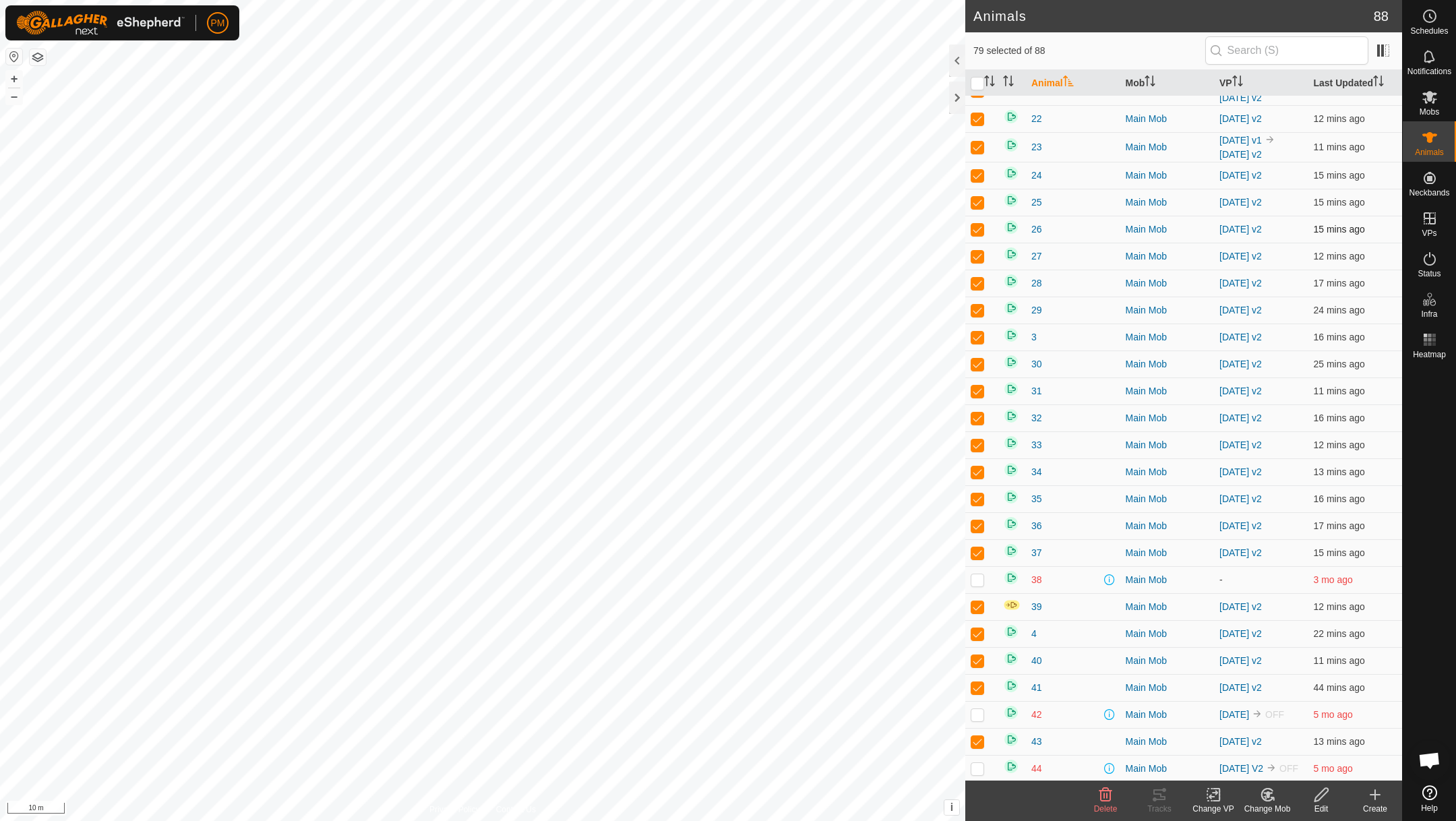
scroll to position [332, 0]
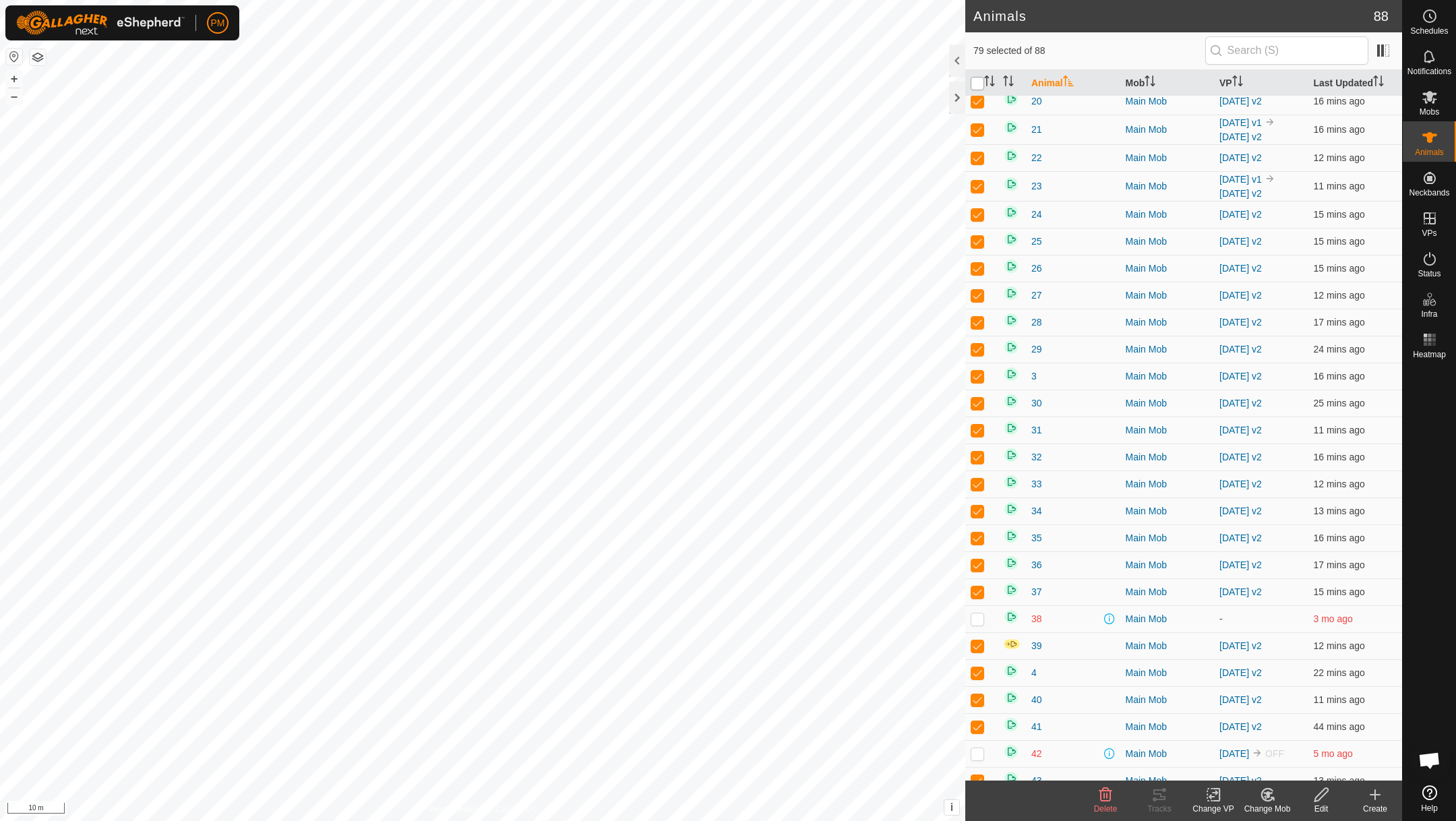
click at [978, 85] on input "checkbox" at bounding box center [977, 83] width 14 height 14
click at [978, 84] on input "checkbox" at bounding box center [977, 83] width 14 height 14
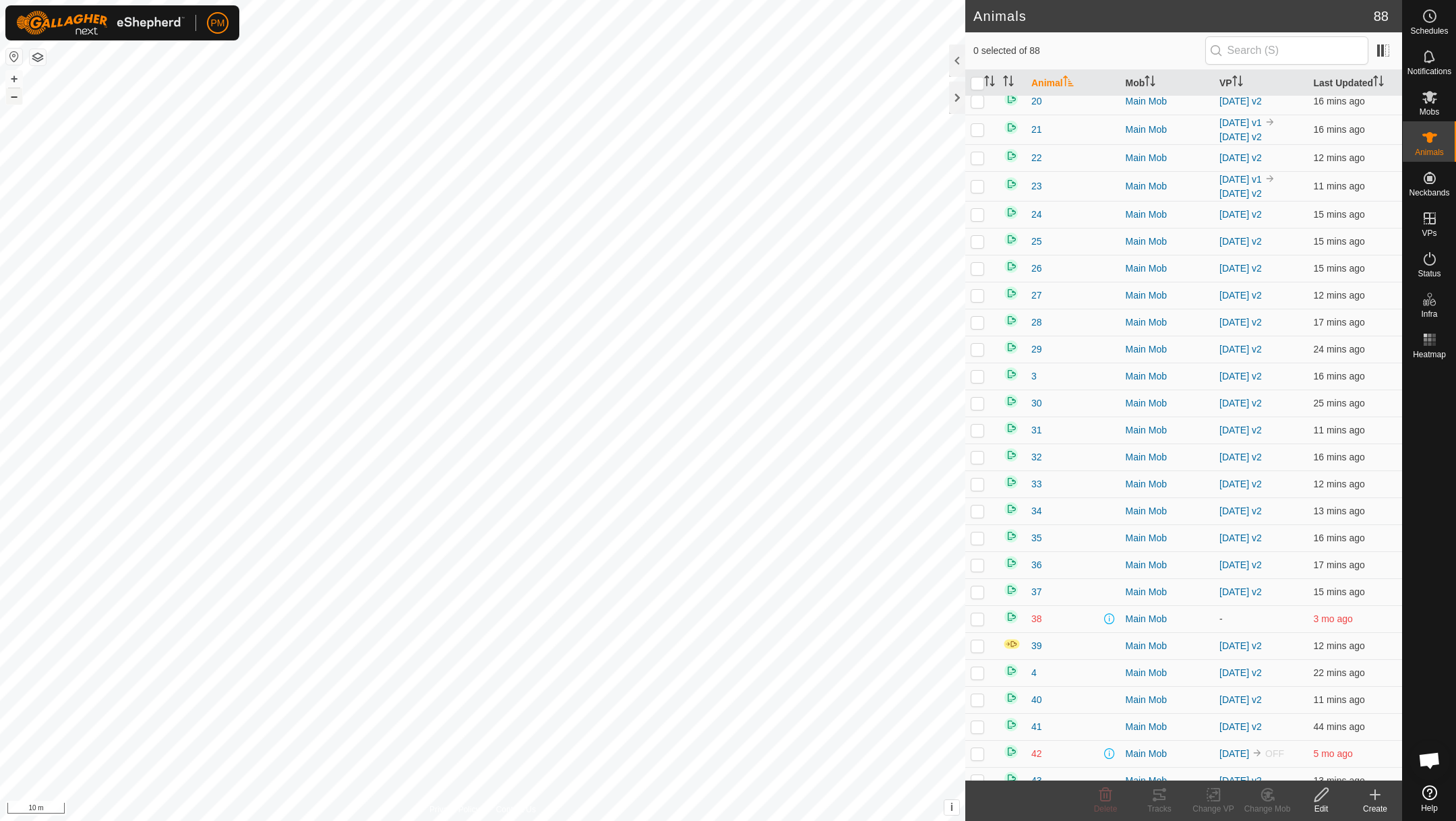
click at [12, 97] on button "–" at bounding box center [14, 96] width 16 height 16
click at [14, 92] on button "–" at bounding box center [14, 96] width 16 height 16
click at [980, 675] on p-checkbox at bounding box center [977, 669] width 14 height 11
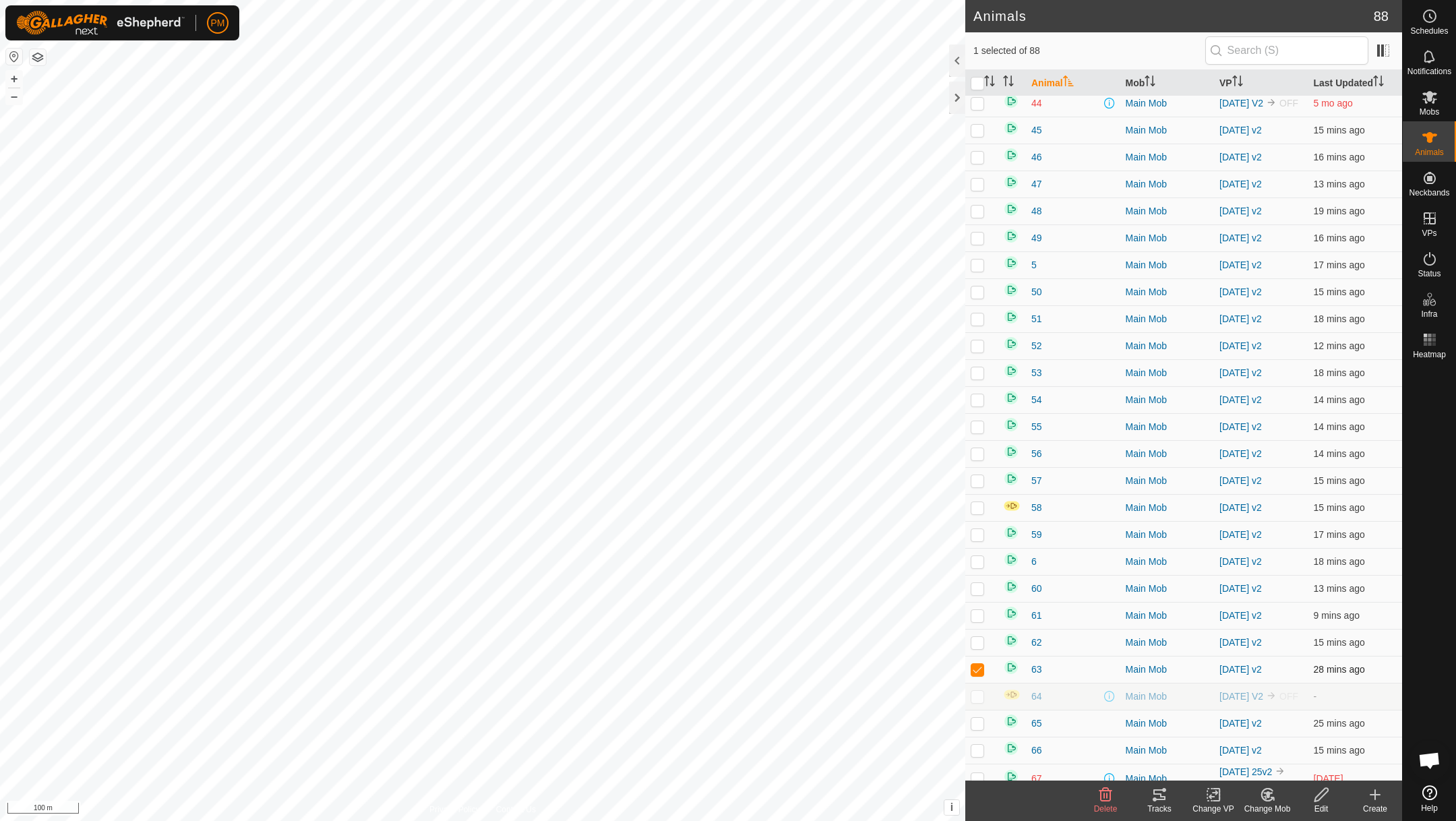
click at [980, 675] on p-checkbox at bounding box center [977, 669] width 14 height 11
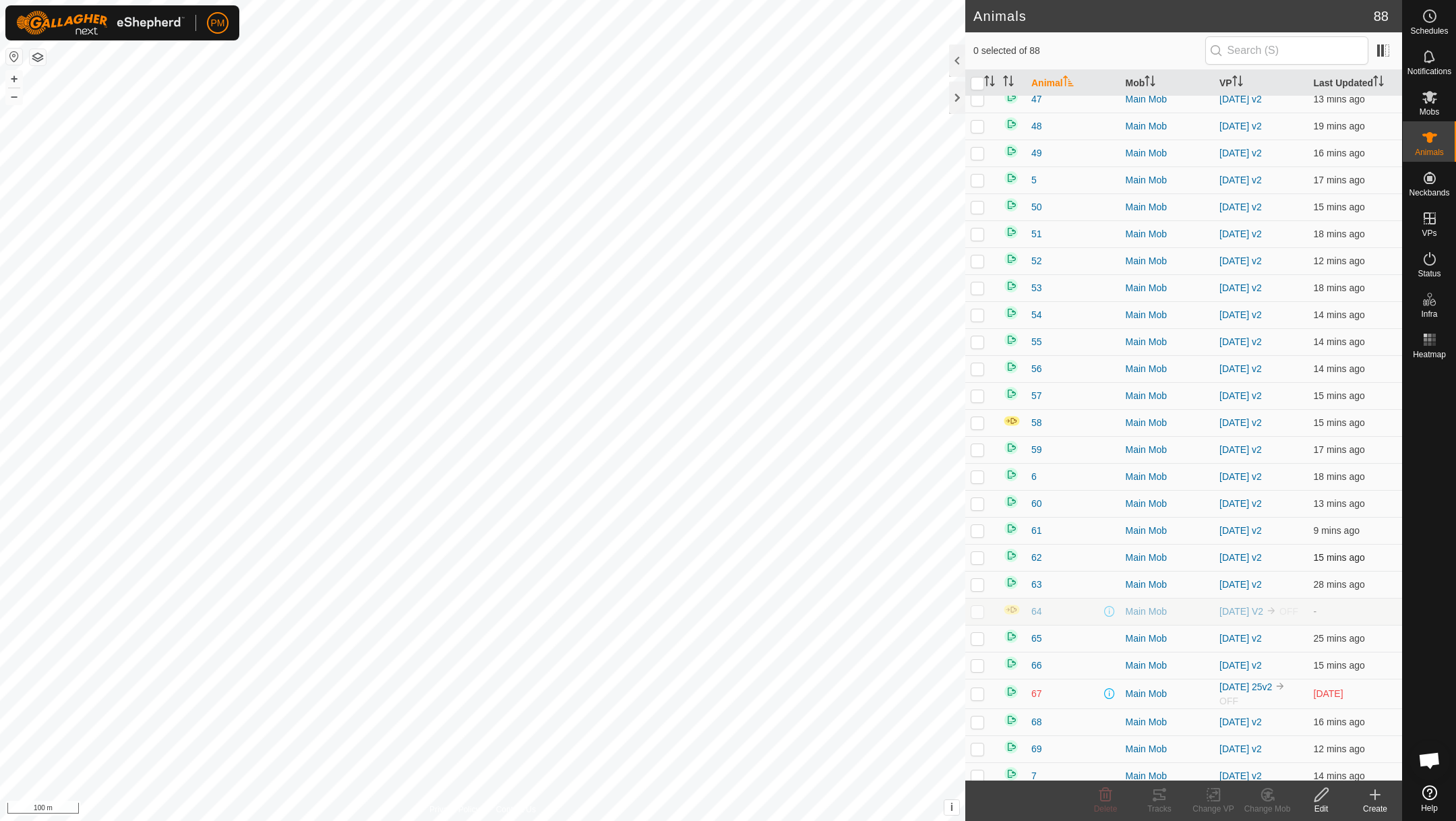
scroll to position [1120, 0]
click at [980, 699] on p-checkbox at bounding box center [977, 694] width 14 height 11
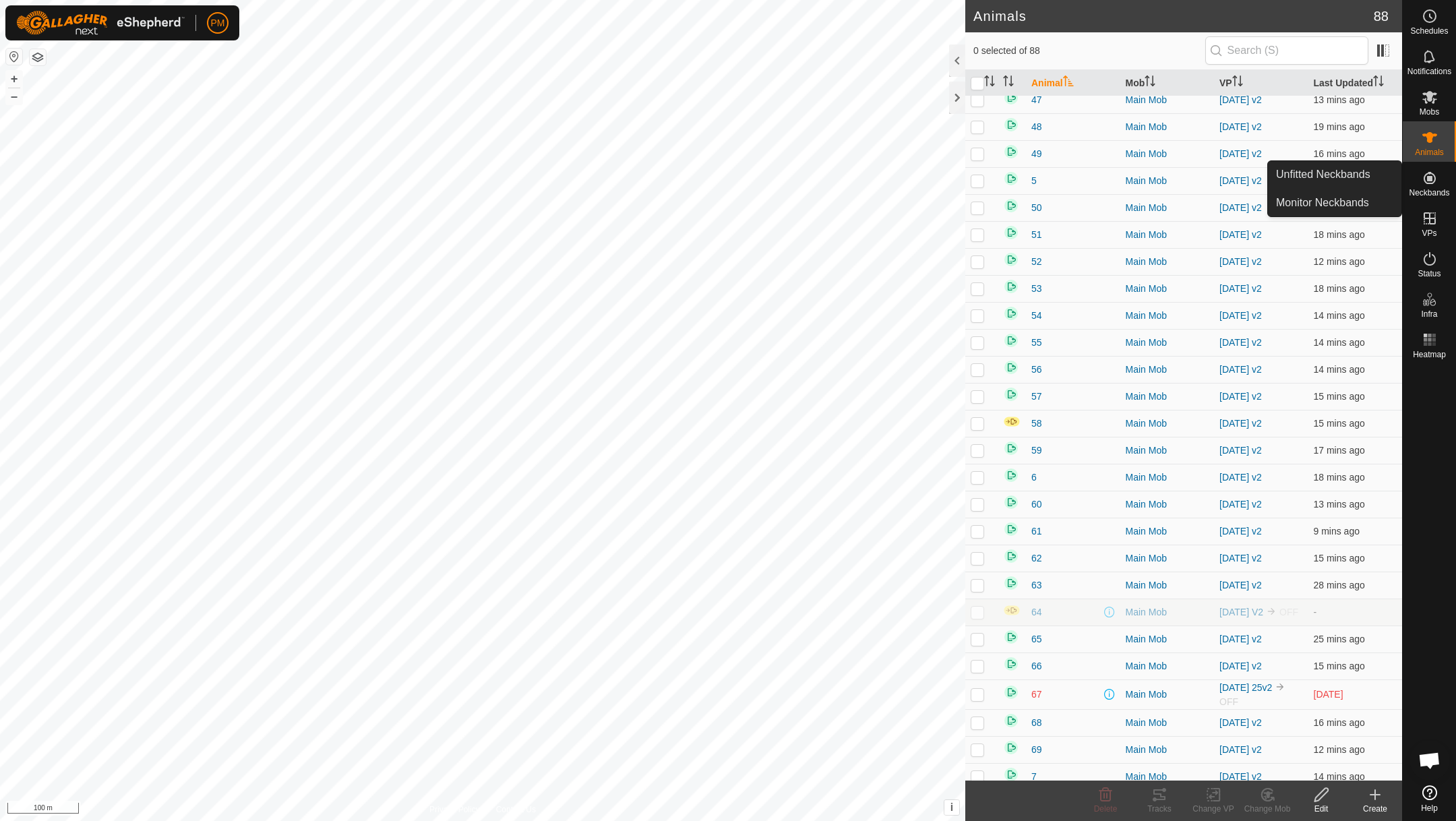
click at [1431, 178] on icon at bounding box center [1429, 177] width 12 height 12
click at [1355, 203] on link "Monitor Neckbands" at bounding box center [1334, 203] width 133 height 27
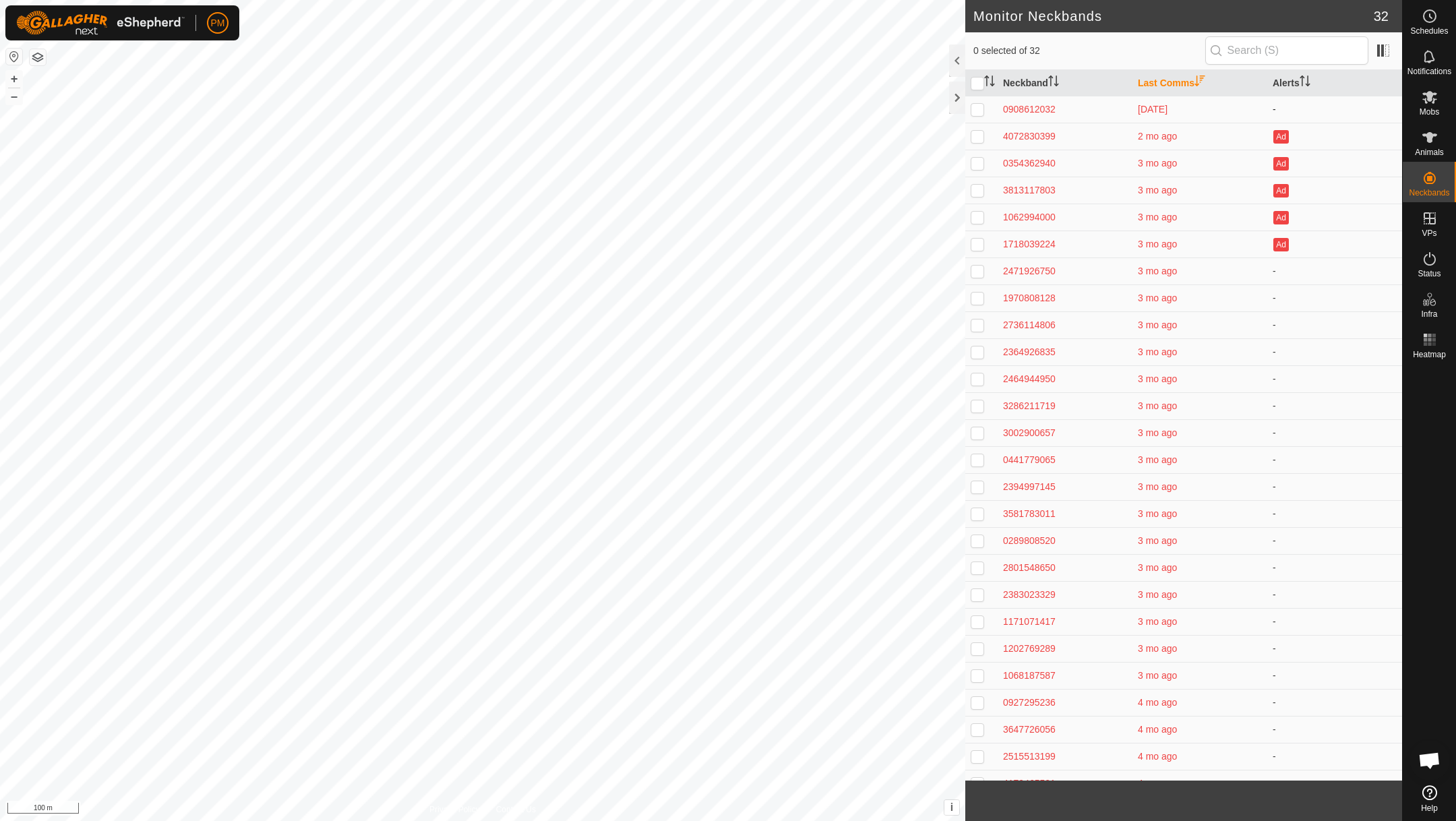
click at [978, 113] on p-checkbox at bounding box center [977, 109] width 14 height 11
click at [1042, 106] on div "0908612032" at bounding box center [1064, 110] width 124 height 14
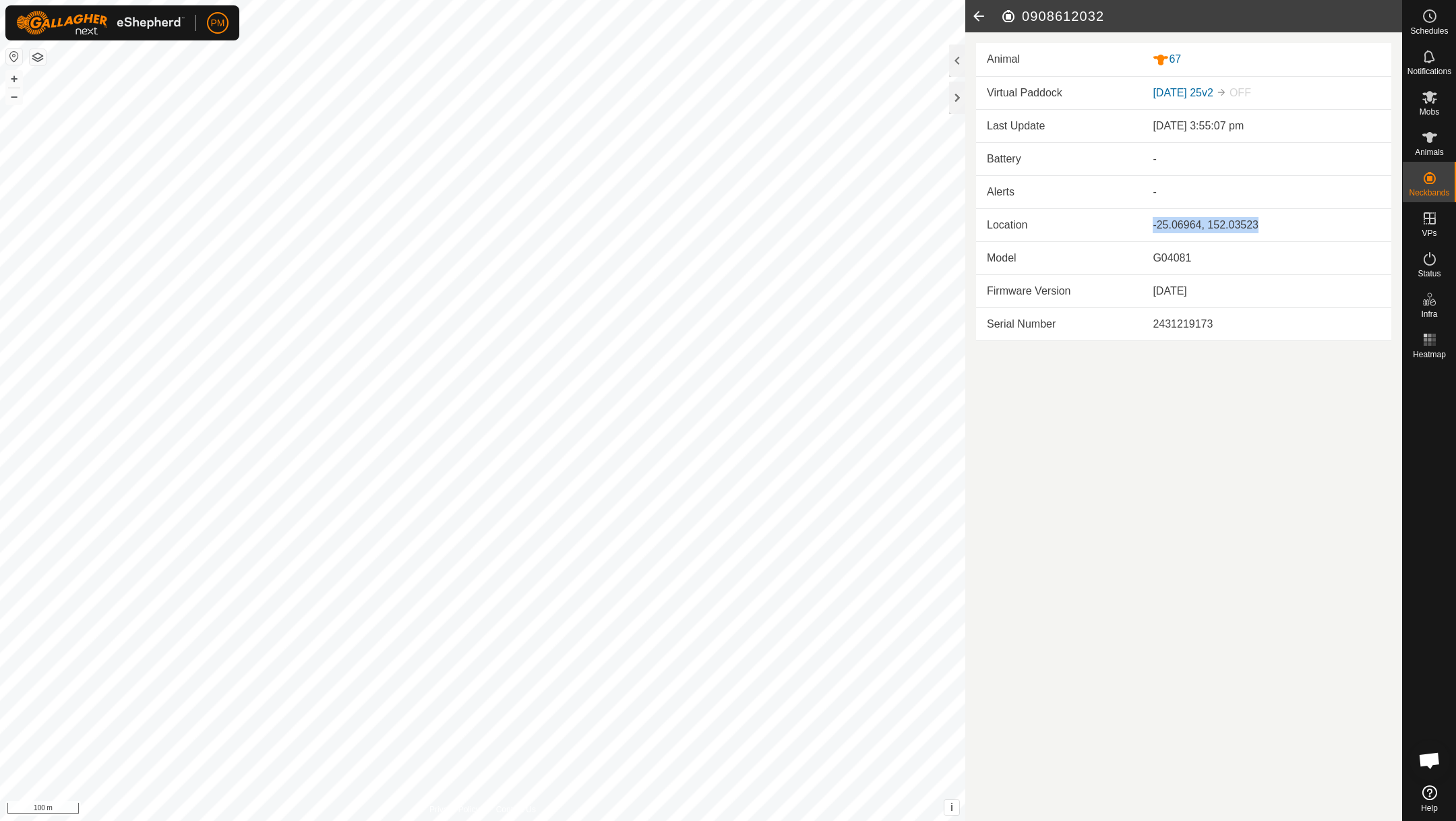
drag, startPoint x: 1152, startPoint y: 223, endPoint x: 1269, endPoint y: 232, distance: 117.3
click at [1271, 232] on div "-25.06964, 152.03523" at bounding box center [1266, 225] width 228 height 16
copy div "-25.06964, 152.03523"
